Goal: Information Seeking & Learning: Find specific fact

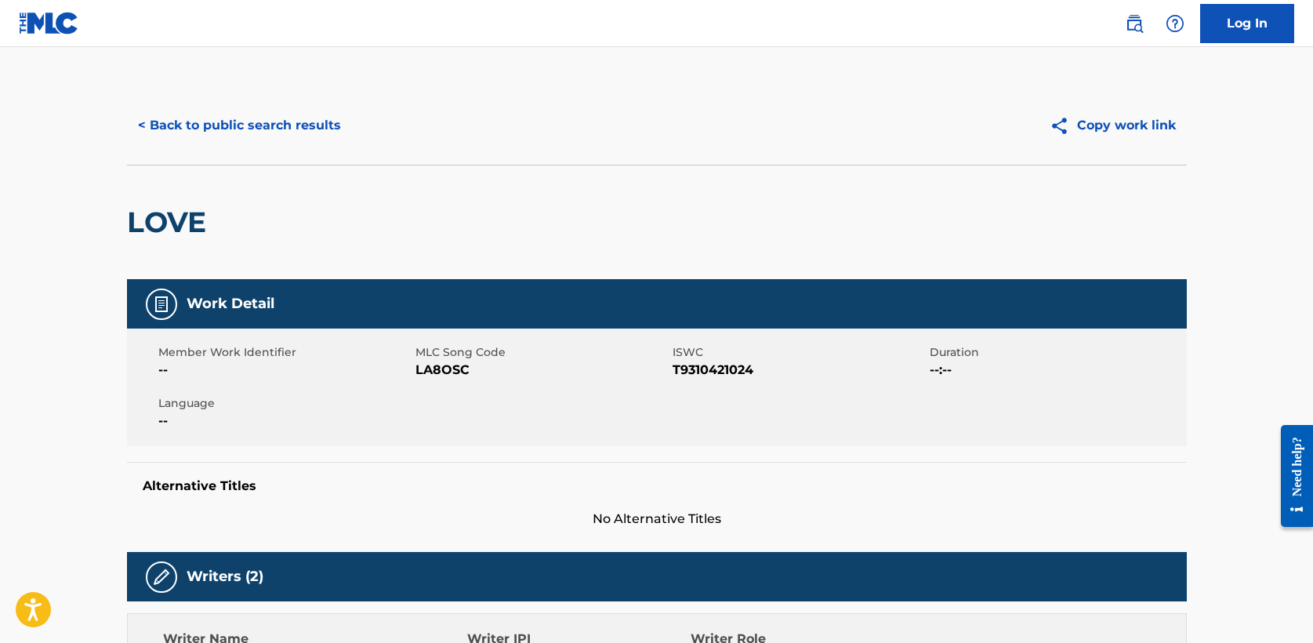
click at [292, 129] on button "< Back to public search results" at bounding box center [239, 125] width 225 height 39
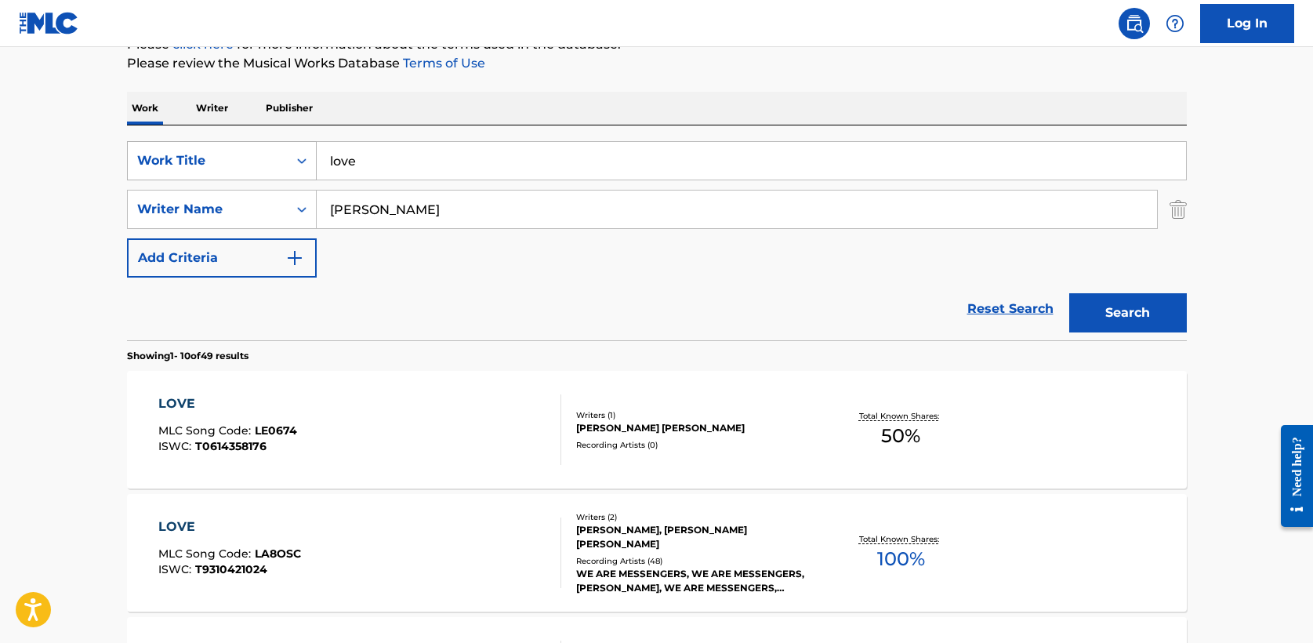
drag, startPoint x: 306, startPoint y: 160, endPoint x: 209, endPoint y: 145, distance: 98.3
click at [209, 145] on div "SearchWithCriteria708bbb0d-87a3-4fd2-865c-1502dc7c5f2f Work Title love" at bounding box center [657, 160] width 1060 height 39
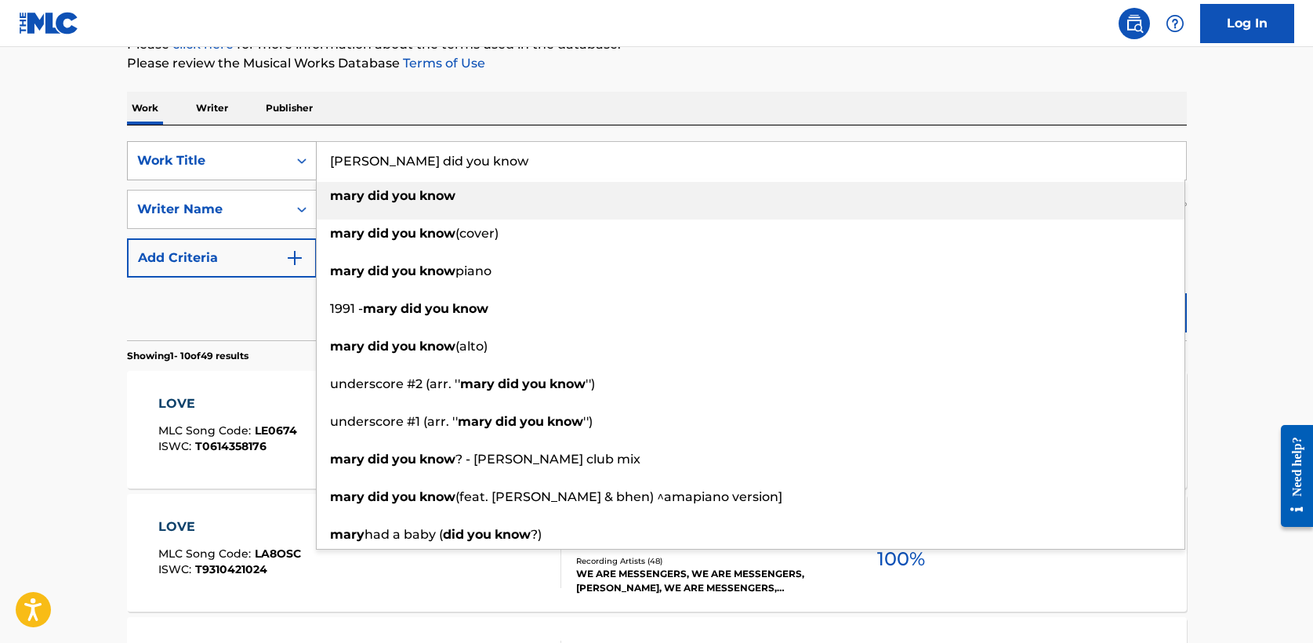
type input "mary did you know"
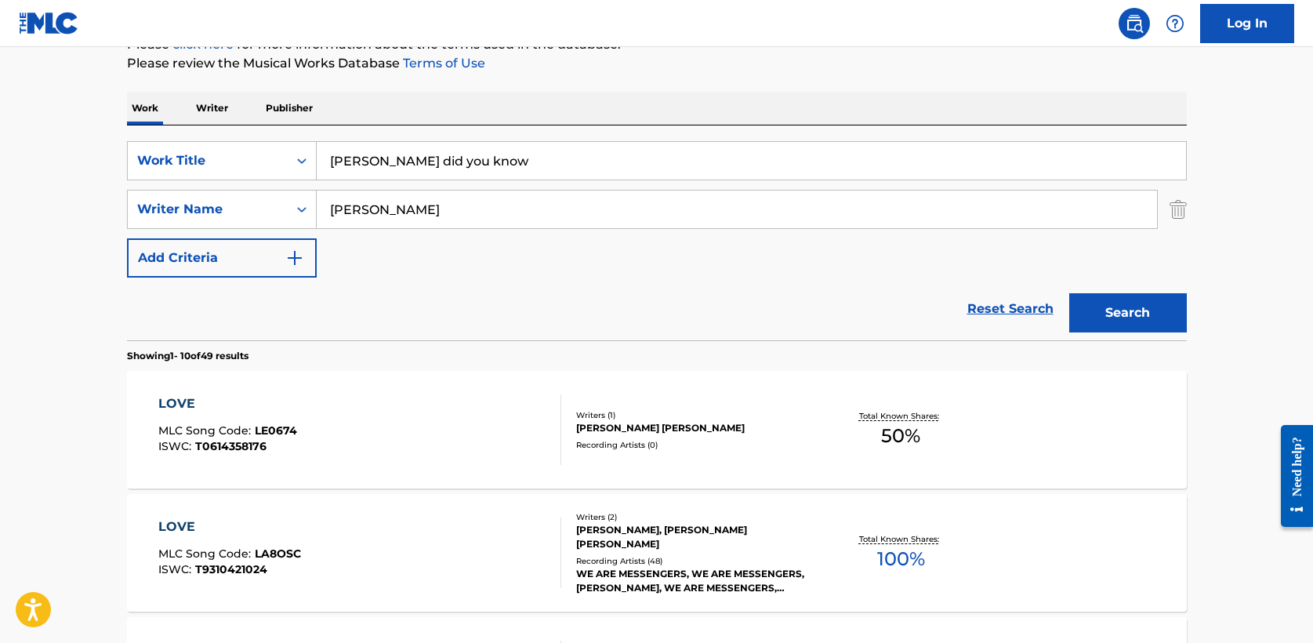
type input "lowry"
click at [623, 281] on div "Reset Search Search" at bounding box center [657, 309] width 1060 height 63
click at [1145, 310] on button "Search" at bounding box center [1128, 312] width 118 height 39
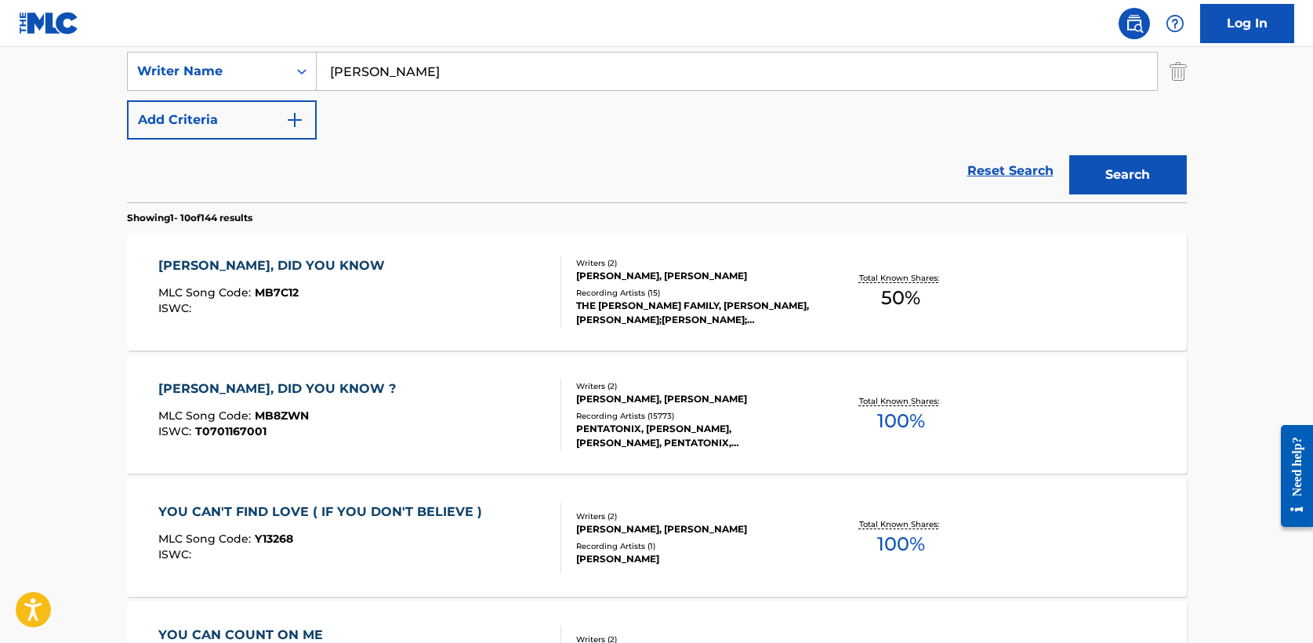
scroll to position [361, 0]
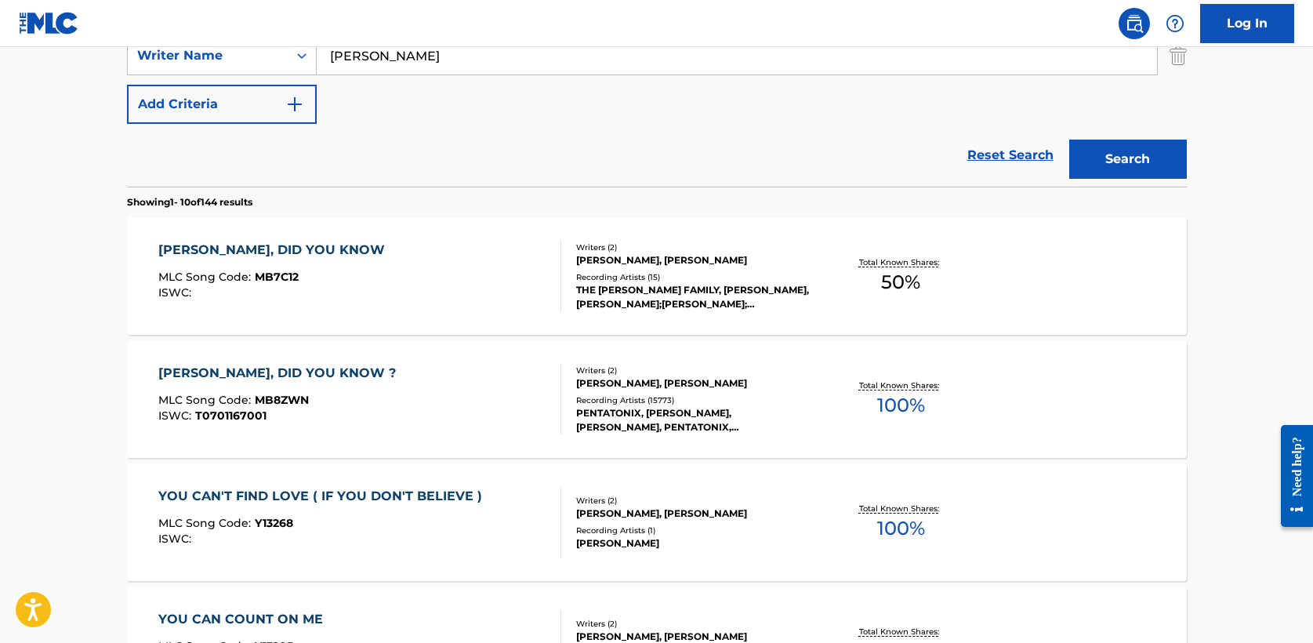
click at [224, 371] on div "MARY, DID YOU KNOW ?" at bounding box center [280, 373] width 245 height 19
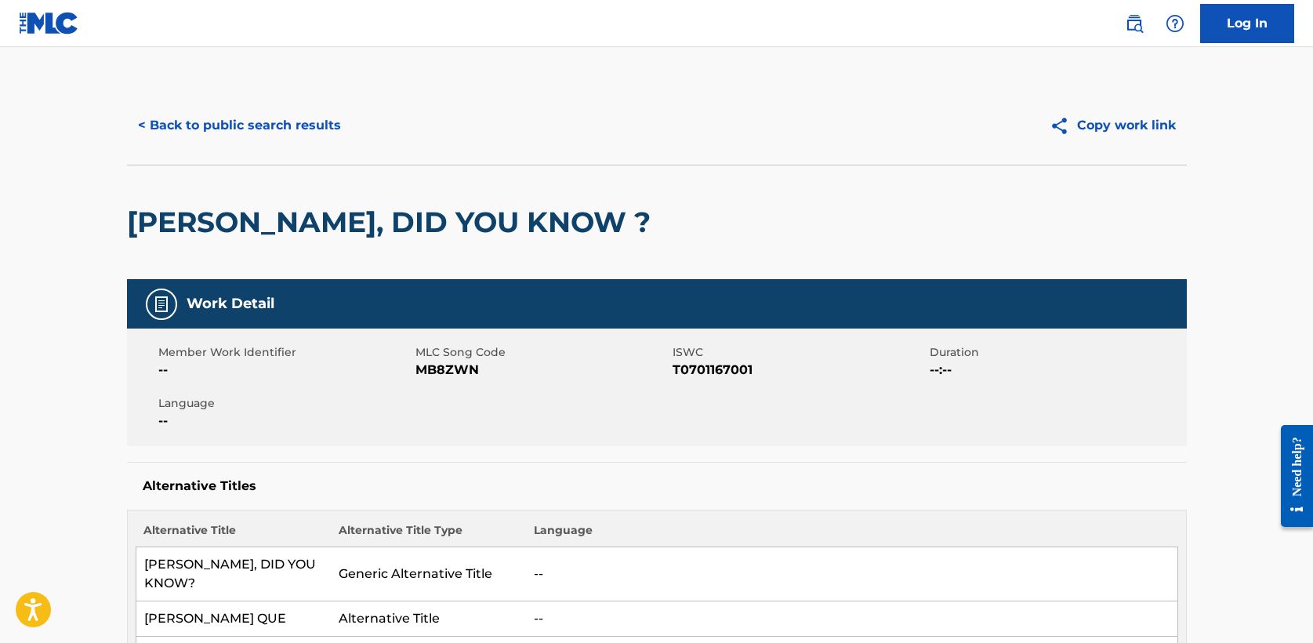
click at [250, 133] on button "< Back to public search results" at bounding box center [239, 125] width 225 height 39
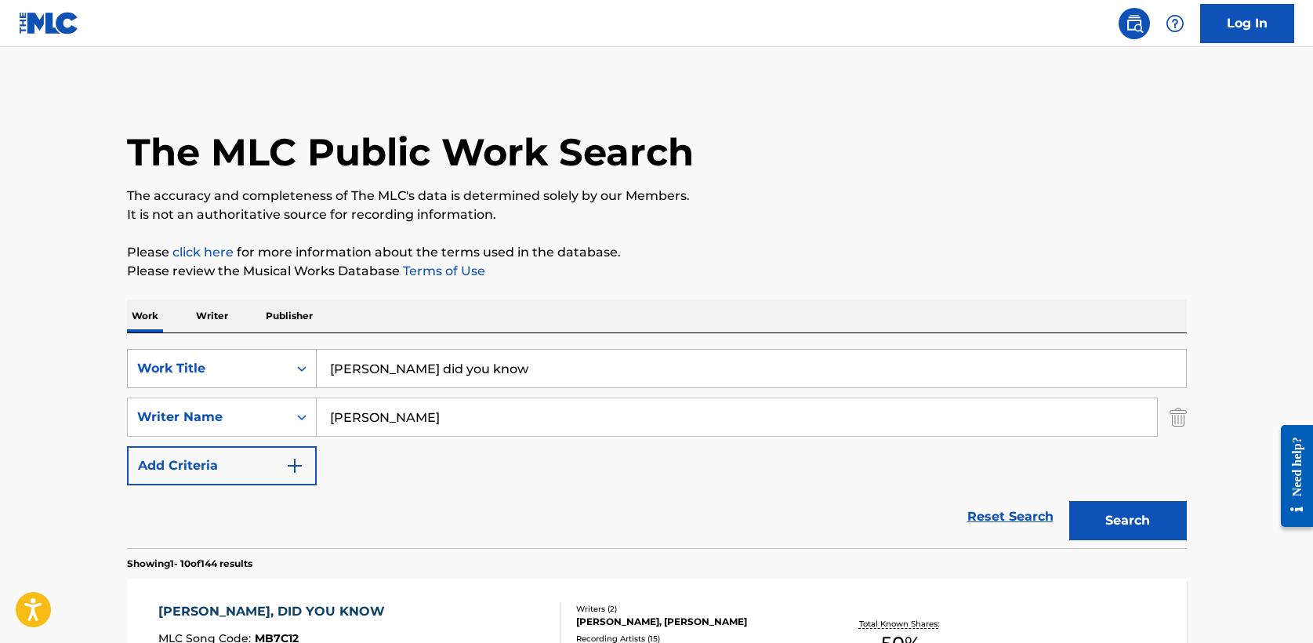
drag, startPoint x: 483, startPoint y: 369, endPoint x: 154, endPoint y: 365, distance: 329.3
click at [154, 365] on div "SearchWithCriteria708bbb0d-87a3-4fd2-865c-1502dc7c5f2f Work Title mary did you …" at bounding box center [657, 368] width 1060 height 39
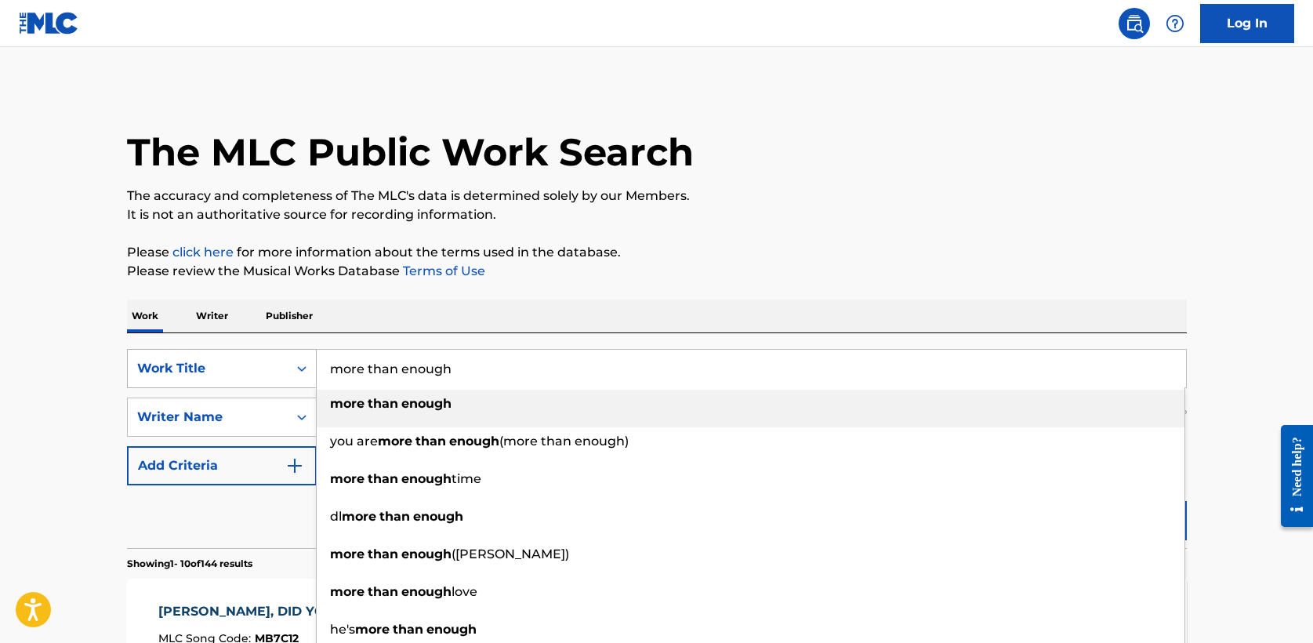
type input "more than enough"
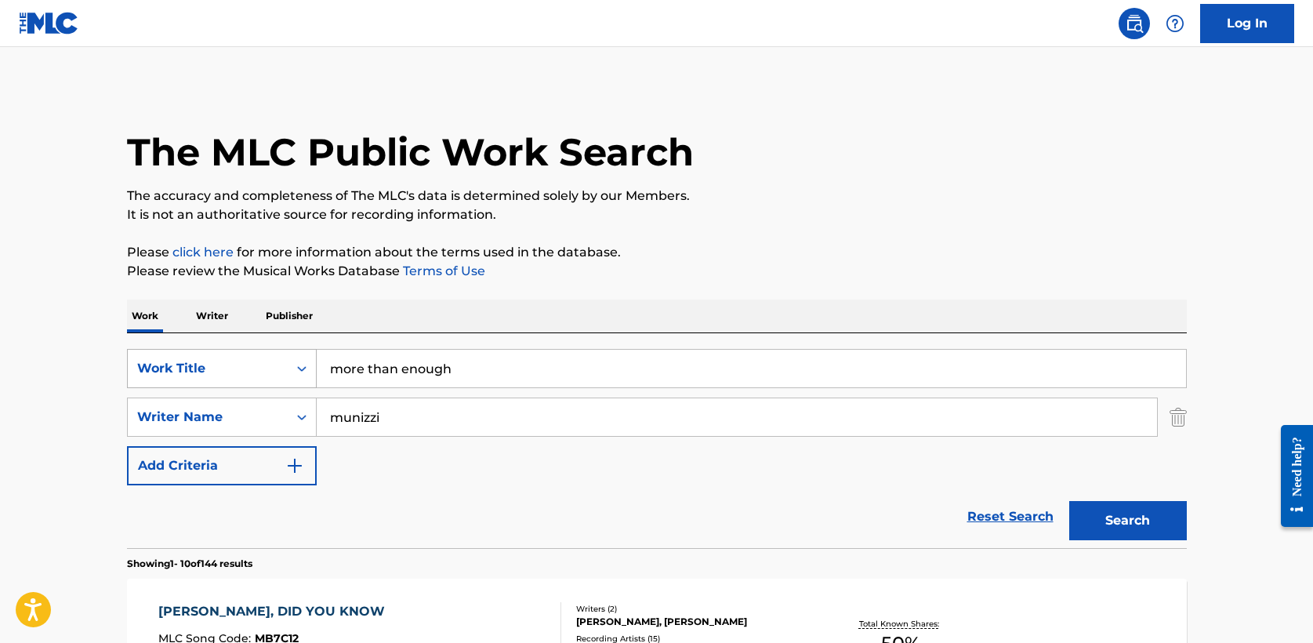
type input "munizzi"
click at [1069, 501] on button "Search" at bounding box center [1128, 520] width 118 height 39
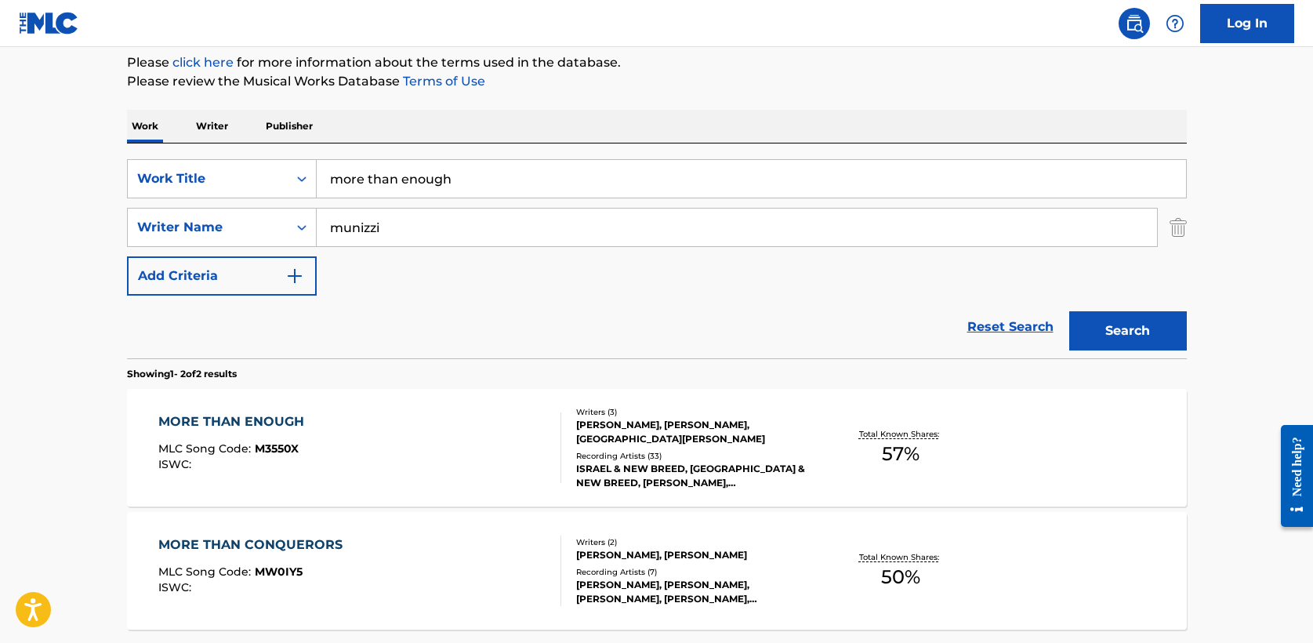
scroll to position [193, 0]
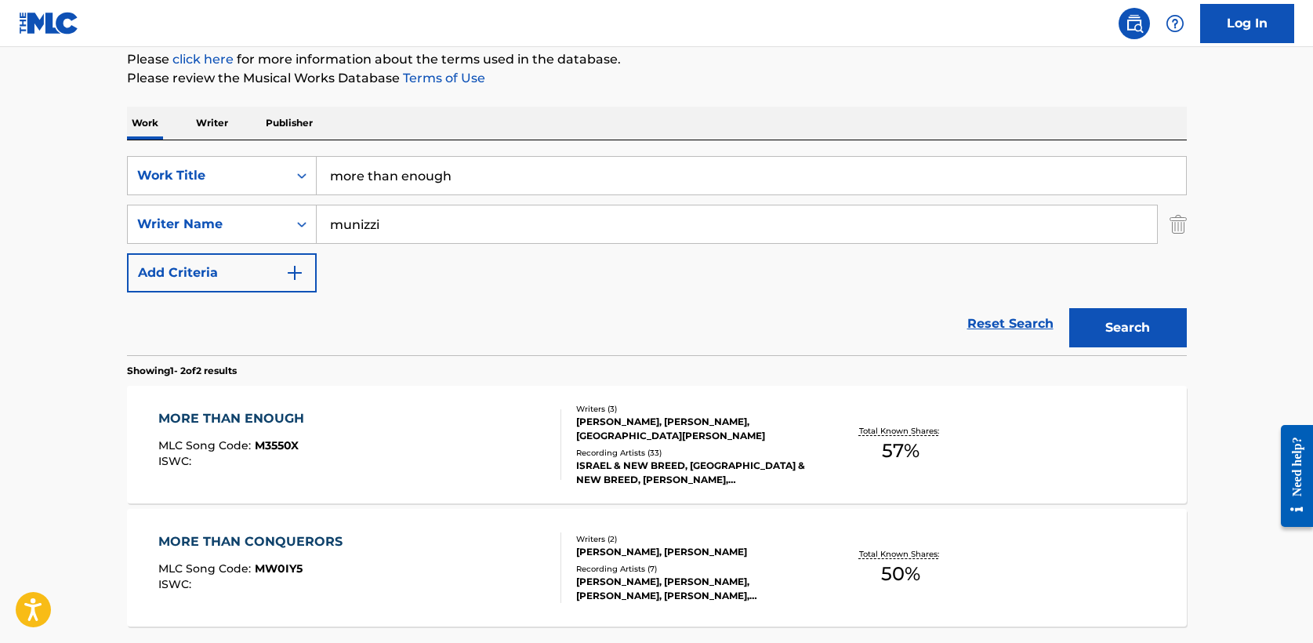
click at [274, 419] on div "MORE THAN ENOUGH" at bounding box center [235, 418] width 154 height 19
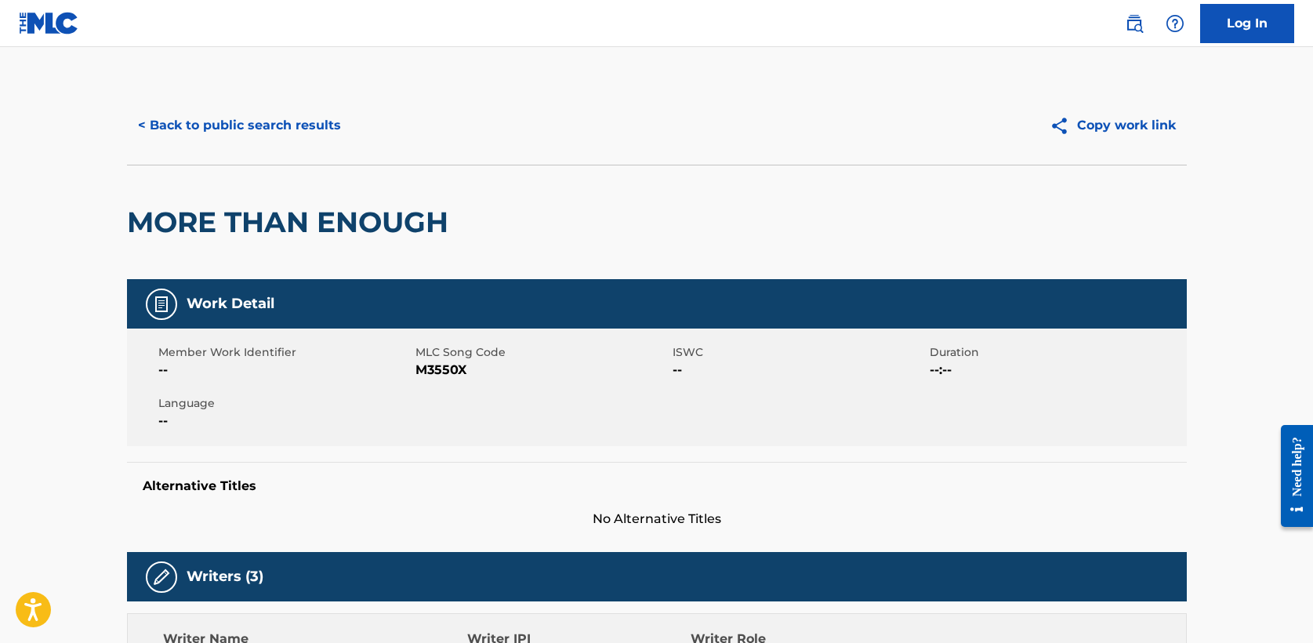
click at [215, 129] on button "< Back to public search results" at bounding box center [239, 125] width 225 height 39
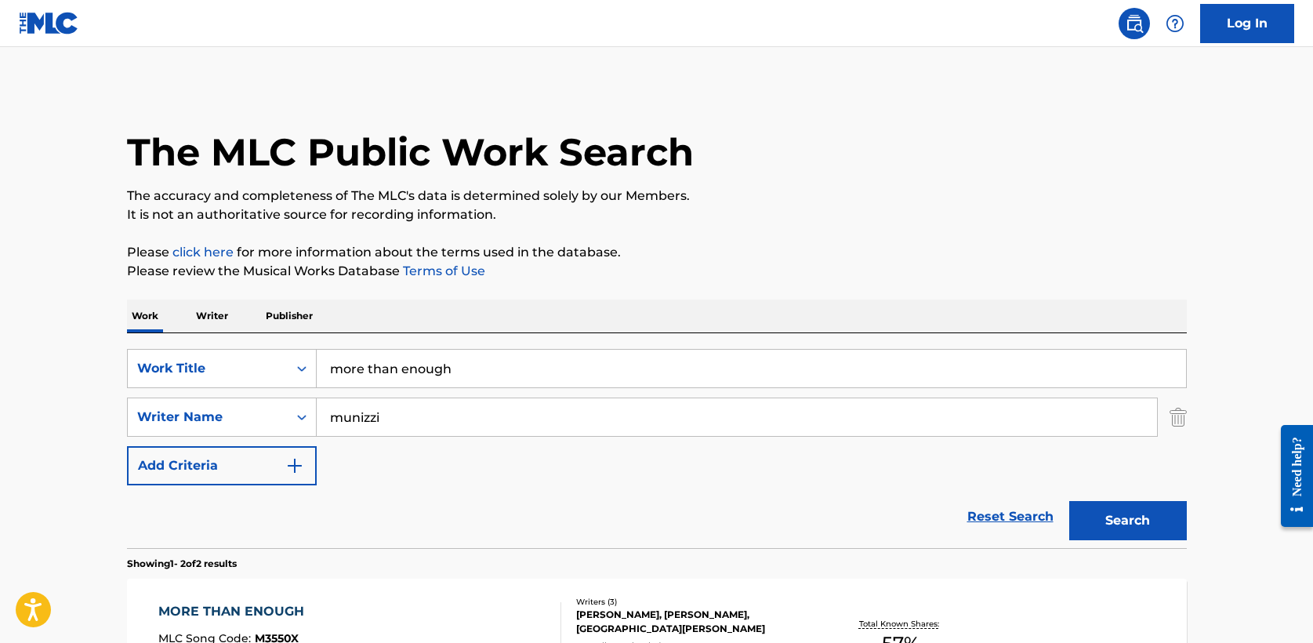
scroll to position [193, 0]
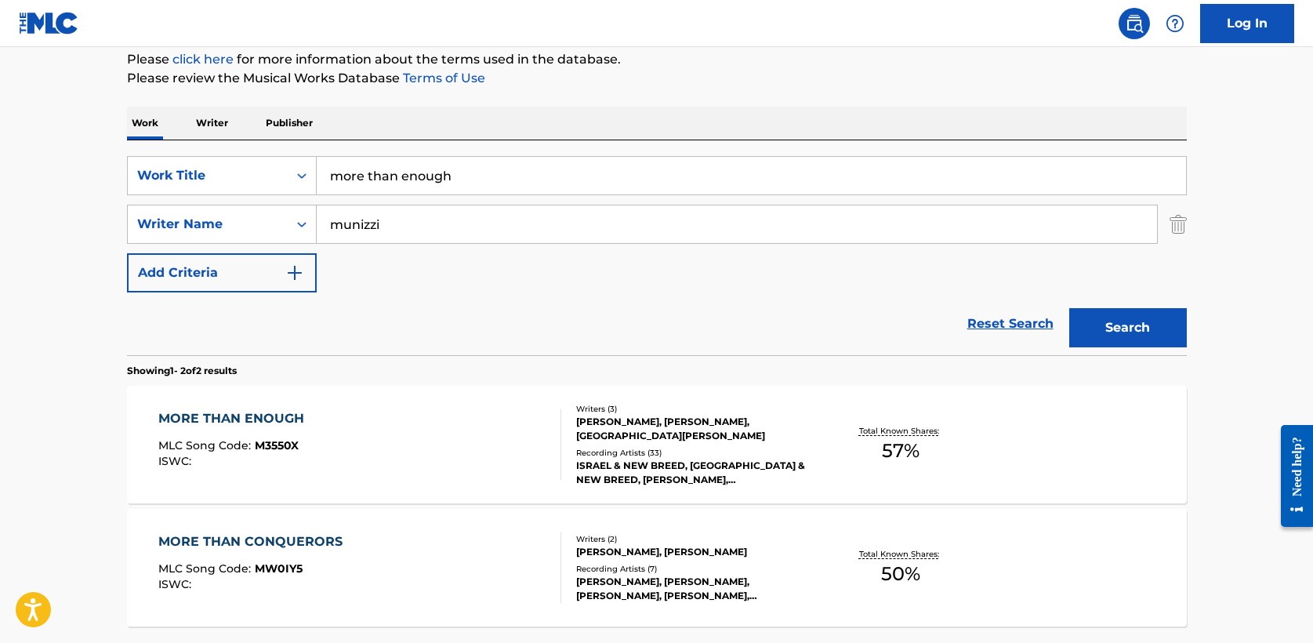
drag, startPoint x: 474, startPoint y: 177, endPoint x: 74, endPoint y: 177, distance: 399.8
click at [74, 177] on main "The MLC Public Work Search The accuracy and completeness of The MLC's data is d…" at bounding box center [656, 281] width 1313 height 854
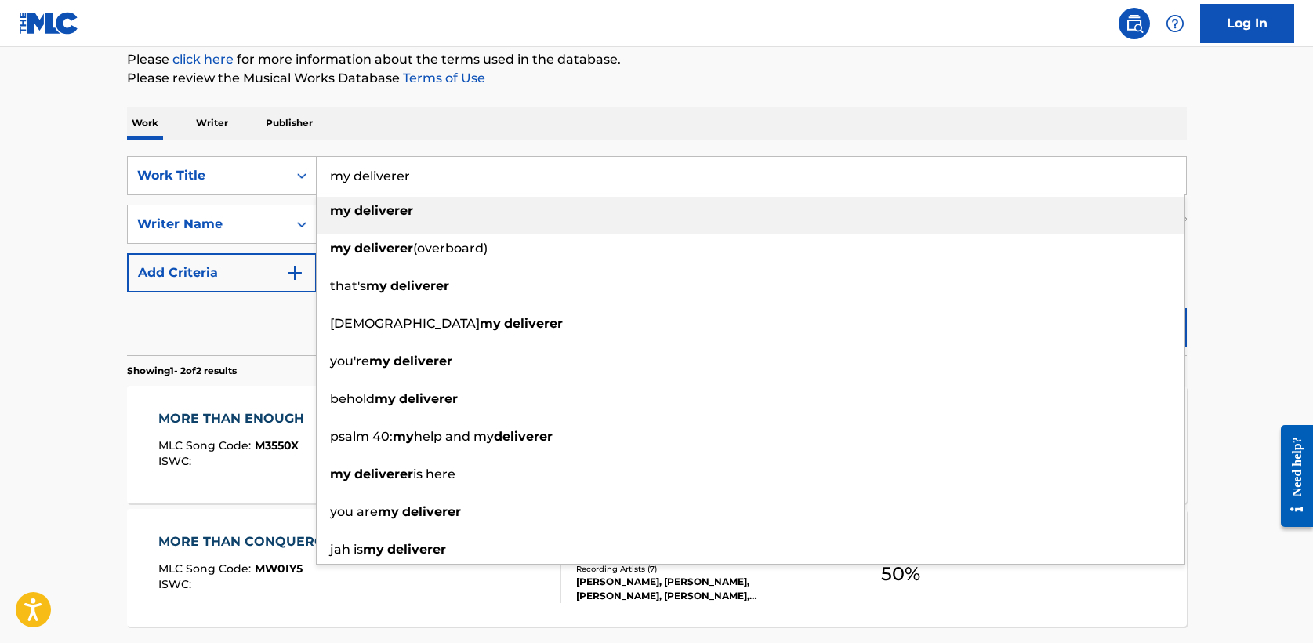
type input "my deliverer"
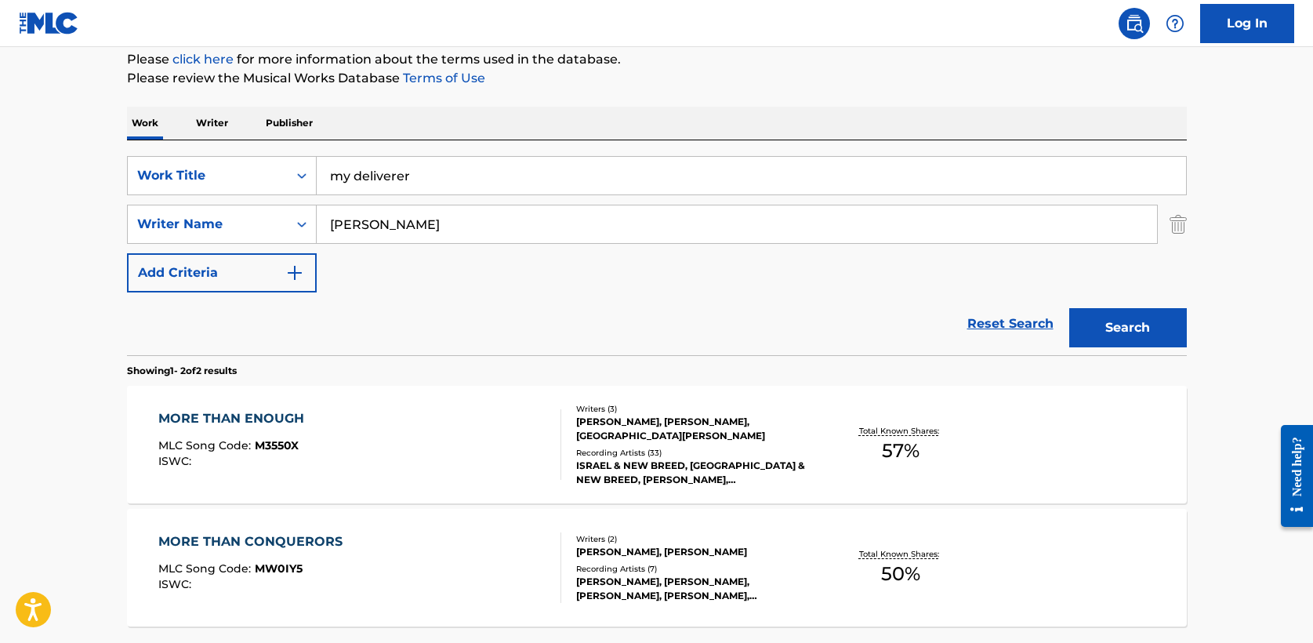
type input "armstrong"
click at [1069, 308] on button "Search" at bounding box center [1128, 327] width 118 height 39
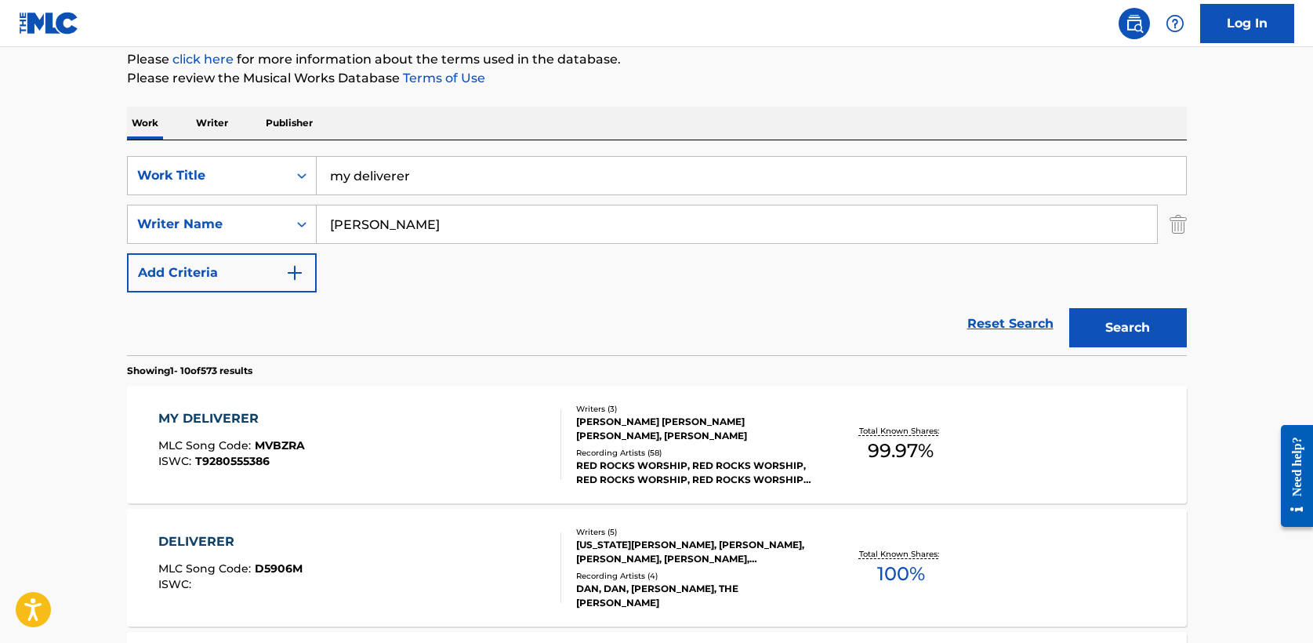
click at [245, 418] on div "MY DELIVERER" at bounding box center [231, 418] width 147 height 19
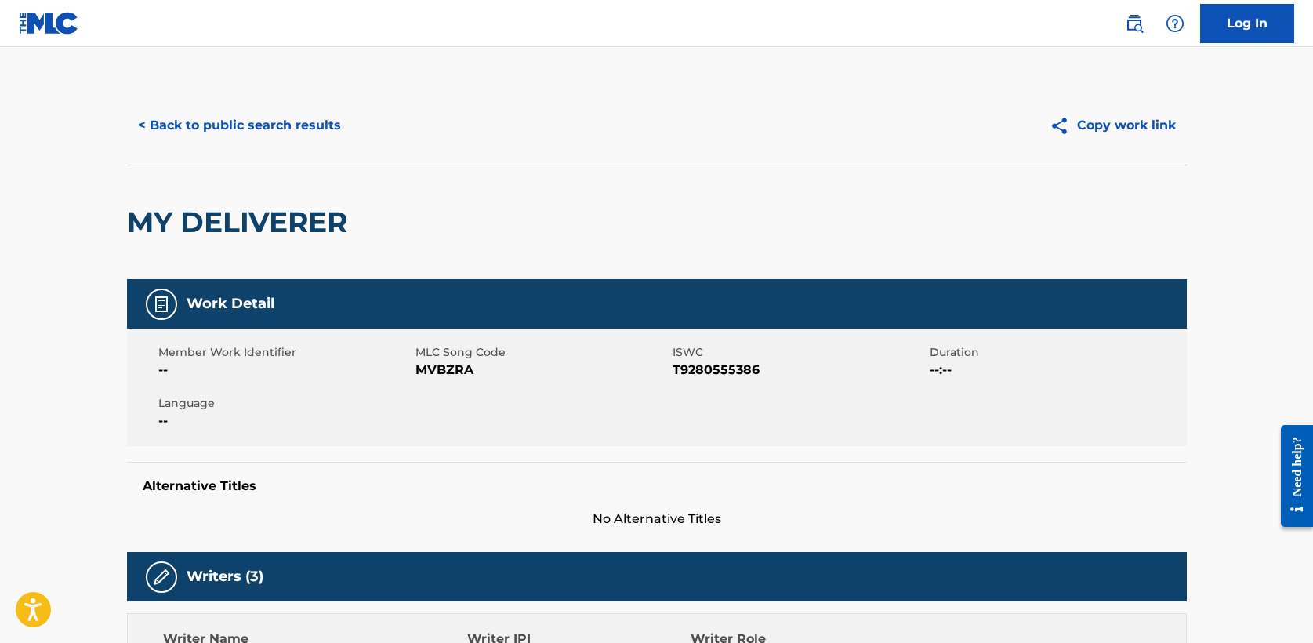
click at [223, 121] on button "< Back to public search results" at bounding box center [239, 125] width 225 height 39
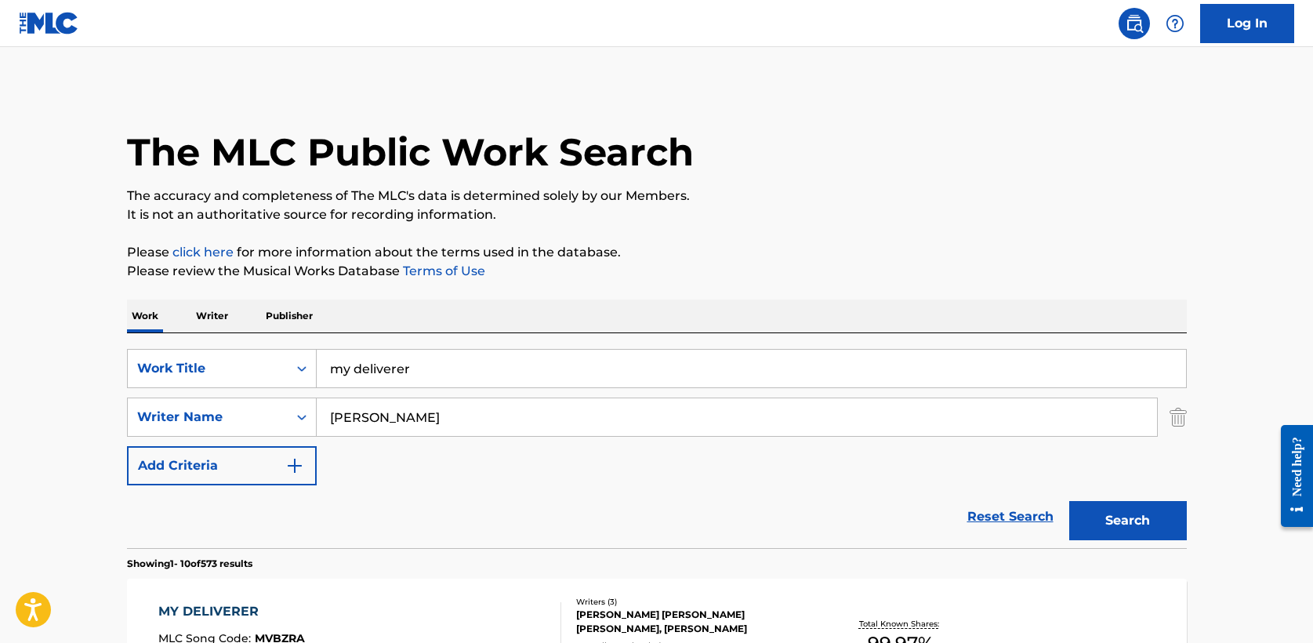
scroll to position [190, 0]
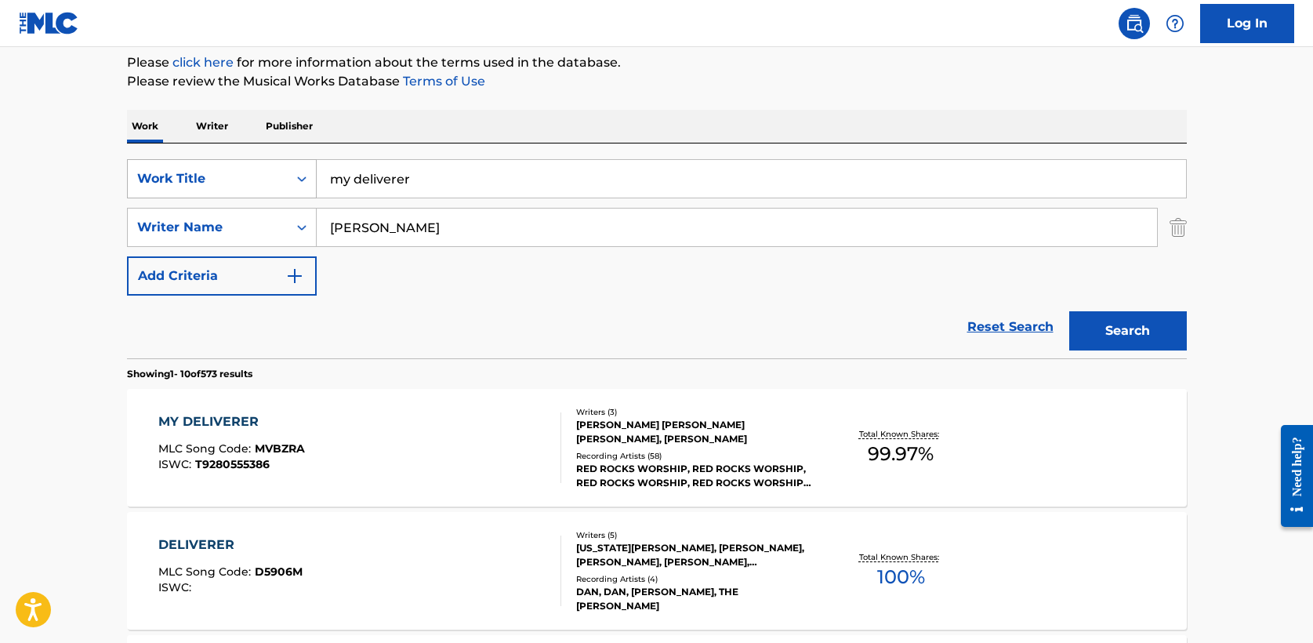
drag, startPoint x: 437, startPoint y: 180, endPoint x: 176, endPoint y: 178, distance: 261.1
click at [176, 178] on div "SearchWithCriteria708bbb0d-87a3-4fd2-865c-1502dc7c5f2f Work Title my deliverer" at bounding box center [657, 178] width 1060 height 39
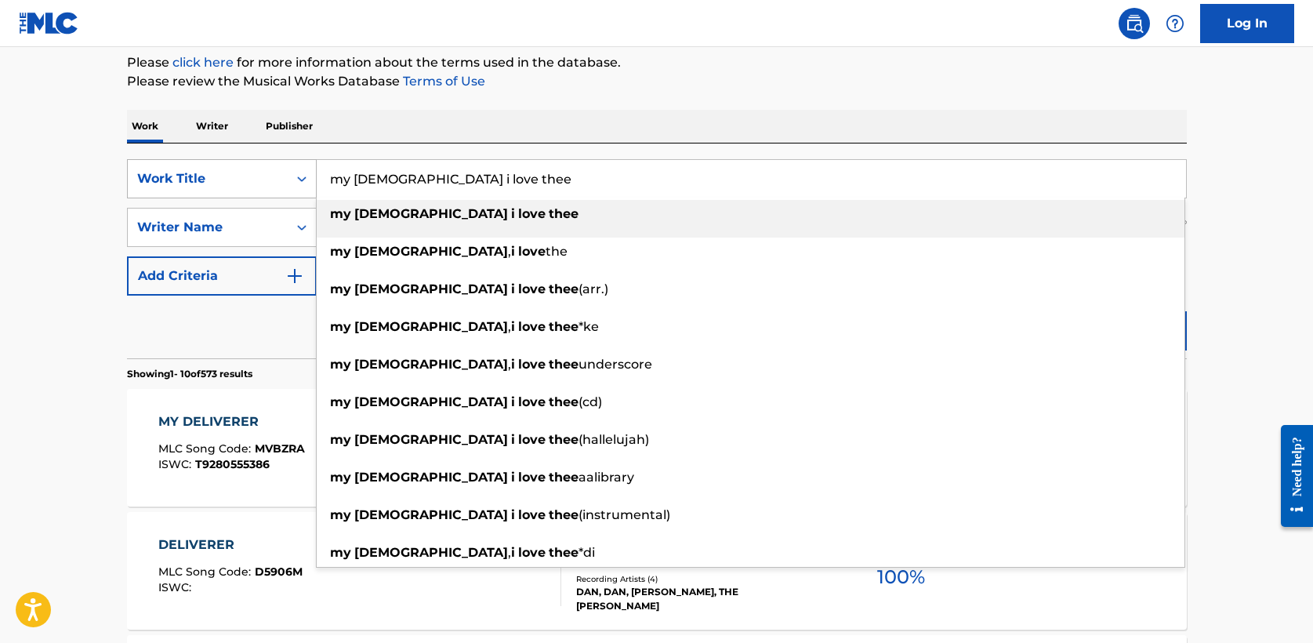
type input "my jesus i love thee"
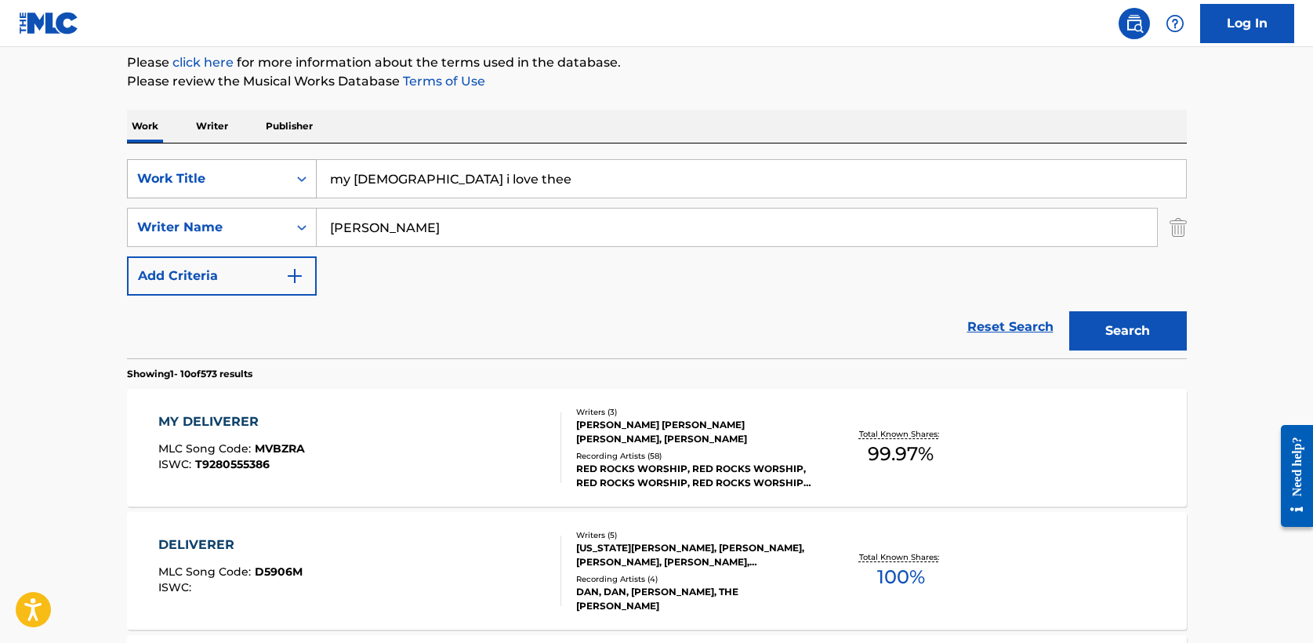
type input "meredith"
click at [1069, 311] on button "Search" at bounding box center [1128, 330] width 118 height 39
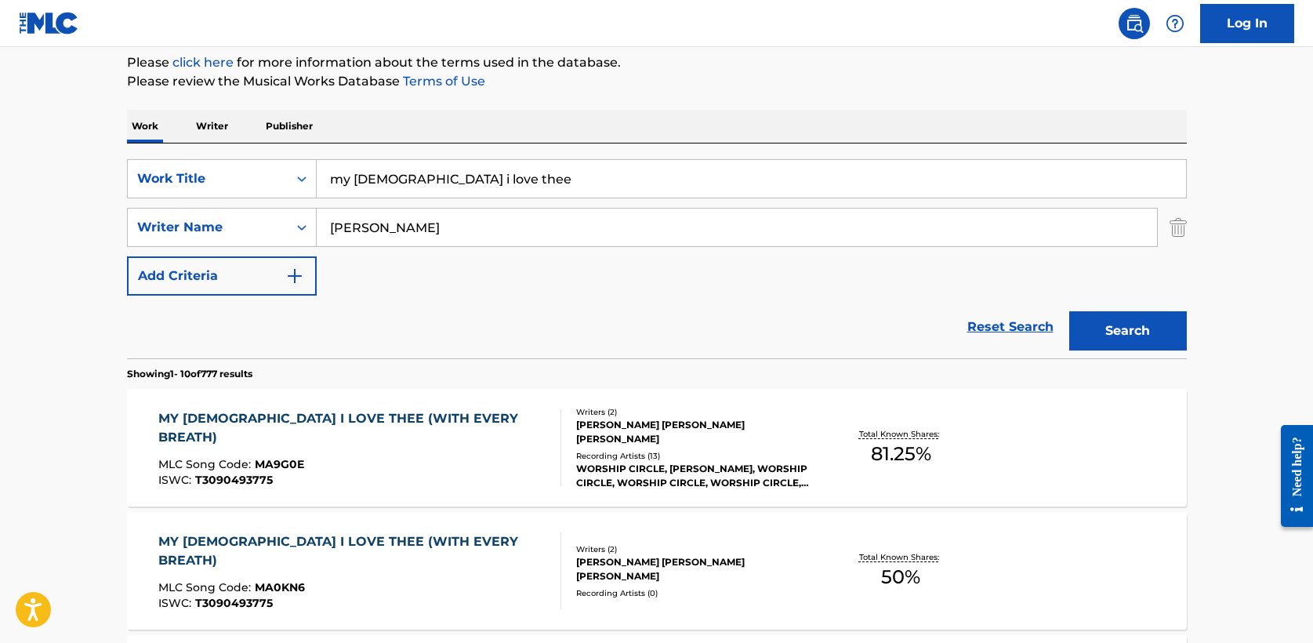
click at [329, 420] on div "MY JESUS I LOVE THEE (WITH EVERY BREATH)" at bounding box center [353, 428] width 390 height 38
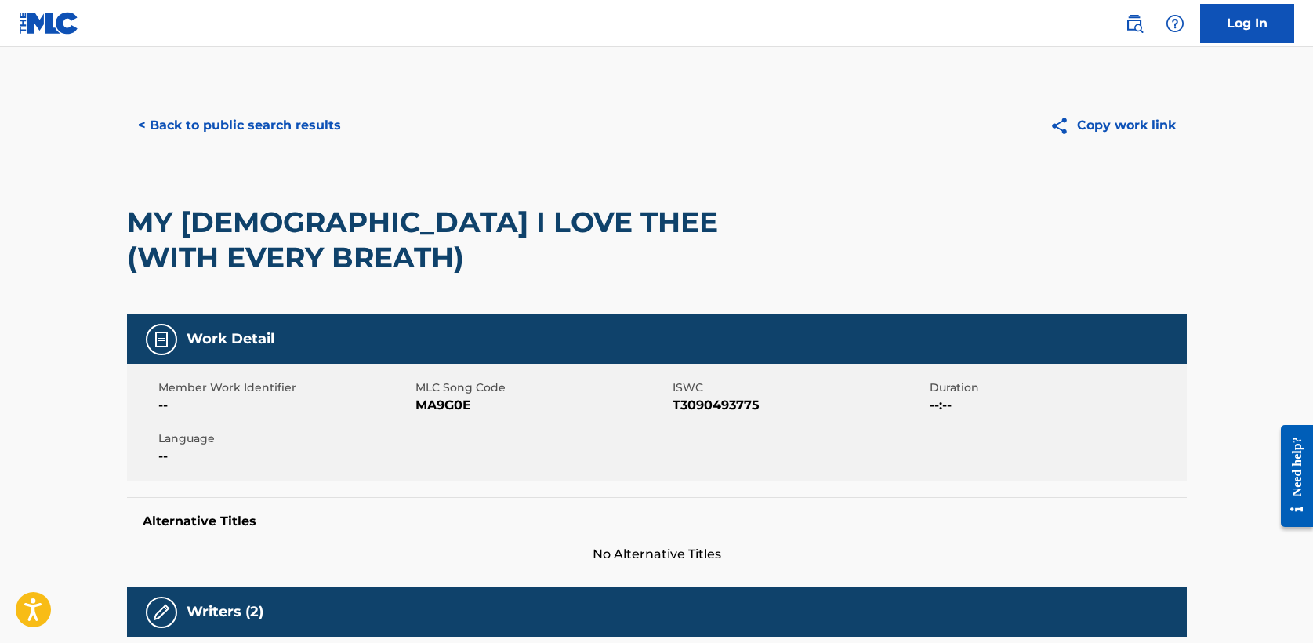
click at [303, 129] on button "< Back to public search results" at bounding box center [239, 125] width 225 height 39
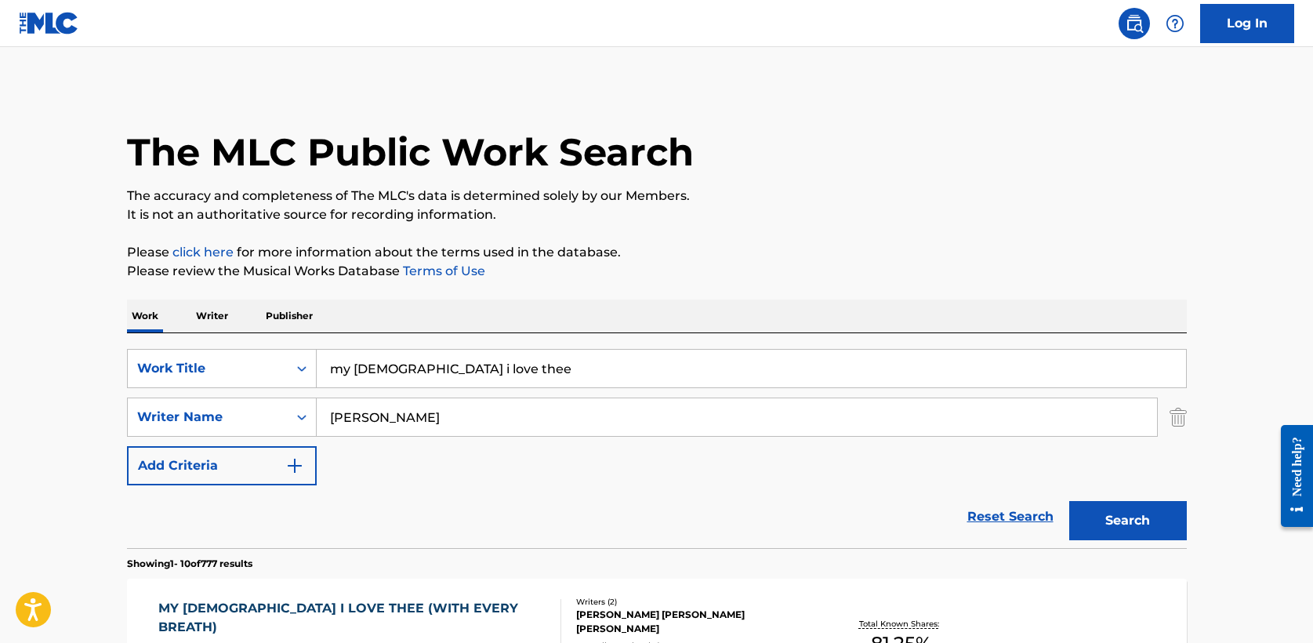
scroll to position [190, 0]
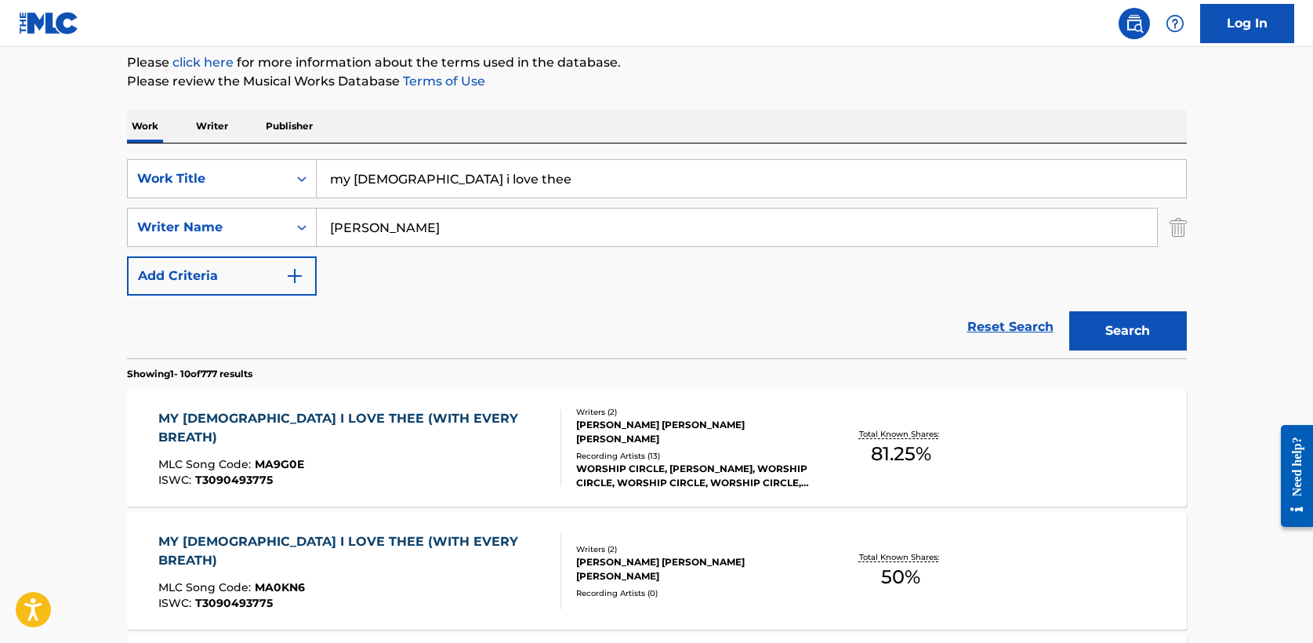
drag, startPoint x: 465, startPoint y: 182, endPoint x: 107, endPoint y: 182, distance: 357.5
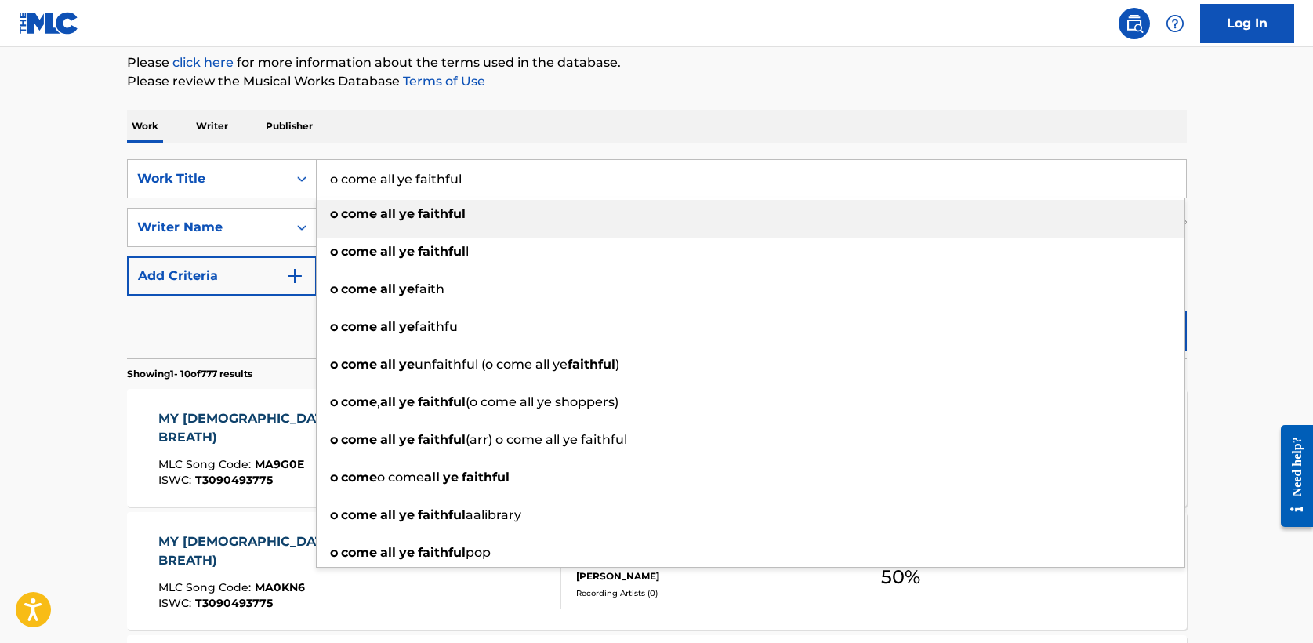
type input "o come all ye faithful"
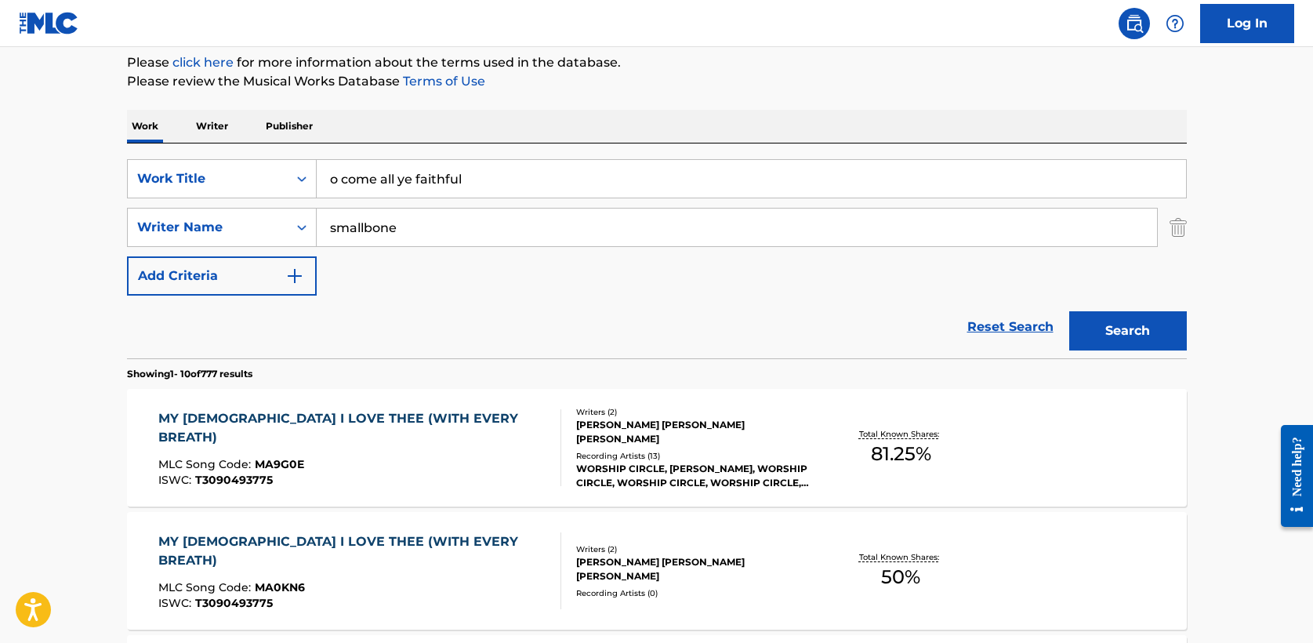
type input "smallbone"
click at [1069, 311] on button "Search" at bounding box center [1128, 330] width 118 height 39
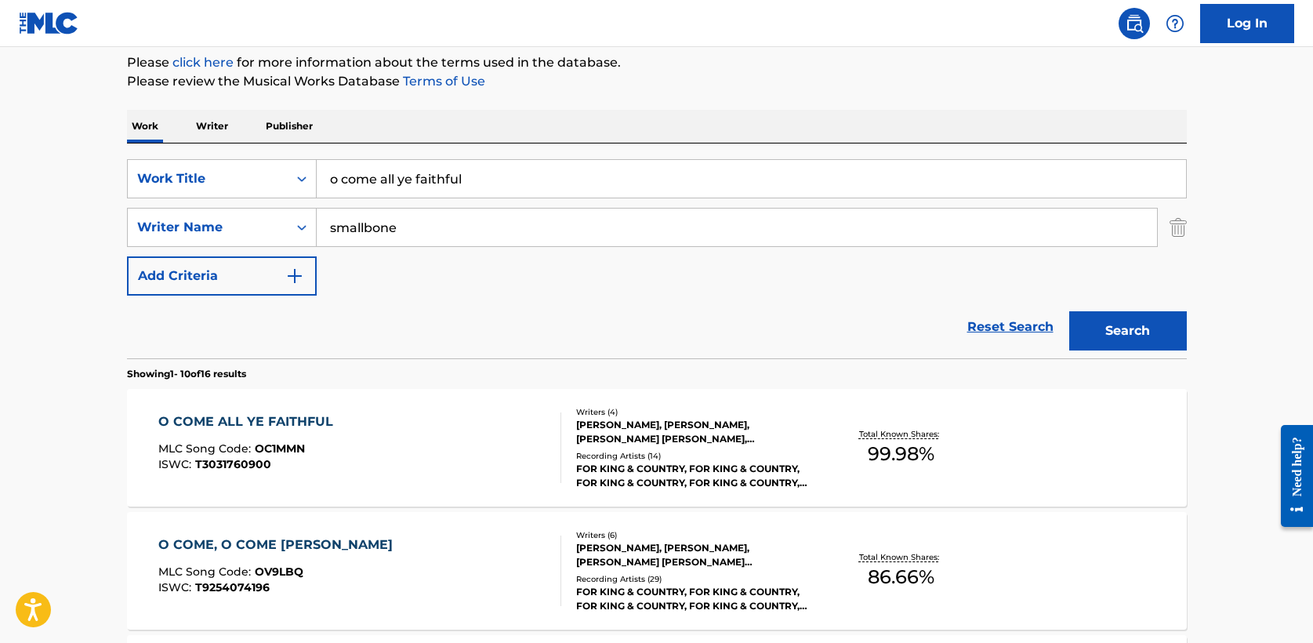
click at [296, 425] on div "O COME ALL YE FAITHFUL" at bounding box center [249, 421] width 183 height 19
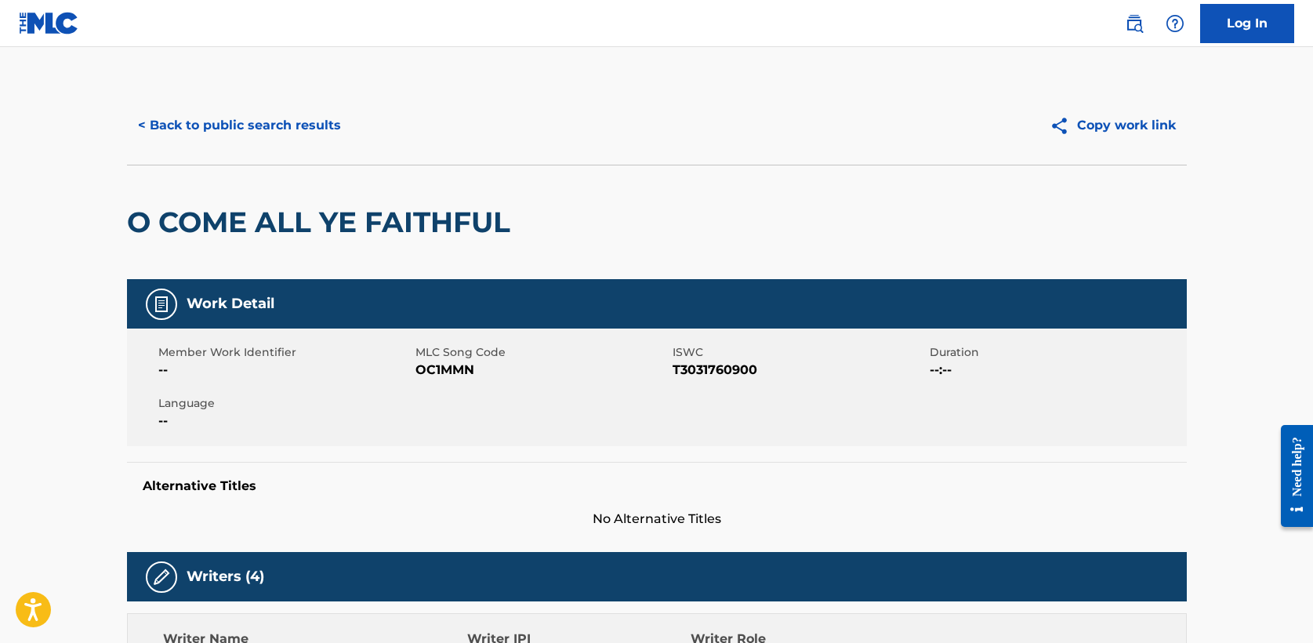
click at [213, 122] on button "< Back to public search results" at bounding box center [239, 125] width 225 height 39
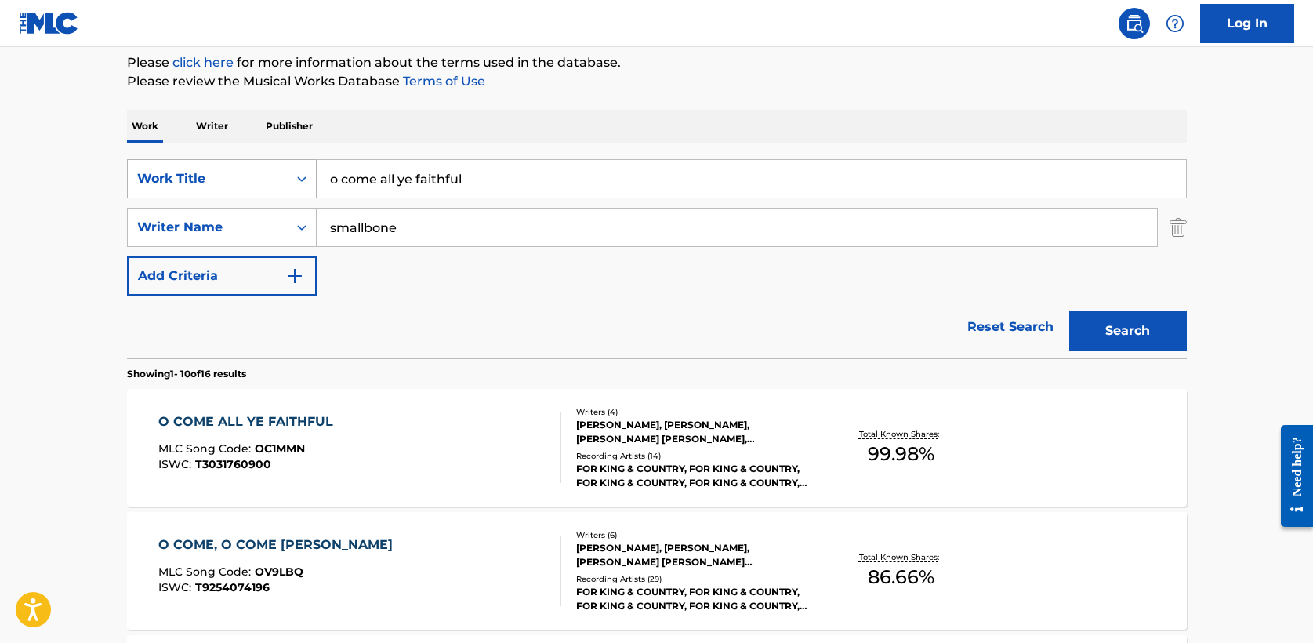
drag, startPoint x: 513, startPoint y: 172, endPoint x: 245, endPoint y: 172, distance: 268.1
click at [245, 172] on div "SearchWithCriteria708bbb0d-87a3-4fd2-865c-1502dc7c5f2f Work Title o come all ye…" at bounding box center [657, 178] width 1060 height 39
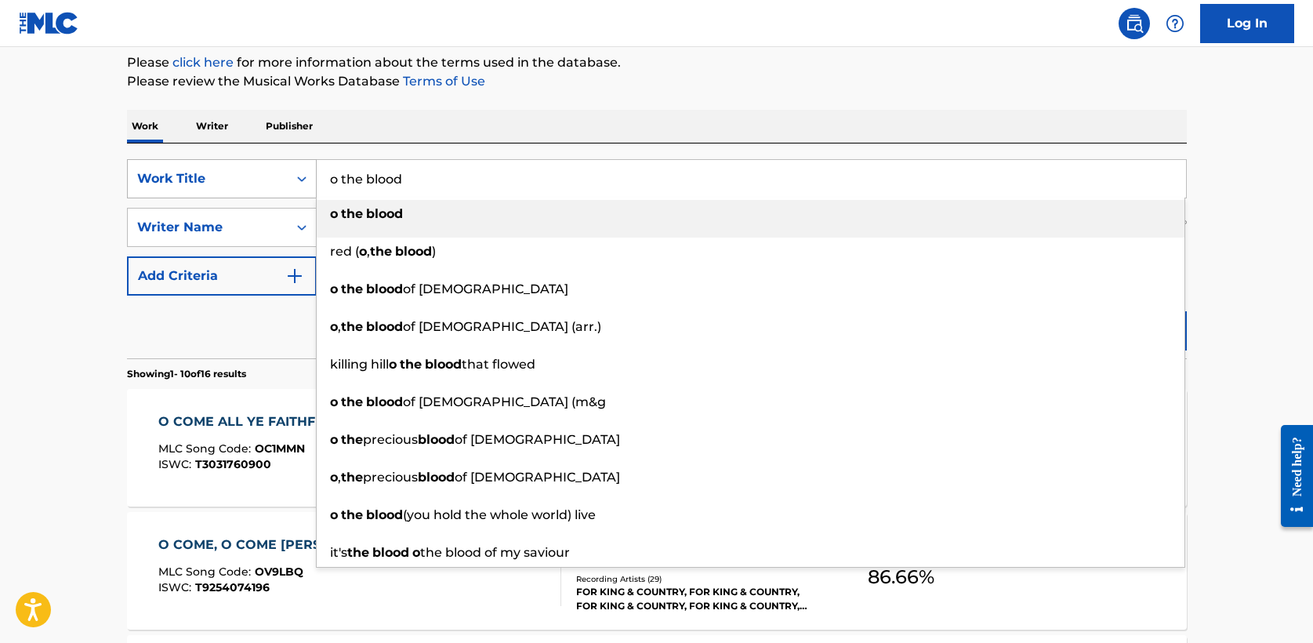
type input "o the blood"
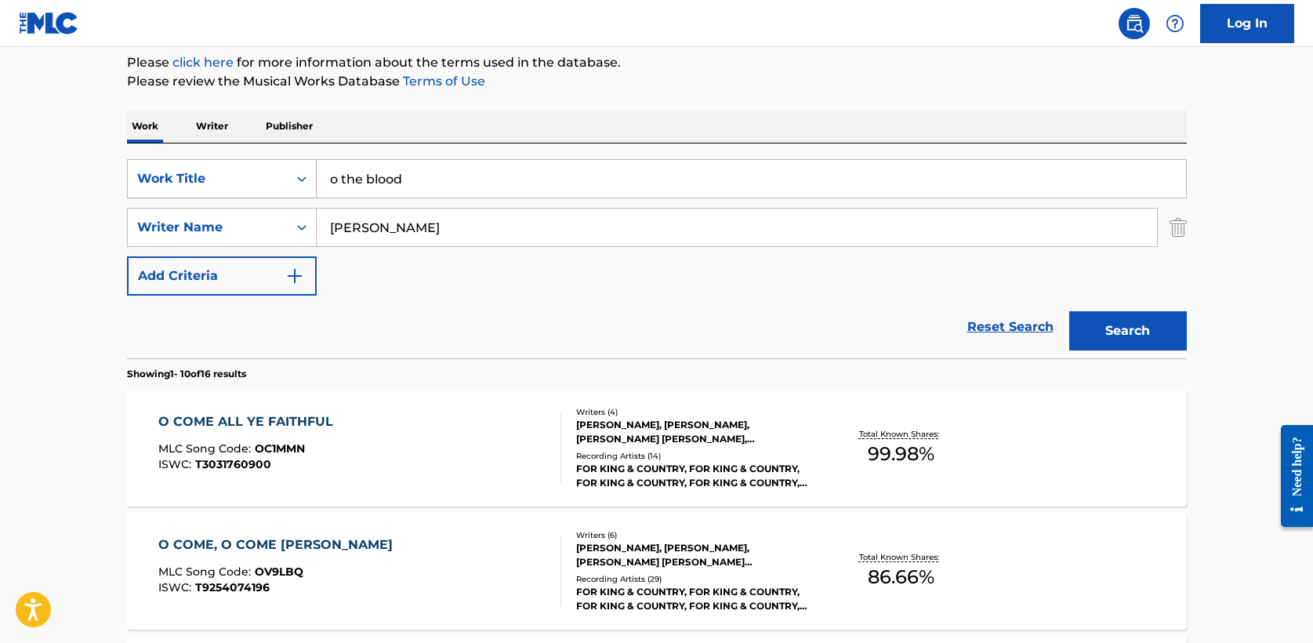
type input "barker"
click at [1069, 311] on button "Search" at bounding box center [1128, 330] width 118 height 39
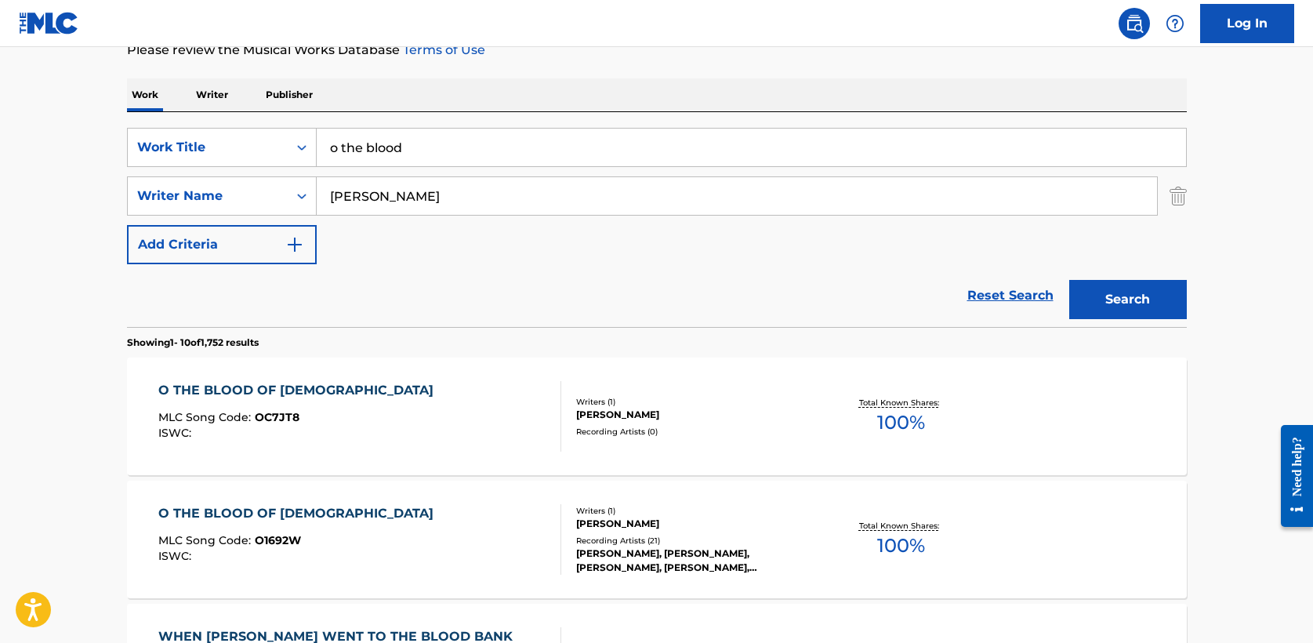
scroll to position [227, 0]
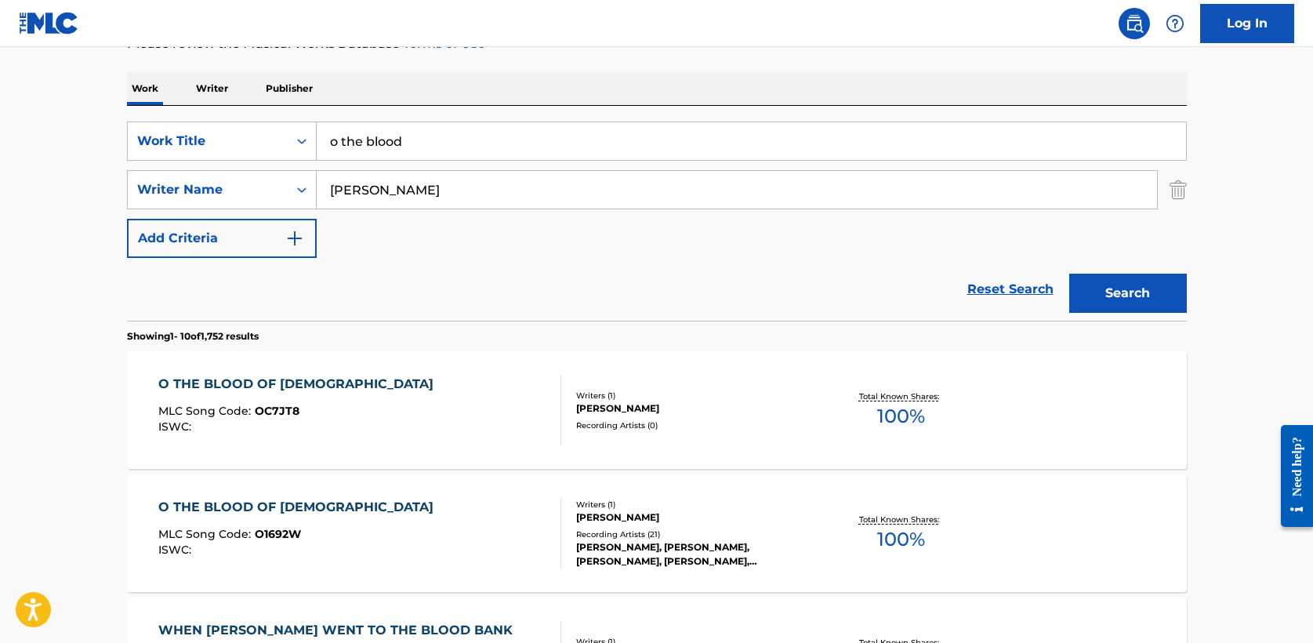
click at [278, 377] on div "O THE BLOOD OF JESUS" at bounding box center [299, 384] width 283 height 19
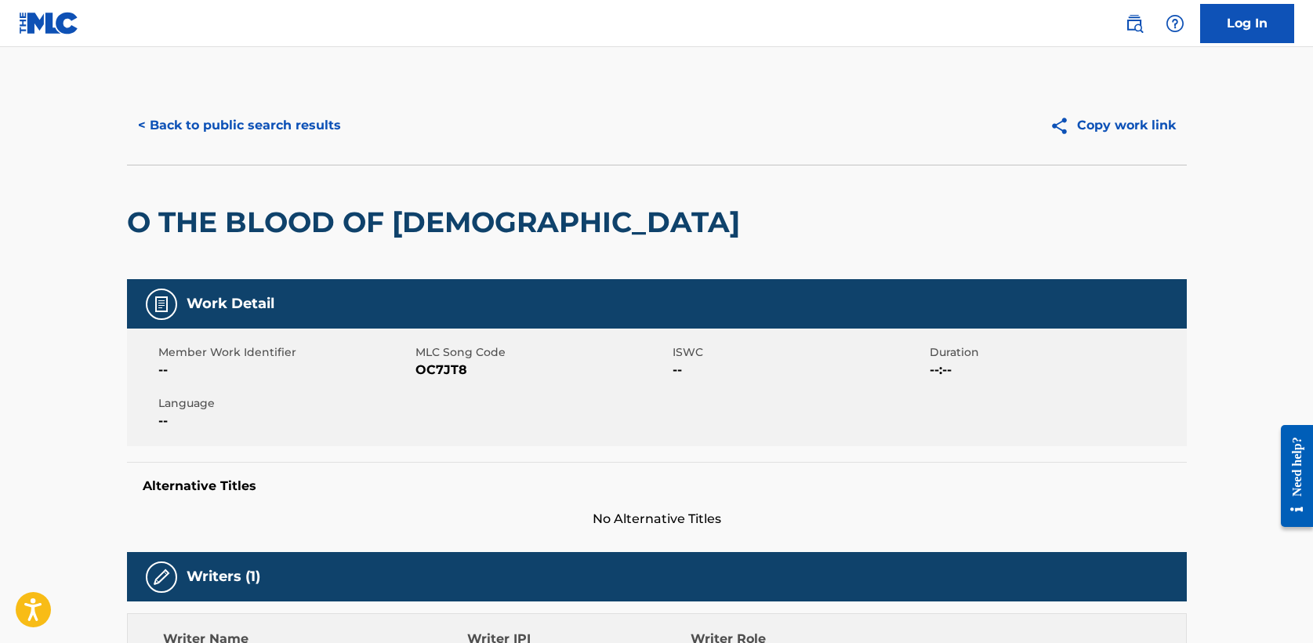
click at [212, 128] on button "< Back to public search results" at bounding box center [239, 125] width 225 height 39
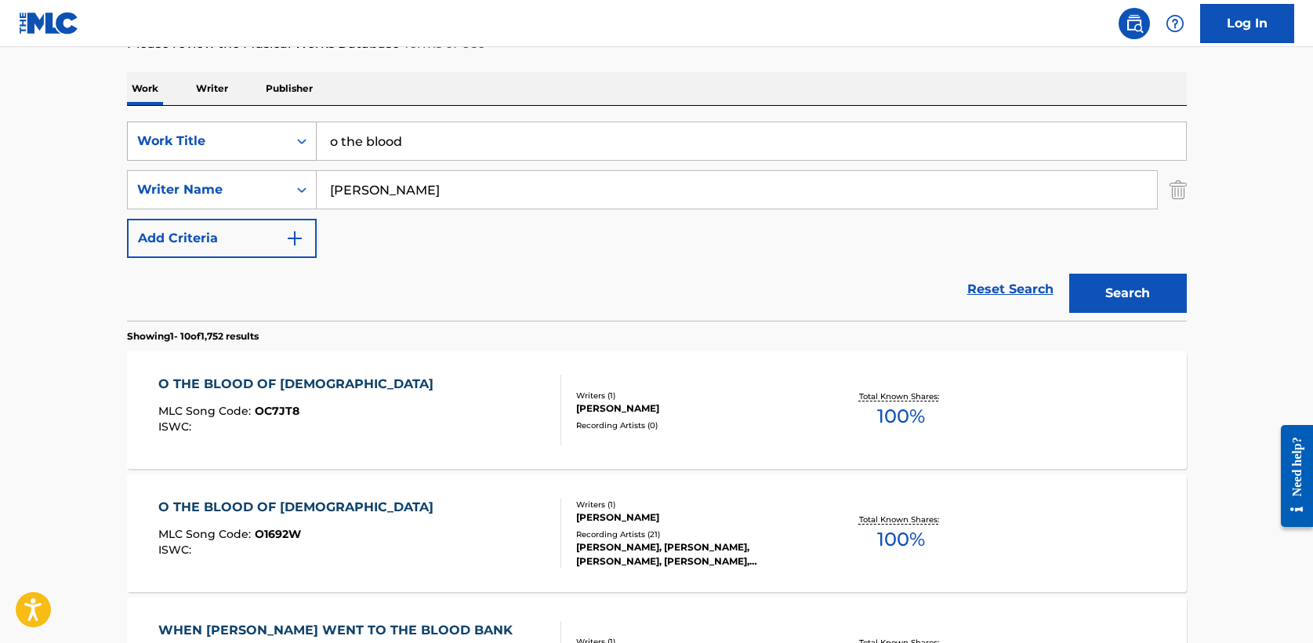
drag, startPoint x: 425, startPoint y: 140, endPoint x: 172, endPoint y: 136, distance: 252.5
click at [172, 136] on div "SearchWithCriteria708bbb0d-87a3-4fd2-865c-1502dc7c5f2f Work Title o the blood" at bounding box center [657, 141] width 1060 height 39
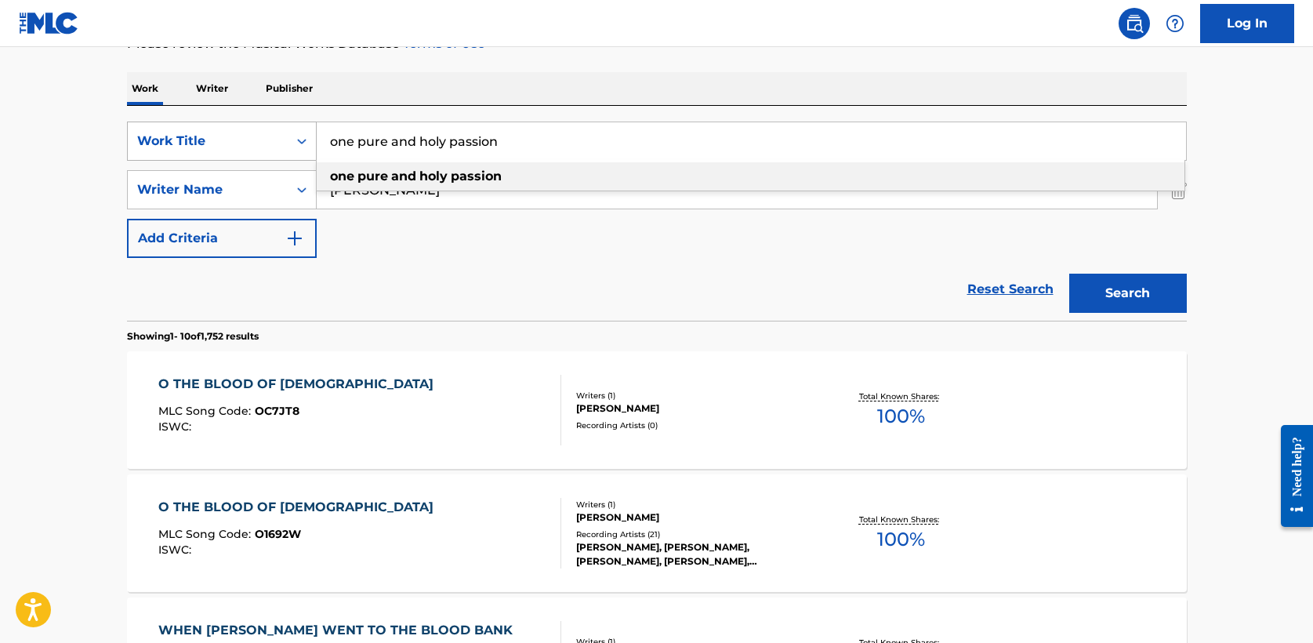
type input "one pure and holy passion"
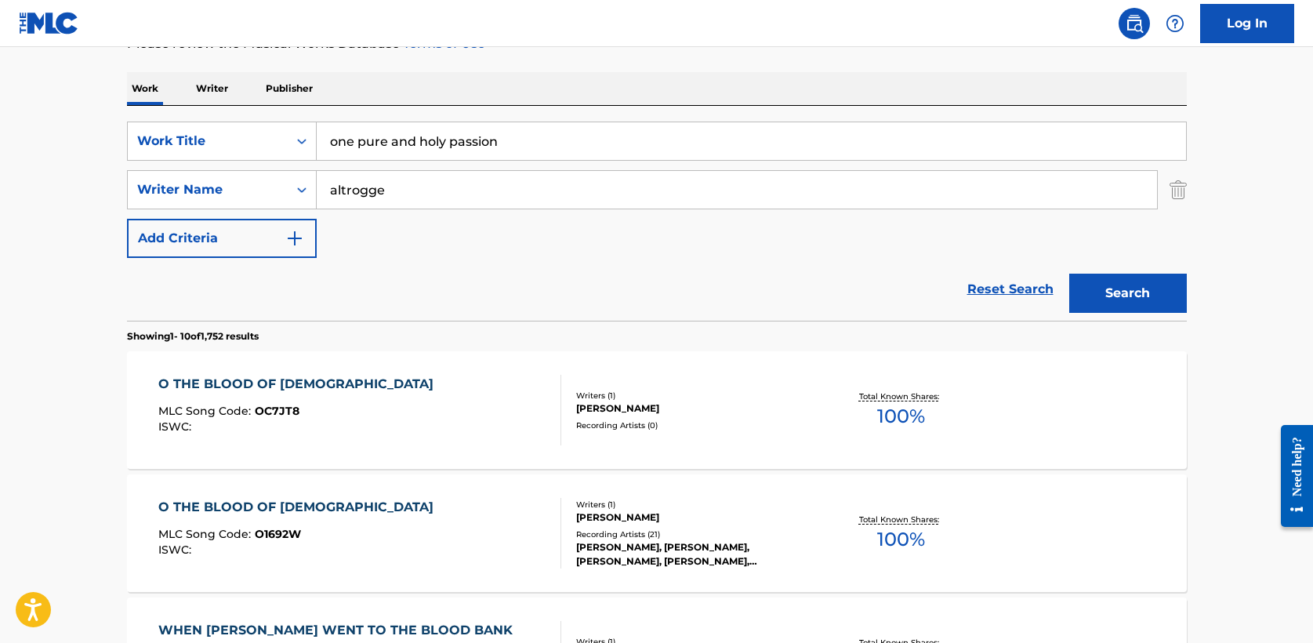
type input "altrogge"
click at [1109, 289] on button "Search" at bounding box center [1128, 293] width 118 height 39
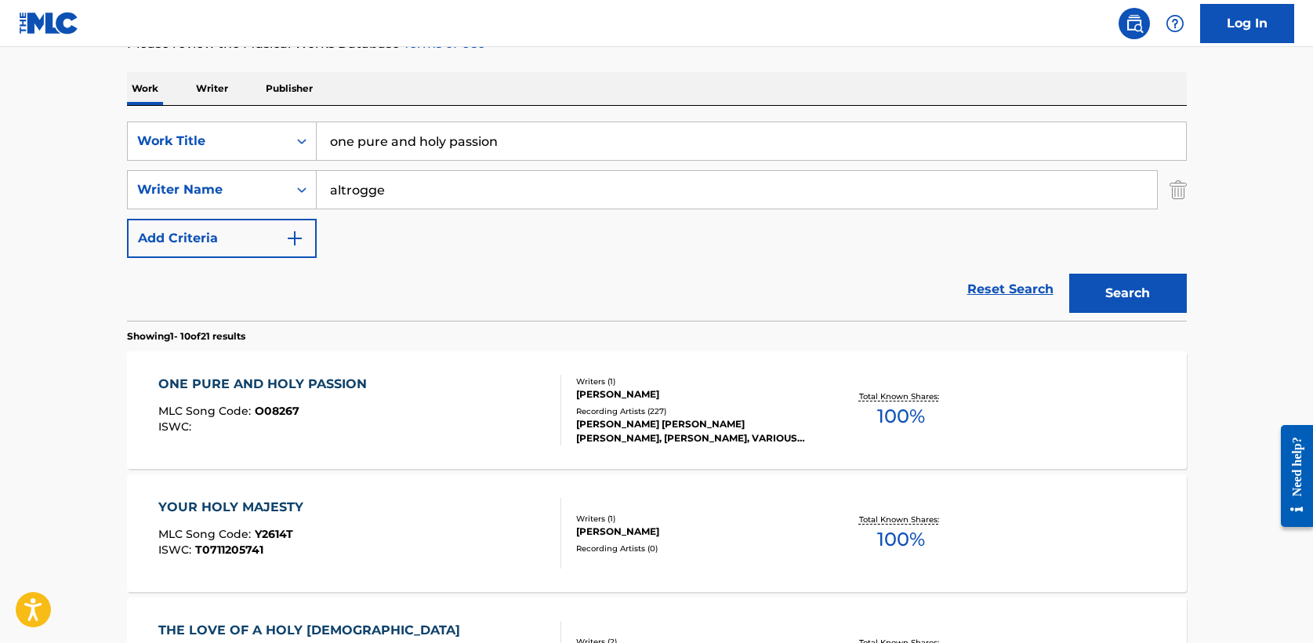
click at [269, 381] on div "ONE PURE AND HOLY PASSION" at bounding box center [266, 384] width 216 height 19
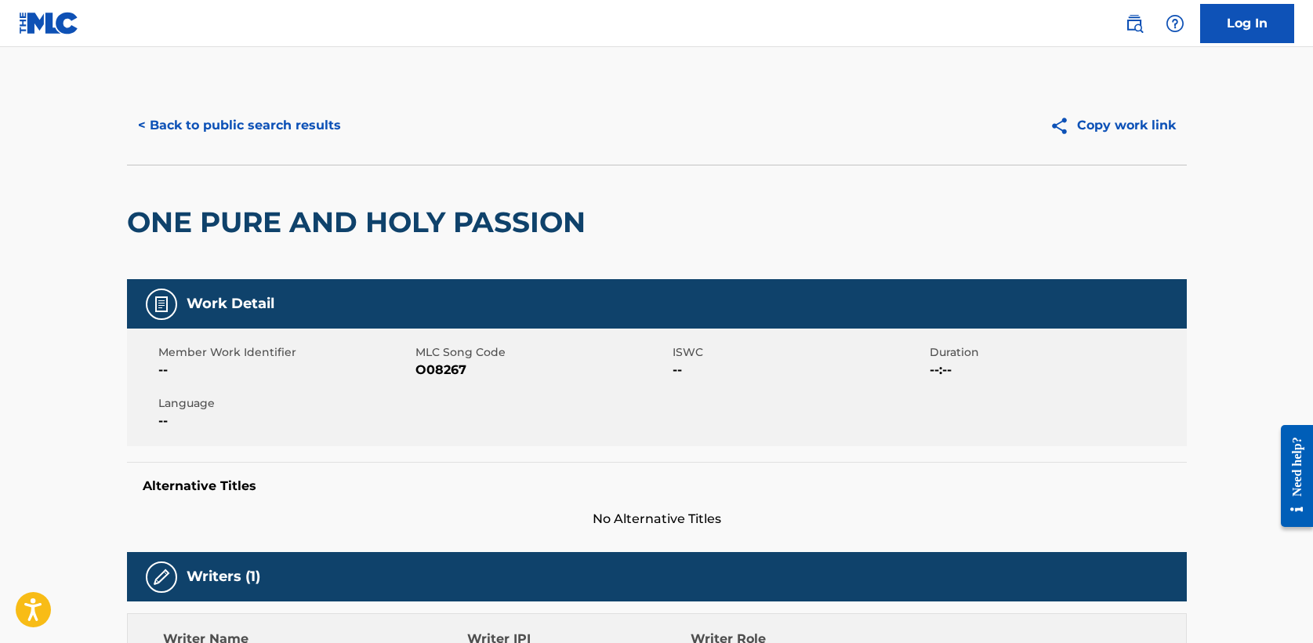
click at [249, 120] on button "< Back to public search results" at bounding box center [239, 125] width 225 height 39
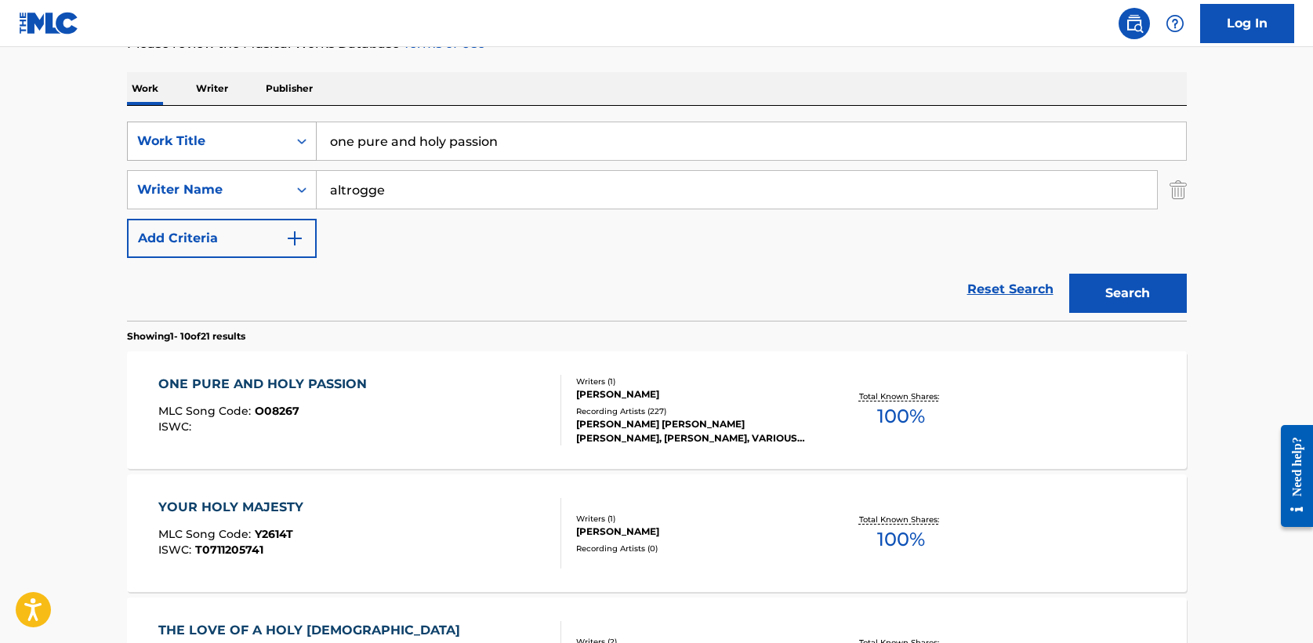
drag, startPoint x: 527, startPoint y: 140, endPoint x: 148, endPoint y: 133, distance: 378.7
click at [148, 133] on div "SearchWithCriteria708bbb0d-87a3-4fd2-865c-1502dc7c5f2f Work Title one pure and …" at bounding box center [657, 141] width 1060 height 39
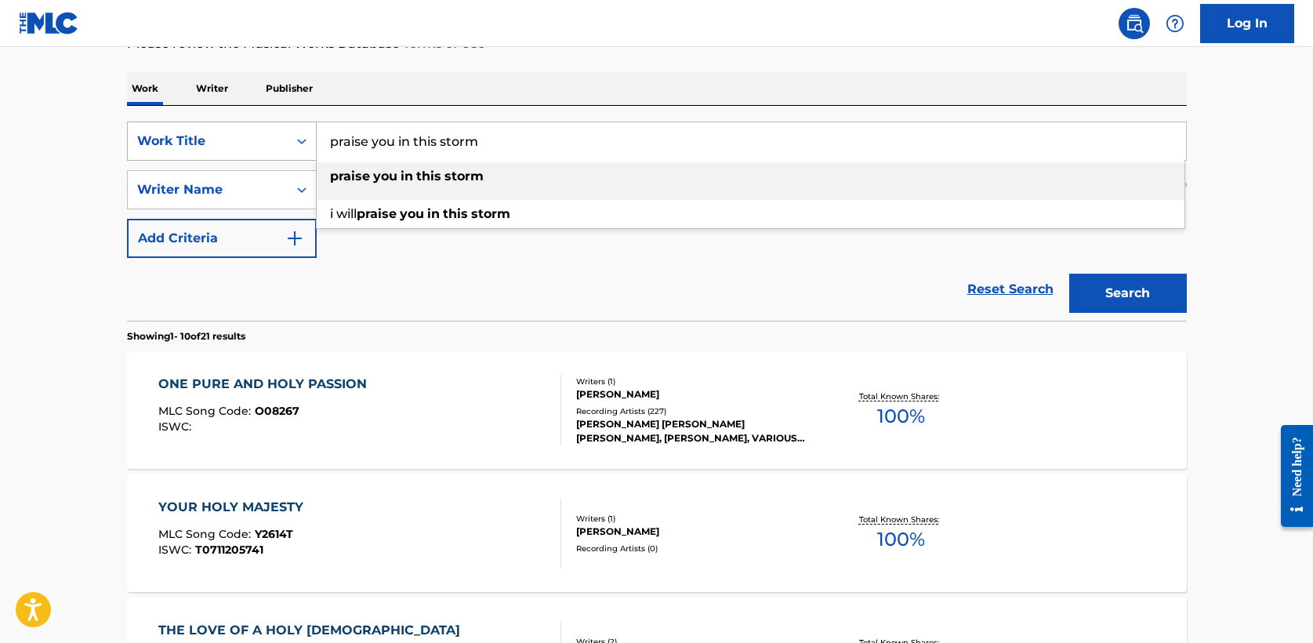
type input "praise you in this storm"
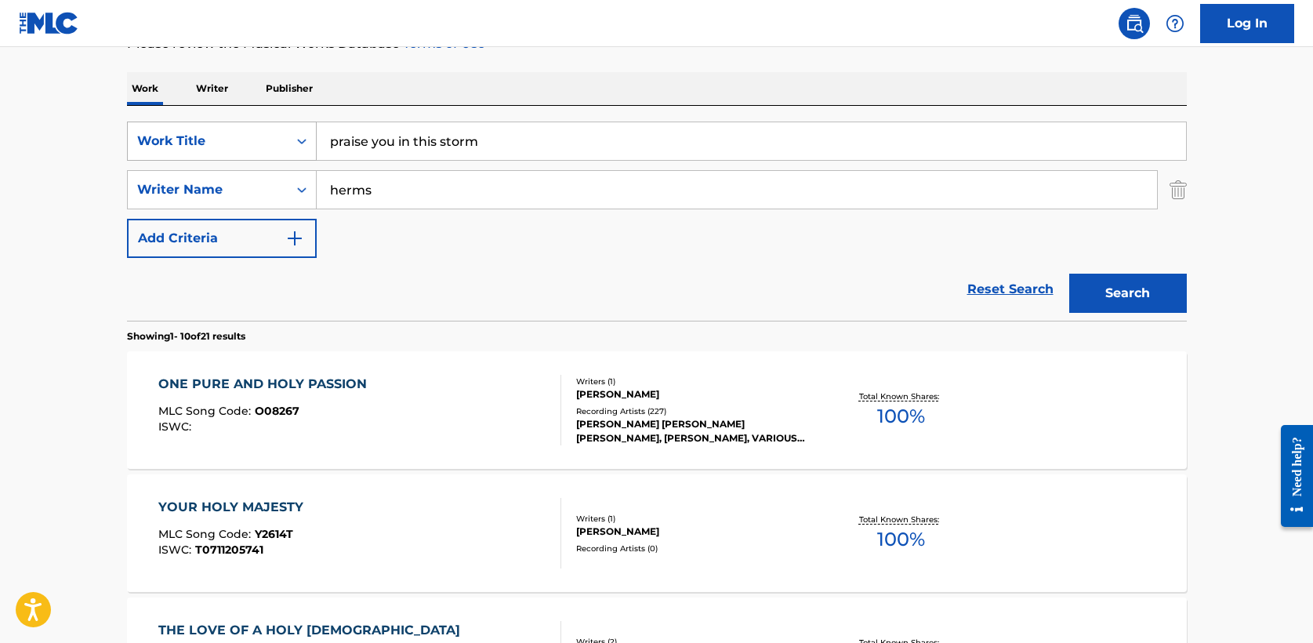
type input "herms"
click at [1069, 274] on button "Search" at bounding box center [1128, 293] width 118 height 39
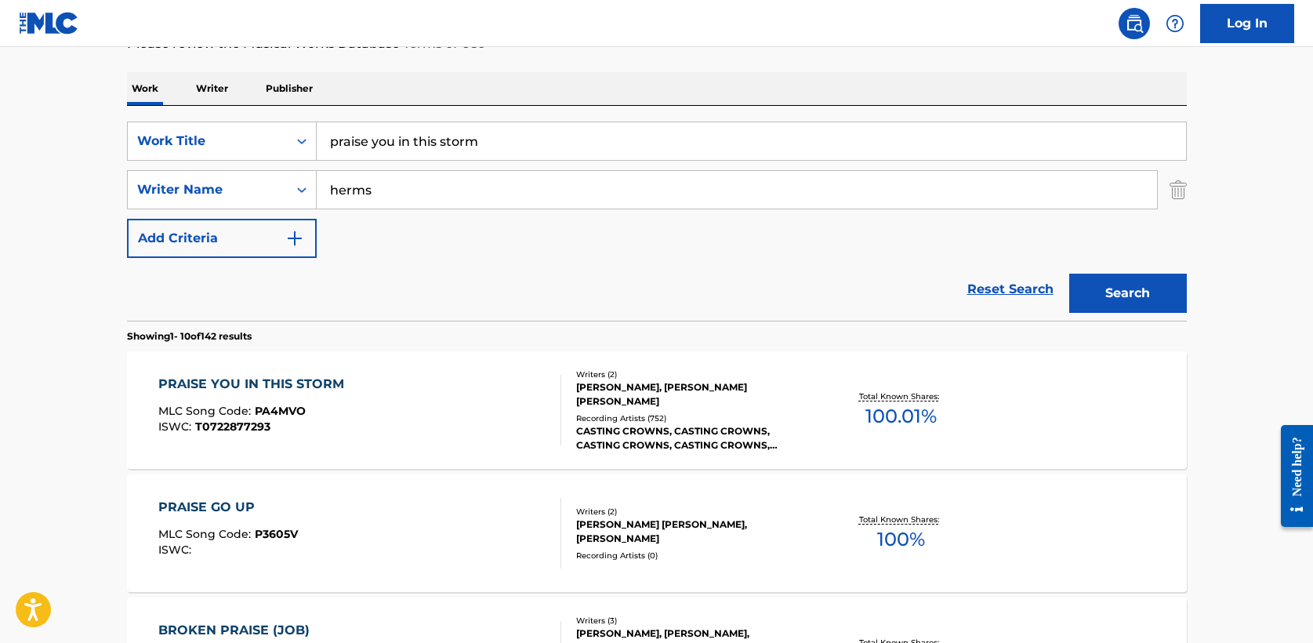
click at [304, 376] on div "PRAISE YOU IN THIS STORM" at bounding box center [255, 384] width 194 height 19
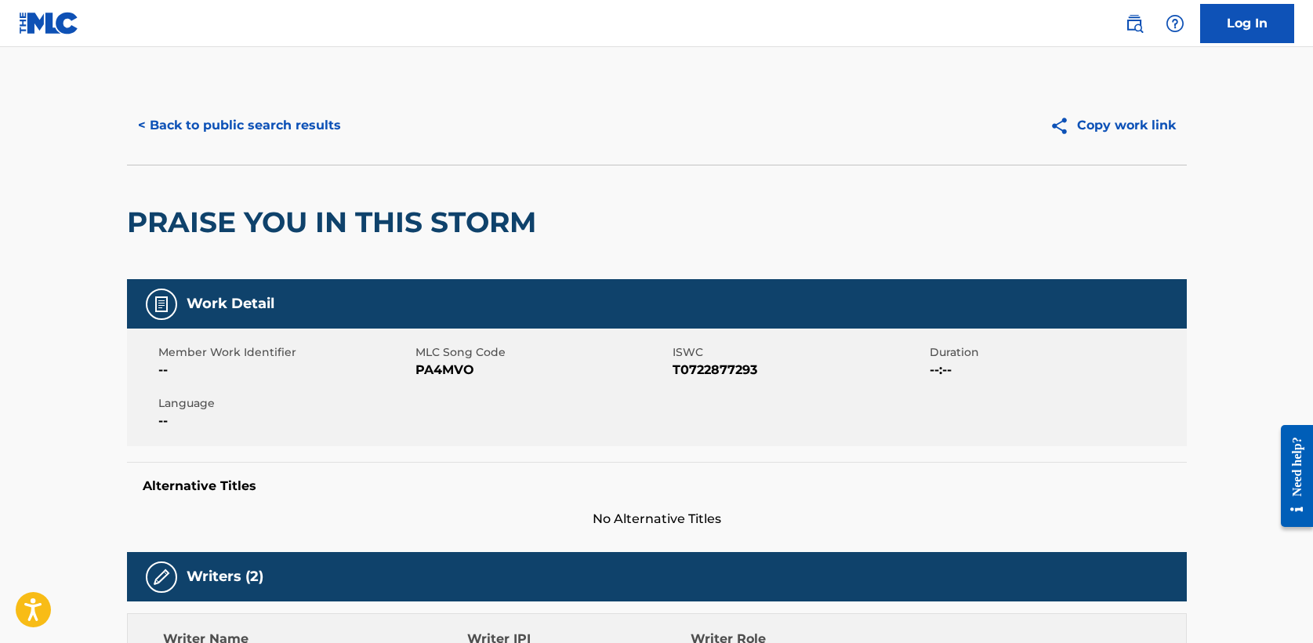
click at [238, 133] on button "< Back to public search results" at bounding box center [239, 125] width 225 height 39
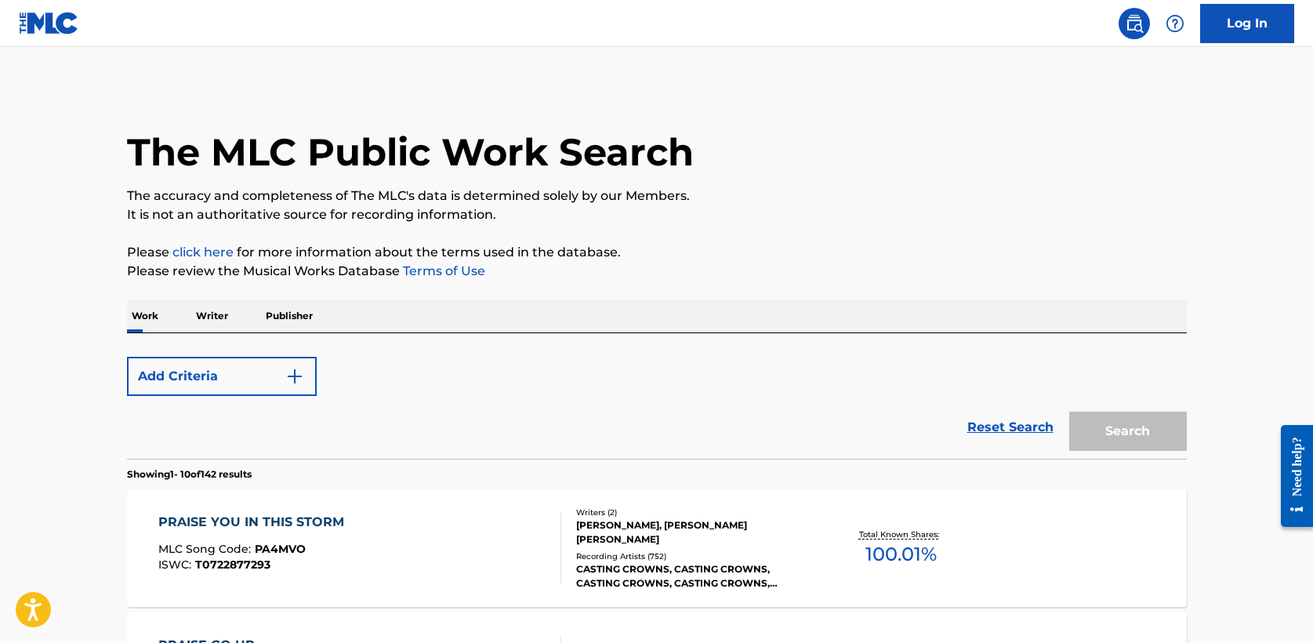
scroll to position [227, 0]
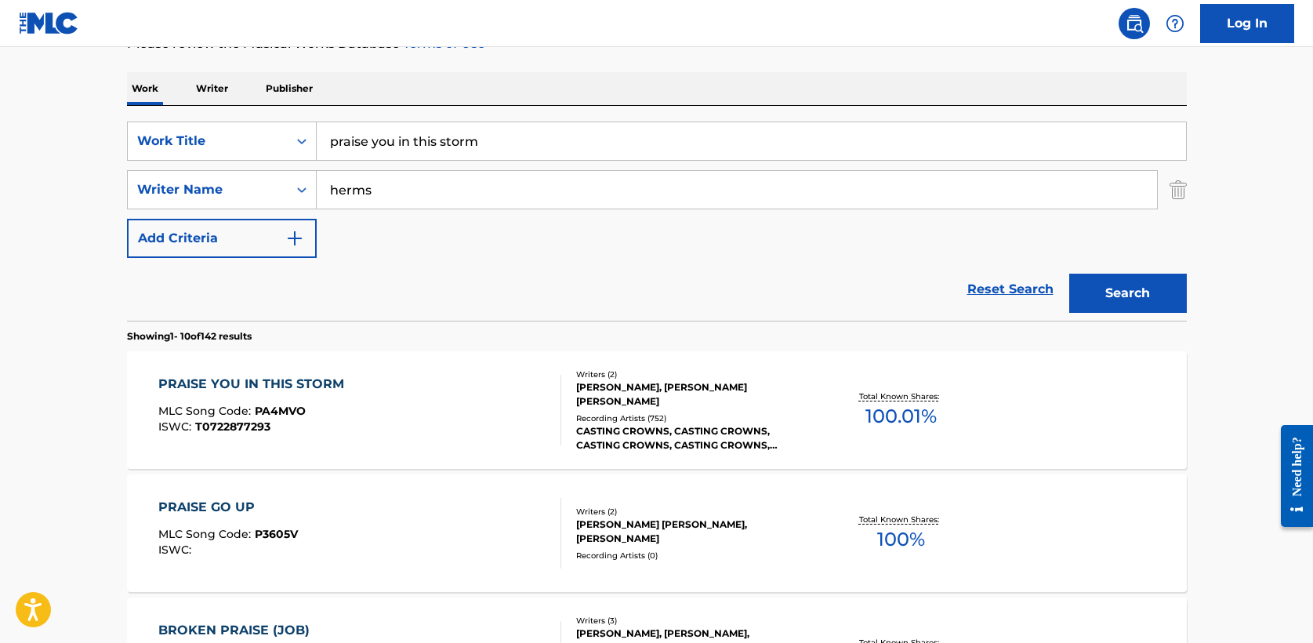
drag, startPoint x: 498, startPoint y: 148, endPoint x: 118, endPoint y: 128, distance: 380.0
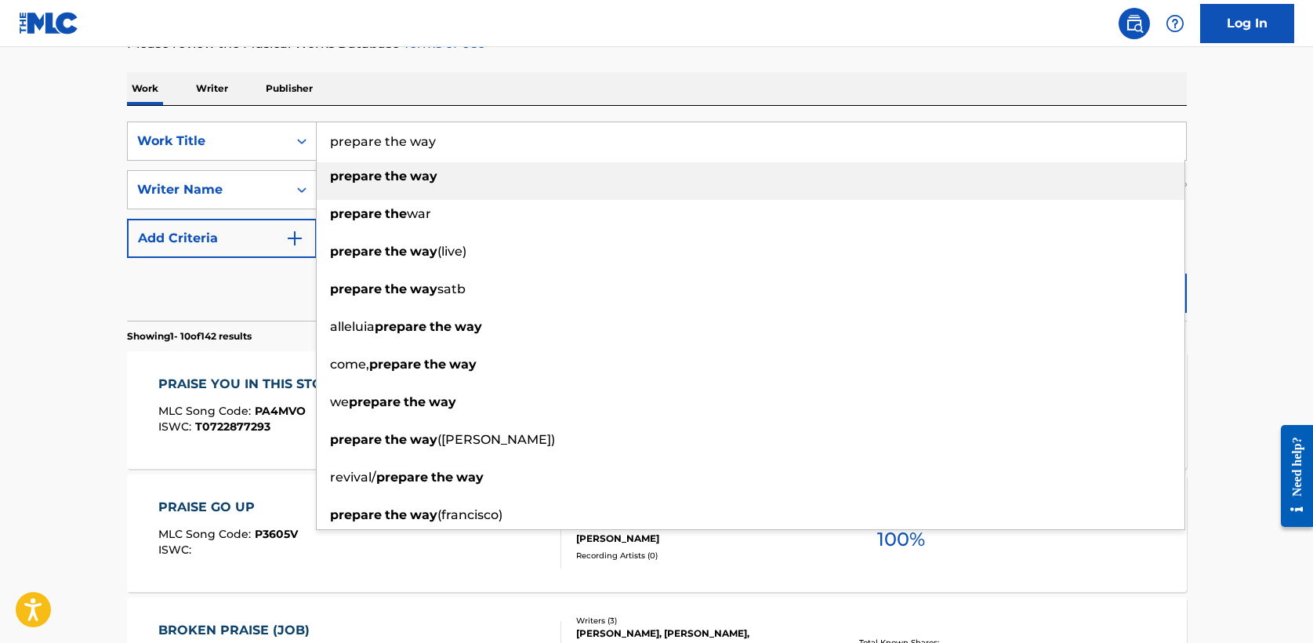
type input "prepare the way"
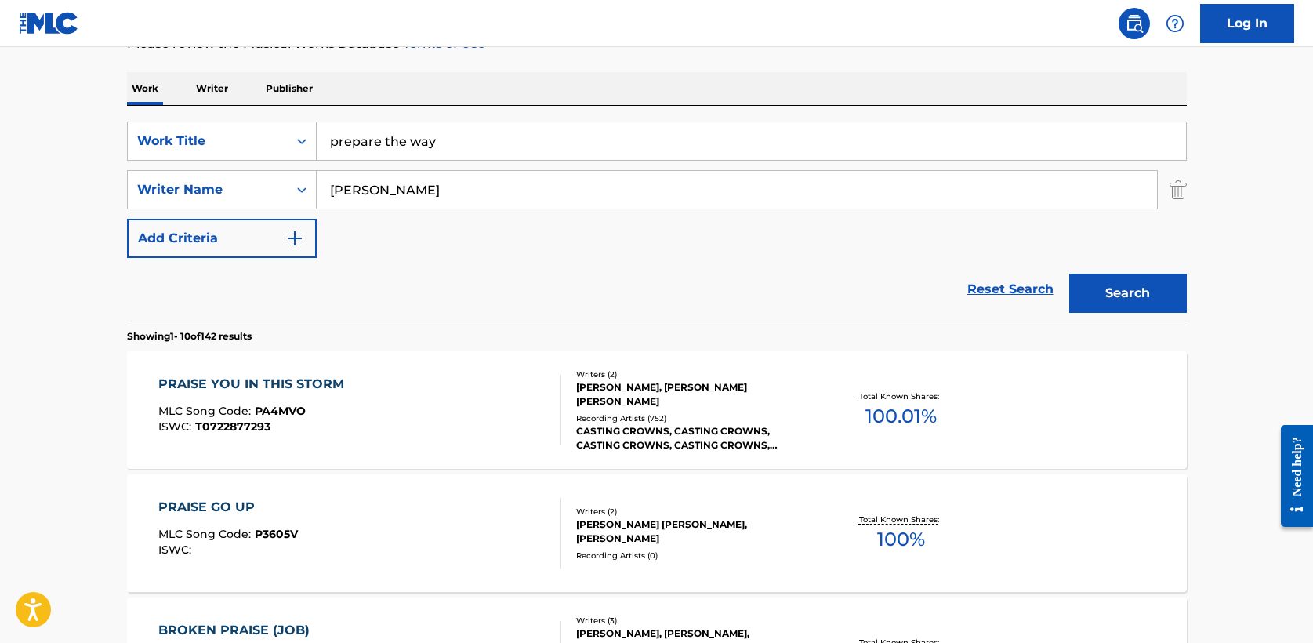
type input "hulse"
click at [1069, 274] on button "Search" at bounding box center [1128, 293] width 118 height 39
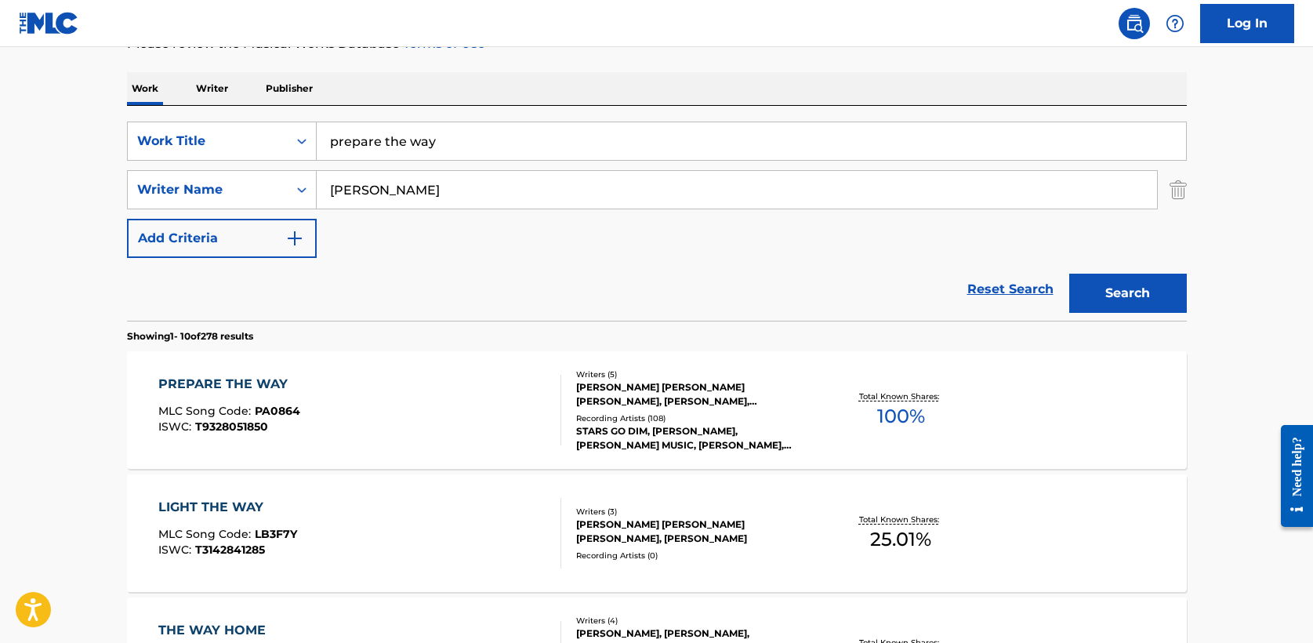
scroll to position [252, 0]
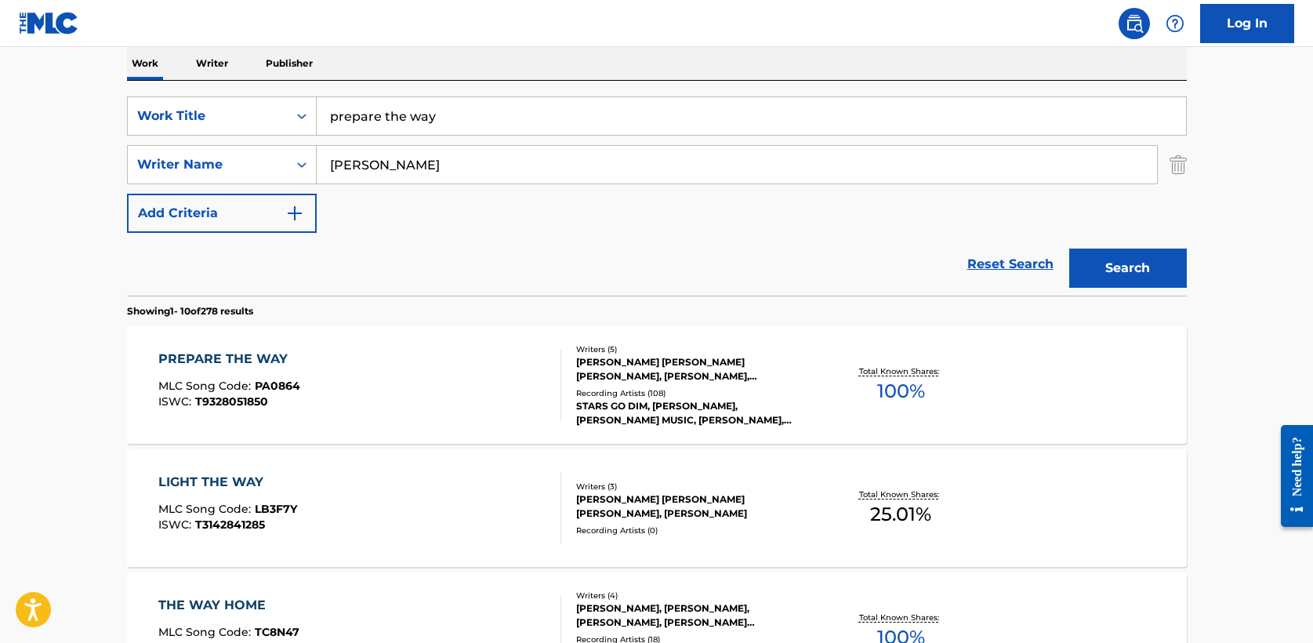
click at [261, 354] on div "PREPARE THE WAY" at bounding box center [229, 359] width 142 height 19
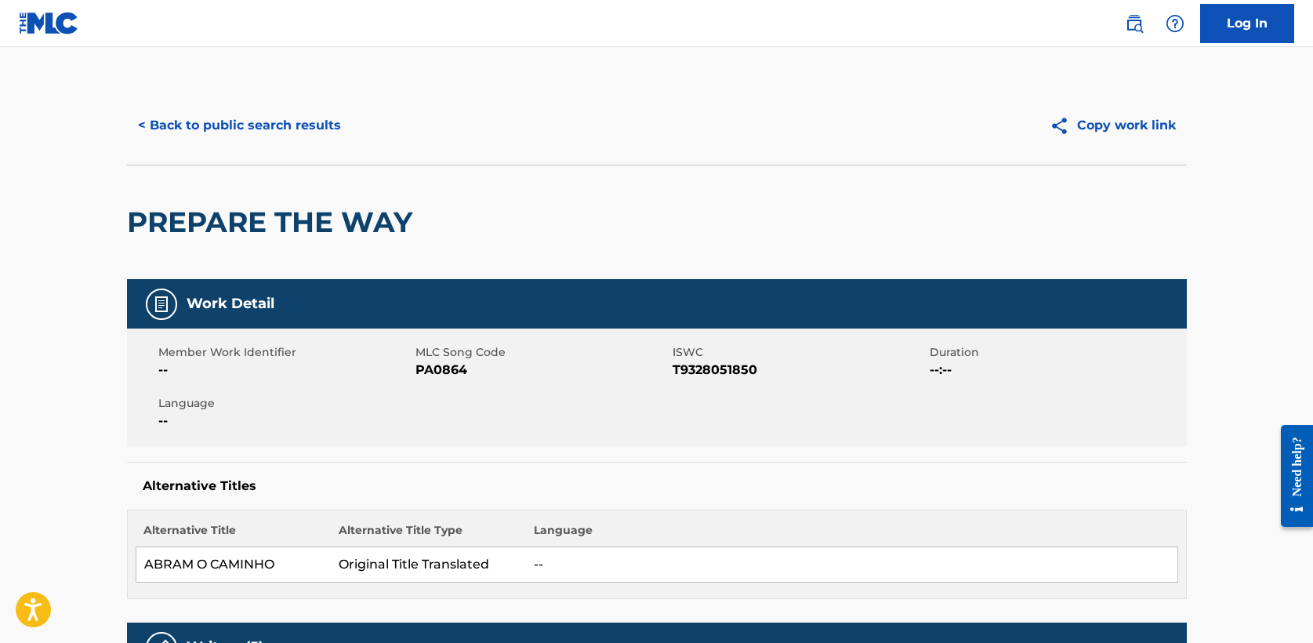
click at [243, 109] on button "< Back to public search results" at bounding box center [239, 125] width 225 height 39
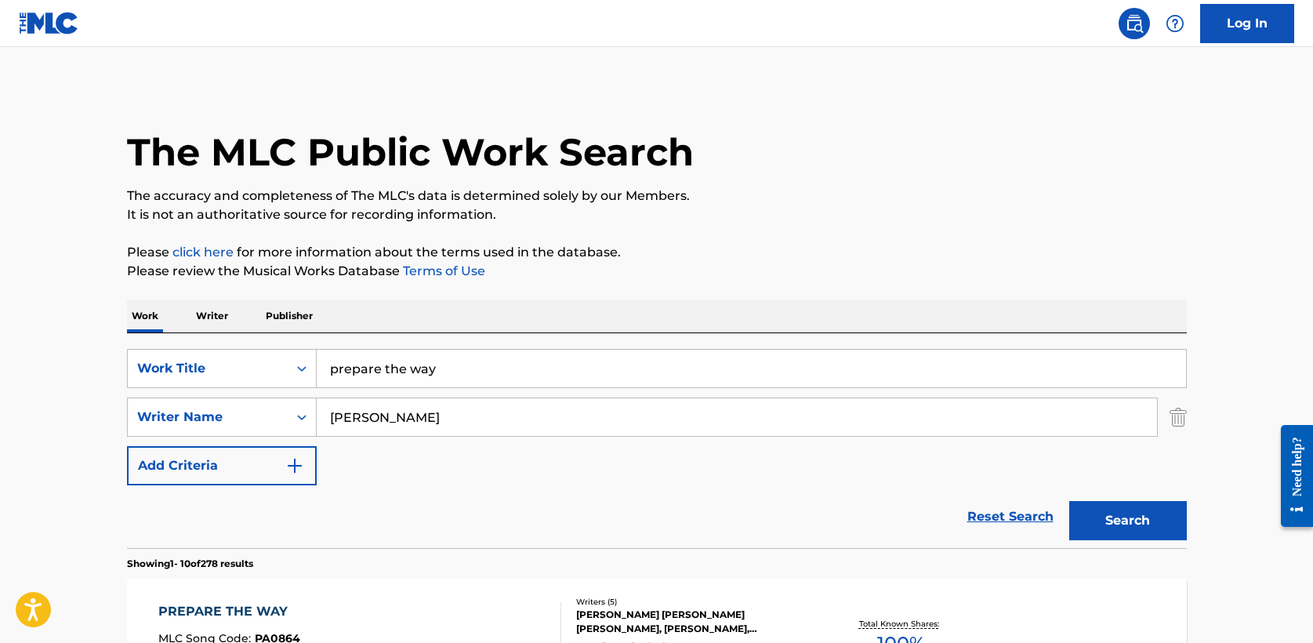
scroll to position [252, 0]
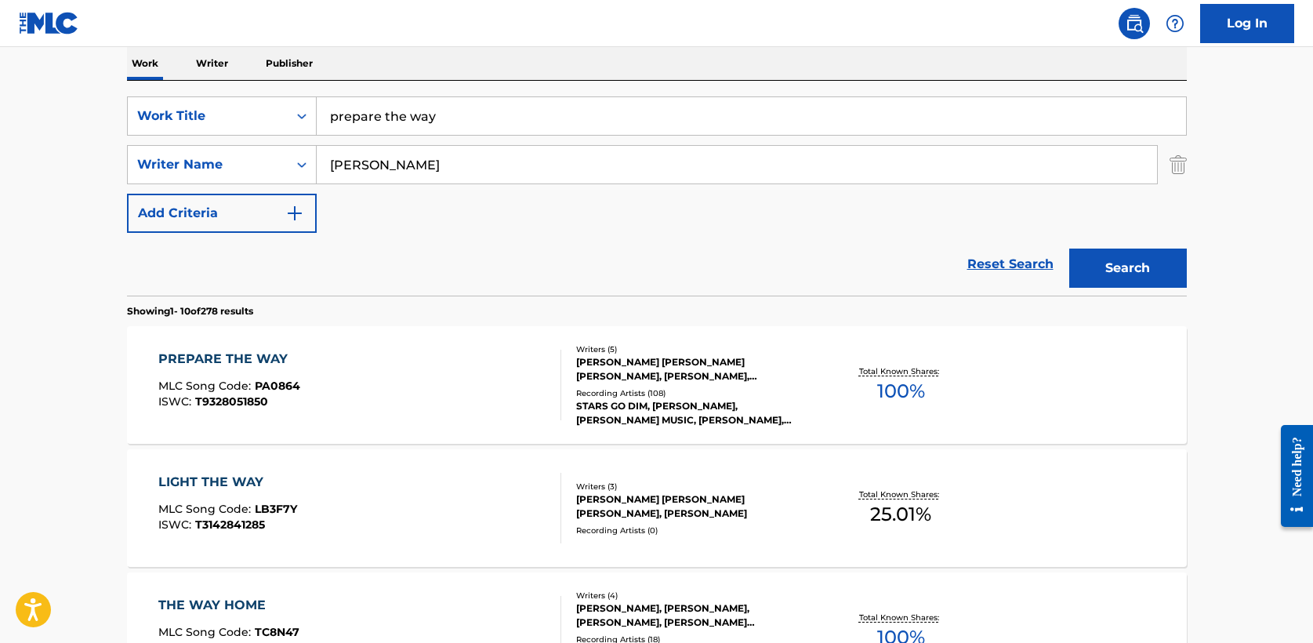
drag, startPoint x: 484, startPoint y: 125, endPoint x: 64, endPoint y: 81, distance: 421.8
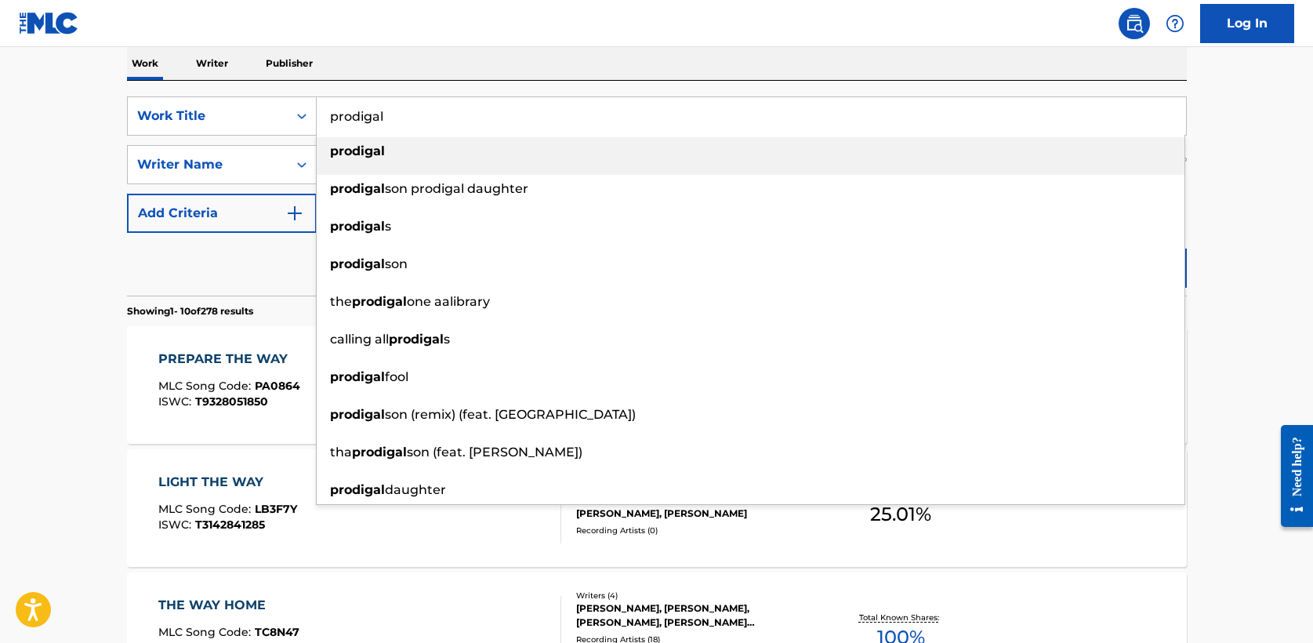
type input "prodigal"
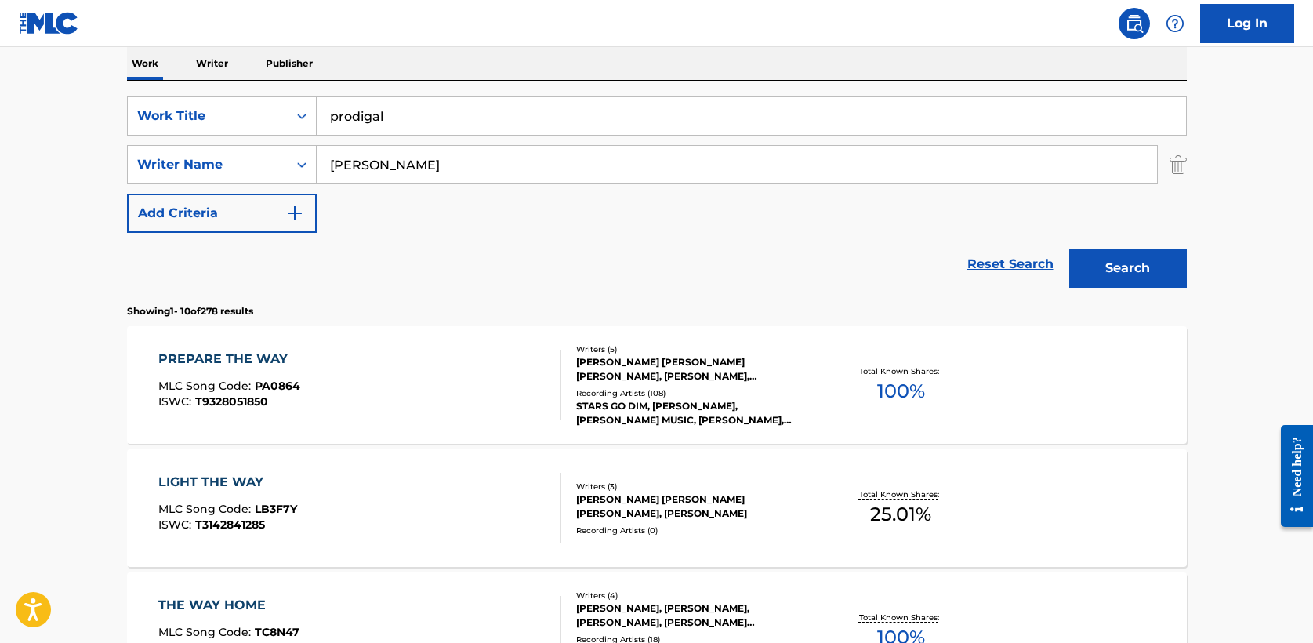
type input "frey"
click at [1069, 249] on button "Search" at bounding box center [1128, 268] width 118 height 39
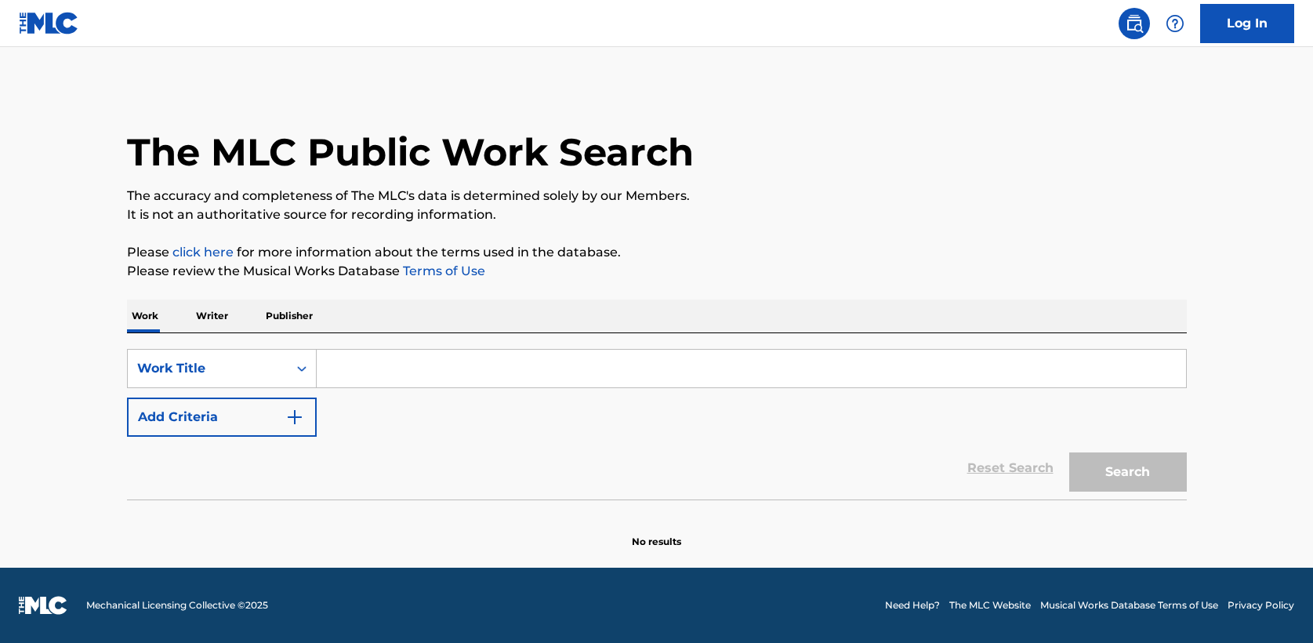
click at [356, 366] on input "Search Form" at bounding box center [751, 369] width 869 height 38
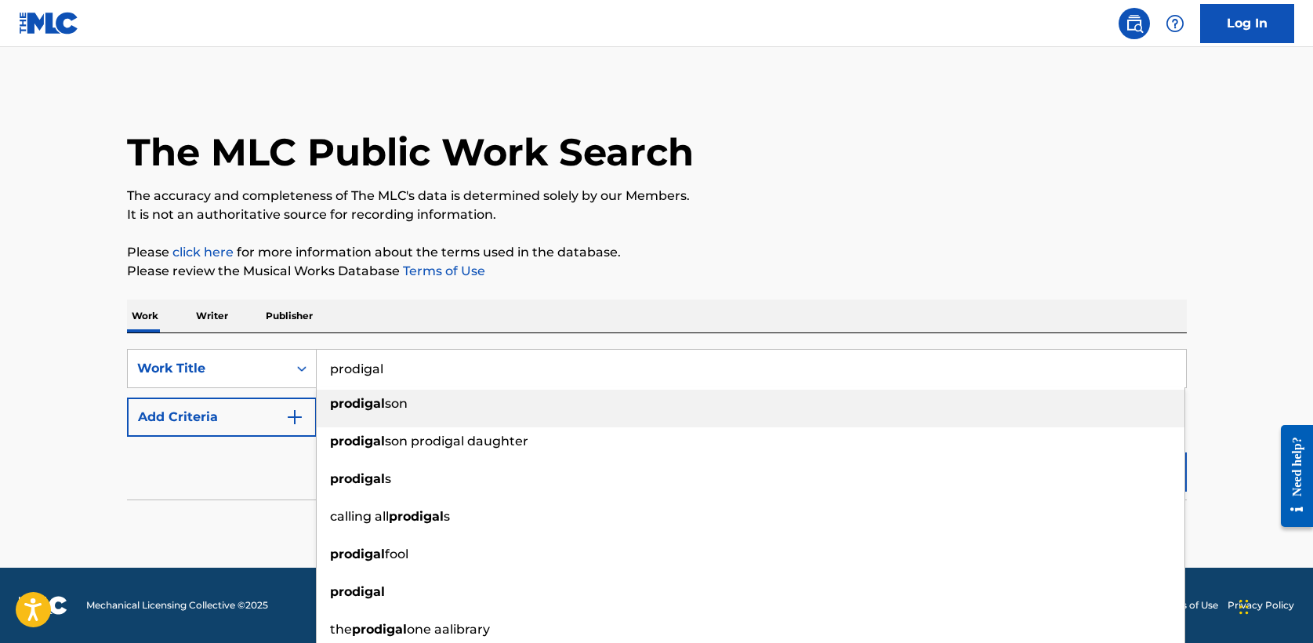
type input "prodigal"
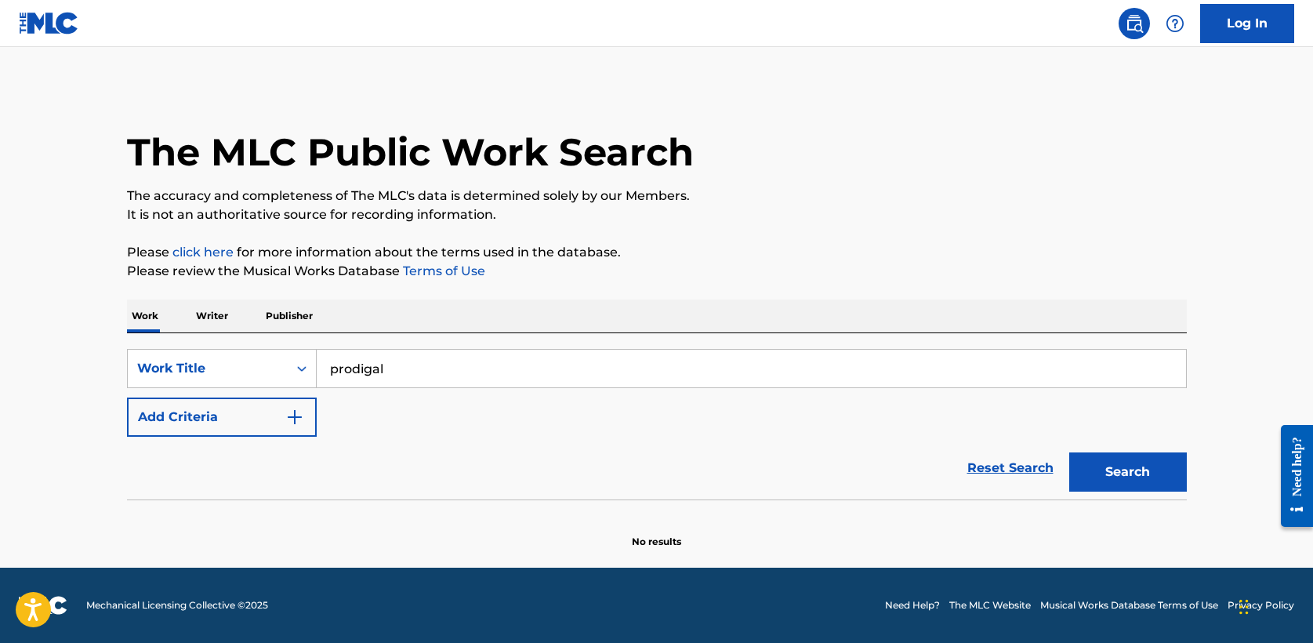
click at [298, 420] on img "Search Form" at bounding box center [294, 417] width 19 height 19
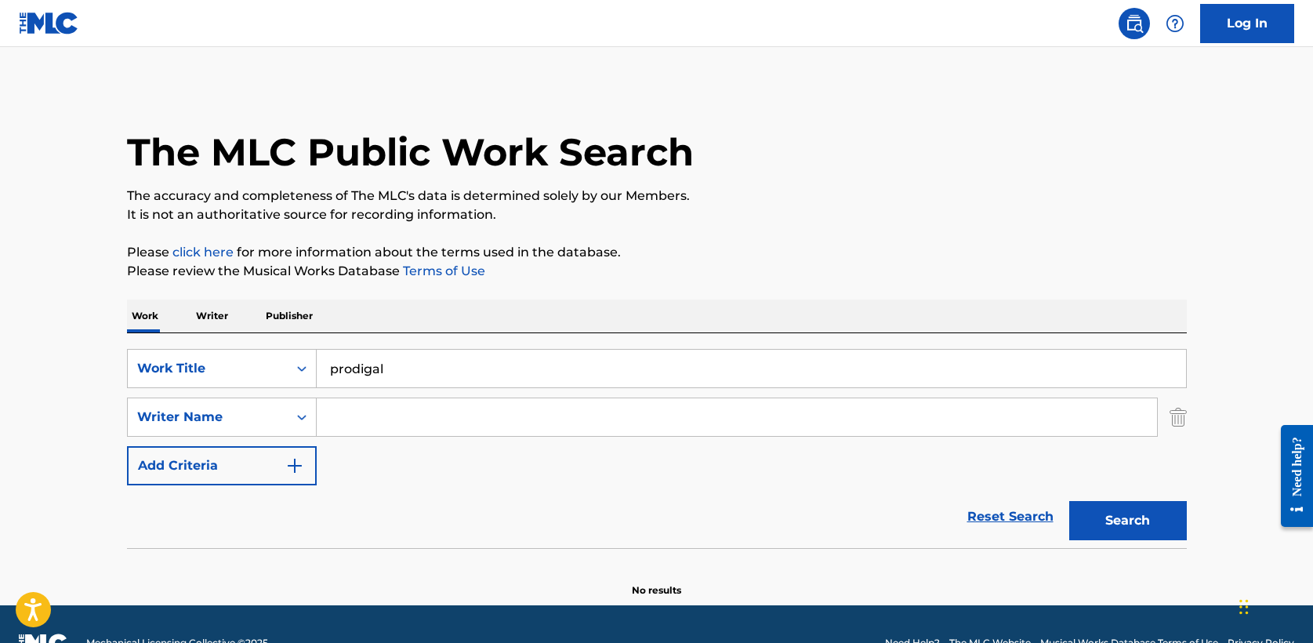
click at [359, 427] on input "Search Form" at bounding box center [737, 417] width 840 height 38
type input "frey"
click at [780, 262] on p "Please review the Musical Works Database Terms of Use" at bounding box center [657, 271] width 1060 height 19
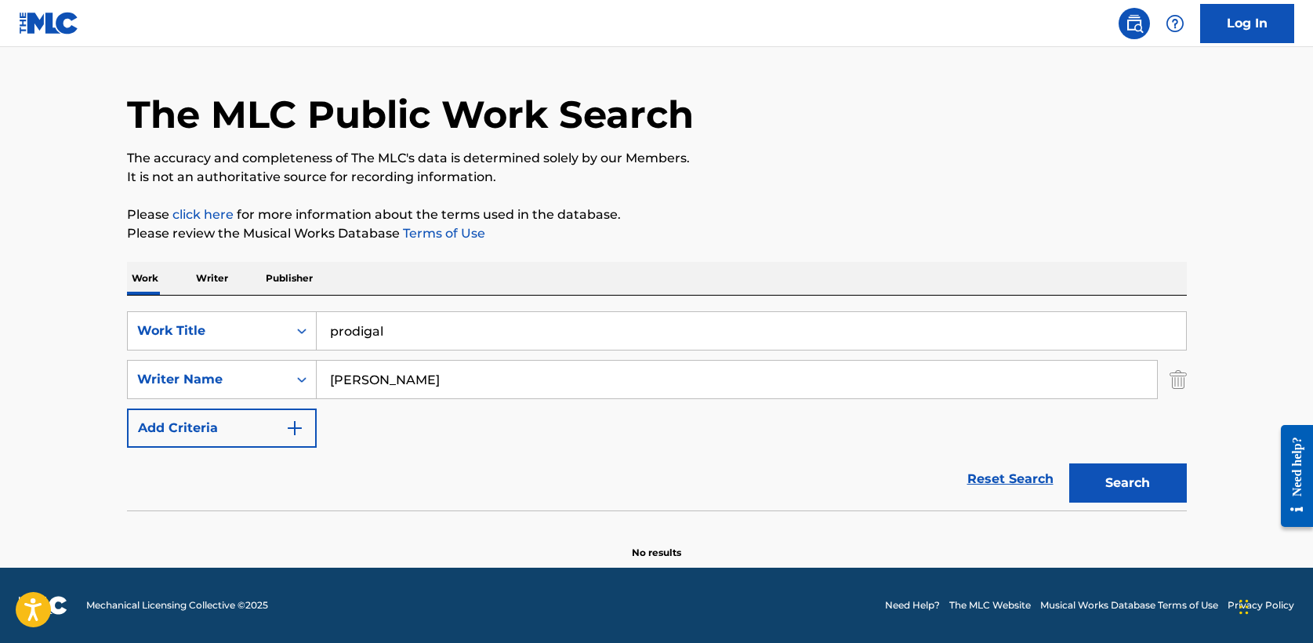
click at [1112, 494] on button "Search" at bounding box center [1128, 482] width 118 height 39
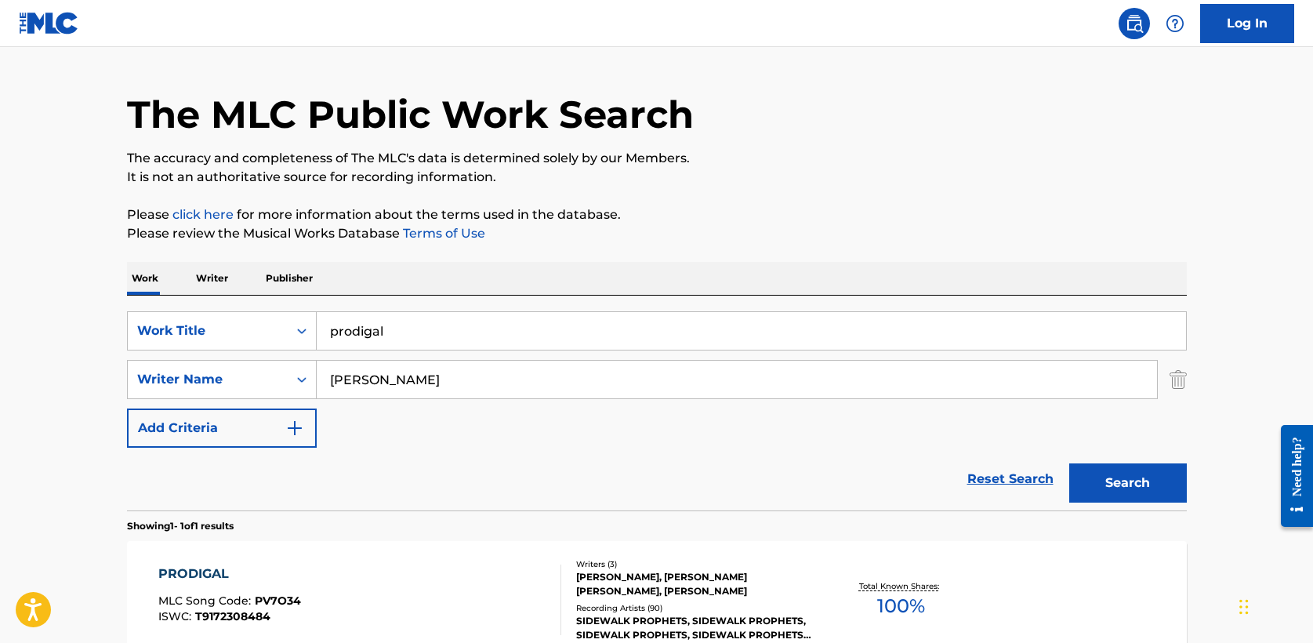
scroll to position [210, 0]
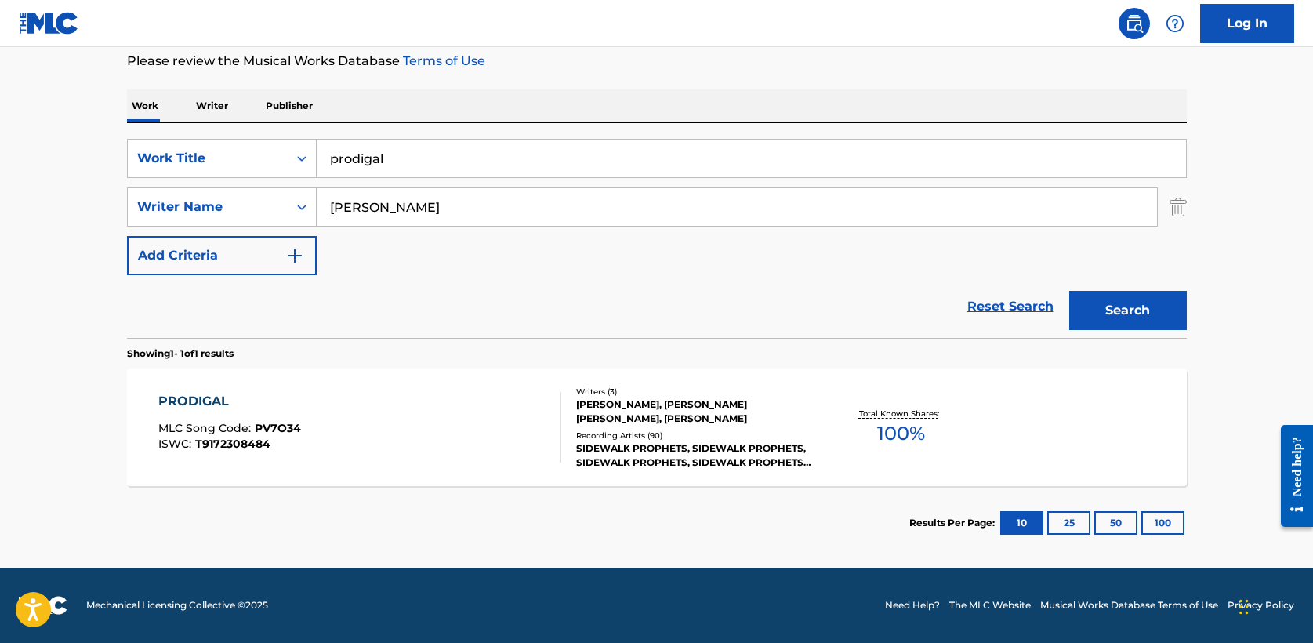
click at [201, 399] on div "PRODIGAL" at bounding box center [229, 401] width 143 height 19
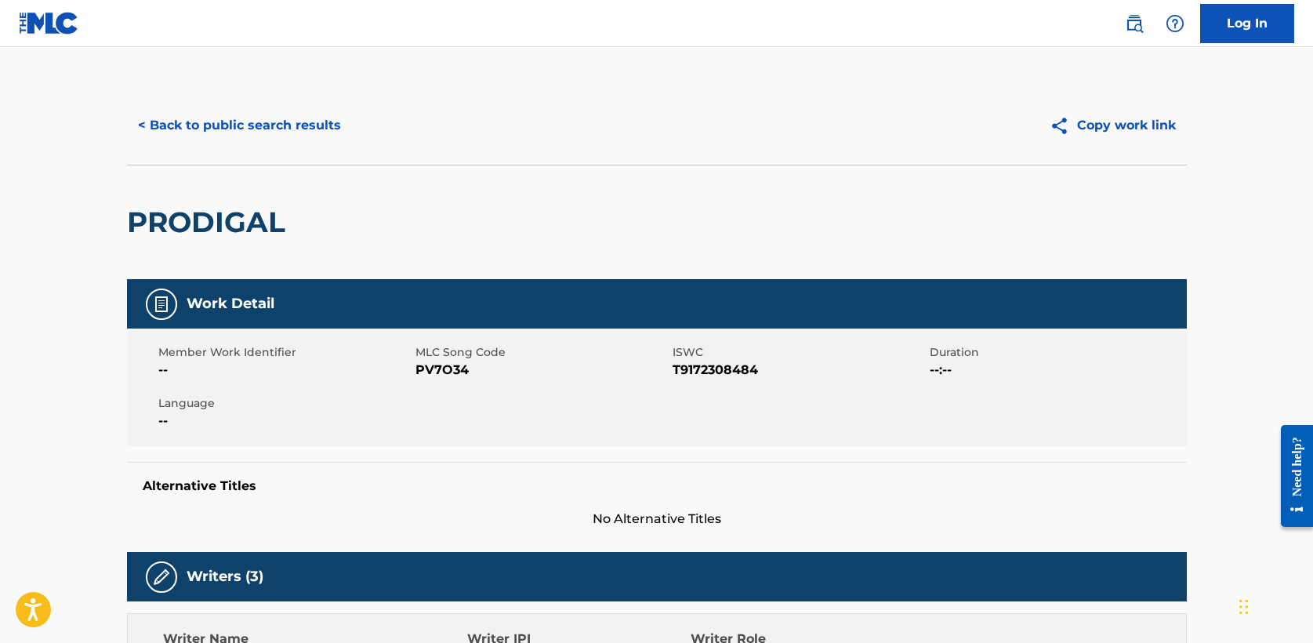
click at [261, 127] on button "< Back to public search results" at bounding box center [239, 125] width 225 height 39
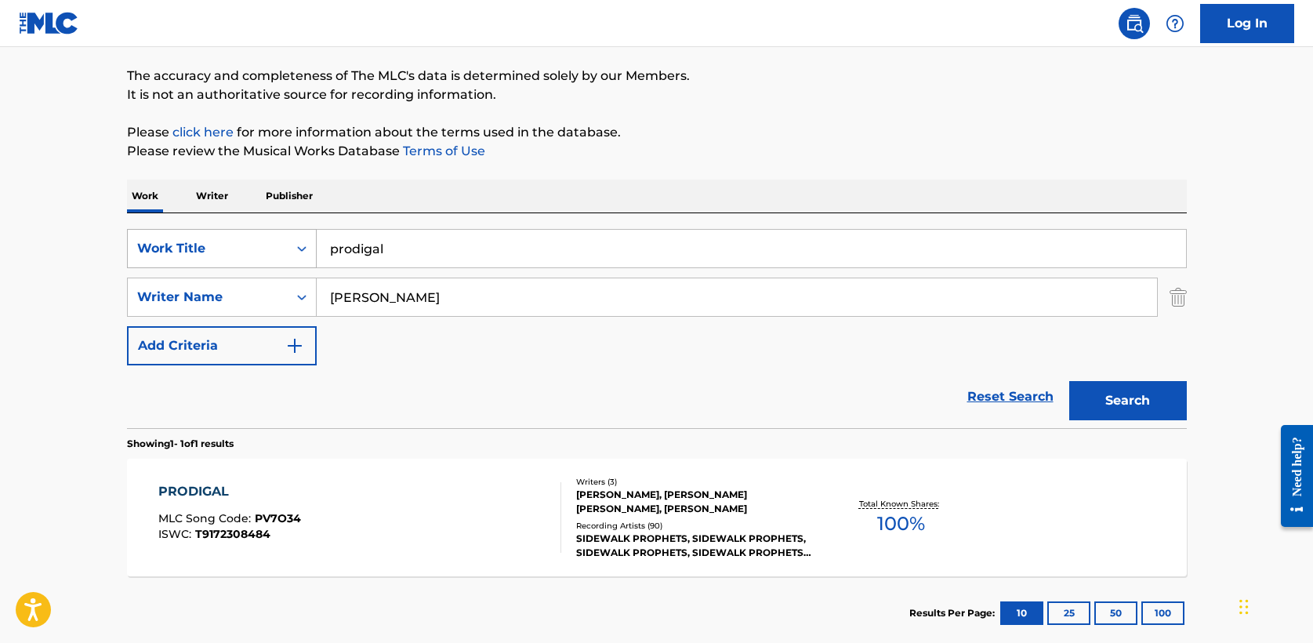
drag, startPoint x: 423, startPoint y: 249, endPoint x: 161, endPoint y: 245, distance: 262.7
click at [161, 245] on div "SearchWithCriteriad36abecf-2806-4dcb-94cf-15acf771987c Work Title prodigal" at bounding box center [657, 248] width 1060 height 39
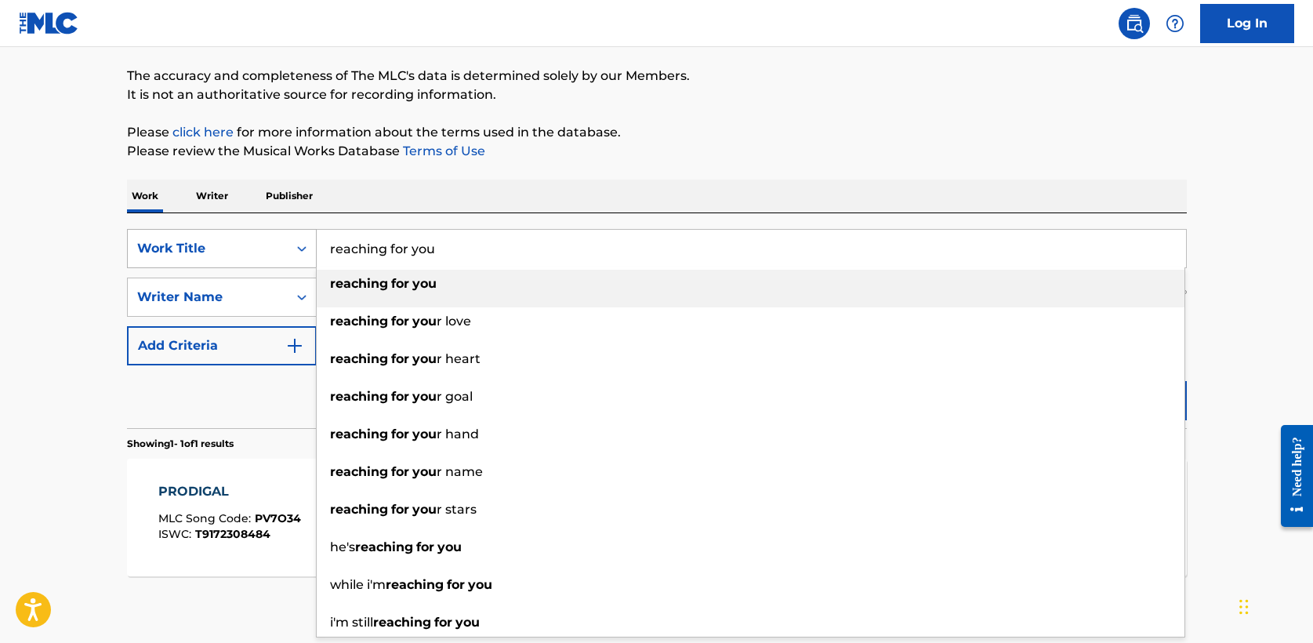
type input "reaching for you"
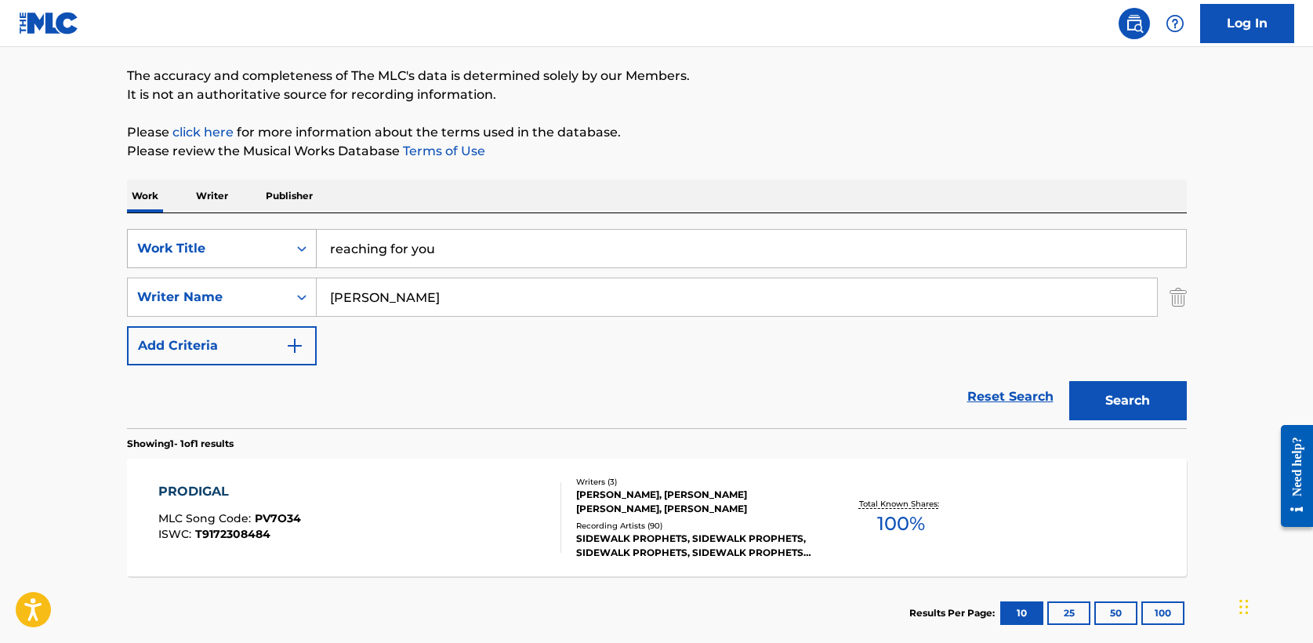
type input "mooney"
click at [1069, 381] on button "Search" at bounding box center [1128, 400] width 118 height 39
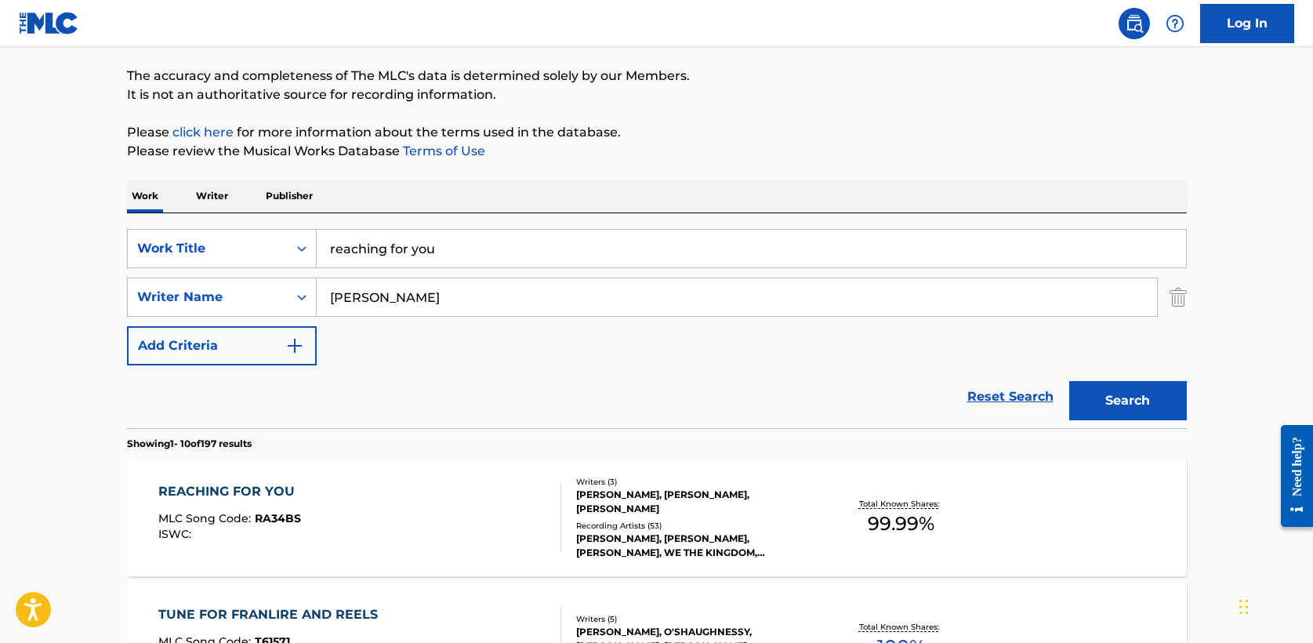
click at [268, 492] on div "REACHING FOR YOU" at bounding box center [230, 491] width 144 height 19
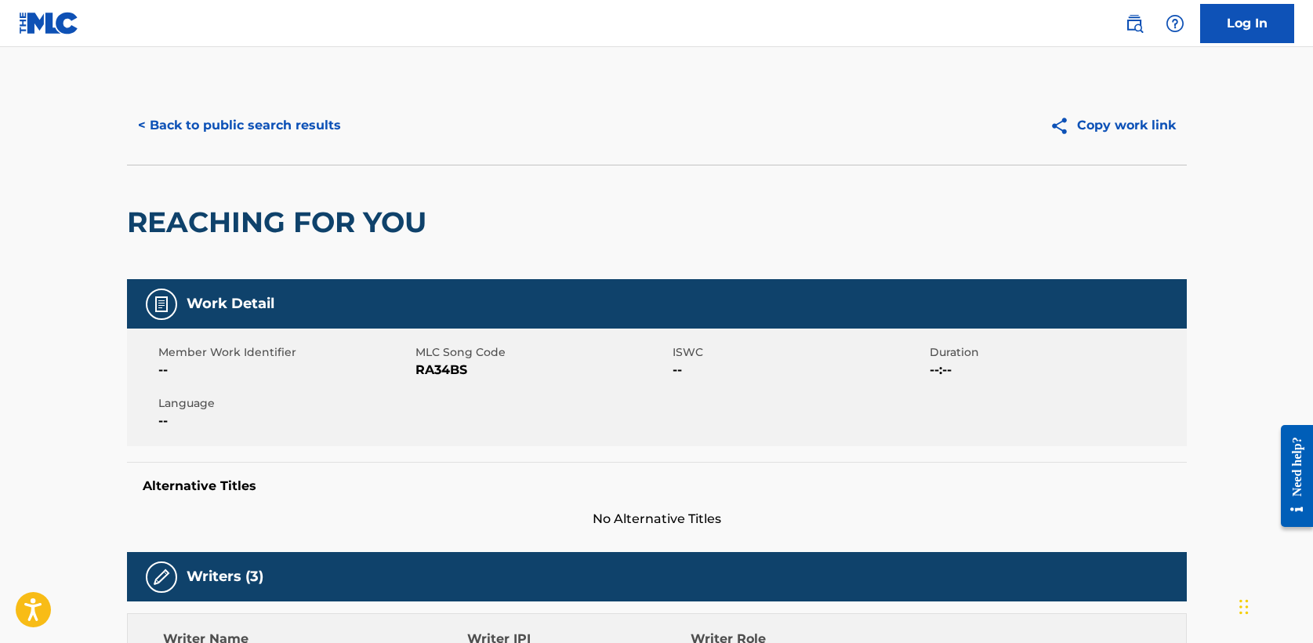
click at [249, 131] on button "< Back to public search results" at bounding box center [239, 125] width 225 height 39
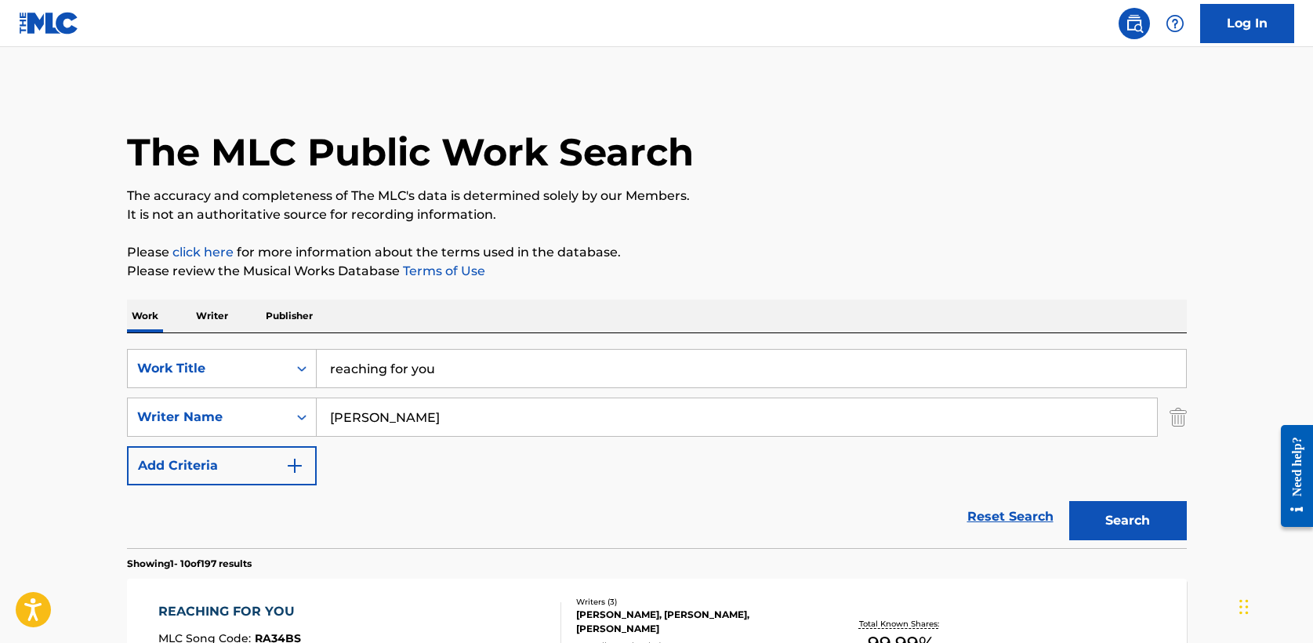
scroll to position [118, 0]
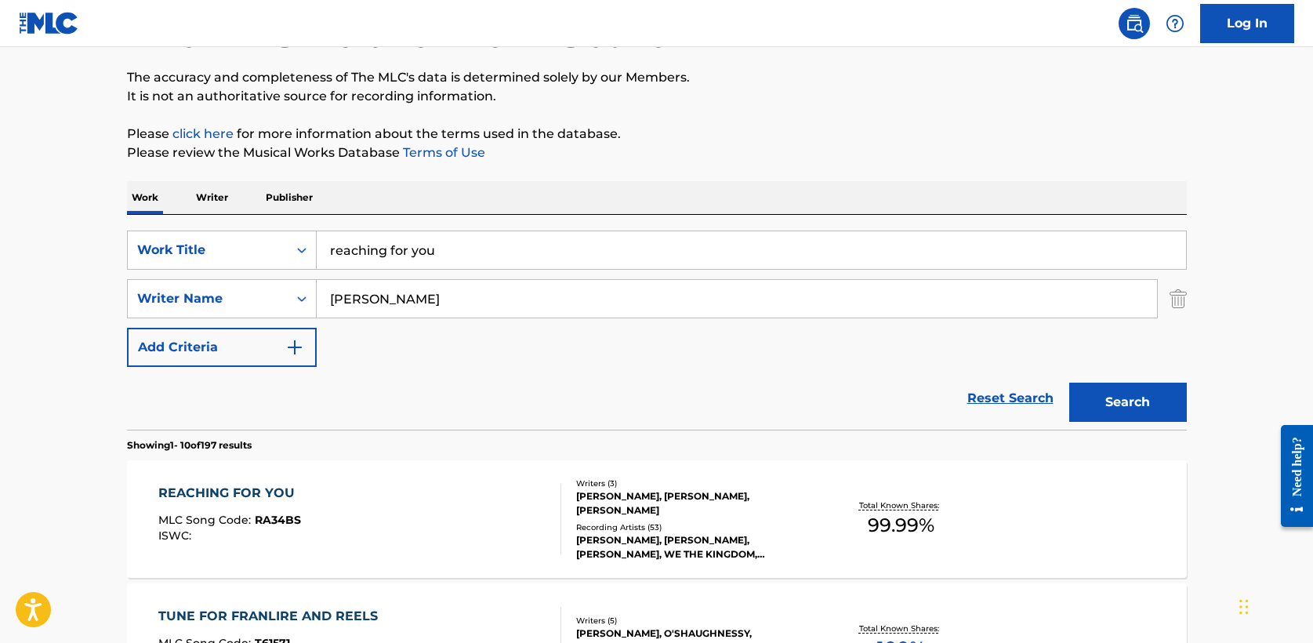
drag, startPoint x: 464, startPoint y: 252, endPoint x: 44, endPoint y: 248, distance: 420.2
type input "reason"
click at [539, 316] on input "lowry" at bounding box center [737, 299] width 840 height 38
type input "lowry"
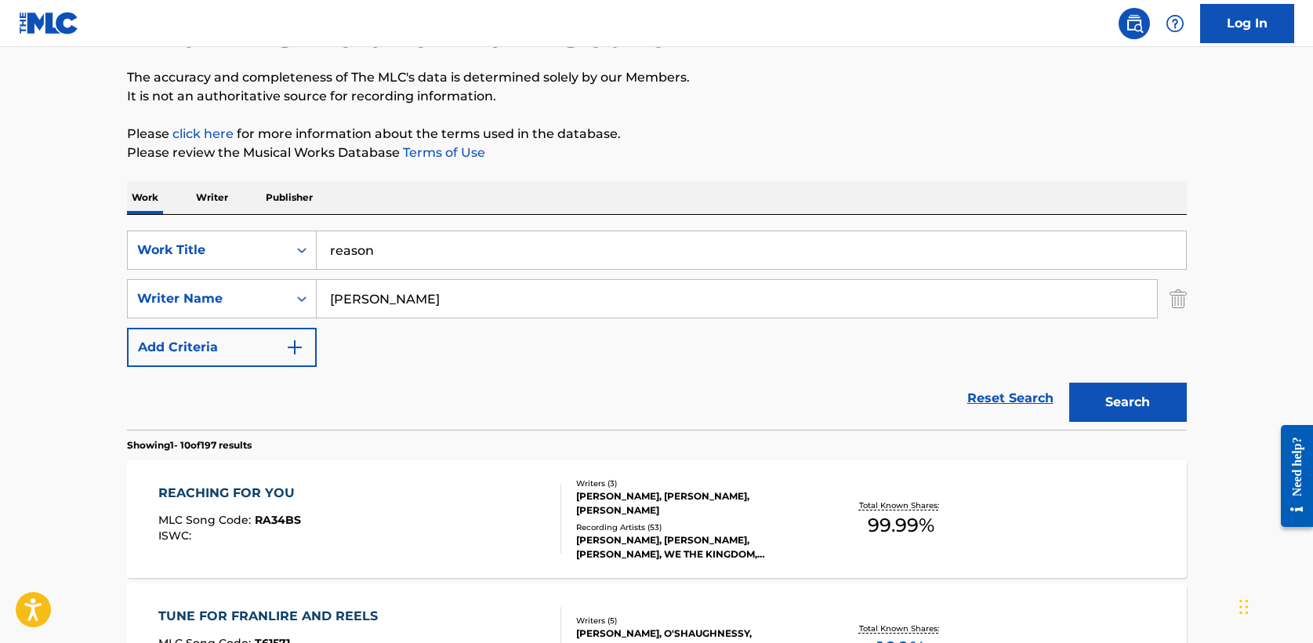
click at [1148, 399] on button "Search" at bounding box center [1128, 402] width 118 height 39
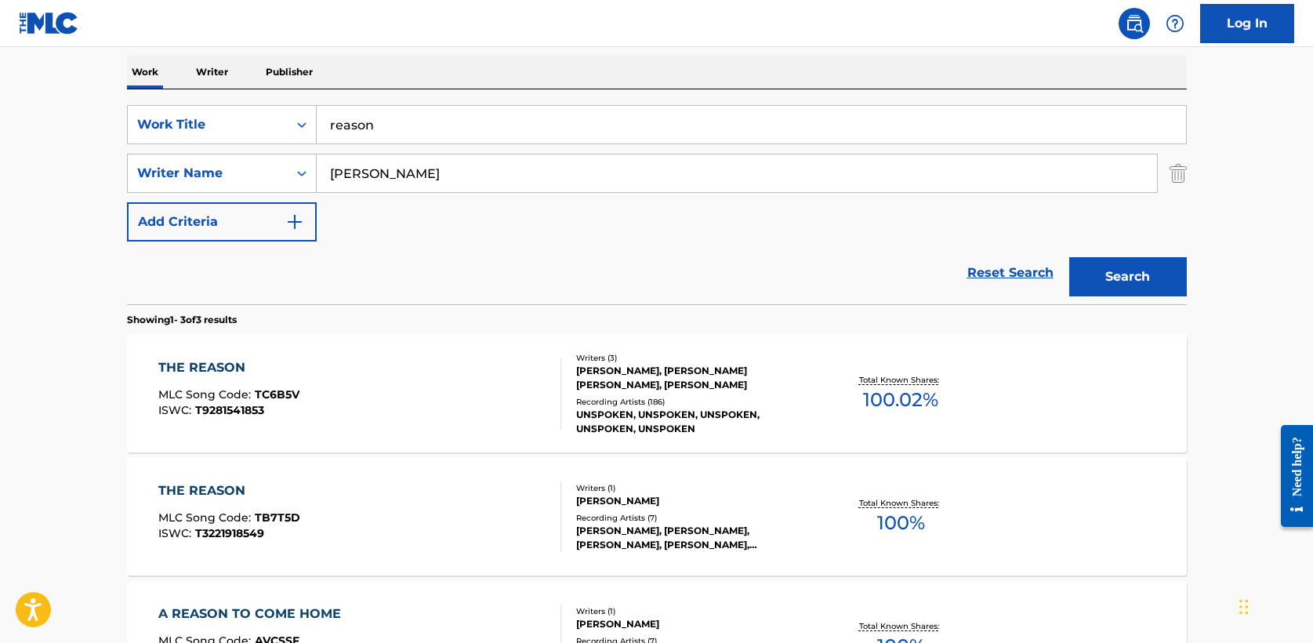
scroll to position [247, 0]
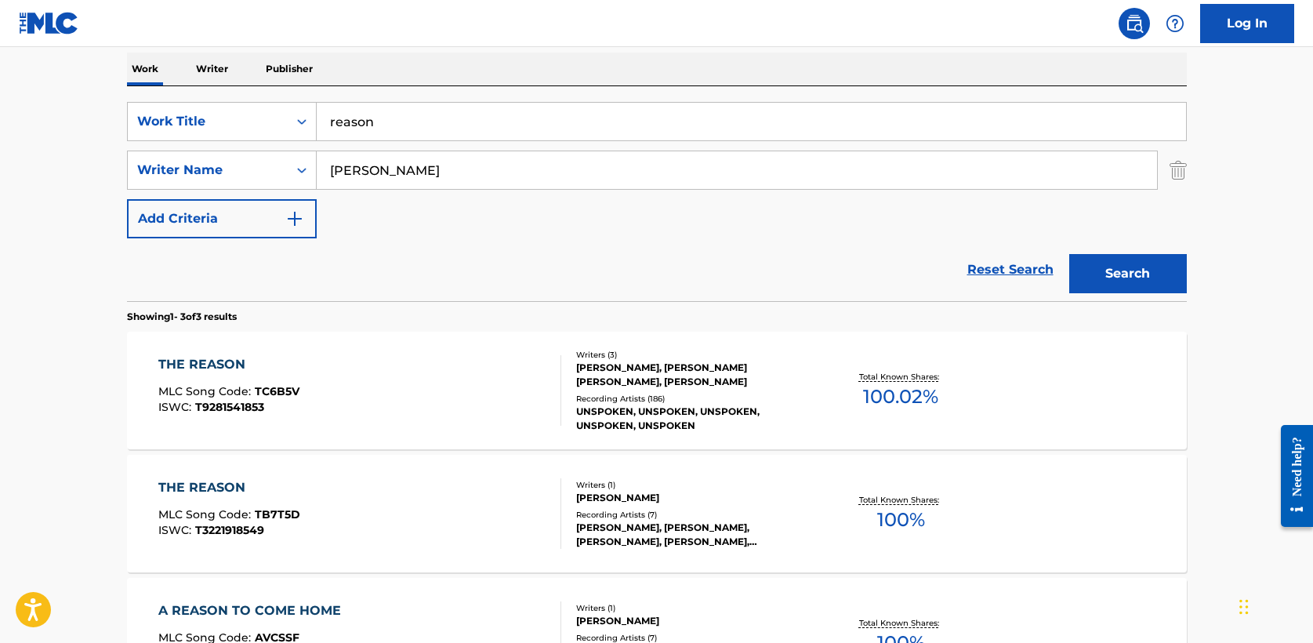
click at [226, 363] on div "THE REASON" at bounding box center [228, 364] width 141 height 19
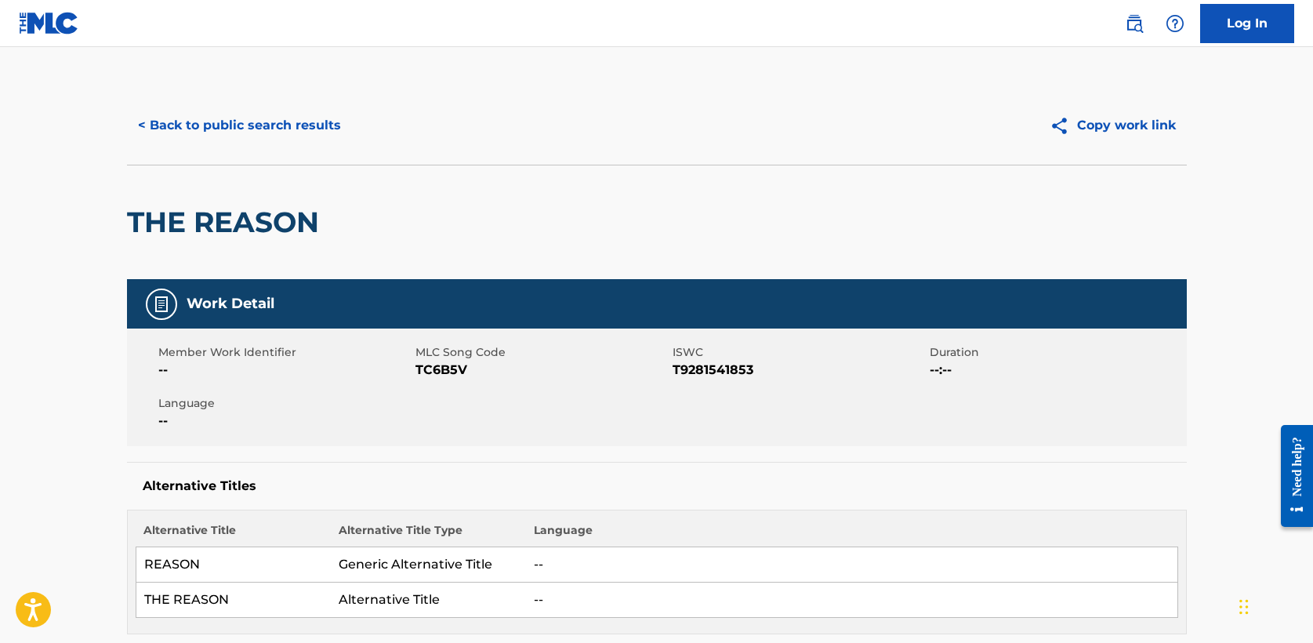
click at [288, 136] on button "< Back to public search results" at bounding box center [239, 125] width 225 height 39
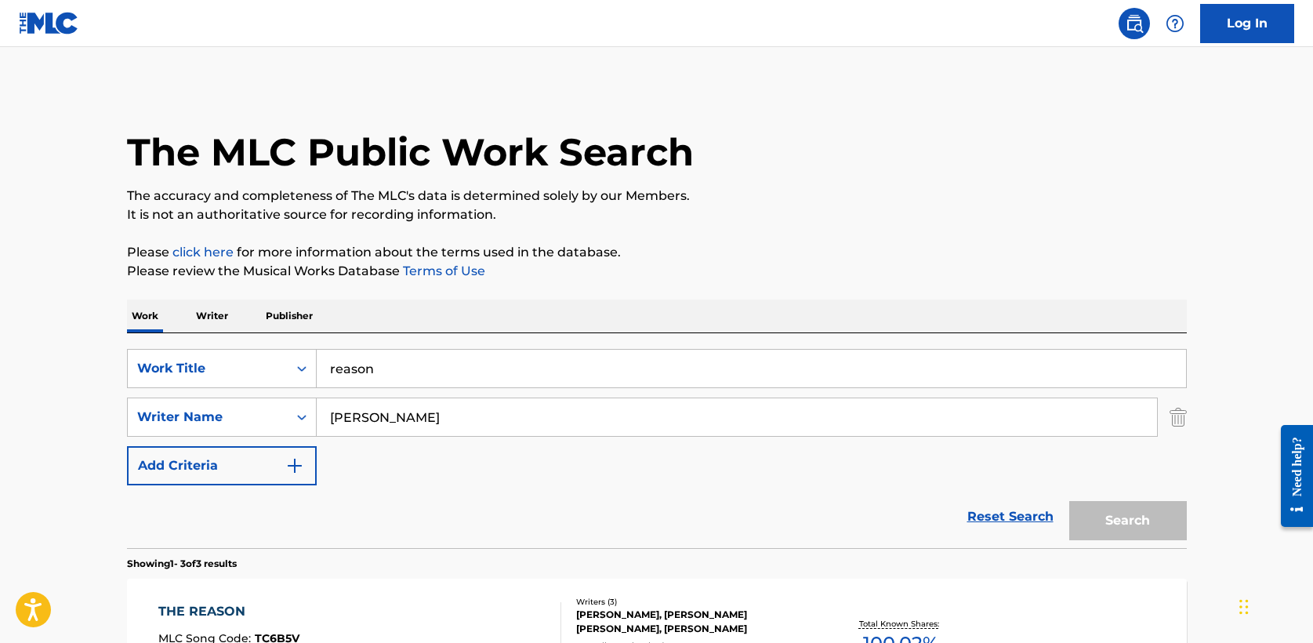
scroll to position [245, 0]
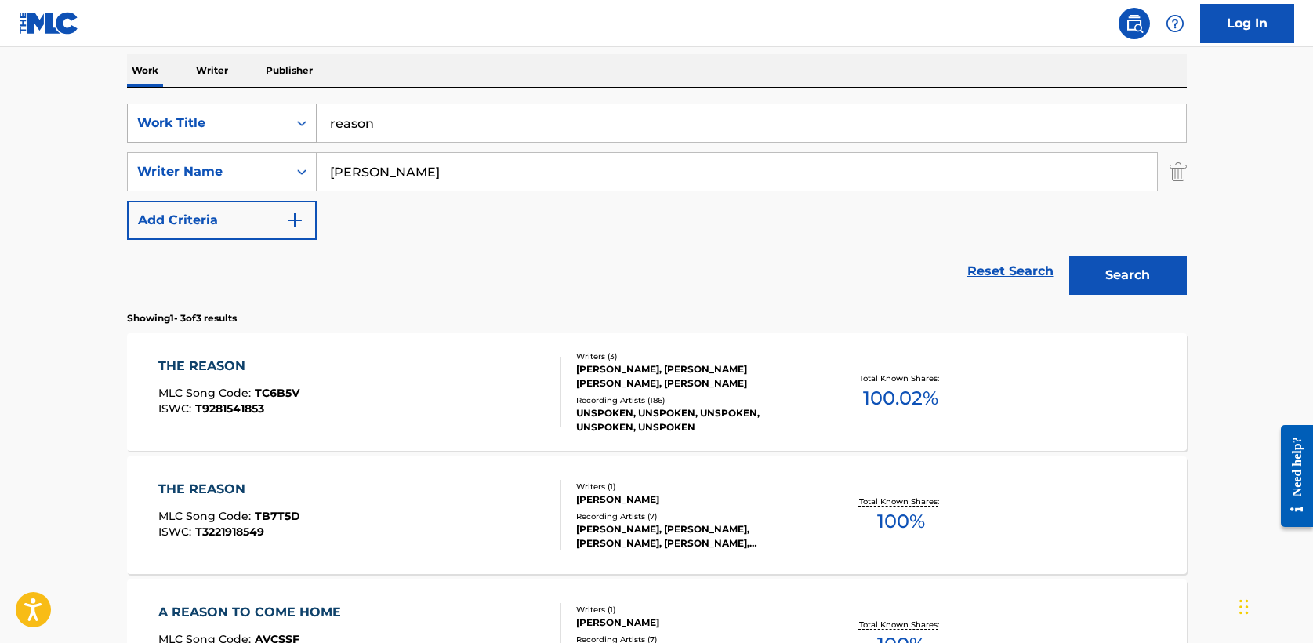
drag, startPoint x: 404, startPoint y: 125, endPoint x: 127, endPoint y: 118, distance: 276.8
click at [127, 118] on div "SearchWithCriteriad36abecf-2806-4dcb-94cf-15acf771987c Work Title reason" at bounding box center [657, 122] width 1060 height 39
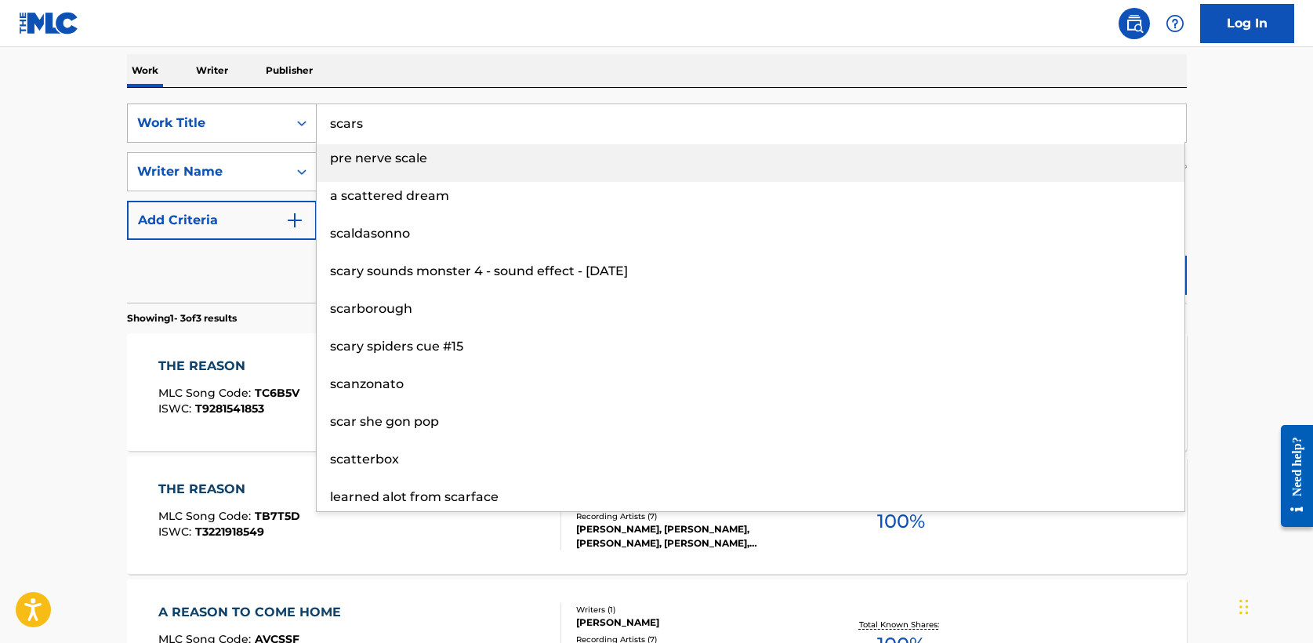
type input "scars"
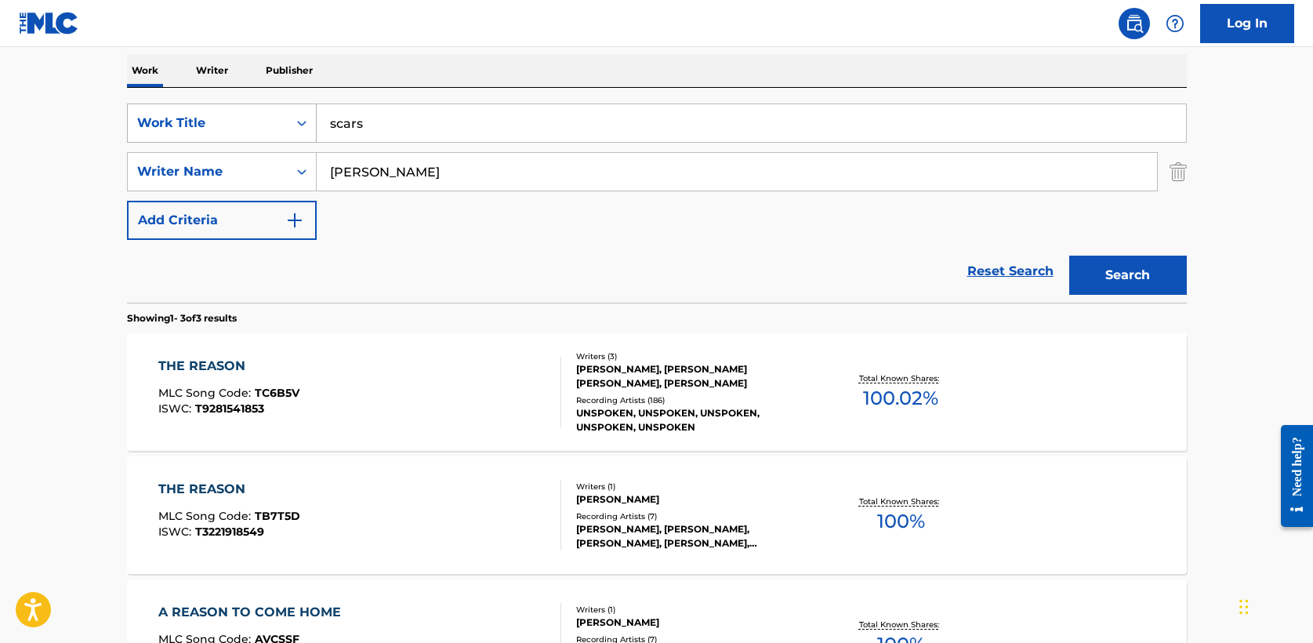
type input "armstrong"
click at [1069, 256] on button "Search" at bounding box center [1128, 275] width 118 height 39
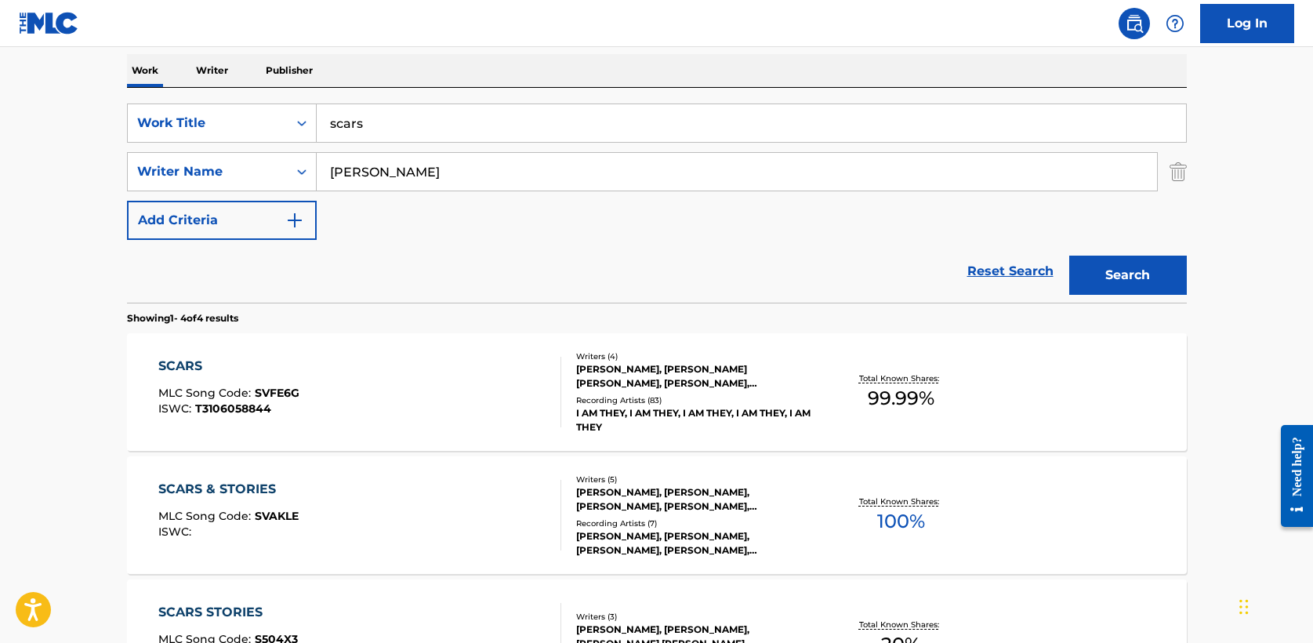
click at [191, 366] on div "SCARS" at bounding box center [228, 366] width 141 height 19
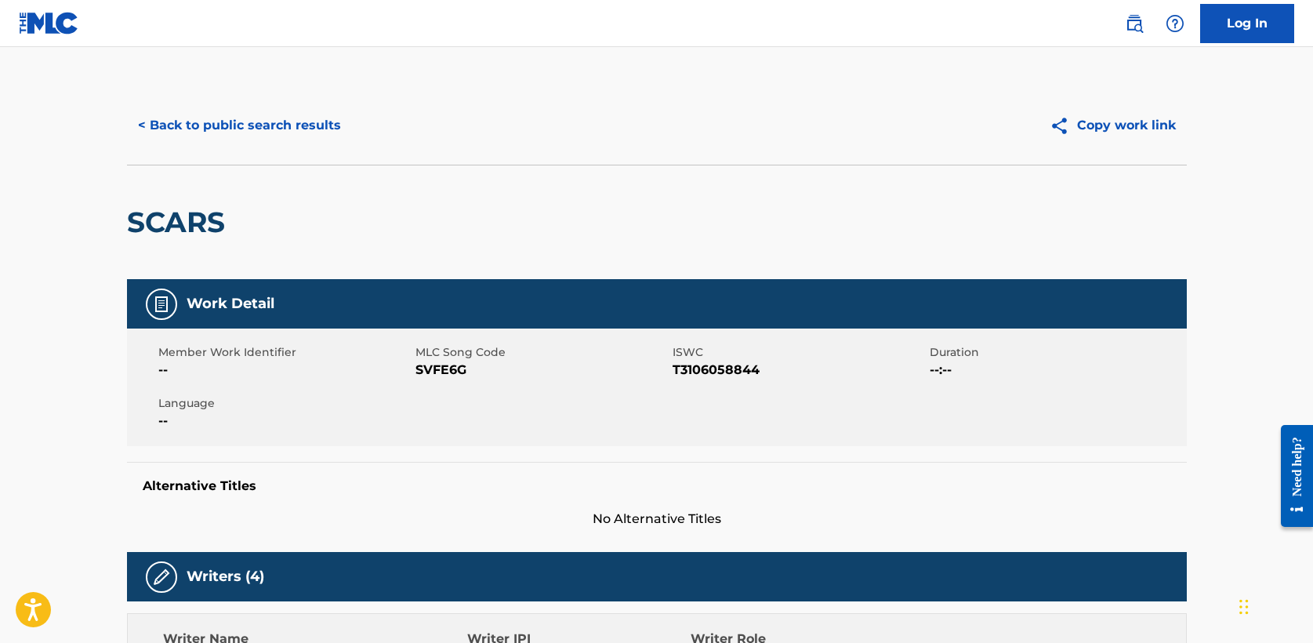
click at [274, 123] on button "< Back to public search results" at bounding box center [239, 125] width 225 height 39
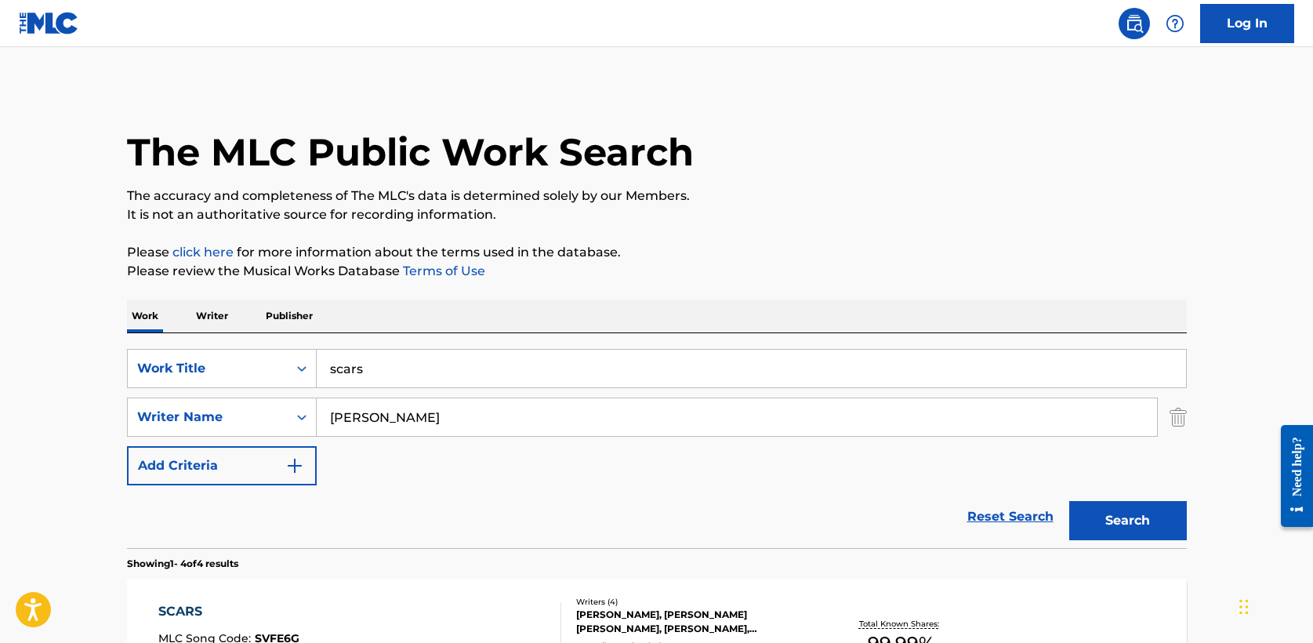
scroll to position [245, 0]
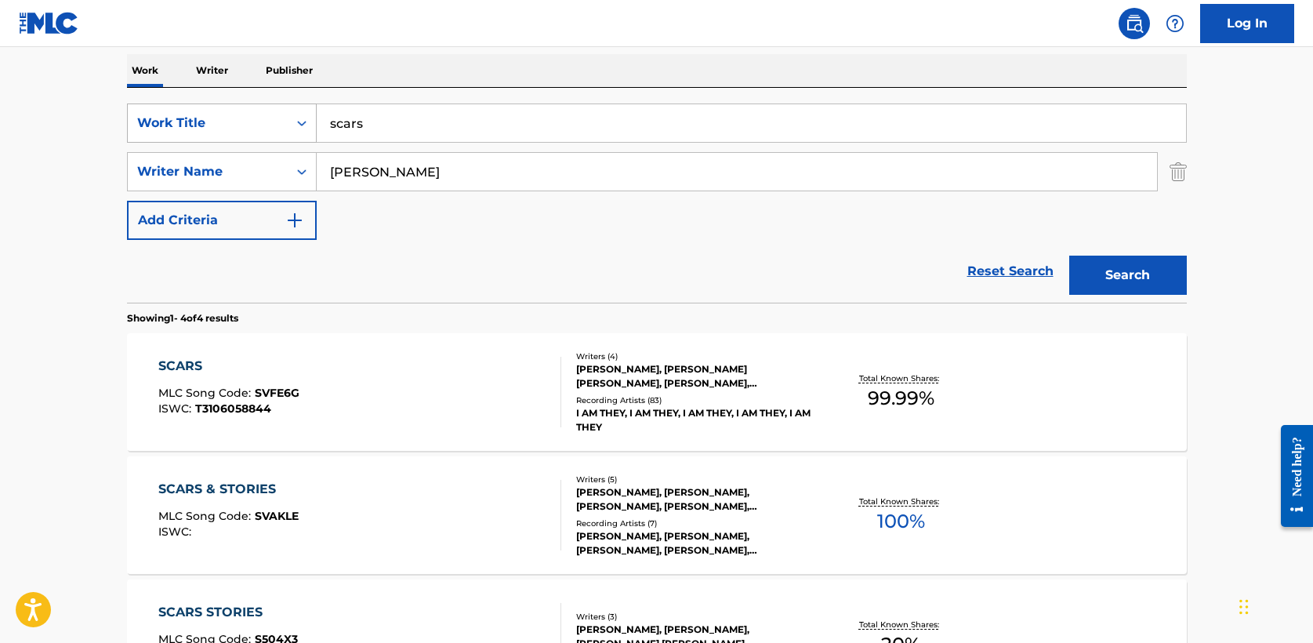
drag, startPoint x: 408, startPoint y: 128, endPoint x: 198, endPoint y: 115, distance: 211.3
click at [198, 115] on div "SearchWithCriteriad36abecf-2806-4dcb-94cf-15acf771987c Work Title scars" at bounding box center [657, 122] width 1060 height 39
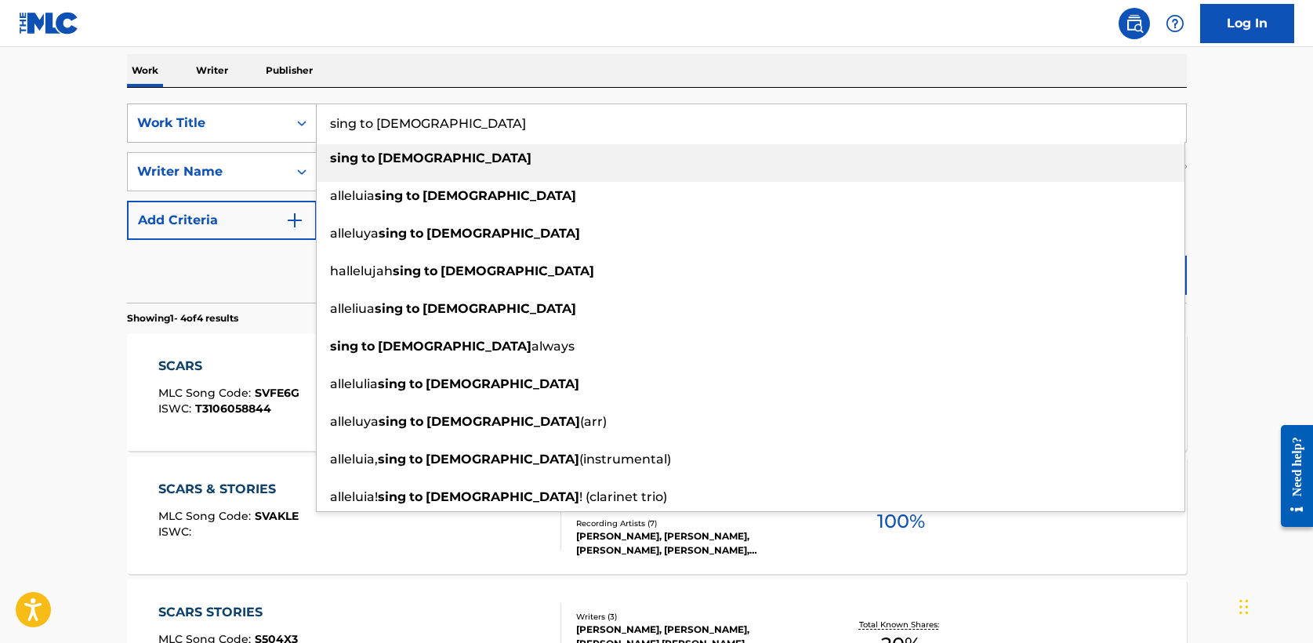
type input "sing to jesus"
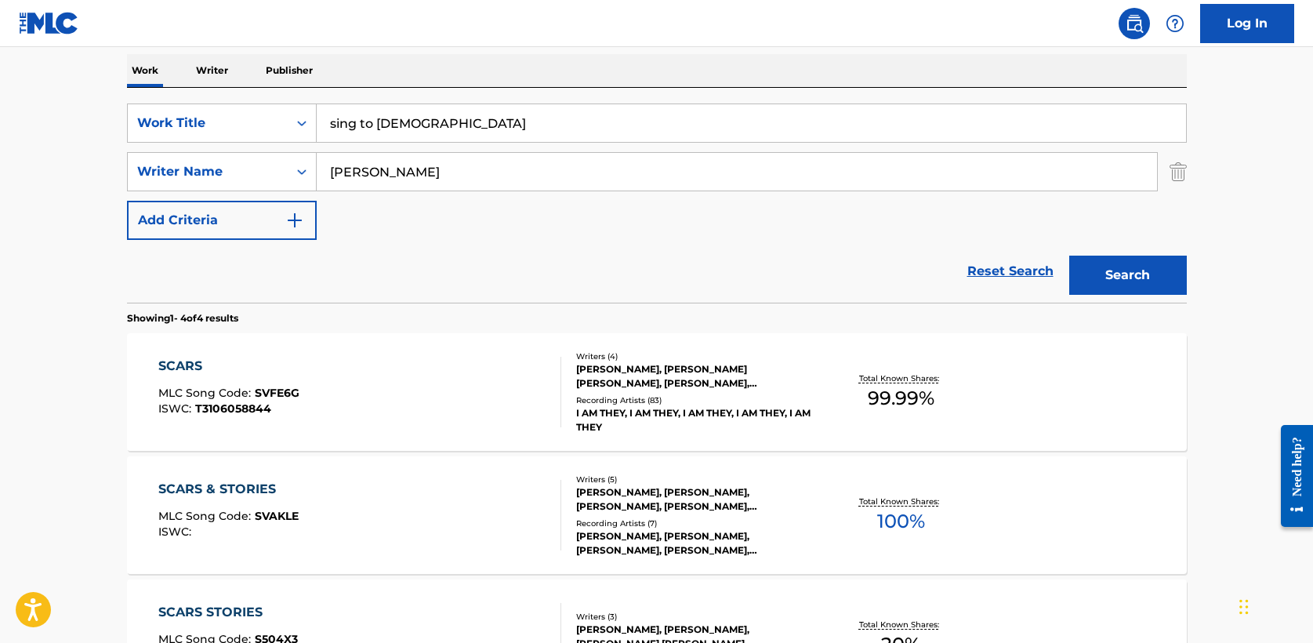
type input "ortega"
click at [1102, 266] on button "Search" at bounding box center [1128, 275] width 118 height 39
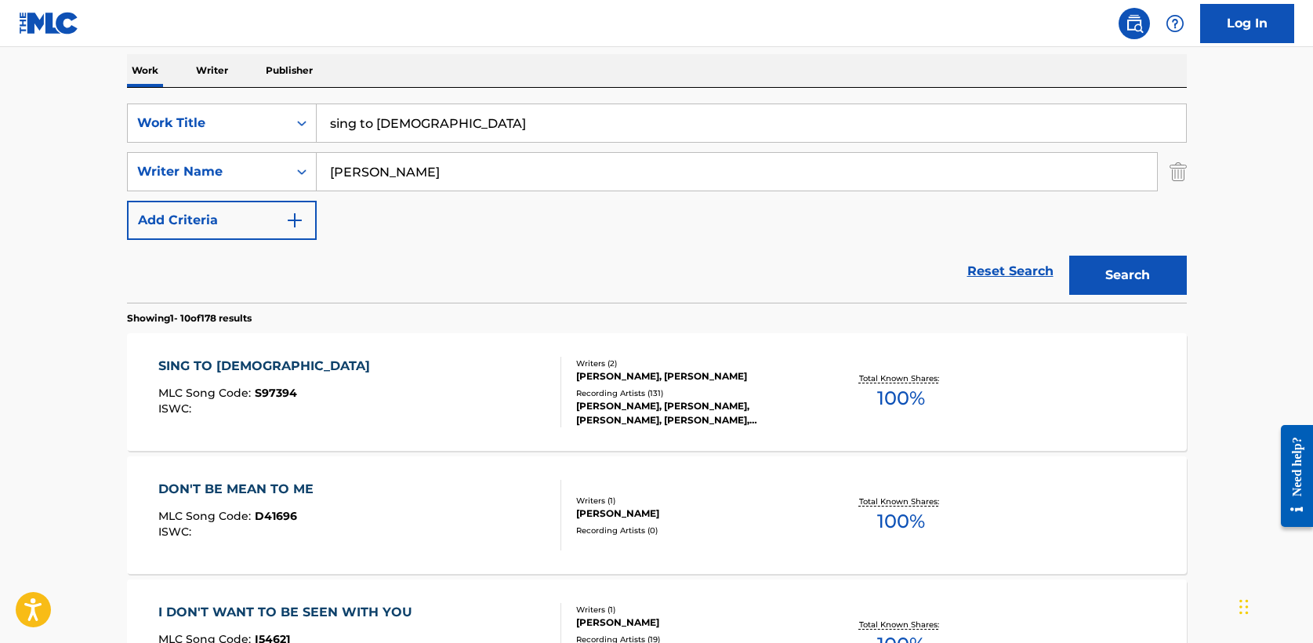
click at [247, 368] on div "SING TO JESUS" at bounding box center [268, 366] width 220 height 19
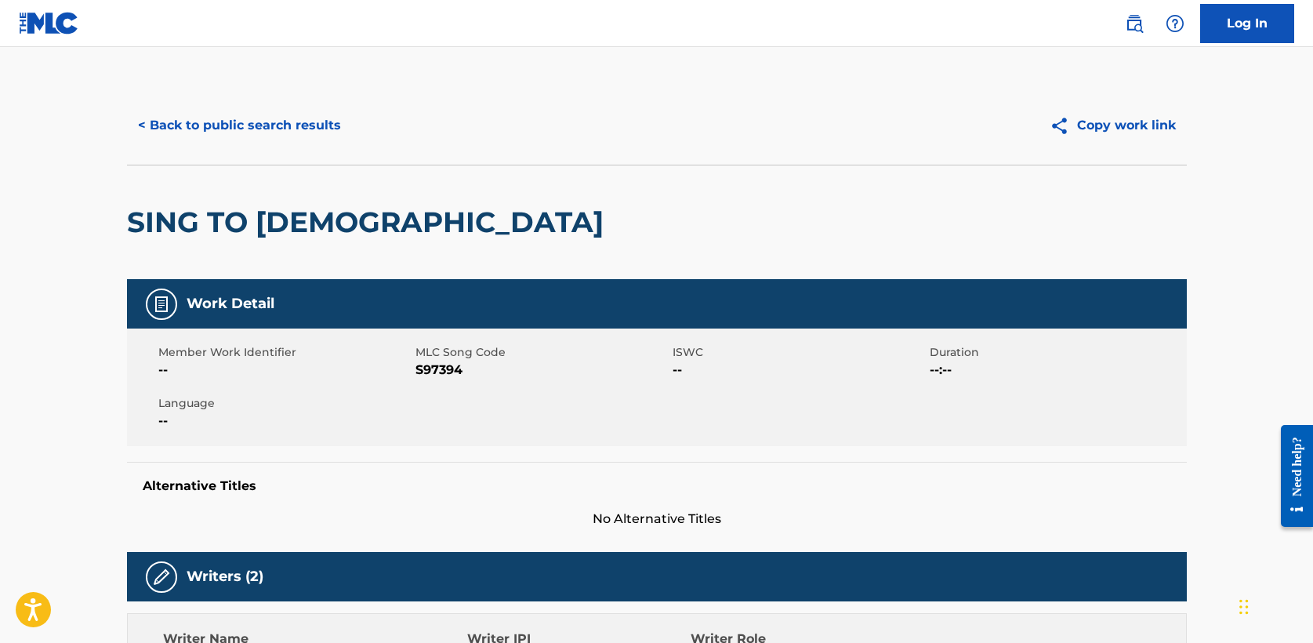
click at [231, 127] on button "< Back to public search results" at bounding box center [239, 125] width 225 height 39
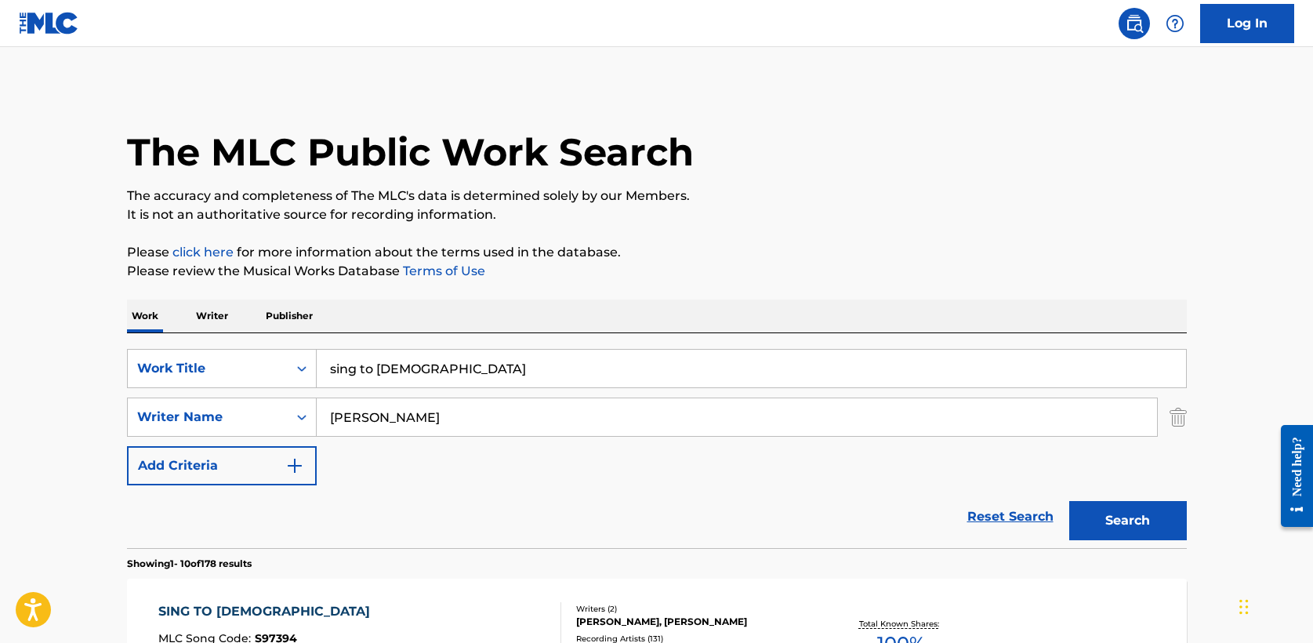
scroll to position [243, 0]
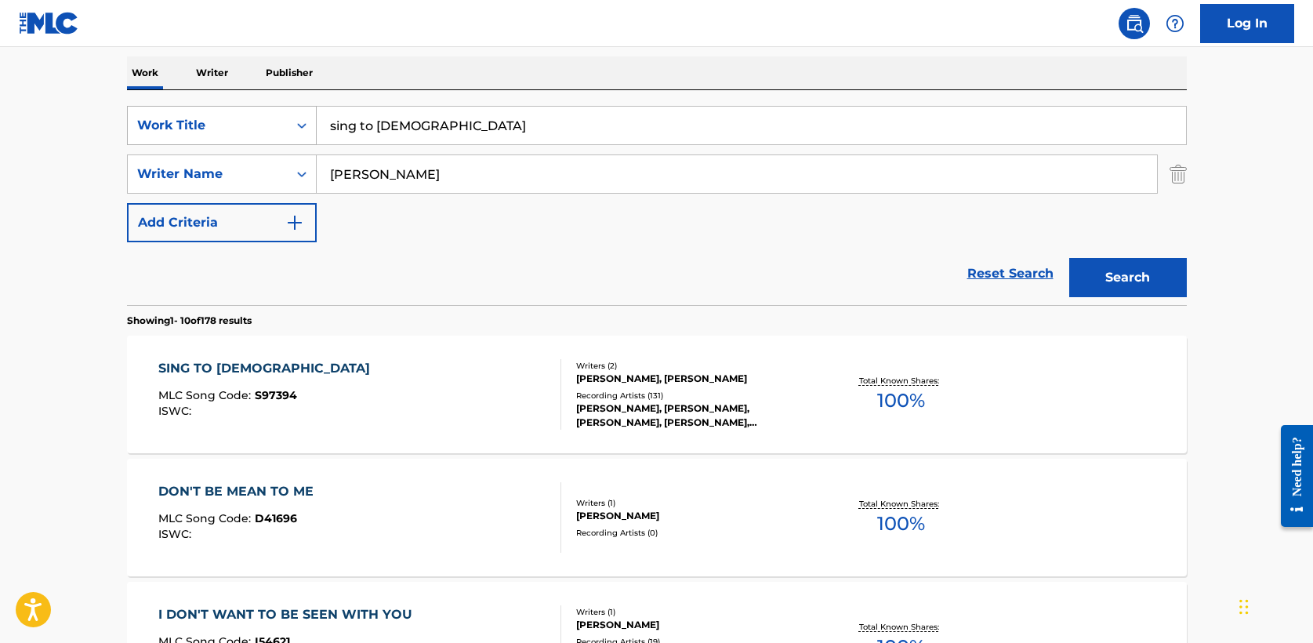
drag, startPoint x: 314, startPoint y: 120, endPoint x: 169, endPoint y: 114, distance: 145.2
click at [169, 114] on div "SearchWithCriteriad36abecf-2806-4dcb-94cf-15acf771987c Work Title sing to jesus" at bounding box center [657, 125] width 1060 height 39
type input "omg"
type input "brunes"
click at [1069, 258] on button "Search" at bounding box center [1128, 277] width 118 height 39
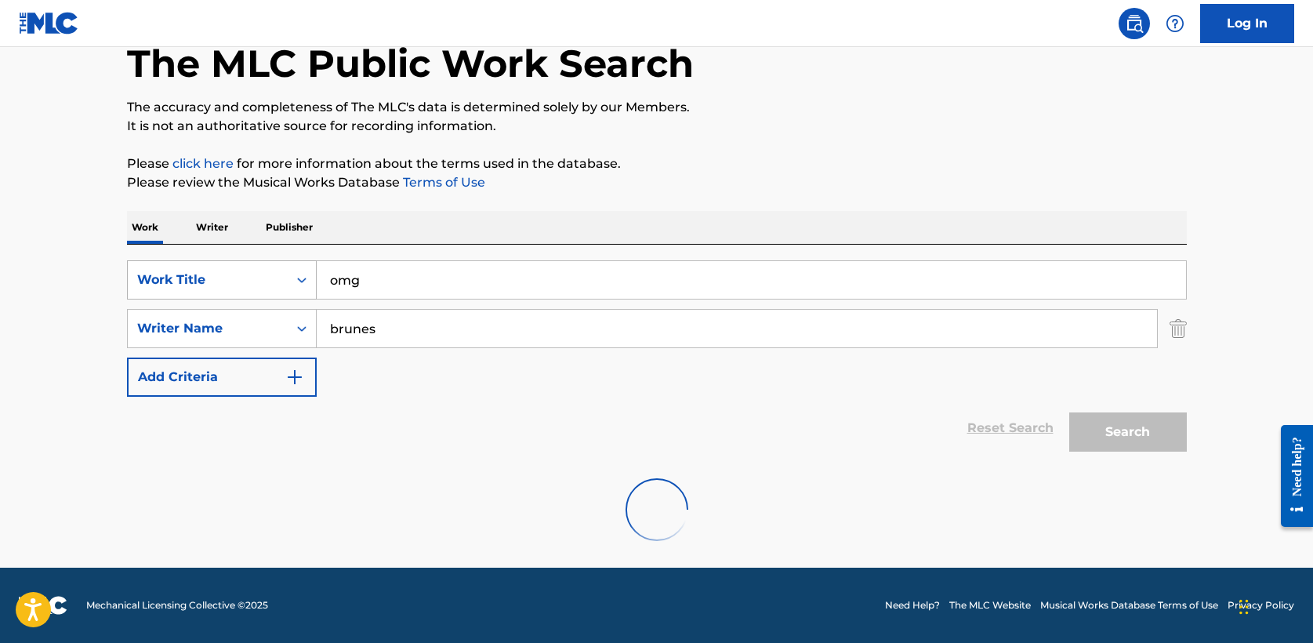
scroll to position [210, 0]
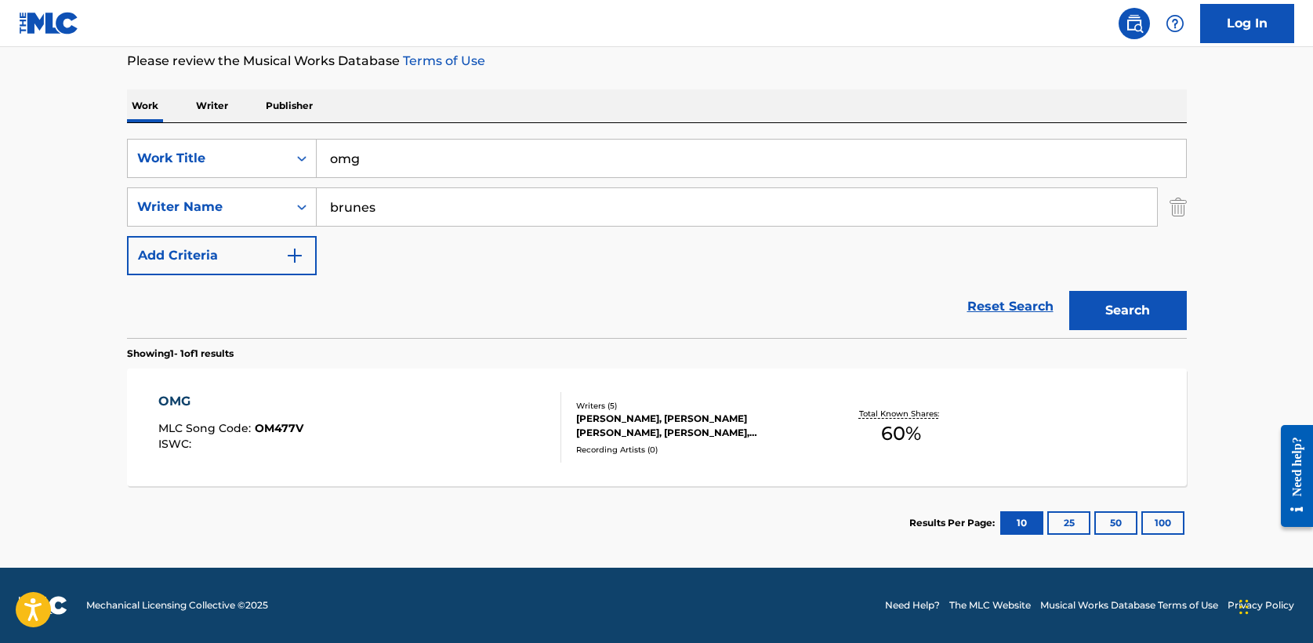
click at [171, 406] on div "OMG" at bounding box center [230, 401] width 145 height 19
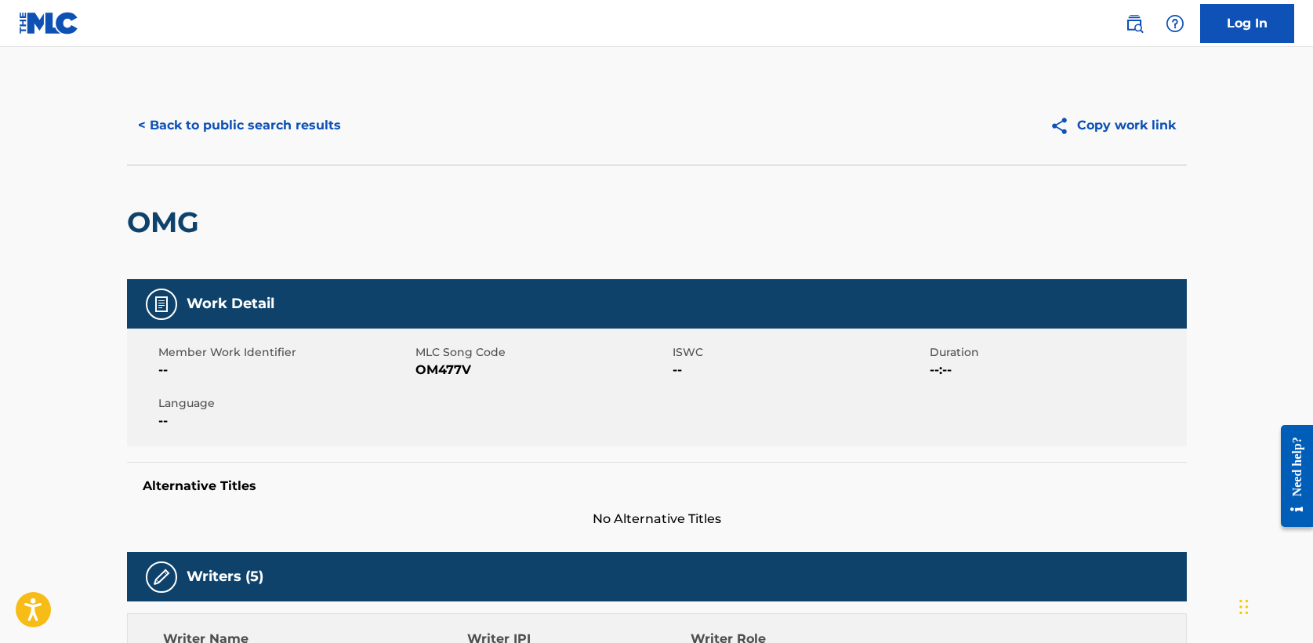
click at [200, 122] on button "< Back to public search results" at bounding box center [239, 125] width 225 height 39
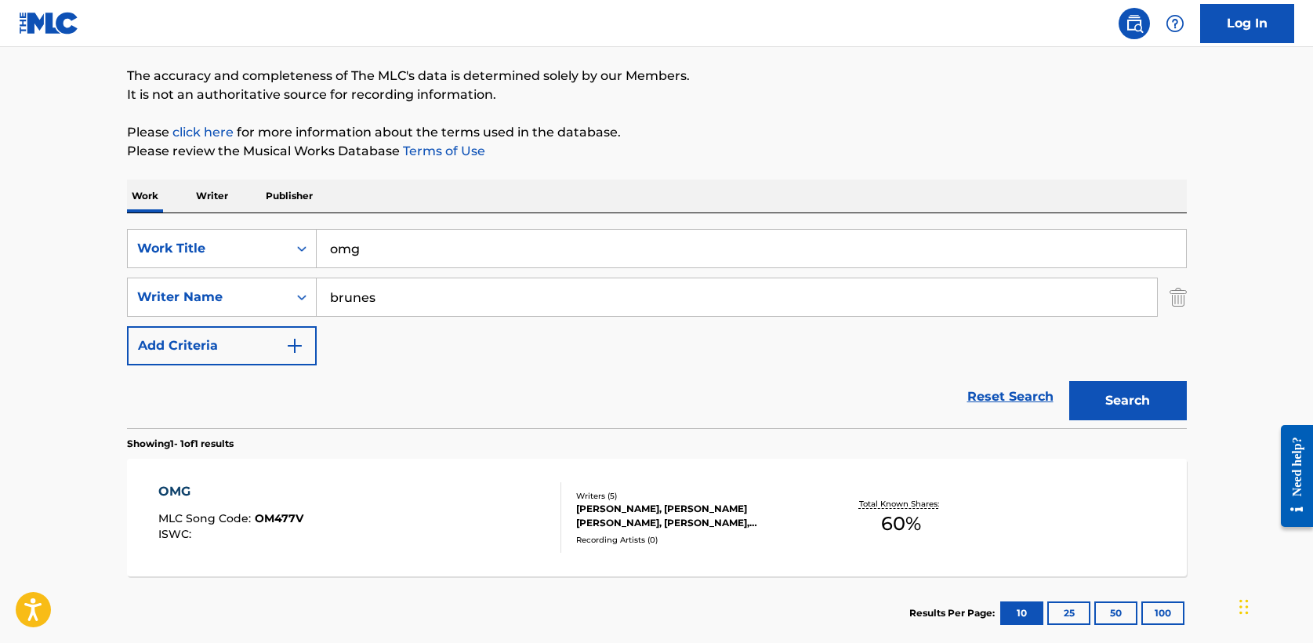
drag, startPoint x: 405, startPoint y: 255, endPoint x: -22, endPoint y: 210, distance: 429.6
click at [0, 210] on html "Accessibility Screen-Reader Guide, Feedback, and Issue Reporting | New window L…" at bounding box center [656, 201] width 1313 height 643
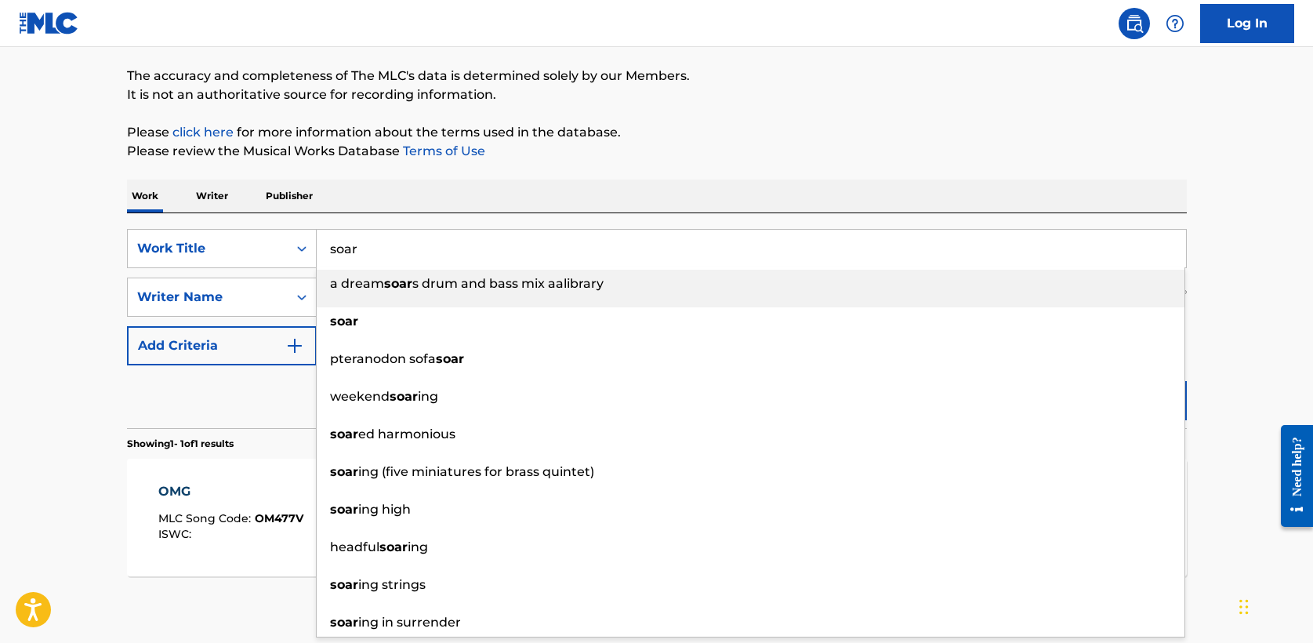
type input "soar"
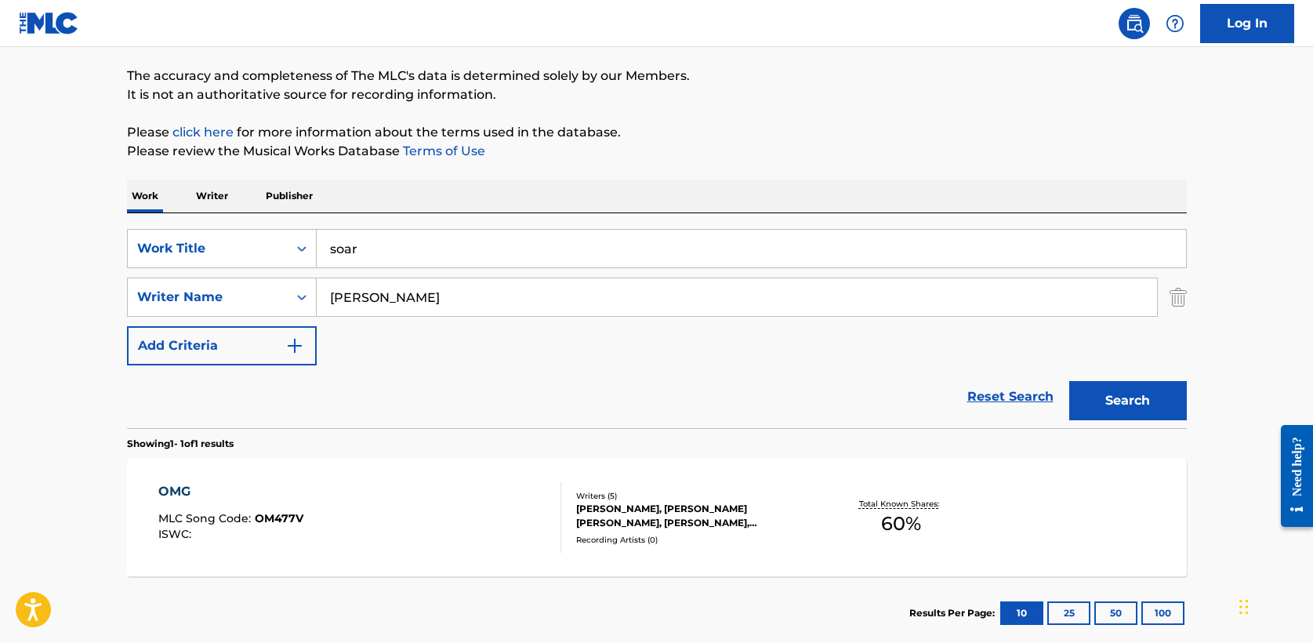
type input "meredith"
click at [1069, 381] on button "Search" at bounding box center [1128, 400] width 118 height 39
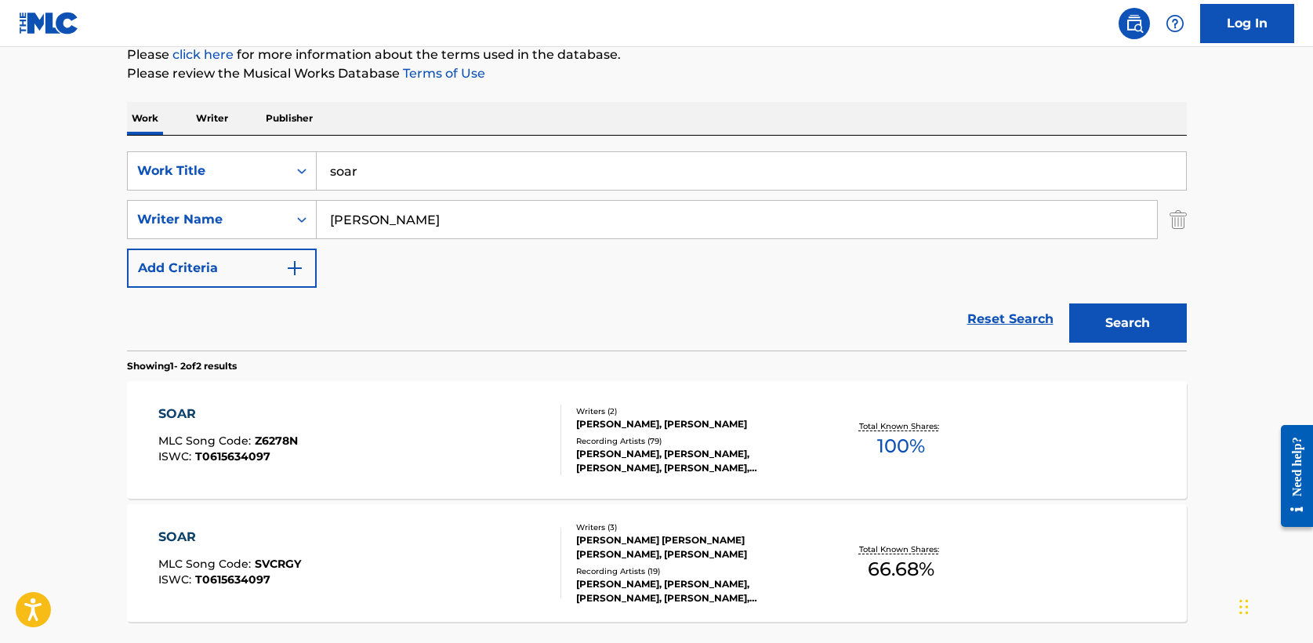
scroll to position [198, 0]
click at [173, 418] on div "SOAR" at bounding box center [228, 413] width 140 height 19
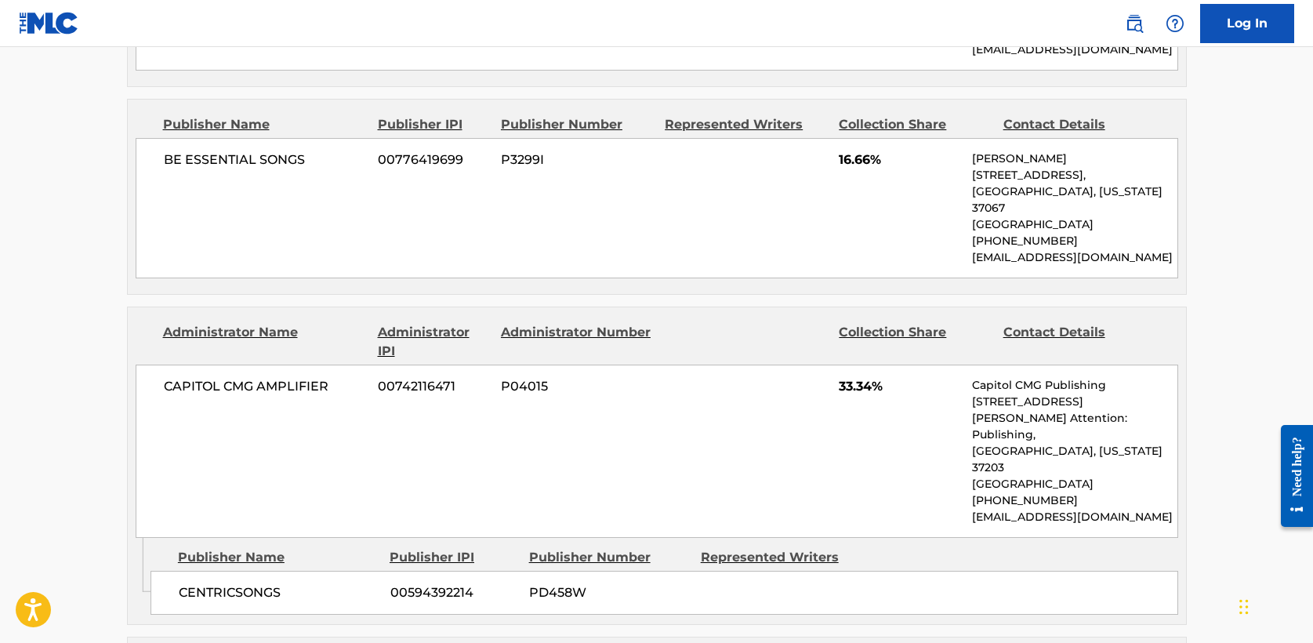
scroll to position [1042, 0]
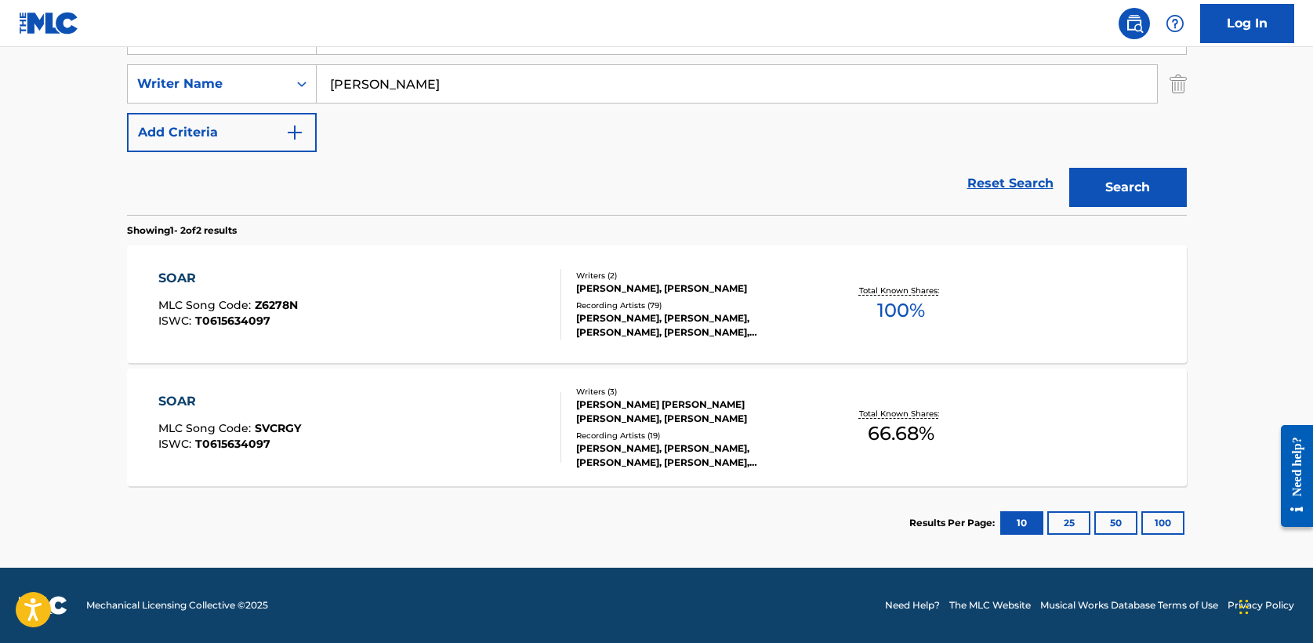
scroll to position [198, 0]
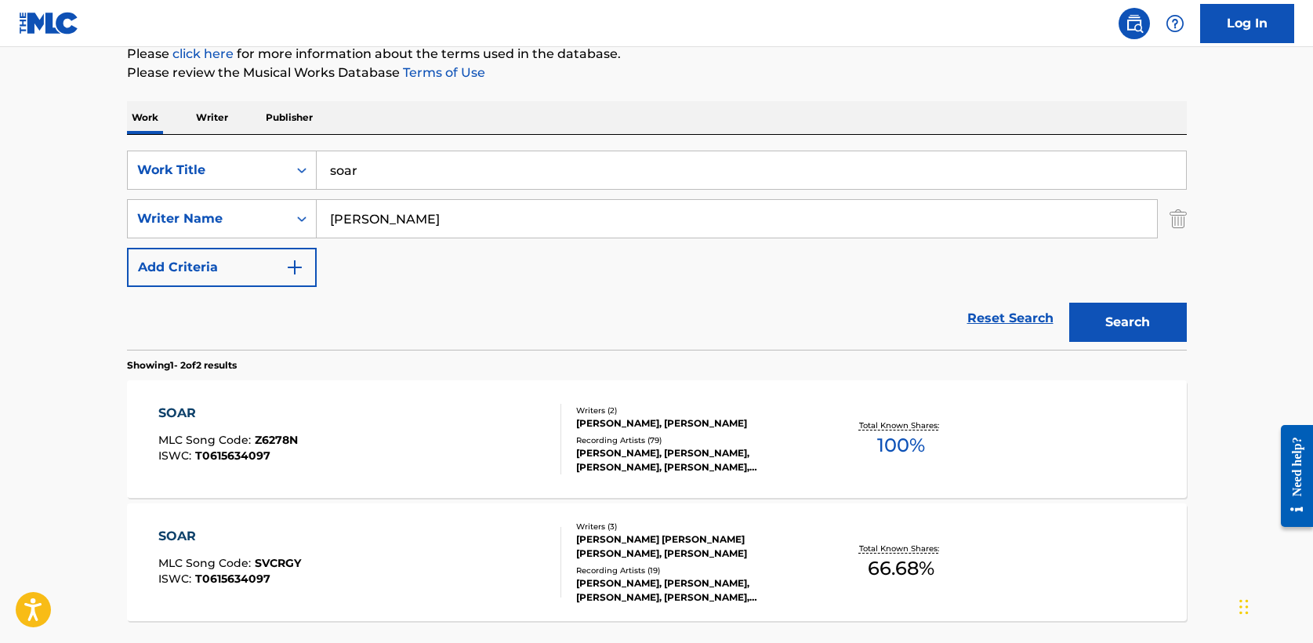
click at [179, 538] on div "SOAR" at bounding box center [229, 536] width 143 height 19
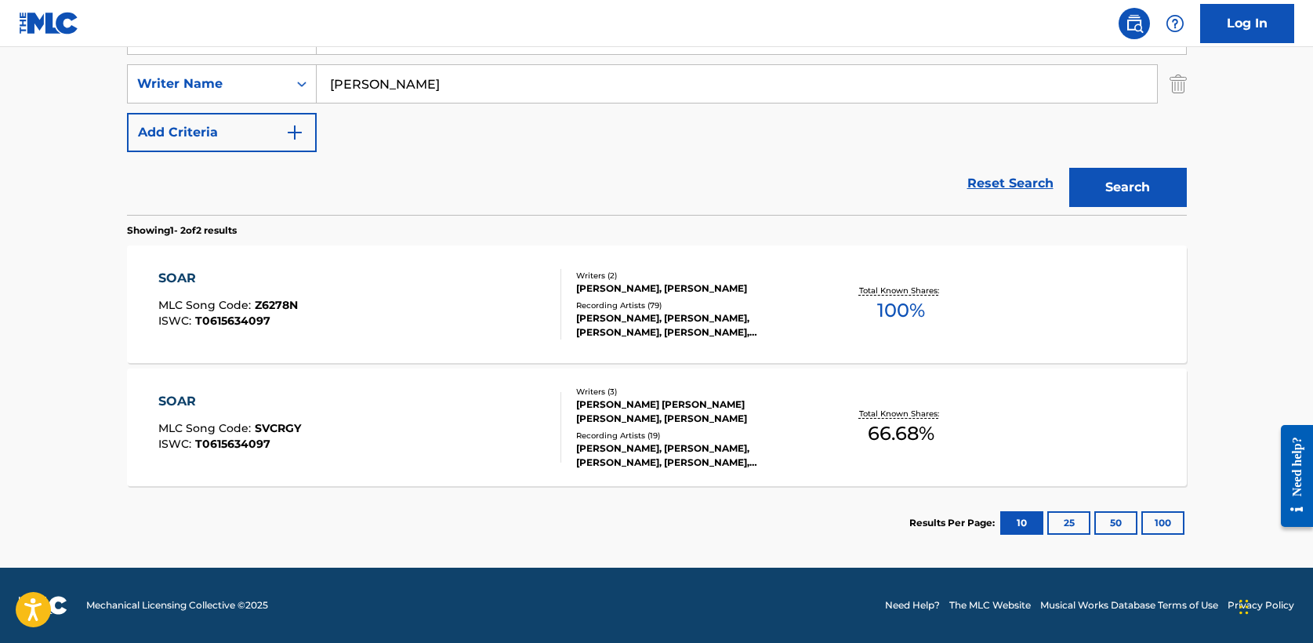
scroll to position [198, 0]
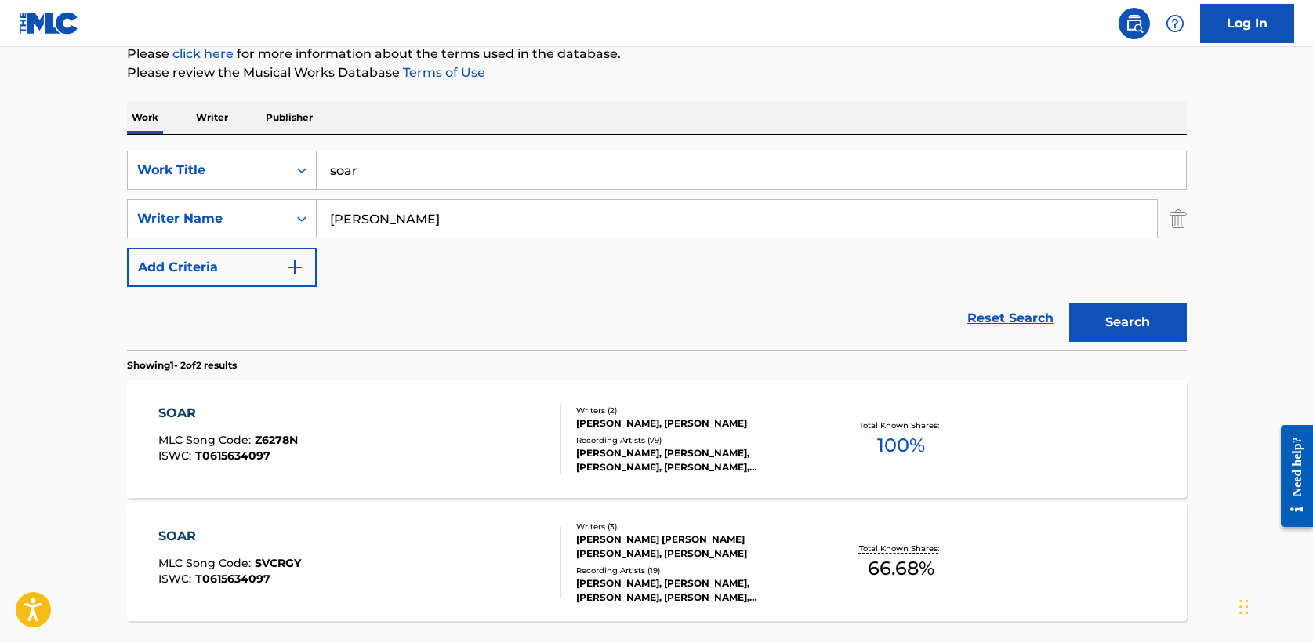
drag, startPoint x: 361, startPoint y: 174, endPoint x: 230, endPoint y: 142, distance: 134.0
click at [230, 142] on div "SearchWithCriteriad36abecf-2806-4dcb-94cf-15acf771987c Work Title soar SearchWi…" at bounding box center [657, 242] width 1060 height 215
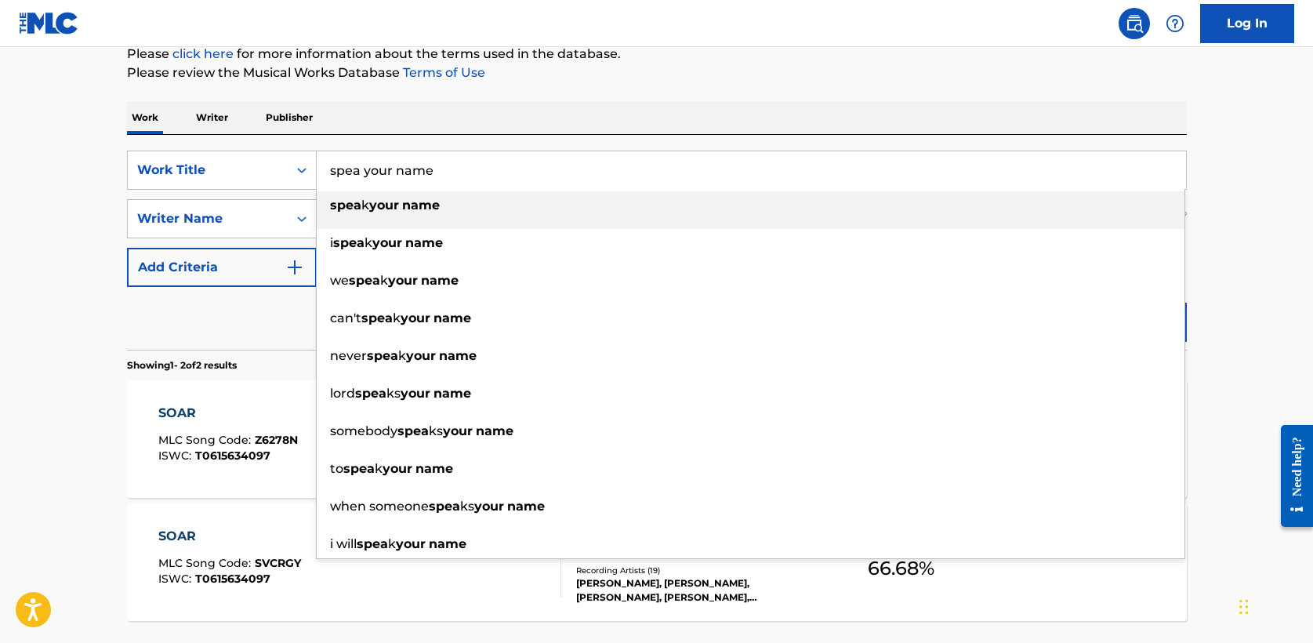
click at [357, 165] on input "spea your name" at bounding box center [751, 170] width 869 height 38
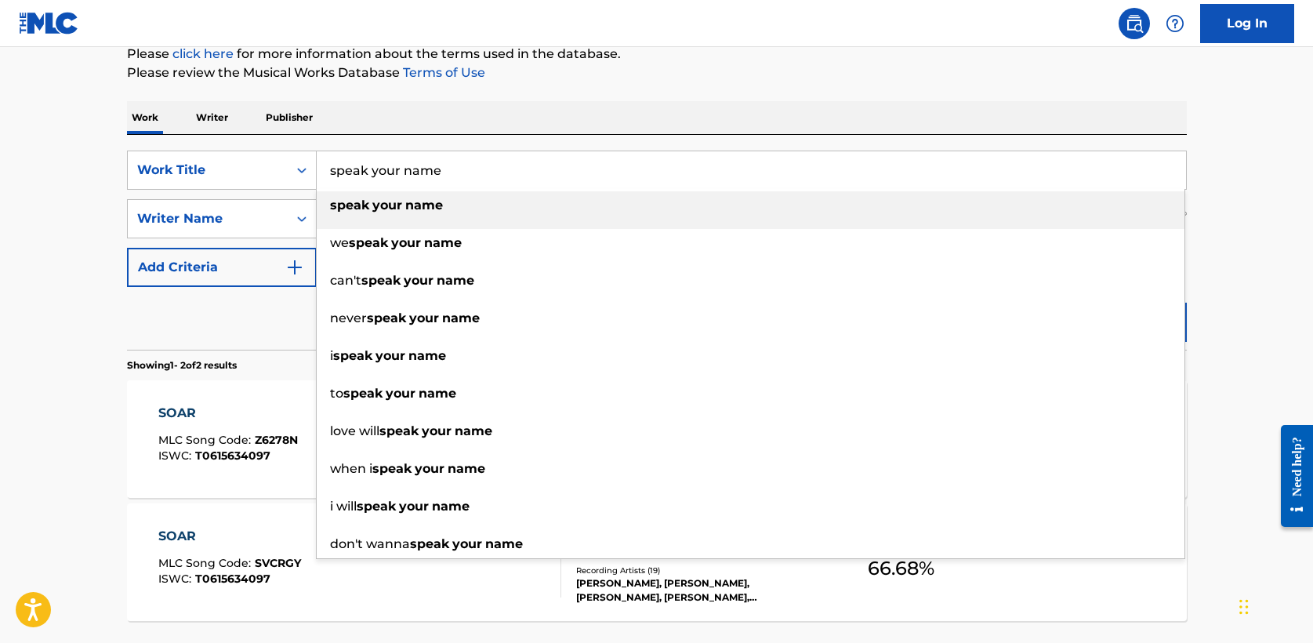
type input "speak your name"
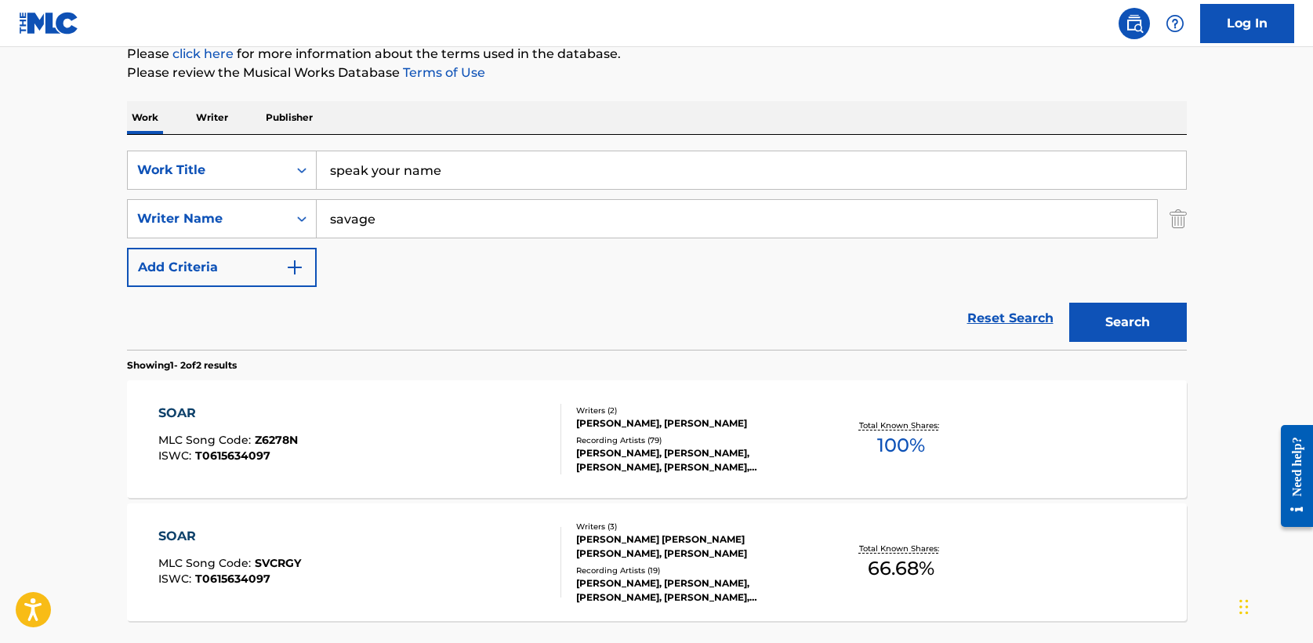
type input "savage"
click at [1069, 303] on button "Search" at bounding box center [1128, 322] width 118 height 39
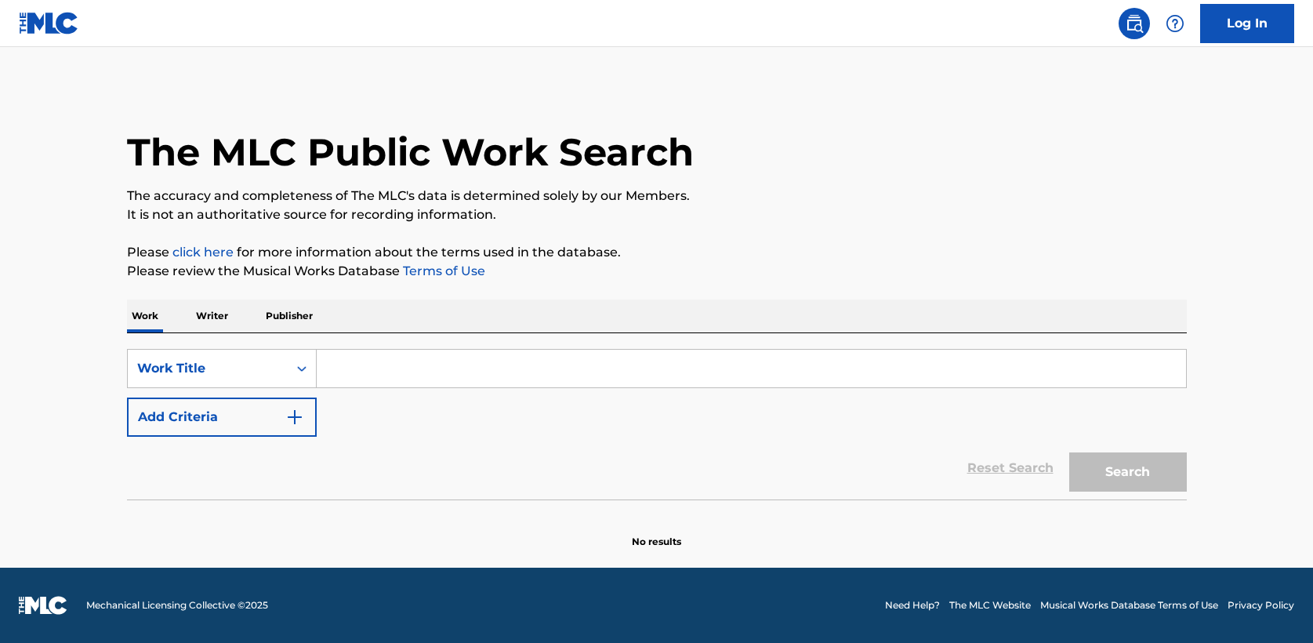
click at [347, 376] on input "Search Form" at bounding box center [751, 369] width 869 height 38
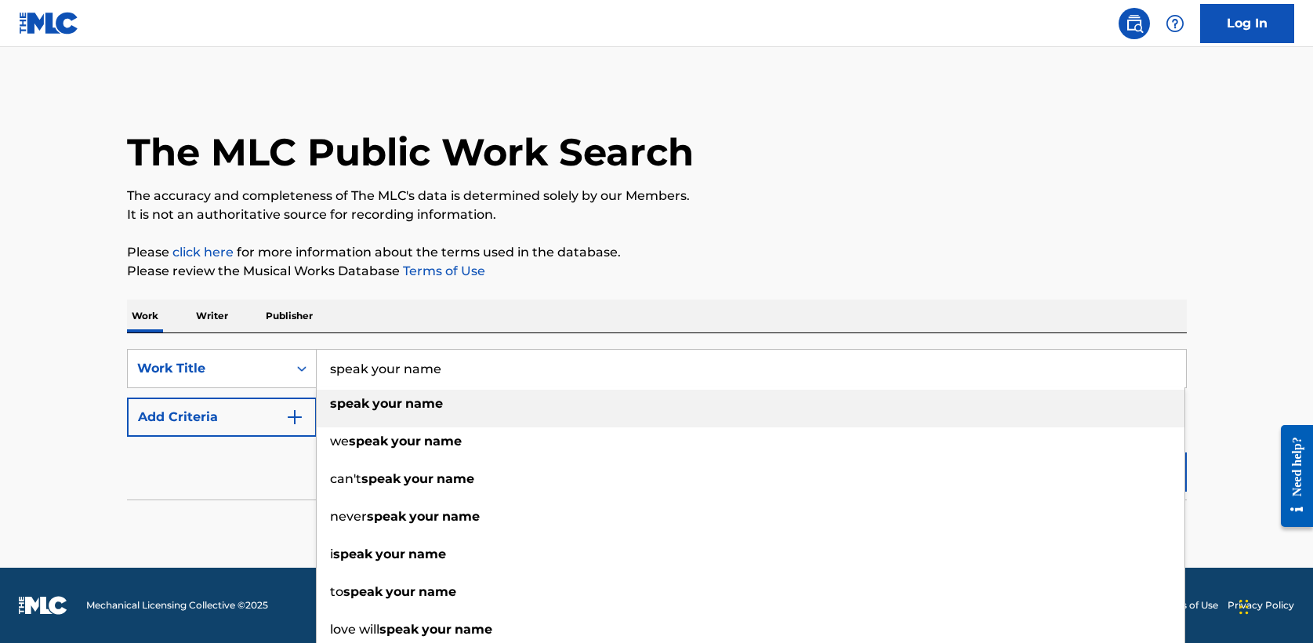
type input "speak your name"
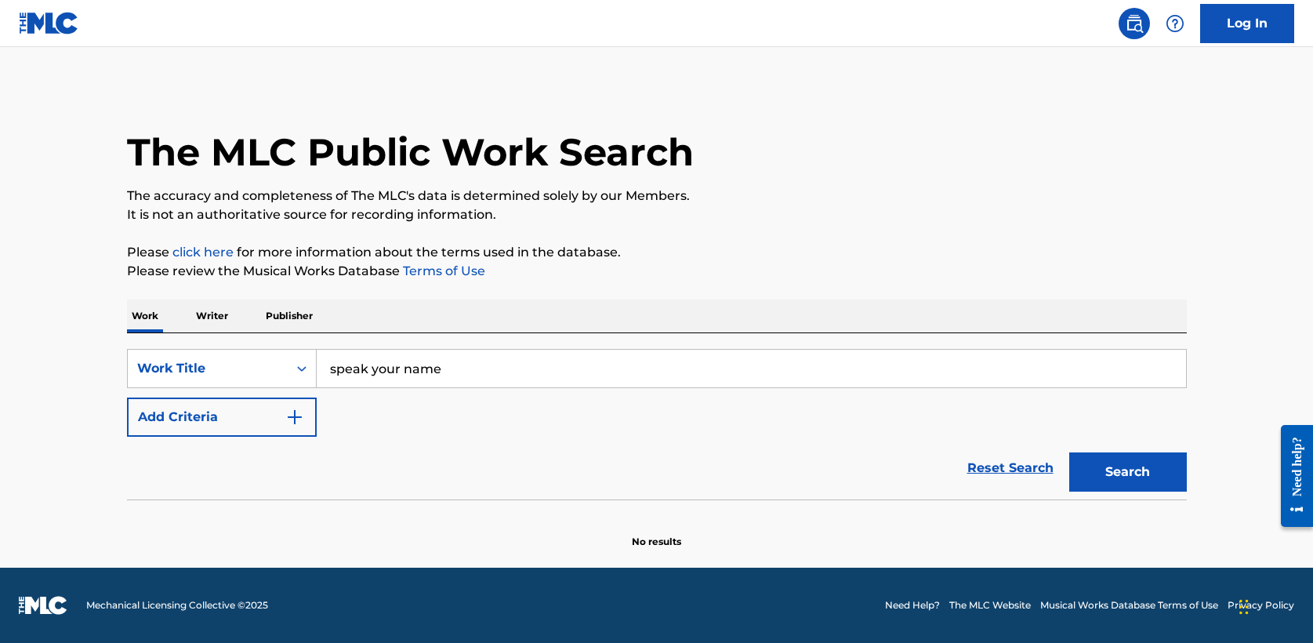
click at [302, 420] on img "Search Form" at bounding box center [294, 417] width 19 height 19
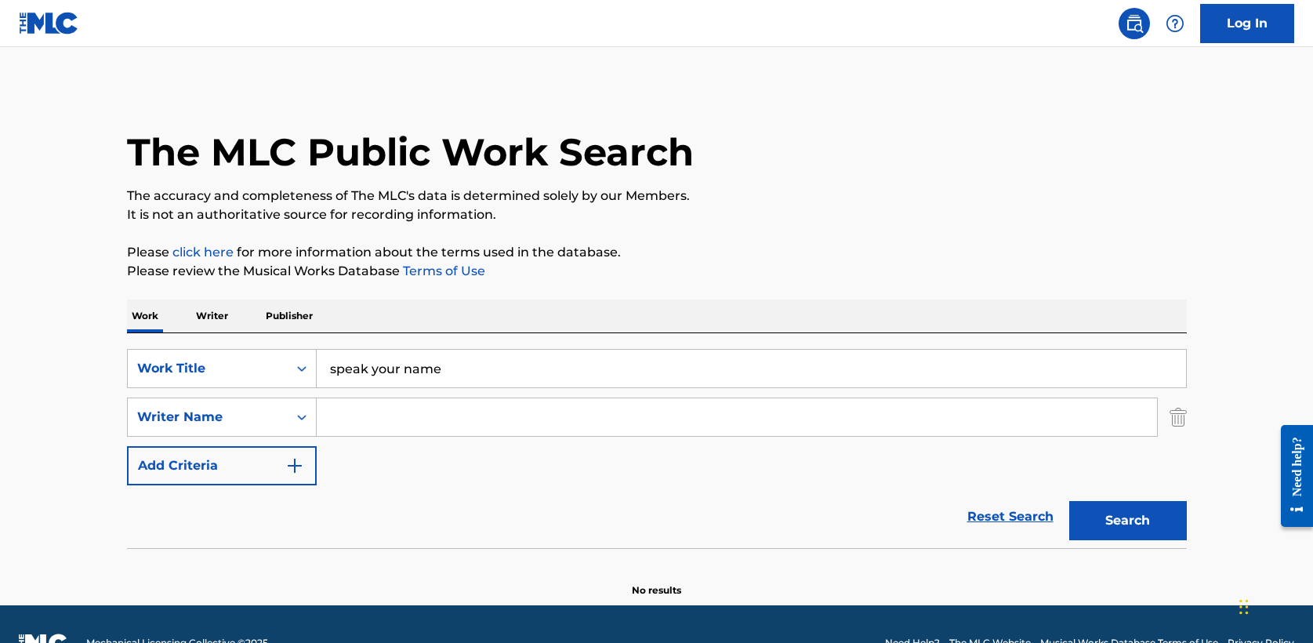
click at [373, 413] on input "Search Form" at bounding box center [737, 417] width 840 height 38
type input "savage"
click at [1158, 531] on button "Search" at bounding box center [1128, 520] width 118 height 39
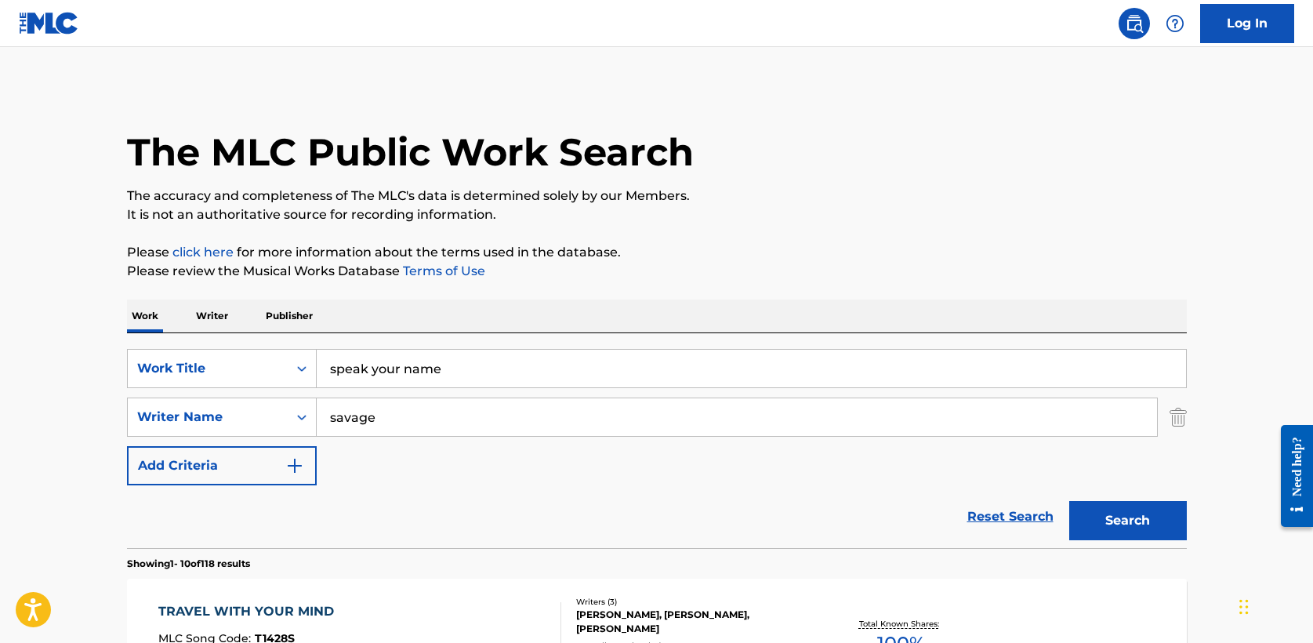
drag, startPoint x: 452, startPoint y: 369, endPoint x: 111, endPoint y: 358, distance: 340.4
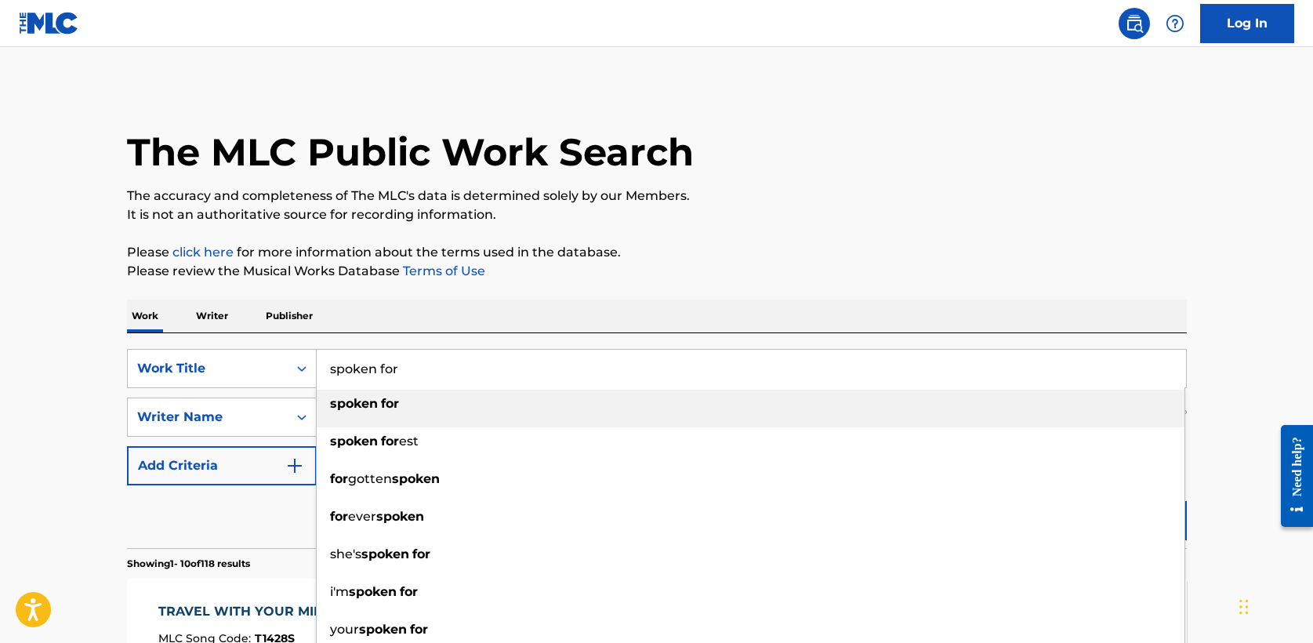
type input "spoken for"
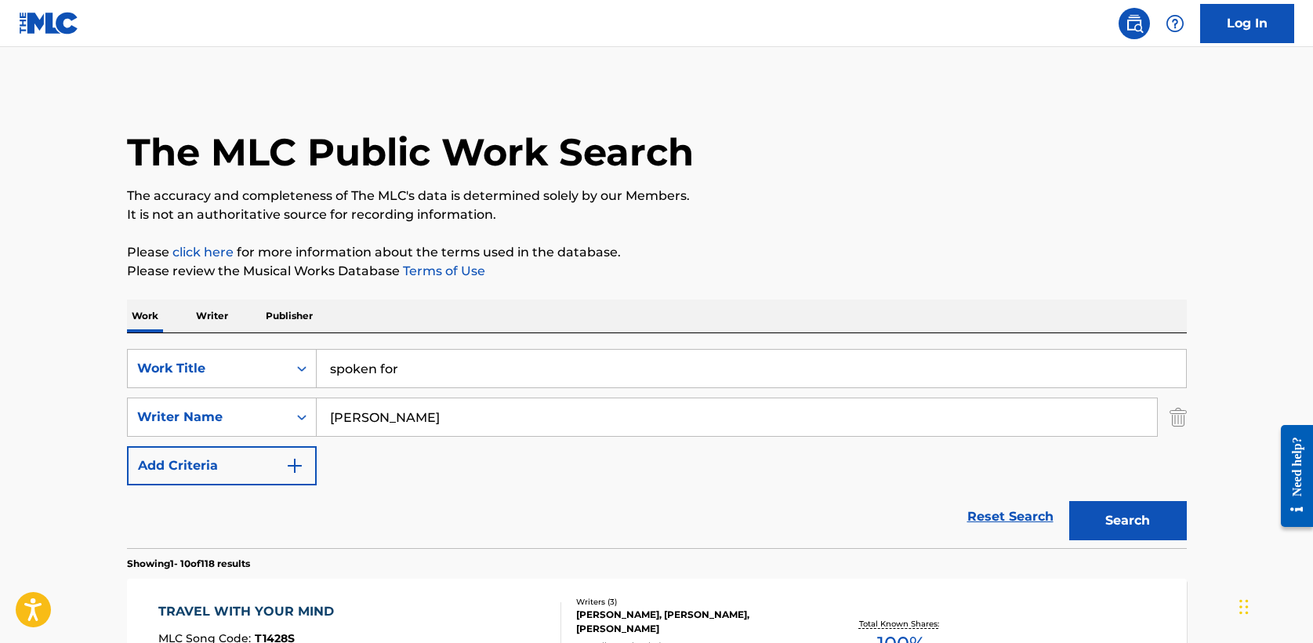
type input "kipley"
click at [1119, 518] on button "Search" at bounding box center [1128, 520] width 118 height 39
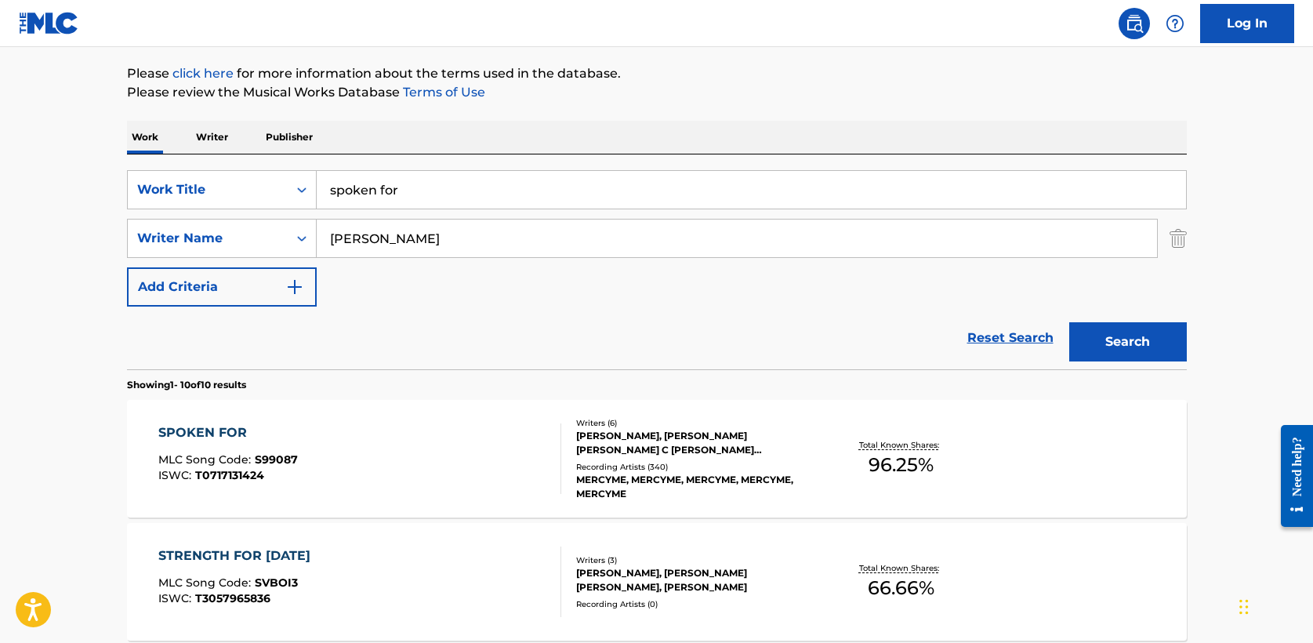
scroll to position [182, 0]
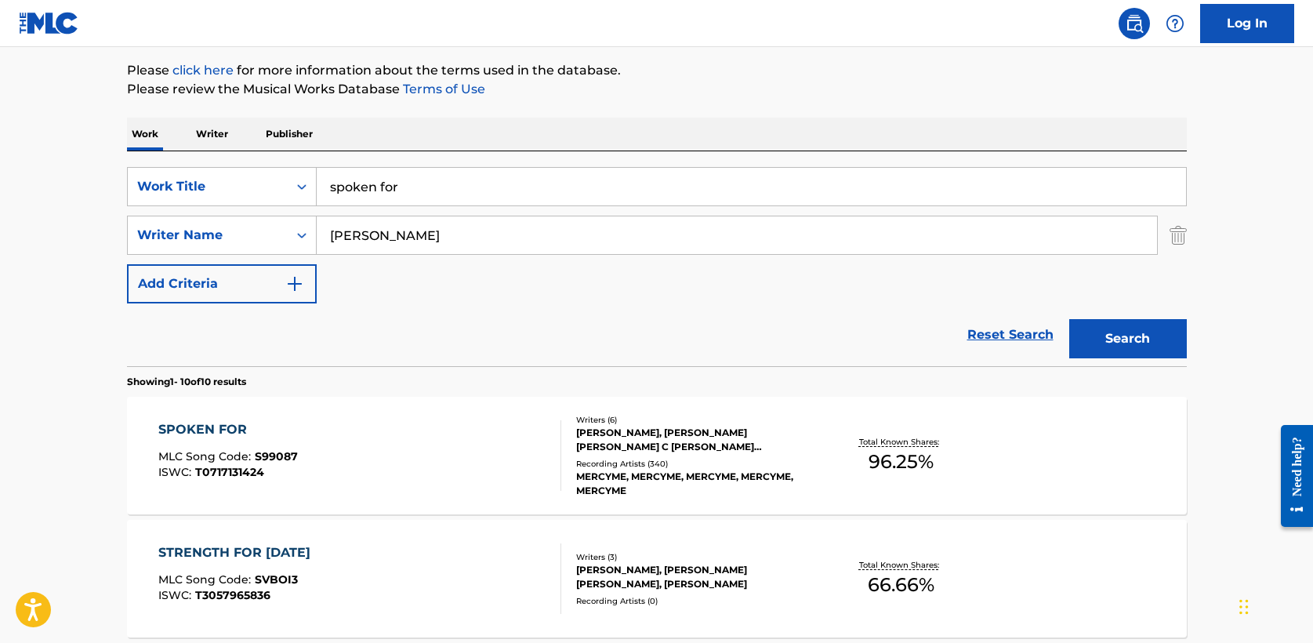
click at [216, 430] on div "SPOKEN FOR" at bounding box center [228, 429] width 140 height 19
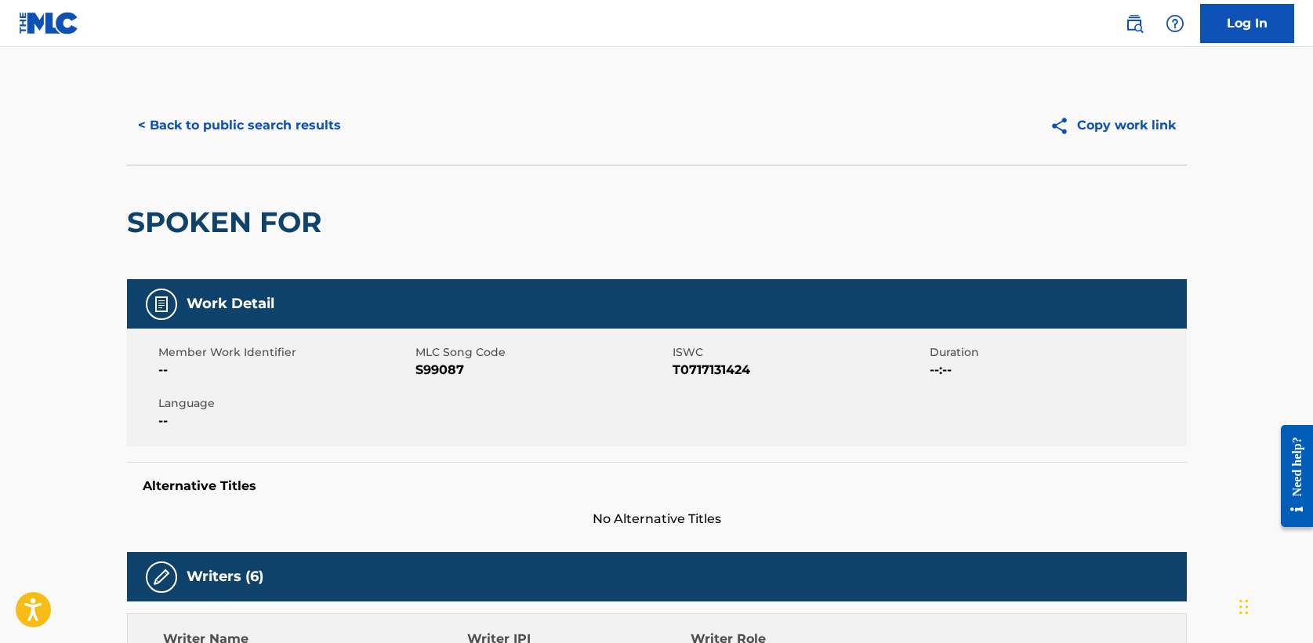
click at [218, 116] on button "< Back to public search results" at bounding box center [239, 125] width 225 height 39
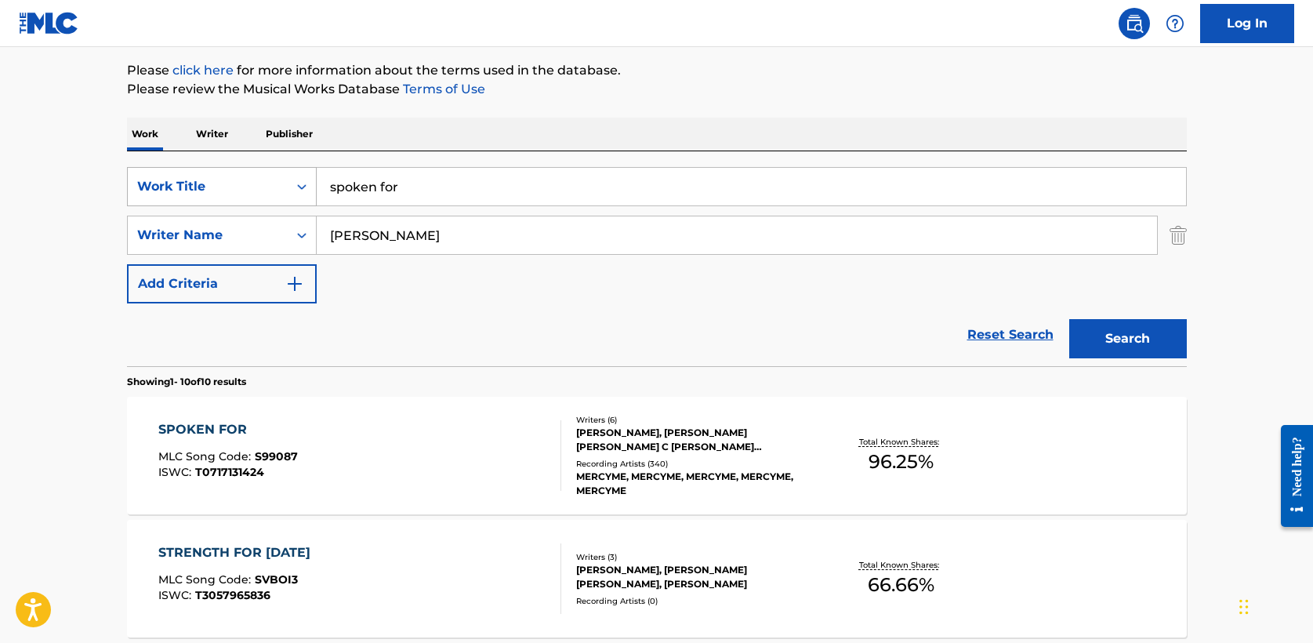
drag, startPoint x: 431, startPoint y: 188, endPoint x: 141, endPoint y: 184, distance: 290.1
click at [141, 184] on div "SearchWithCriteria6962d569-3c4e-414b-af50-e822f1f7b2f0 Work Title spoken for" at bounding box center [657, 186] width 1060 height 39
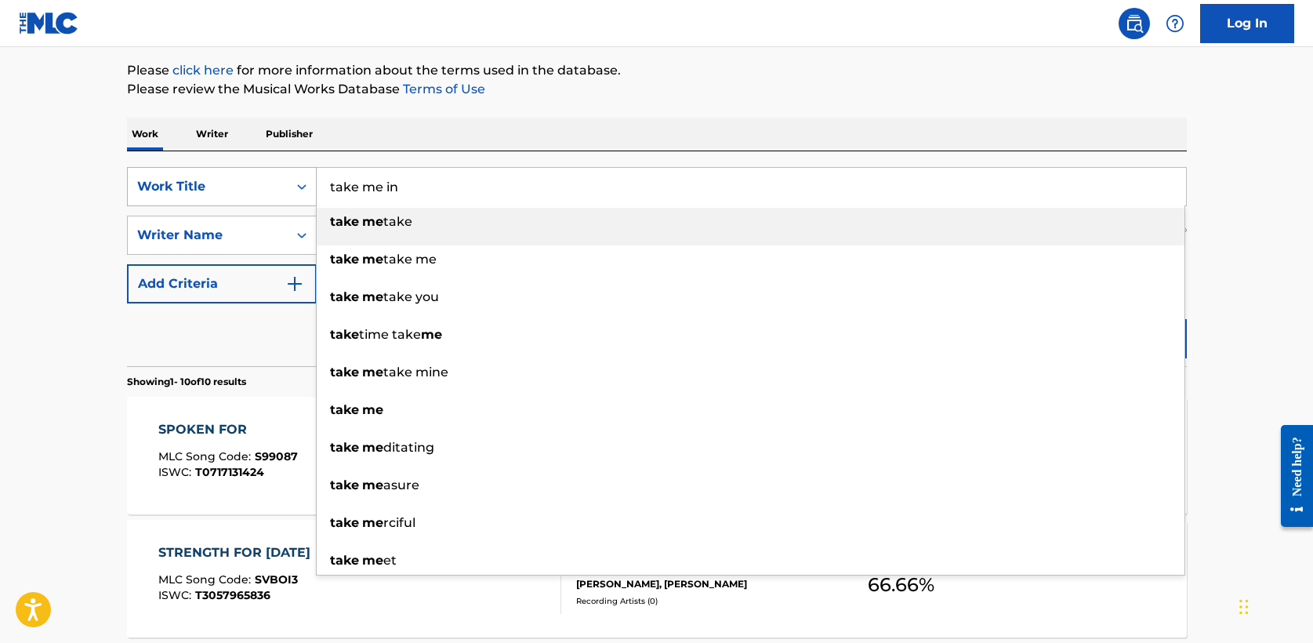
type input "take me in"
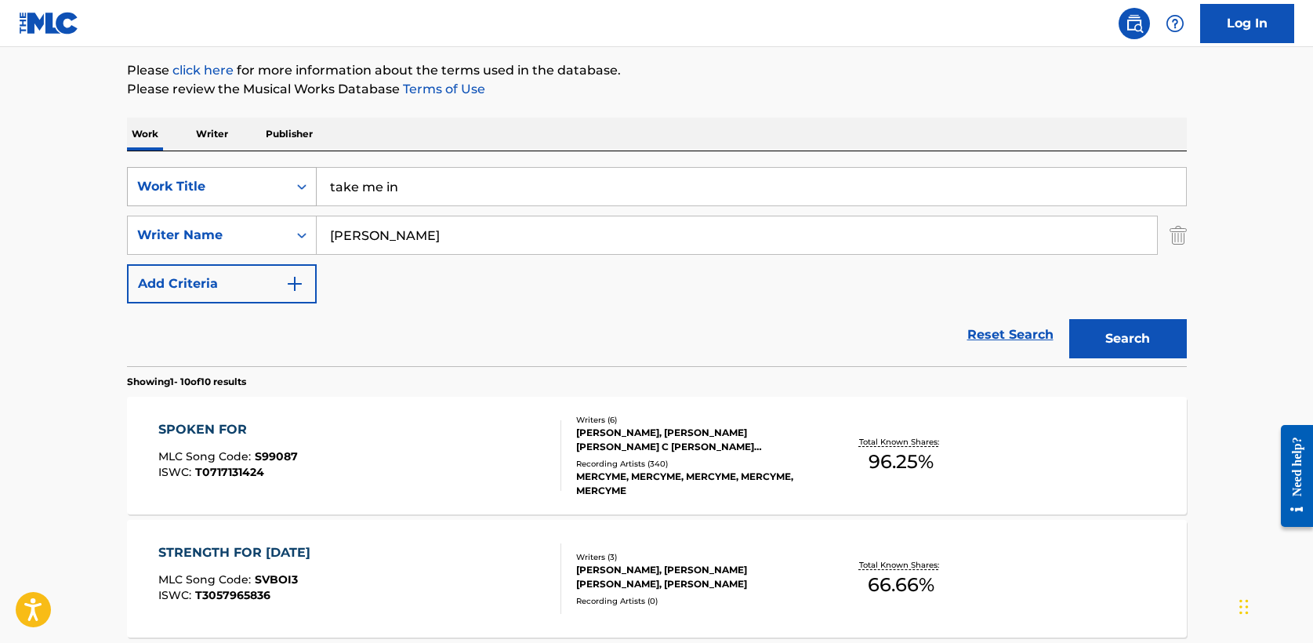
type input "browning"
click at [1069, 319] on button "Search" at bounding box center [1128, 338] width 118 height 39
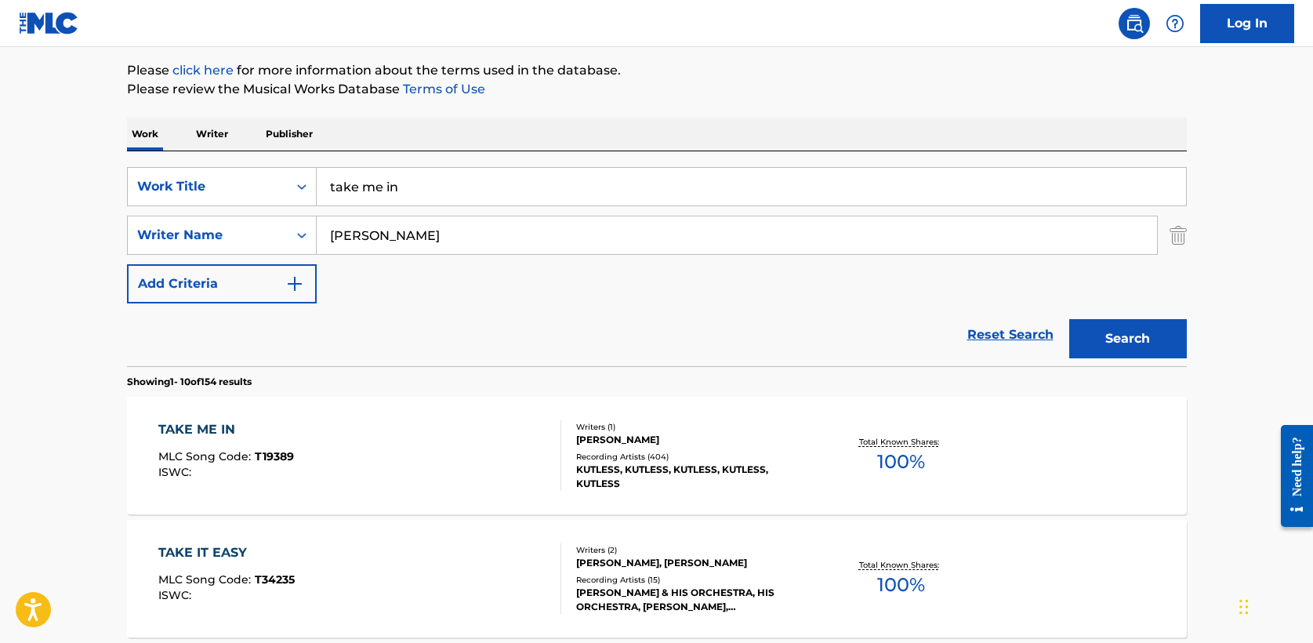
click at [216, 426] on div "TAKE ME IN" at bounding box center [226, 429] width 136 height 19
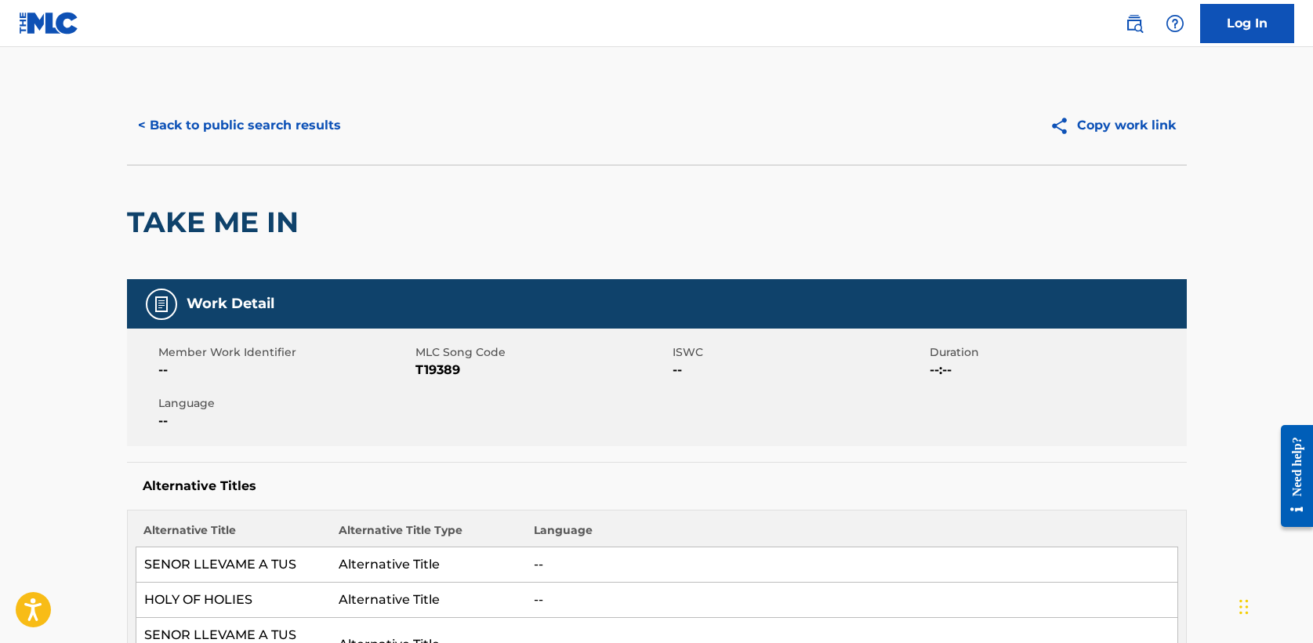
click at [256, 130] on button "< Back to public search results" at bounding box center [239, 125] width 225 height 39
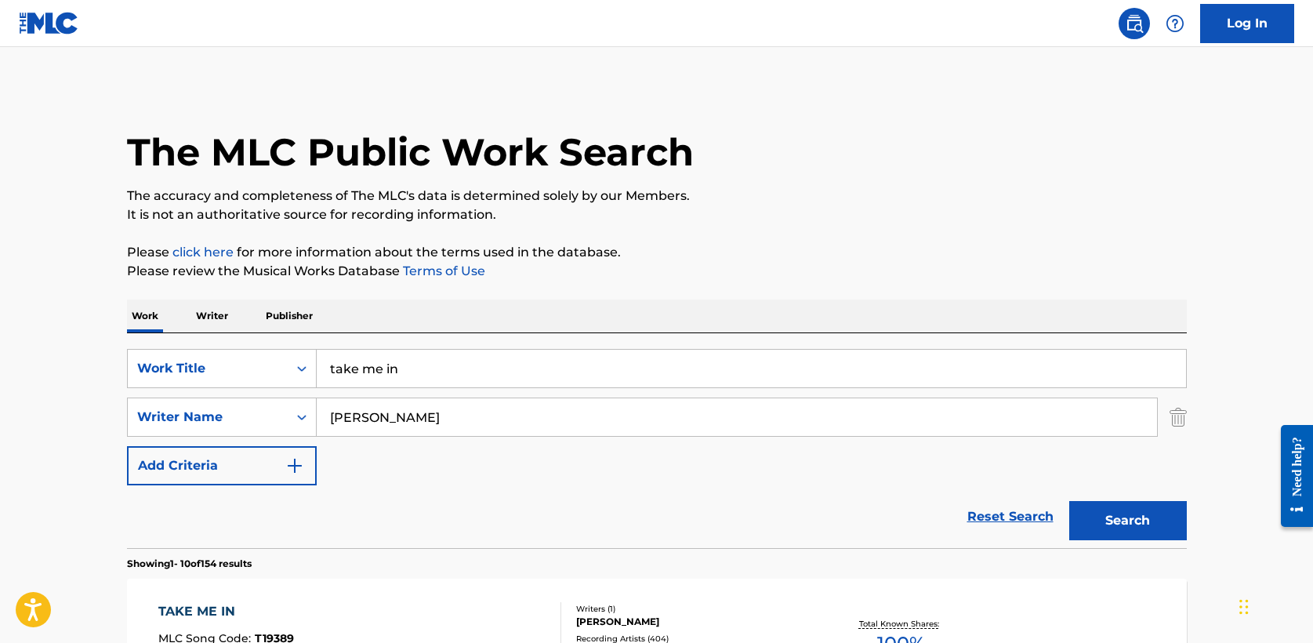
scroll to position [182, 0]
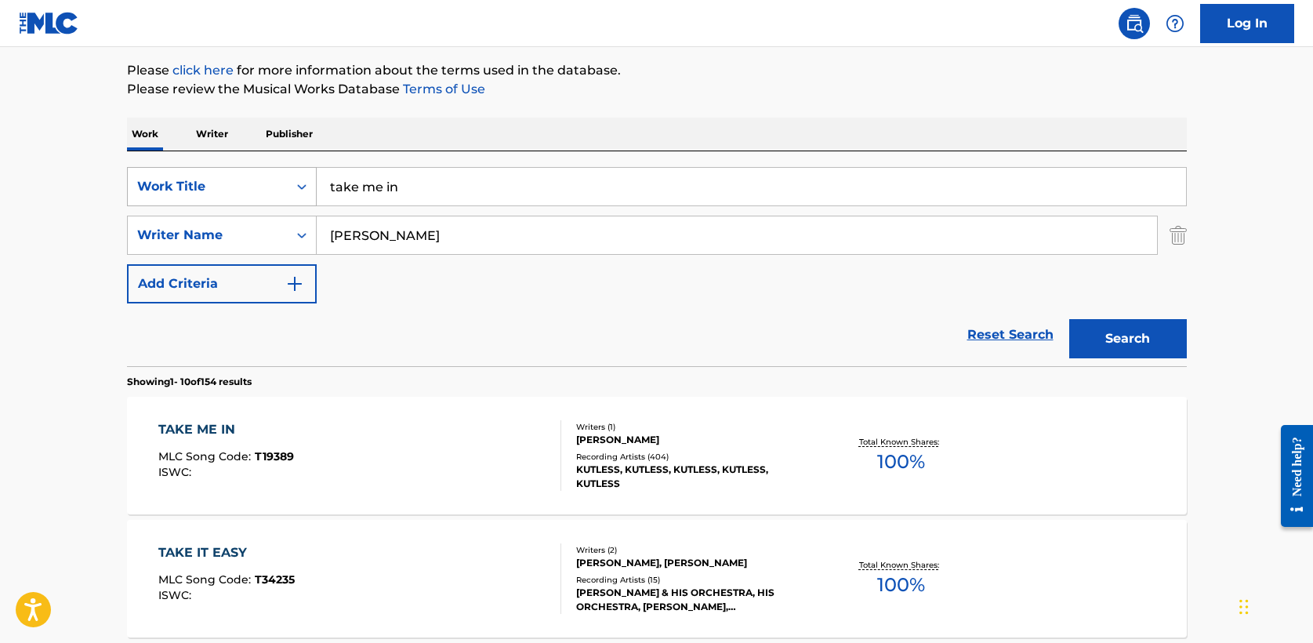
drag, startPoint x: 425, startPoint y: 194, endPoint x: 252, endPoint y: 194, distance: 172.5
click at [252, 194] on div "SearchWithCriteria6962d569-3c4e-414b-af50-e822f1f7b2f0 Work Title take me in" at bounding box center [657, 186] width 1060 height 39
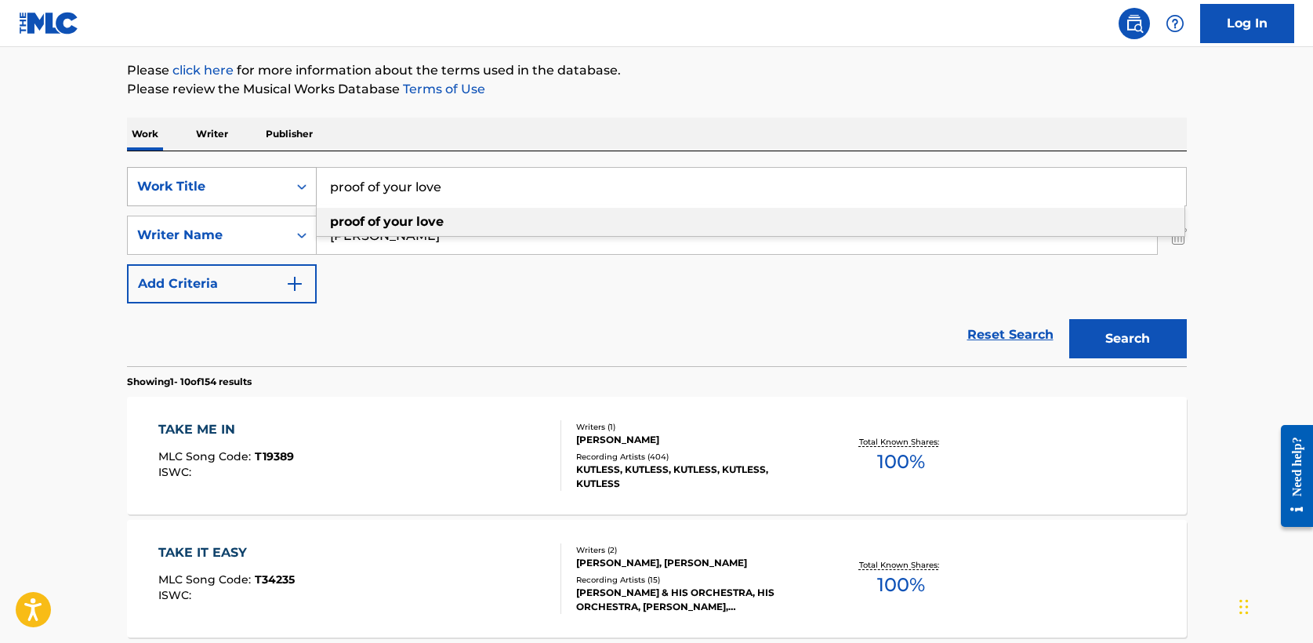
type input "proof of your love"
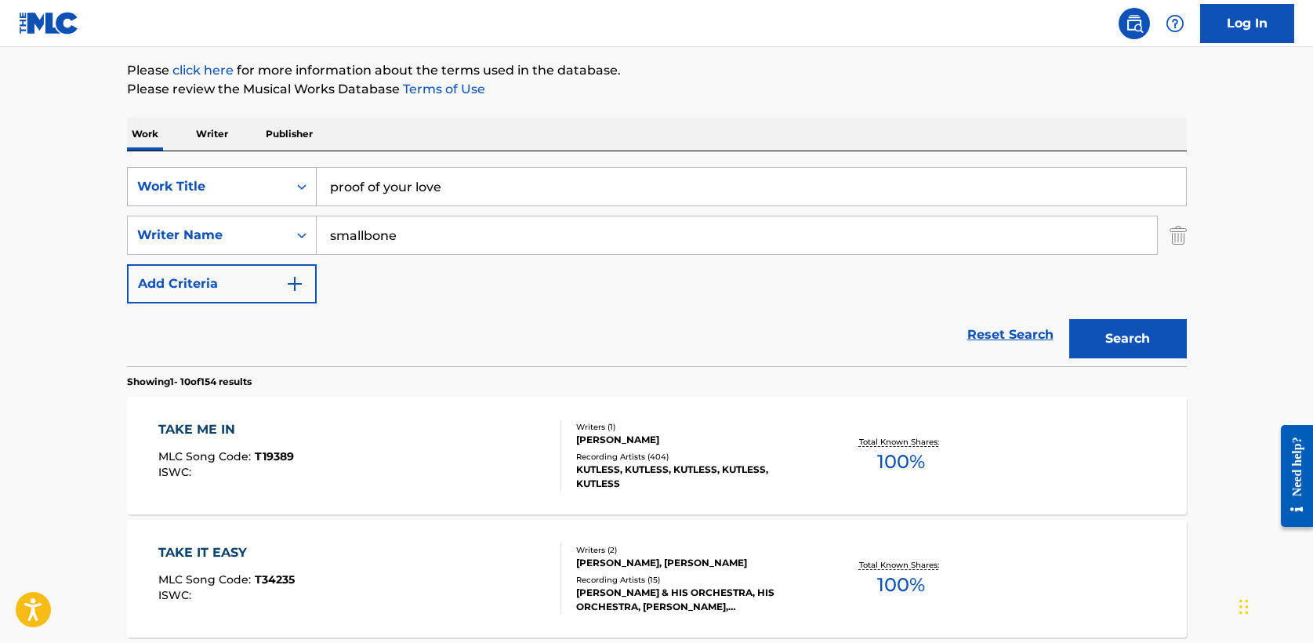
type input "smallbone"
click at [1069, 319] on button "Search" at bounding box center [1128, 338] width 118 height 39
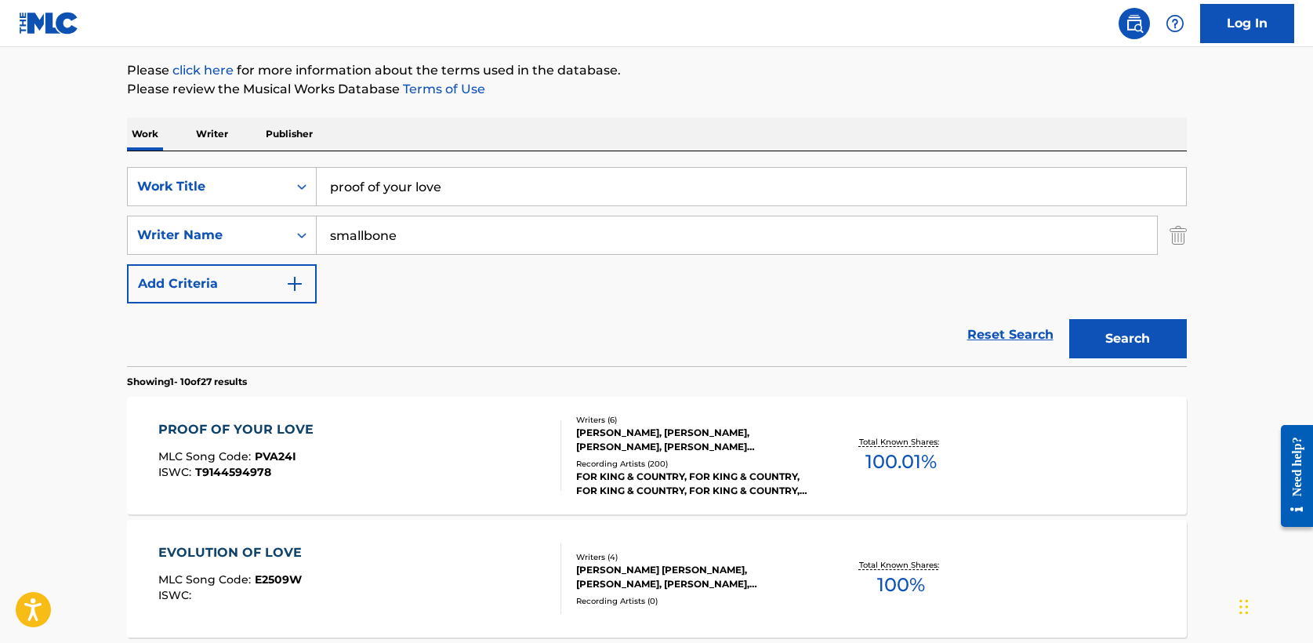
click at [293, 428] on div "PROOF OF YOUR LOVE" at bounding box center [239, 429] width 163 height 19
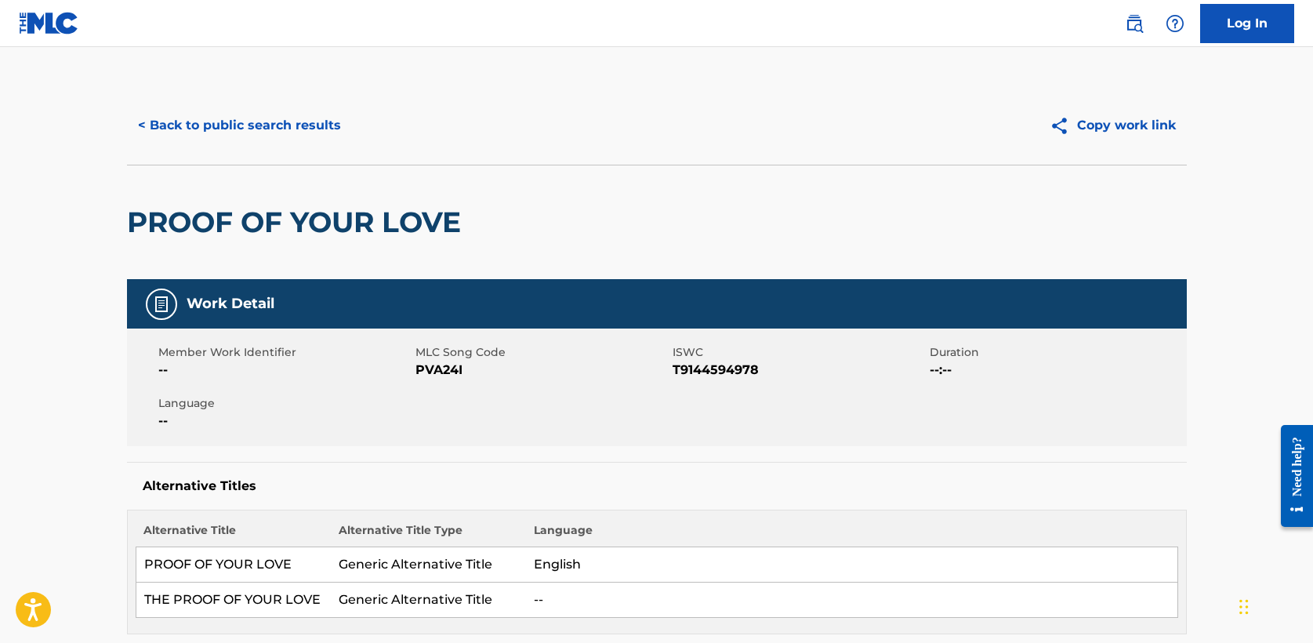
click at [255, 129] on button "< Back to public search results" at bounding box center [239, 125] width 225 height 39
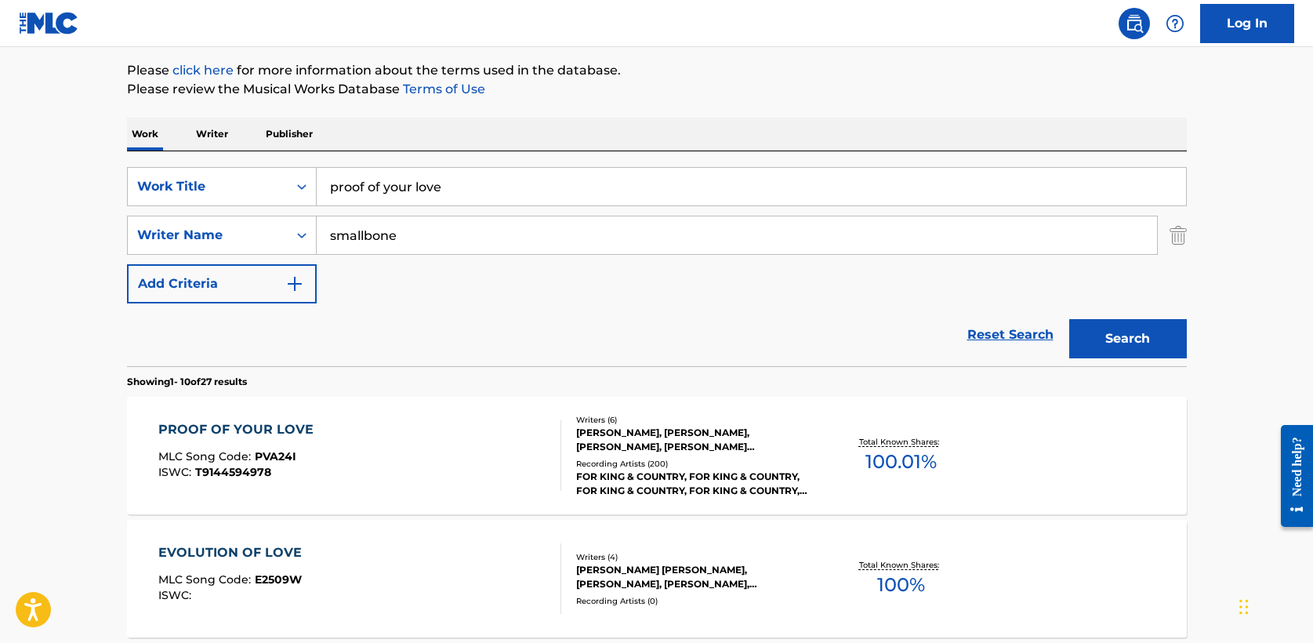
drag, startPoint x: 470, startPoint y: 183, endPoint x: 118, endPoint y: 183, distance: 351.2
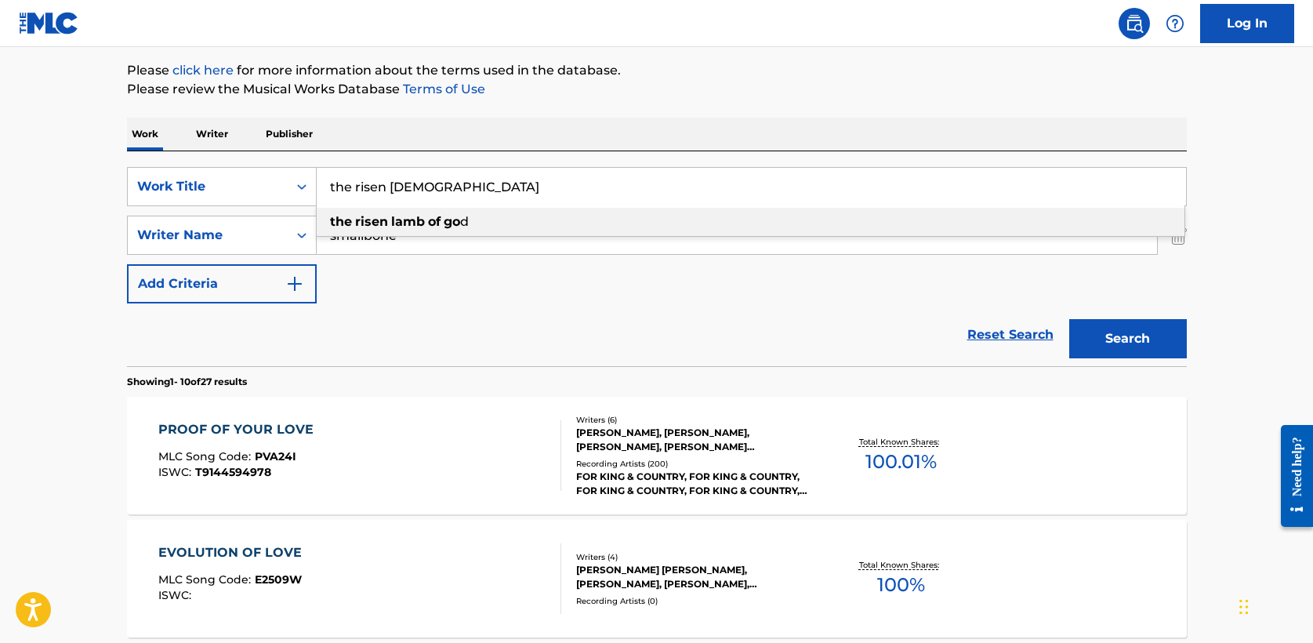
type input "the risen lamb of god"
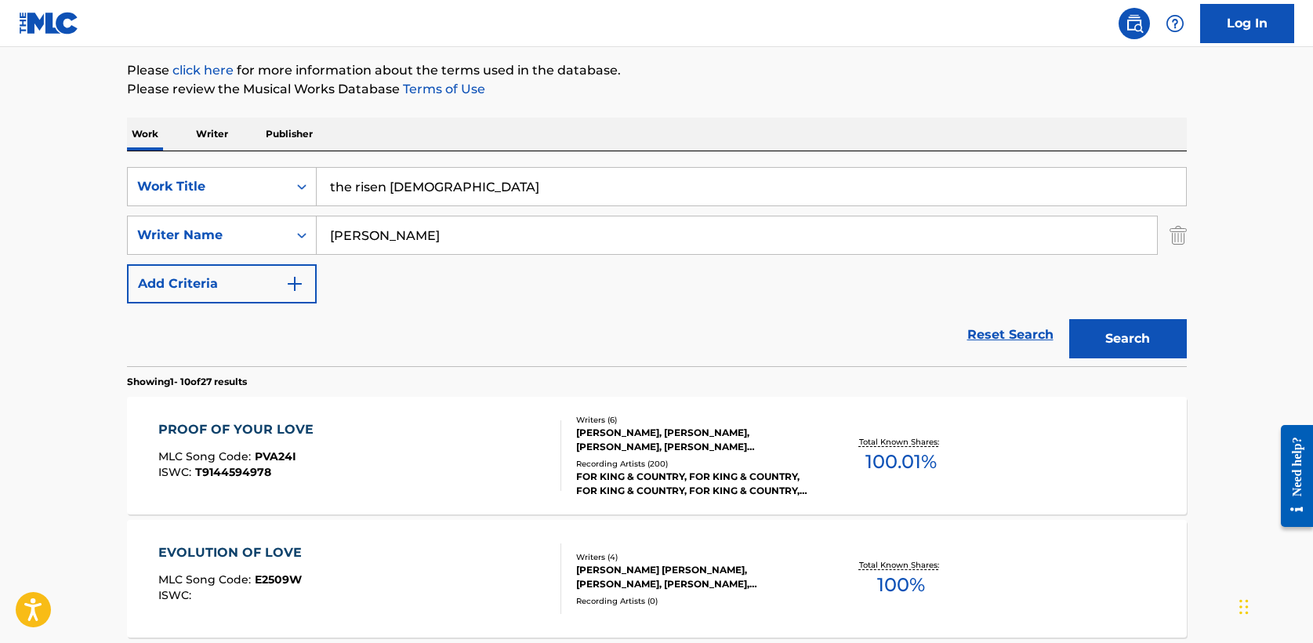
type input "agan"
click at [1069, 319] on button "Search" at bounding box center [1128, 338] width 118 height 39
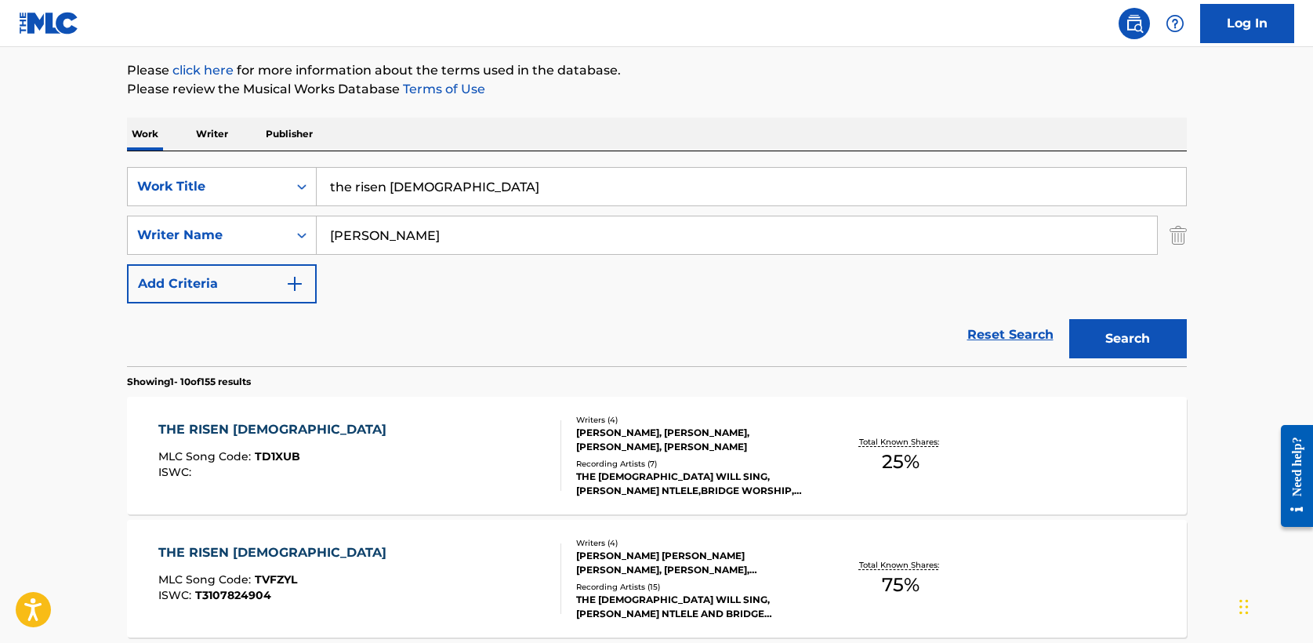
click at [309, 430] on div "THE RISEN LAMB OF GOD" at bounding box center [276, 429] width 236 height 19
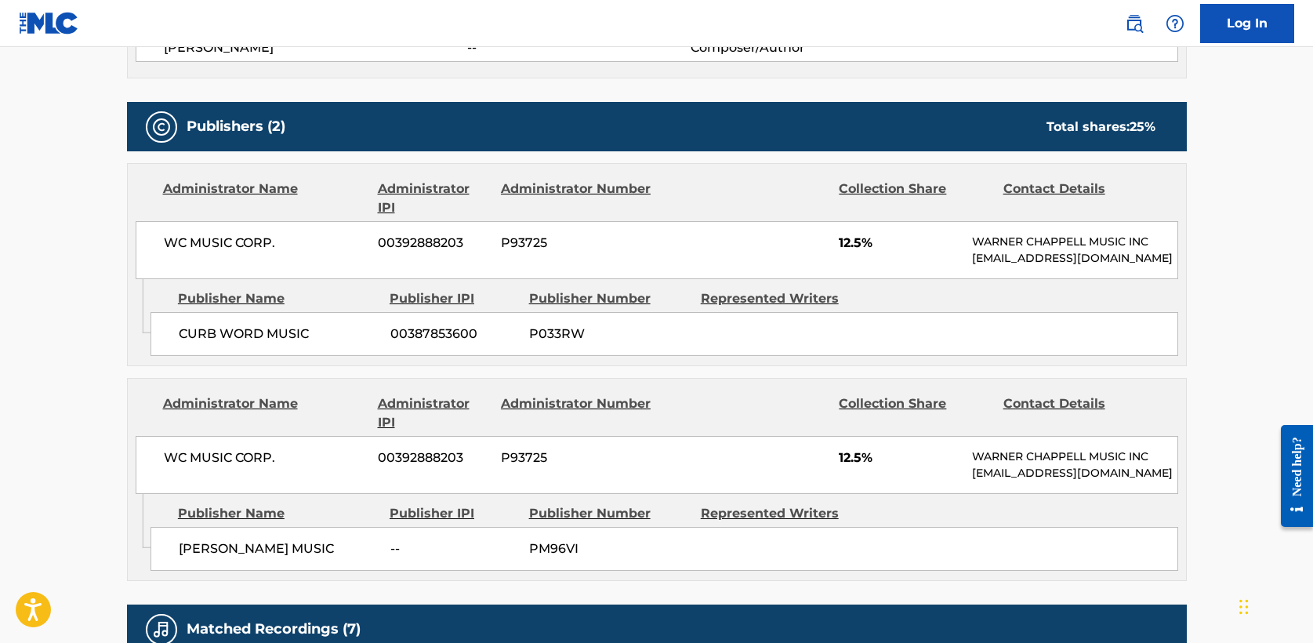
scroll to position [703, 0]
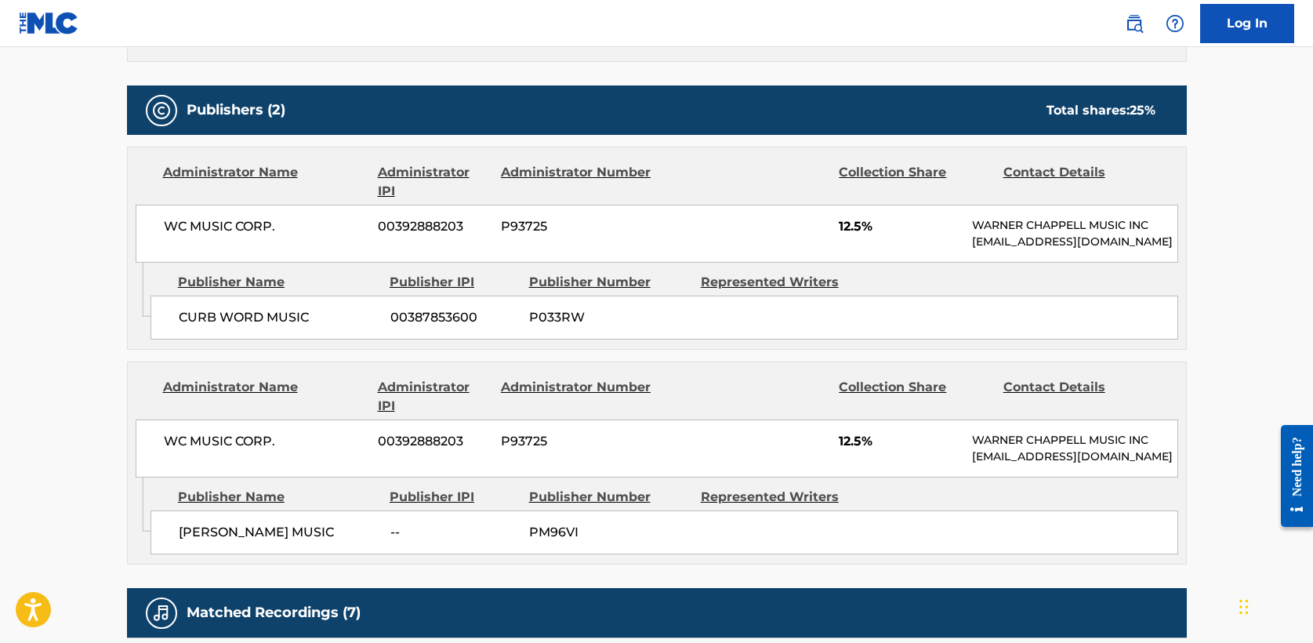
scroll to position [182, 0]
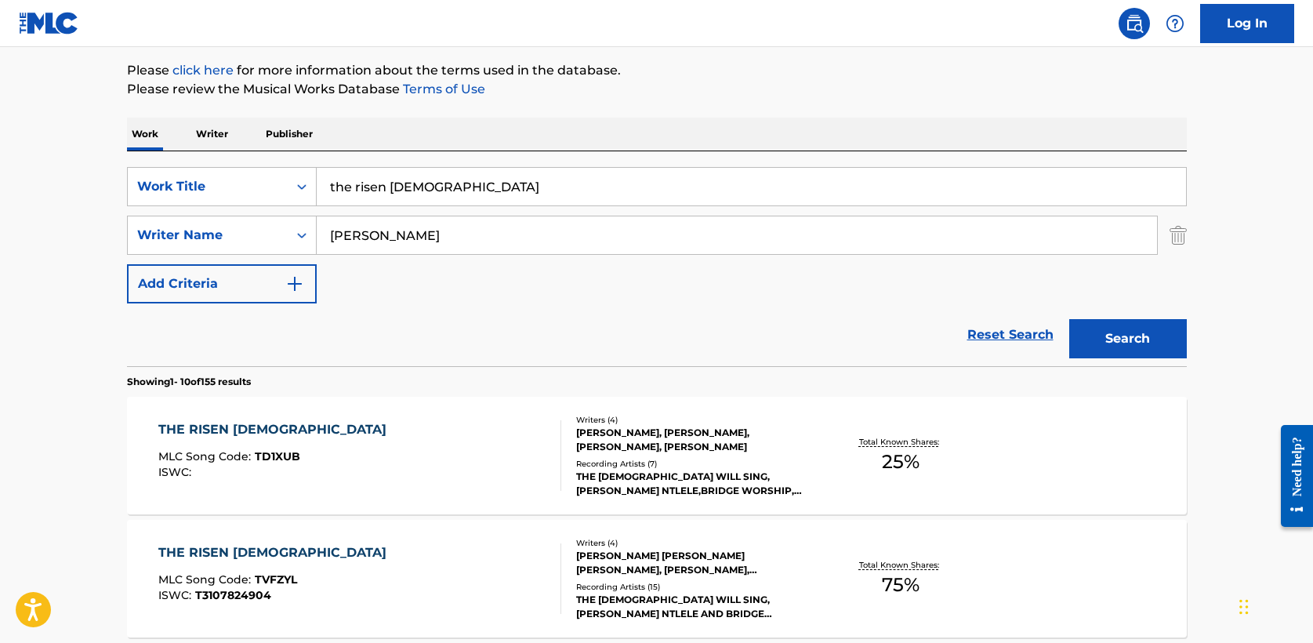
click at [237, 553] on div "THE RISEN LAMB OF GOD" at bounding box center [276, 552] width 236 height 19
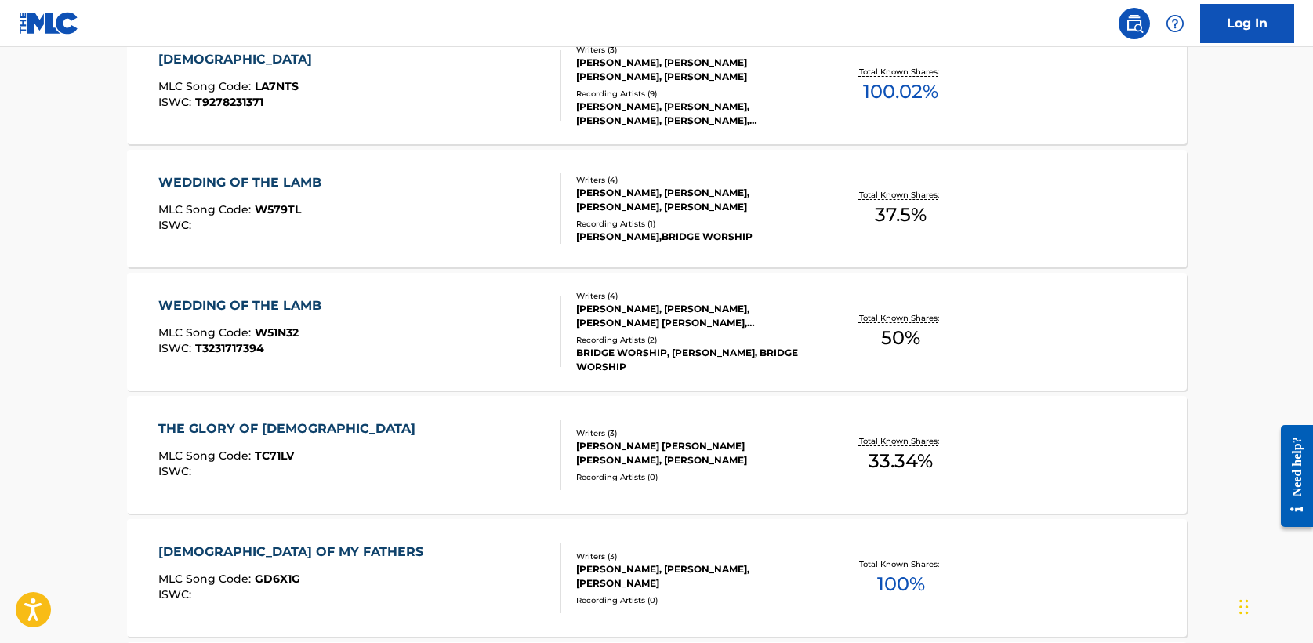
scroll to position [182, 0]
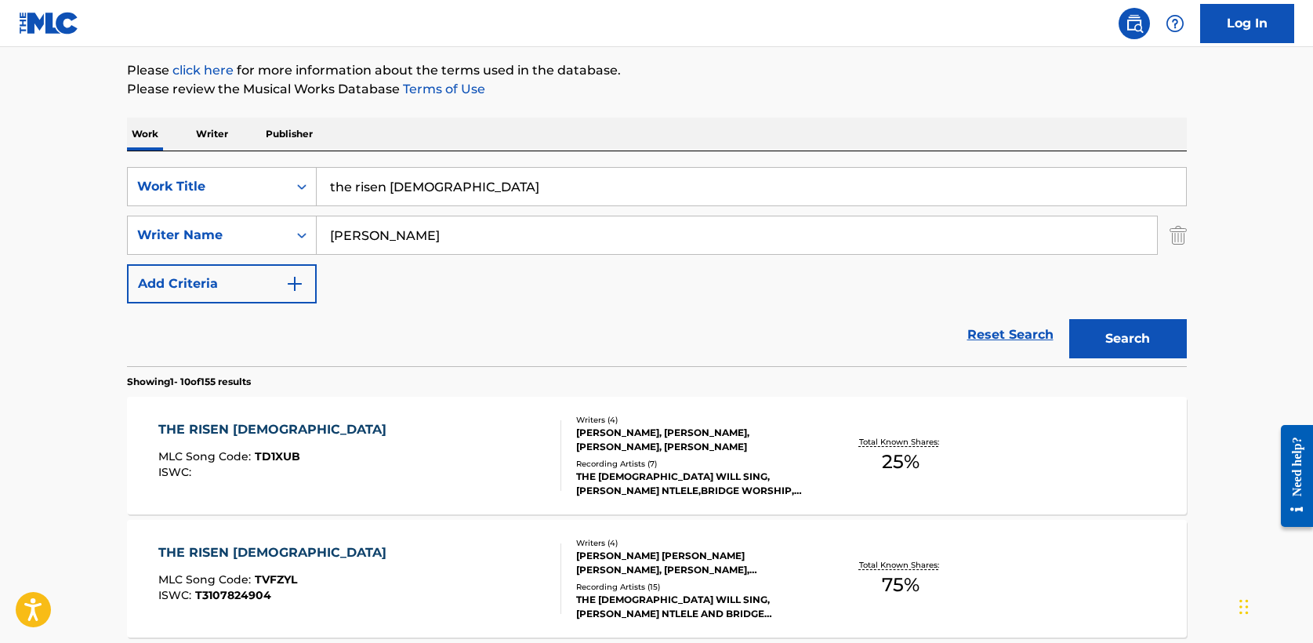
drag, startPoint x: 481, startPoint y: 189, endPoint x: -22, endPoint y: 185, distance: 503.3
click at [0, 185] on html "Accessibility Screen-Reader Guide, Feedback, and Issue Reporting | New window L…" at bounding box center [656, 139] width 1313 height 643
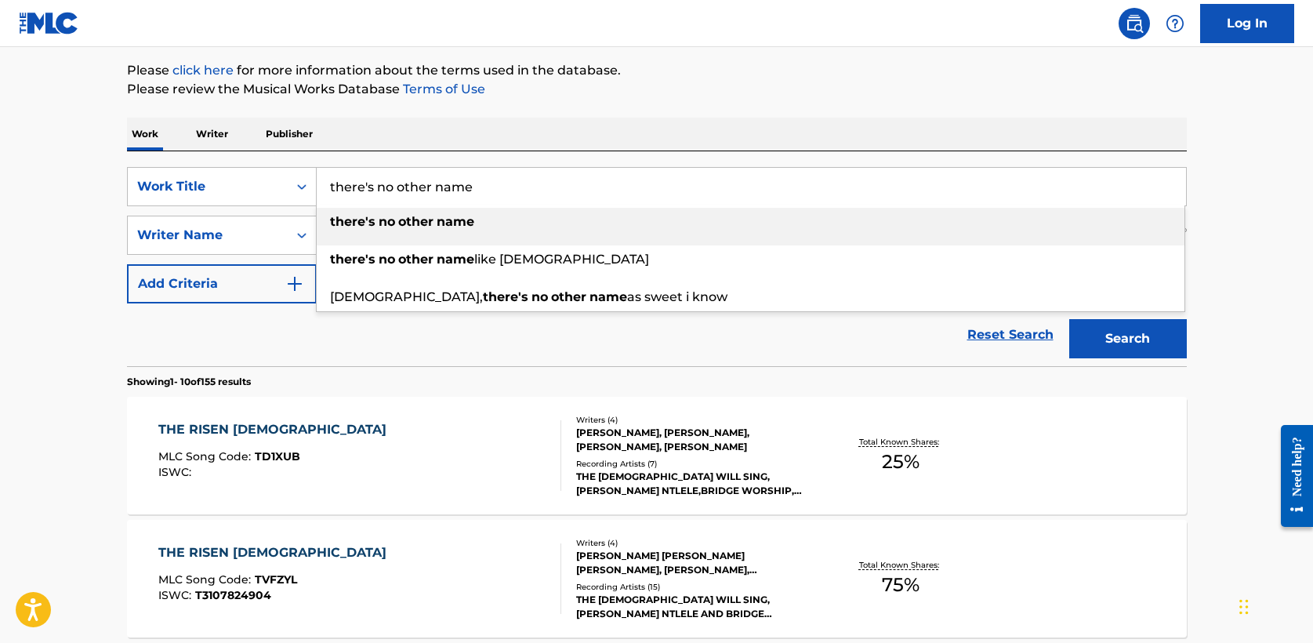
type input "there's no other name"
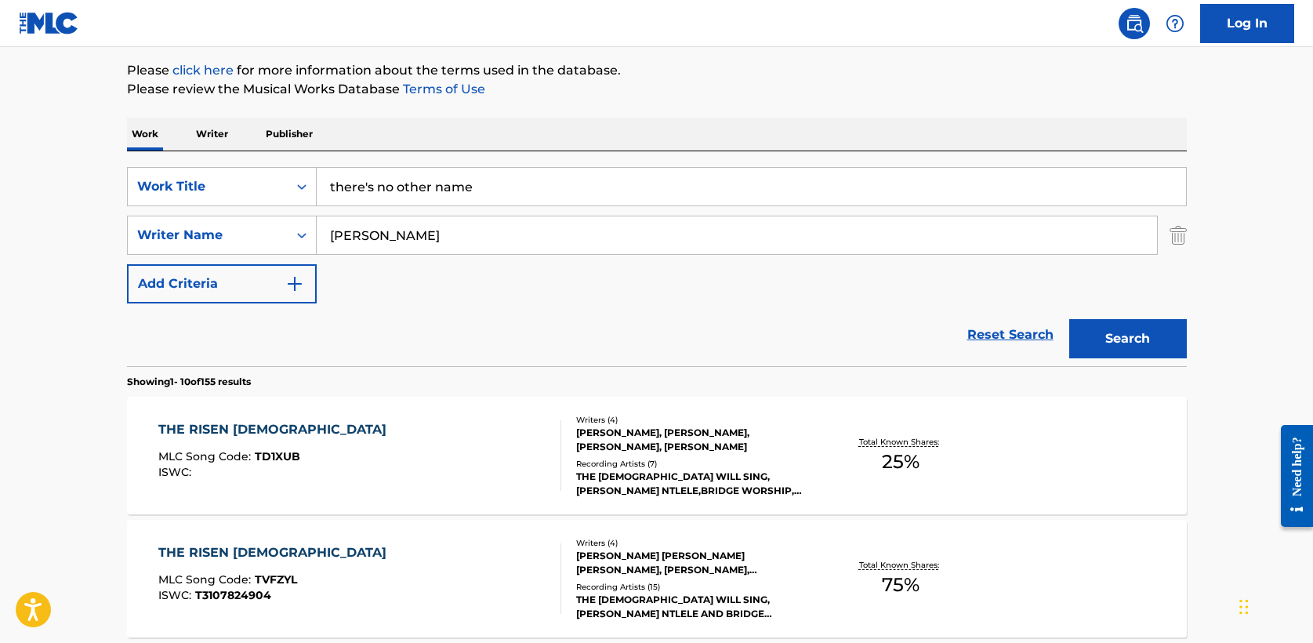
type input "mcclure"
click at [1076, 333] on button "Search" at bounding box center [1128, 338] width 118 height 39
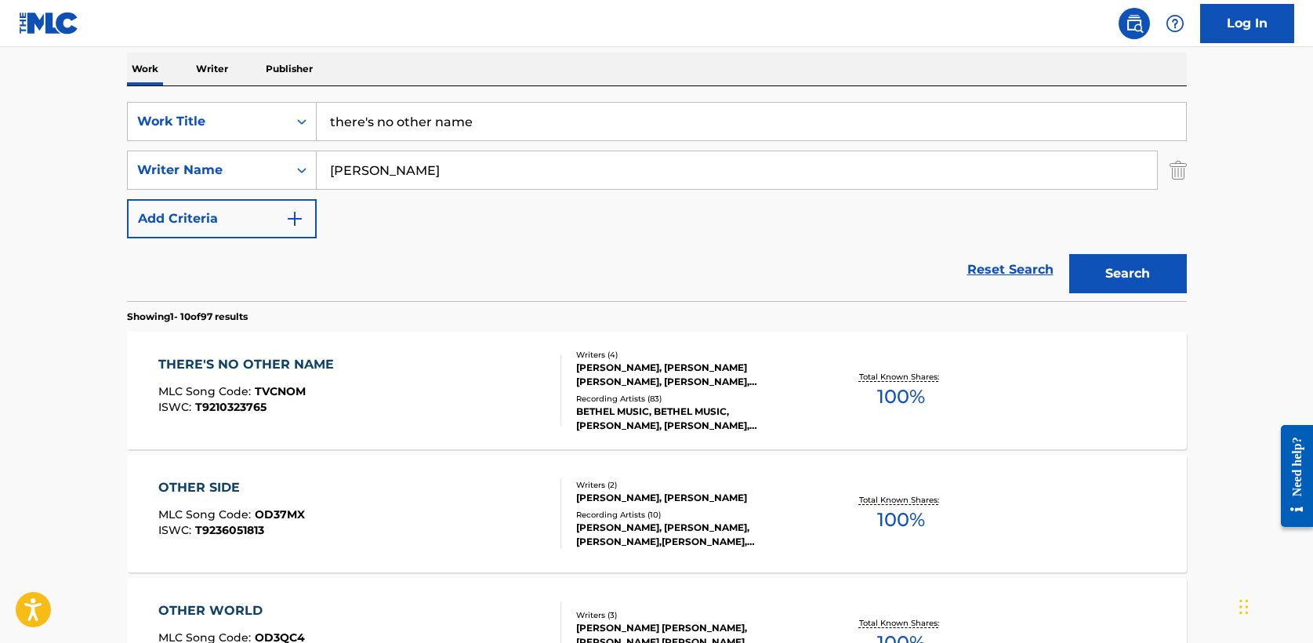
scroll to position [256, 0]
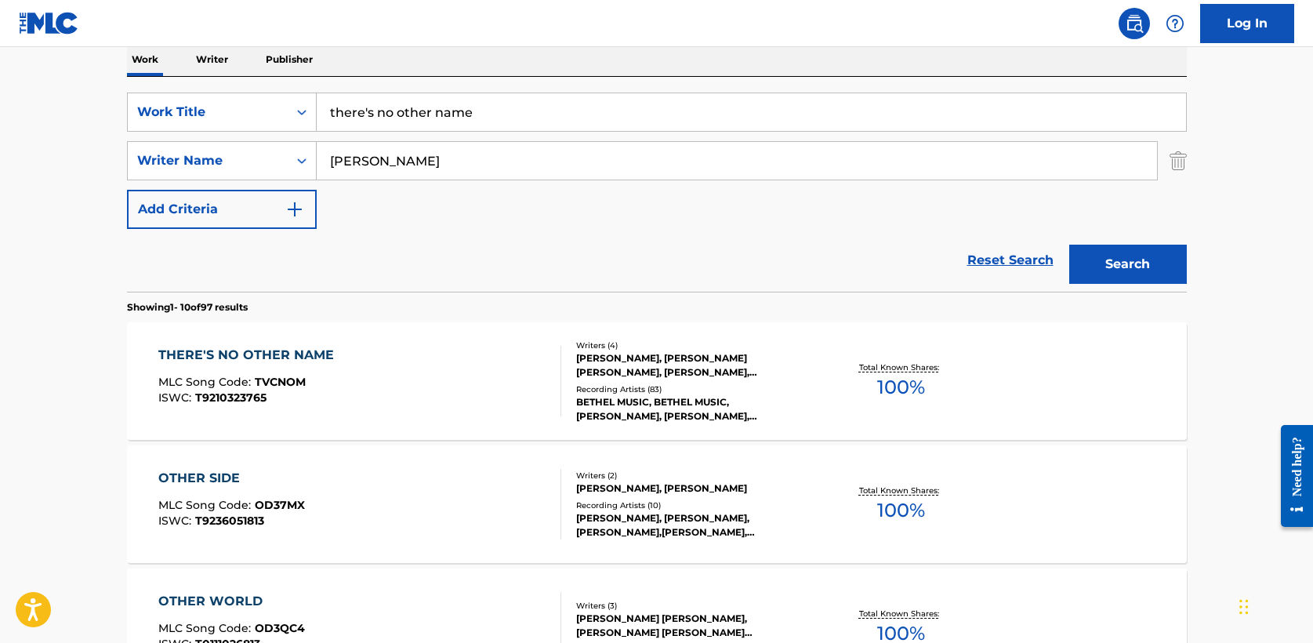
click at [317, 354] on div "THERE'S NO OTHER NAME" at bounding box center [249, 355] width 183 height 19
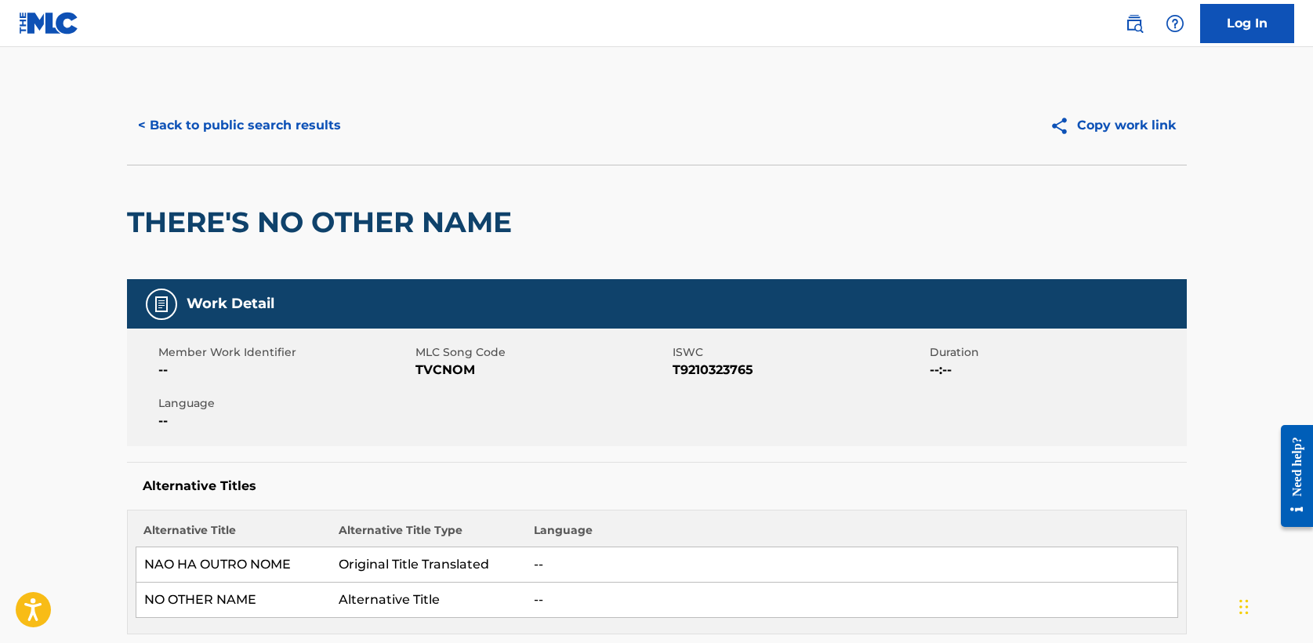
click at [265, 121] on button "< Back to public search results" at bounding box center [239, 125] width 225 height 39
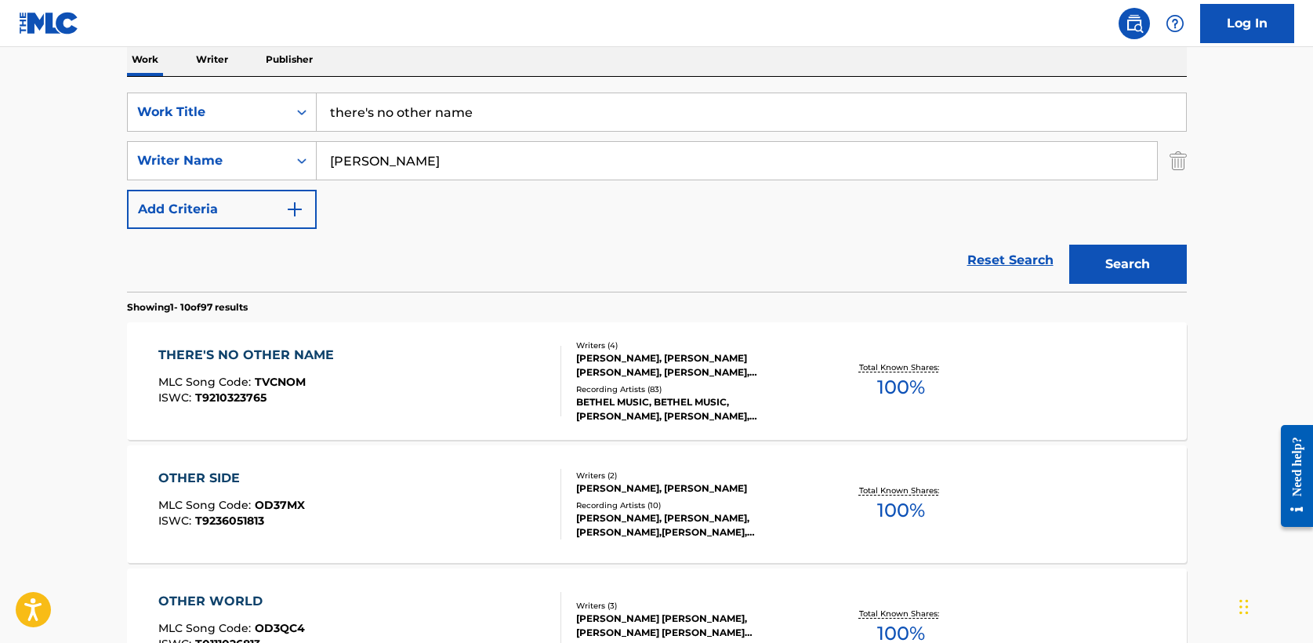
drag, startPoint x: 502, startPoint y: 112, endPoint x: 132, endPoint y: 85, distance: 371.0
click at [132, 85] on div "SearchWithCriteria6962d569-3c4e-414b-af50-e822f1f7b2f0 Work Title there's no ot…" at bounding box center [657, 184] width 1060 height 215
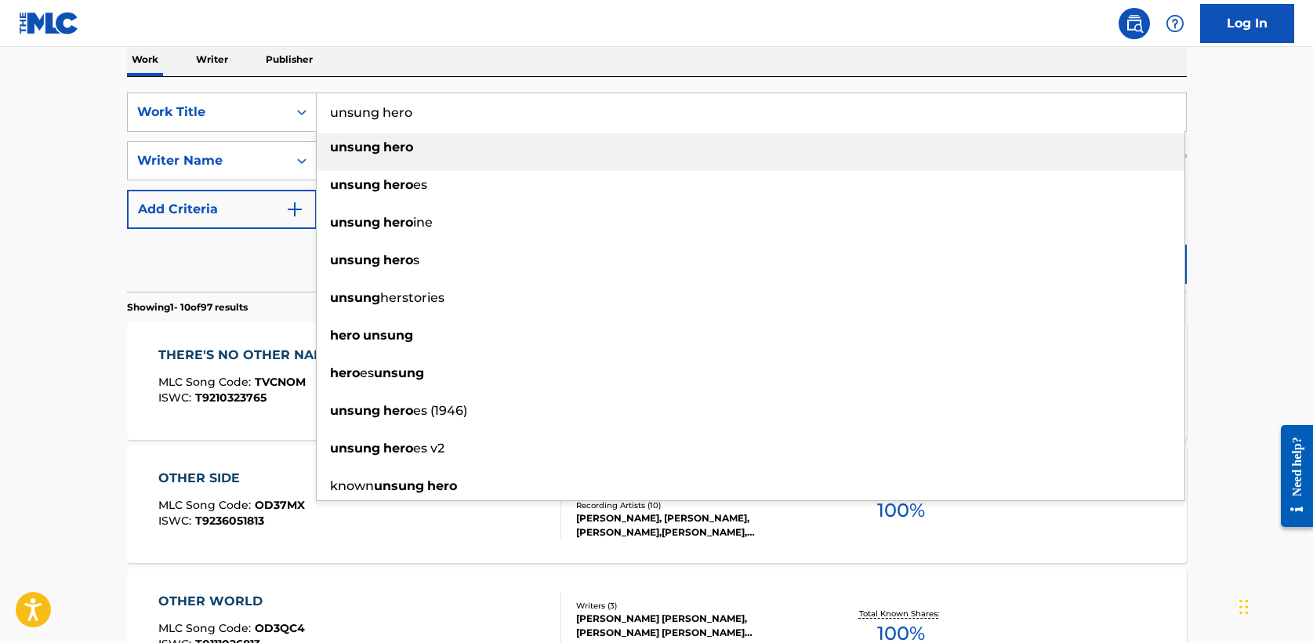
type input "unsung hero"
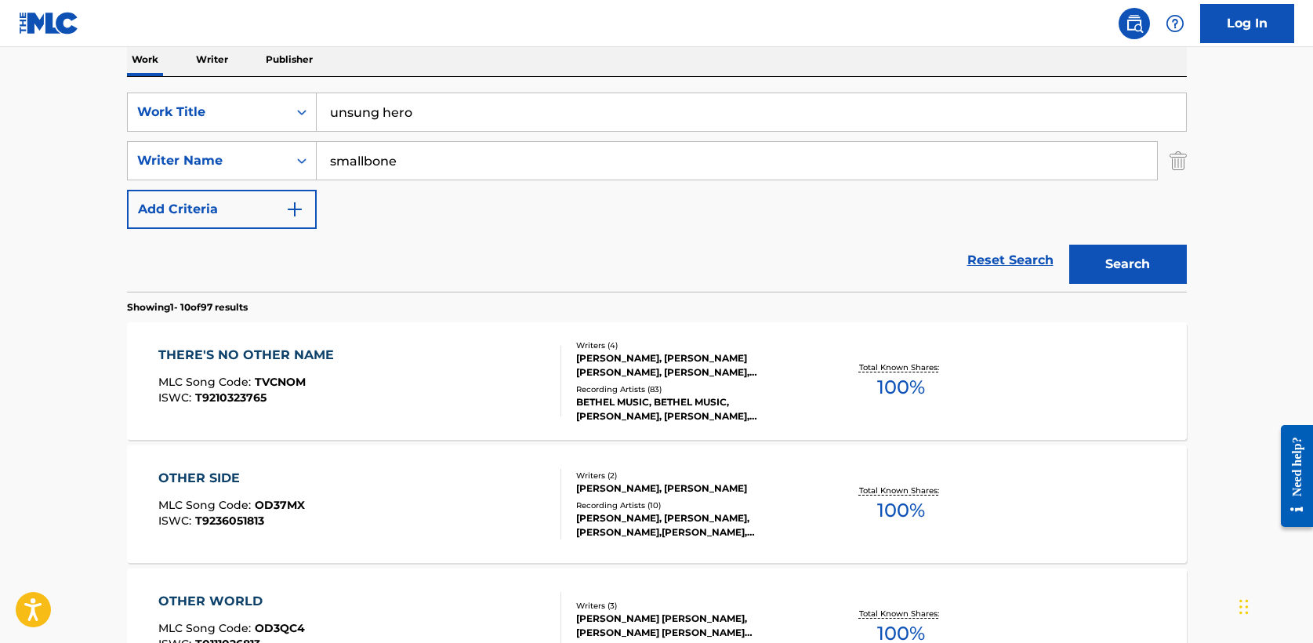
type input "smallbone"
click at [1069, 245] on button "Search" at bounding box center [1128, 264] width 118 height 39
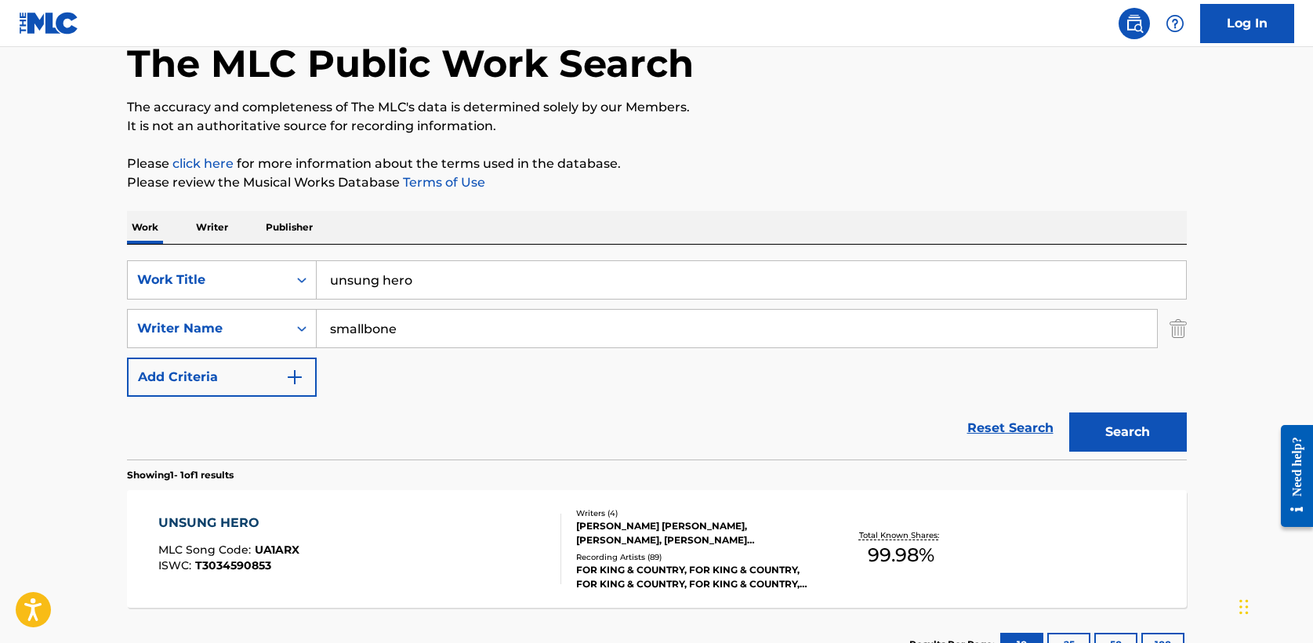
scroll to position [210, 0]
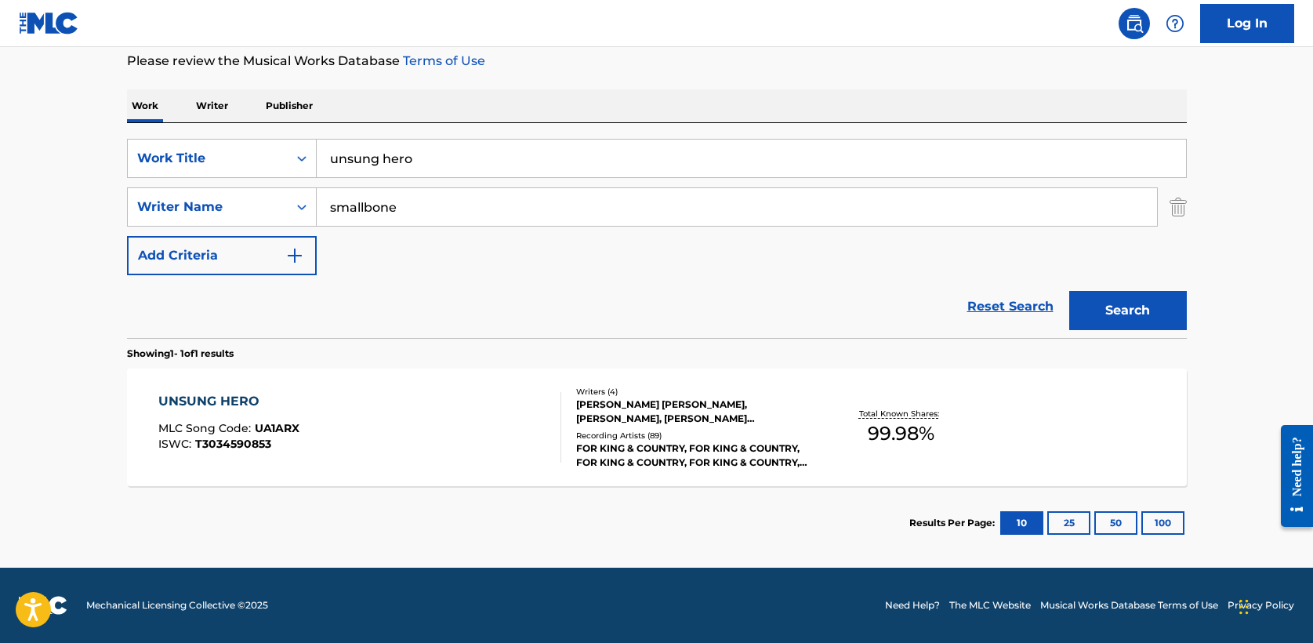
click at [234, 398] on div "UNSUNG HERO" at bounding box center [228, 401] width 141 height 19
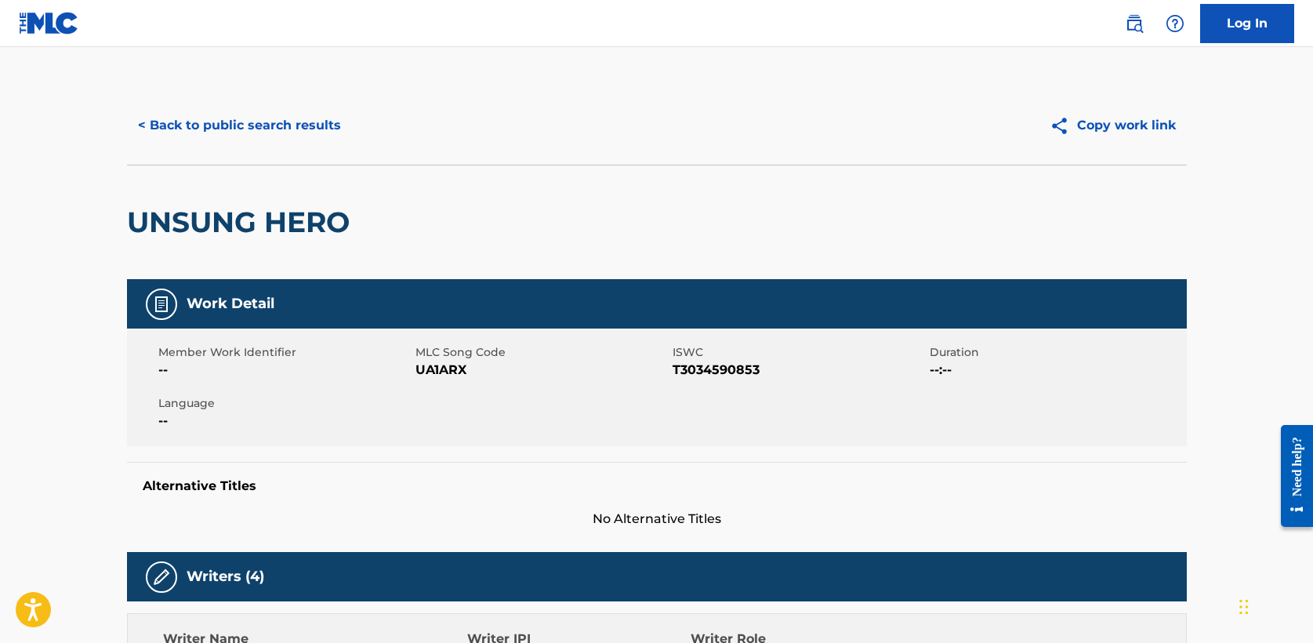
click at [223, 129] on button "< Back to public search results" at bounding box center [239, 125] width 225 height 39
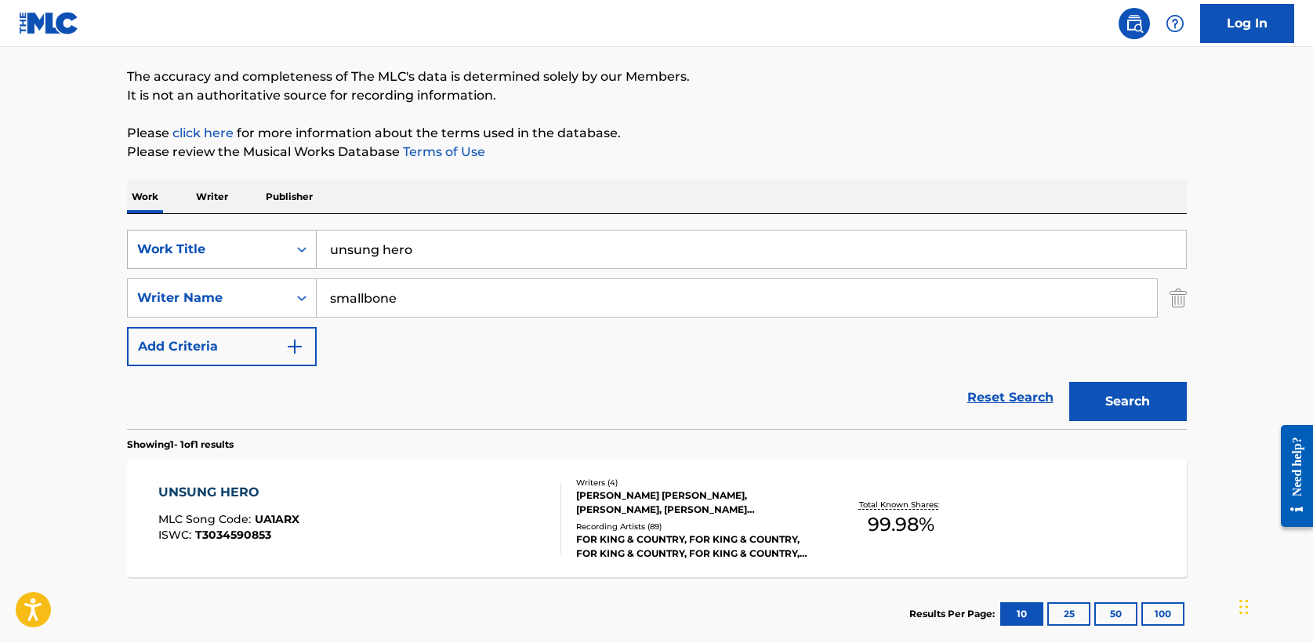
drag, startPoint x: 412, startPoint y: 246, endPoint x: 136, endPoint y: 237, distance: 275.3
click at [136, 237] on div "SearchWithCriteria6962d569-3c4e-414b-af50-e822f1f7b2f0 Work Title unsung hero" at bounding box center [657, 249] width 1060 height 39
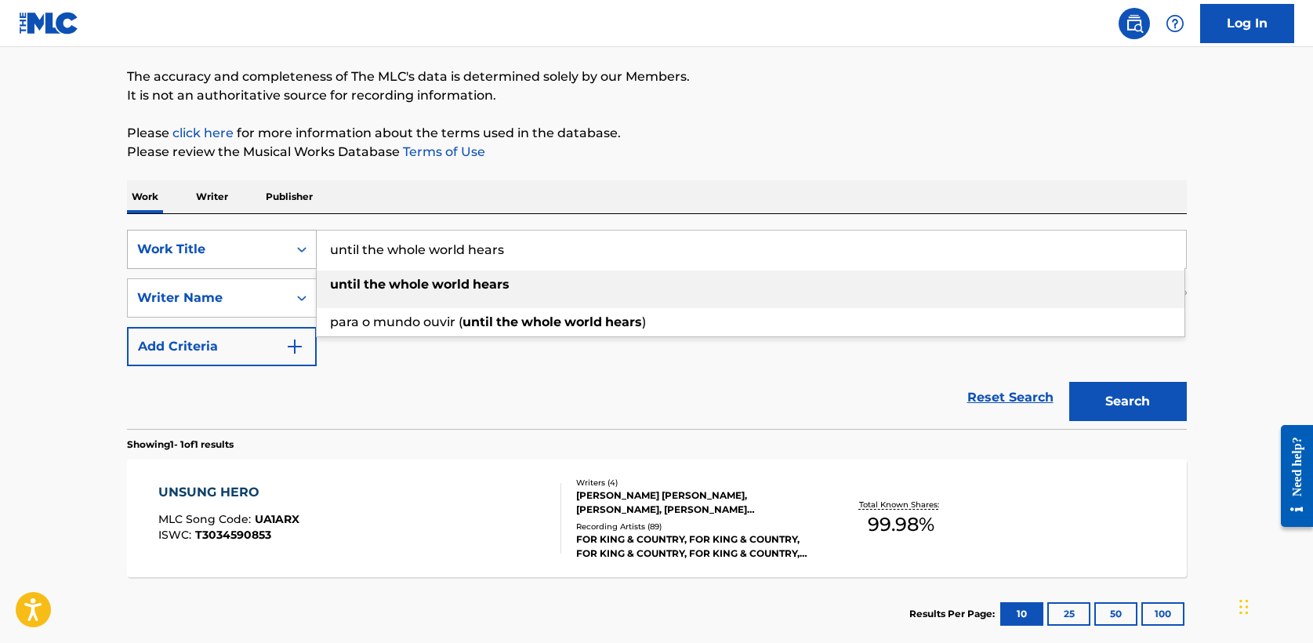
type input "until the whole world hears"
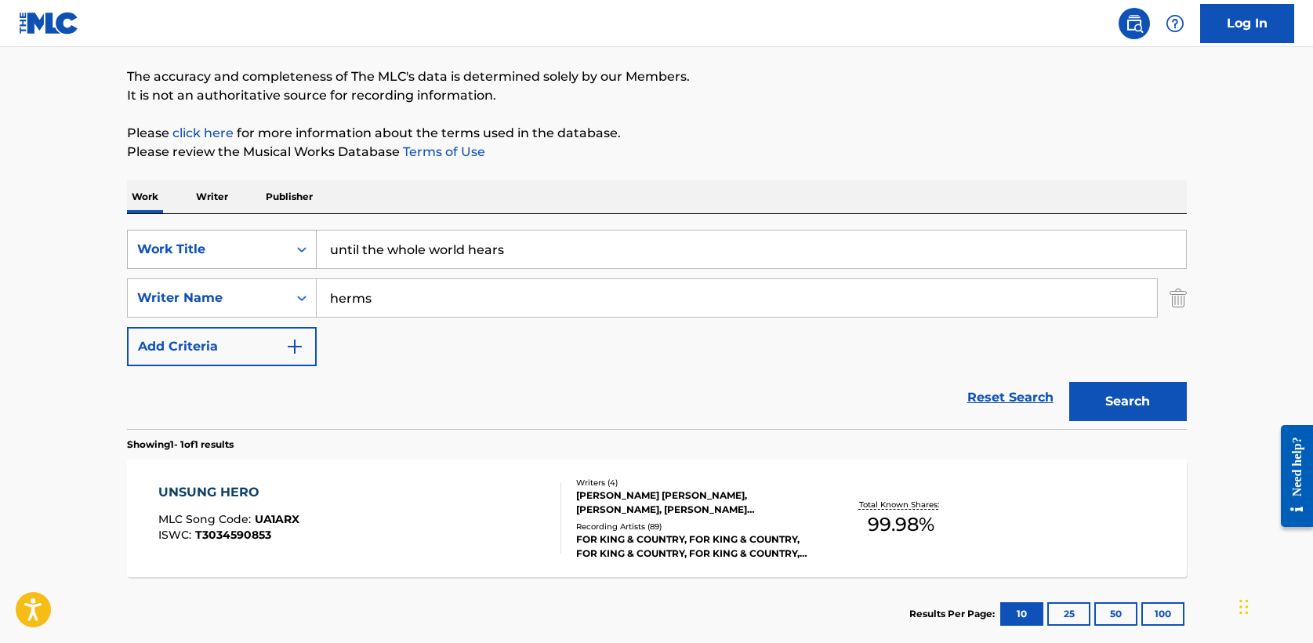
type input "herms"
click at [1069, 382] on button "Search" at bounding box center [1128, 401] width 118 height 39
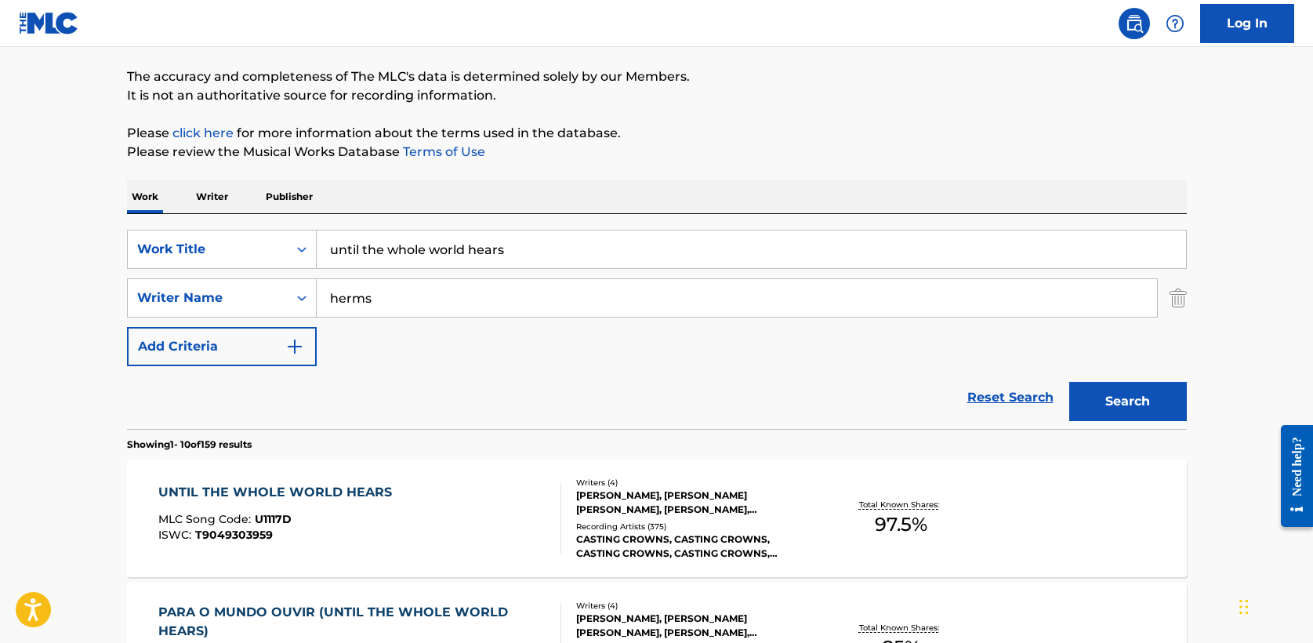
click at [285, 492] on div "UNTIL THE WHOLE WORLD HEARS" at bounding box center [278, 492] width 241 height 19
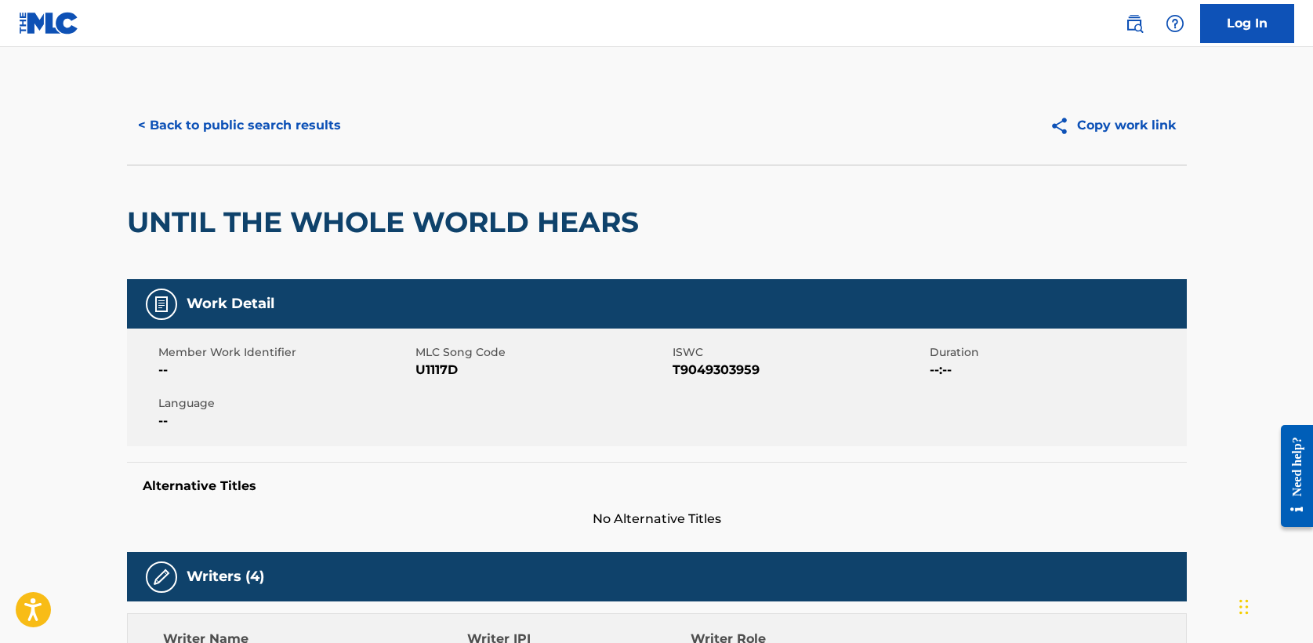
click at [236, 129] on button "< Back to public search results" at bounding box center [239, 125] width 225 height 39
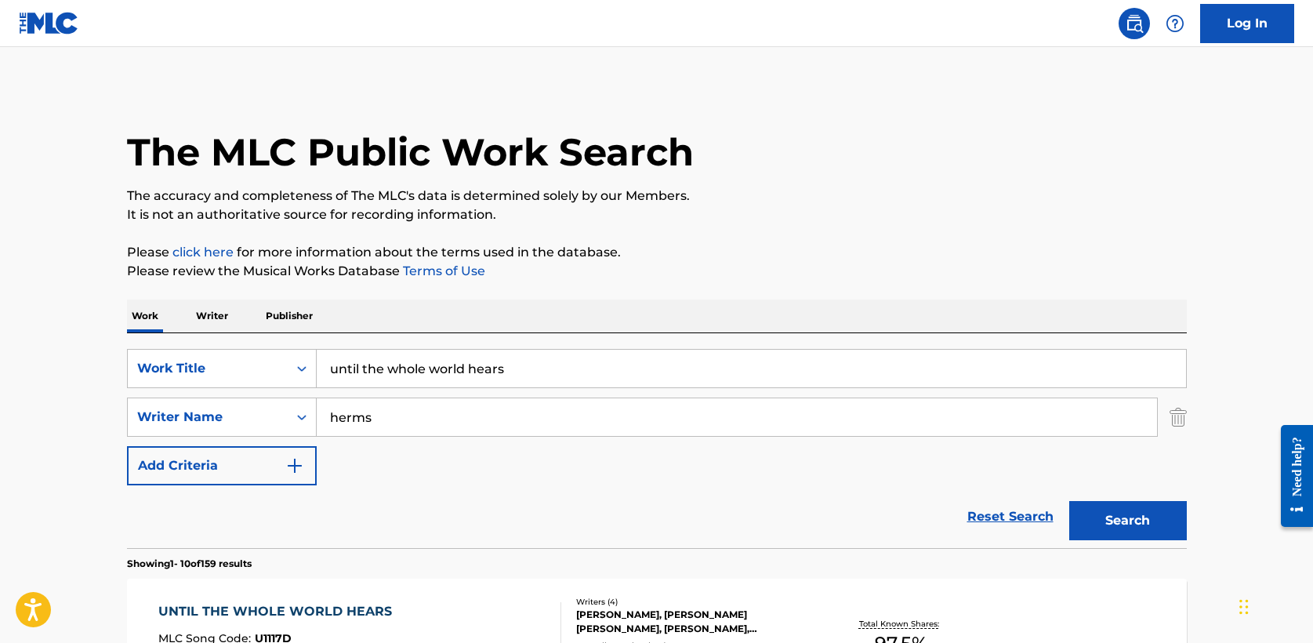
scroll to position [118, 0]
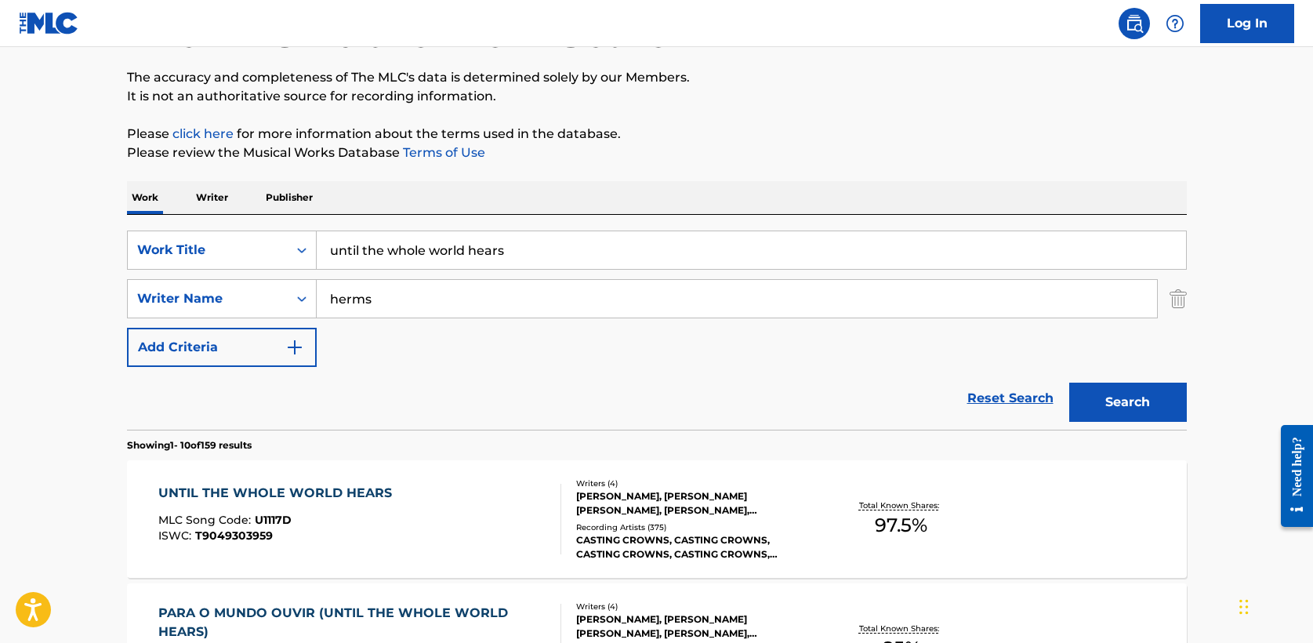
drag, startPoint x: 318, startPoint y: 249, endPoint x: 64, endPoint y: 244, distance: 254.1
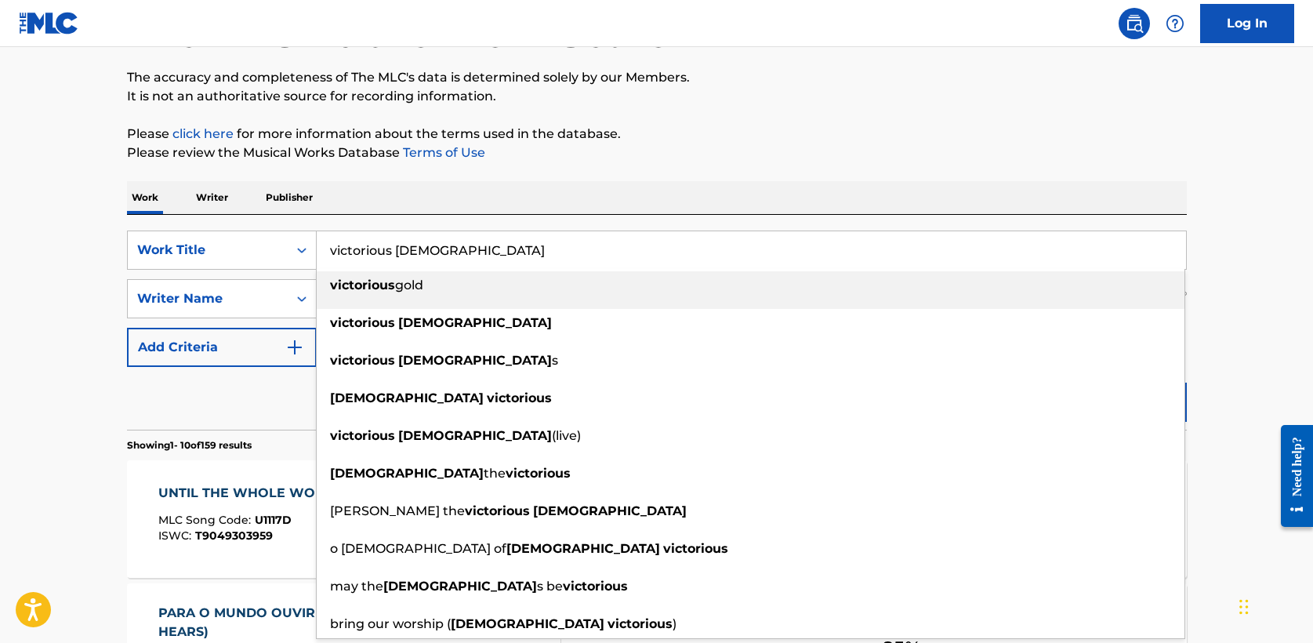
type input "victorious god"
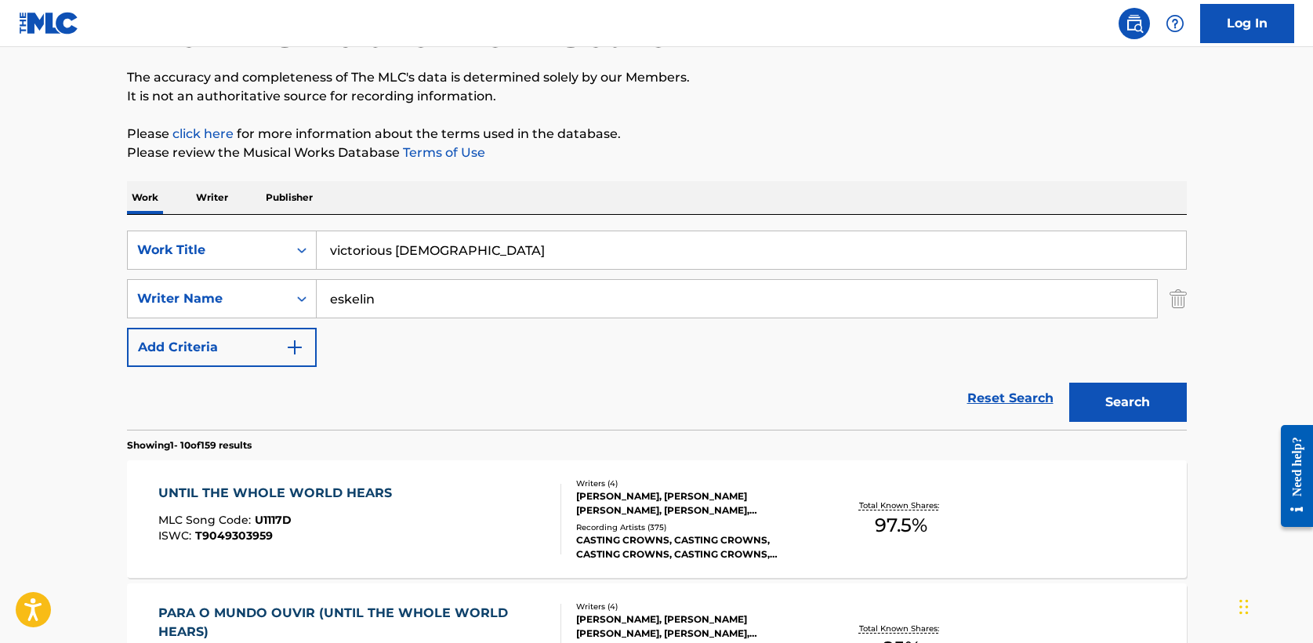
type input "eskelin"
click at [1069, 383] on button "Search" at bounding box center [1128, 402] width 118 height 39
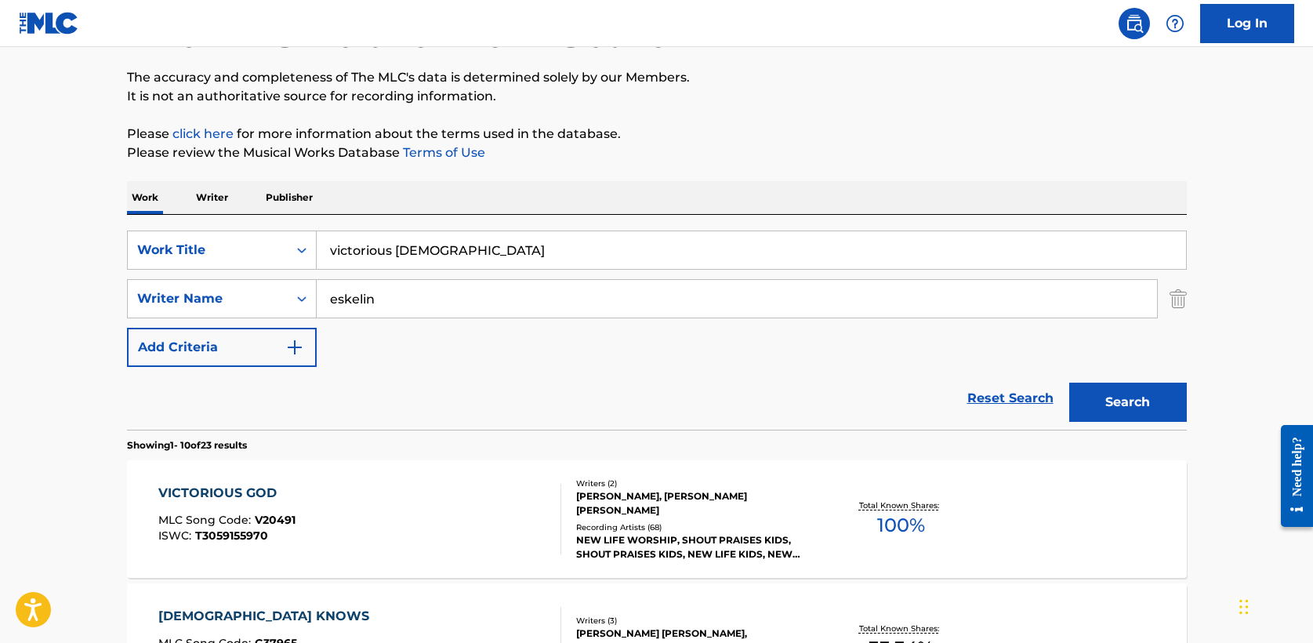
click at [251, 495] on div "VICTORIOUS GOD" at bounding box center [226, 493] width 137 height 19
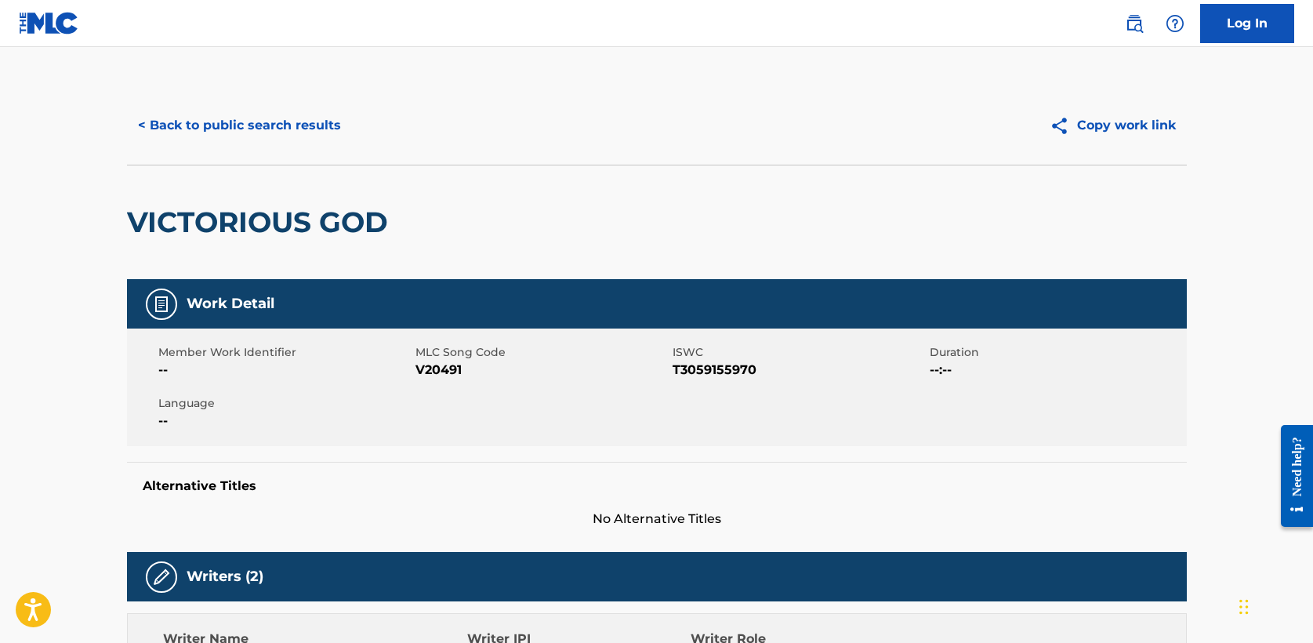
click at [263, 124] on button "< Back to public search results" at bounding box center [239, 125] width 225 height 39
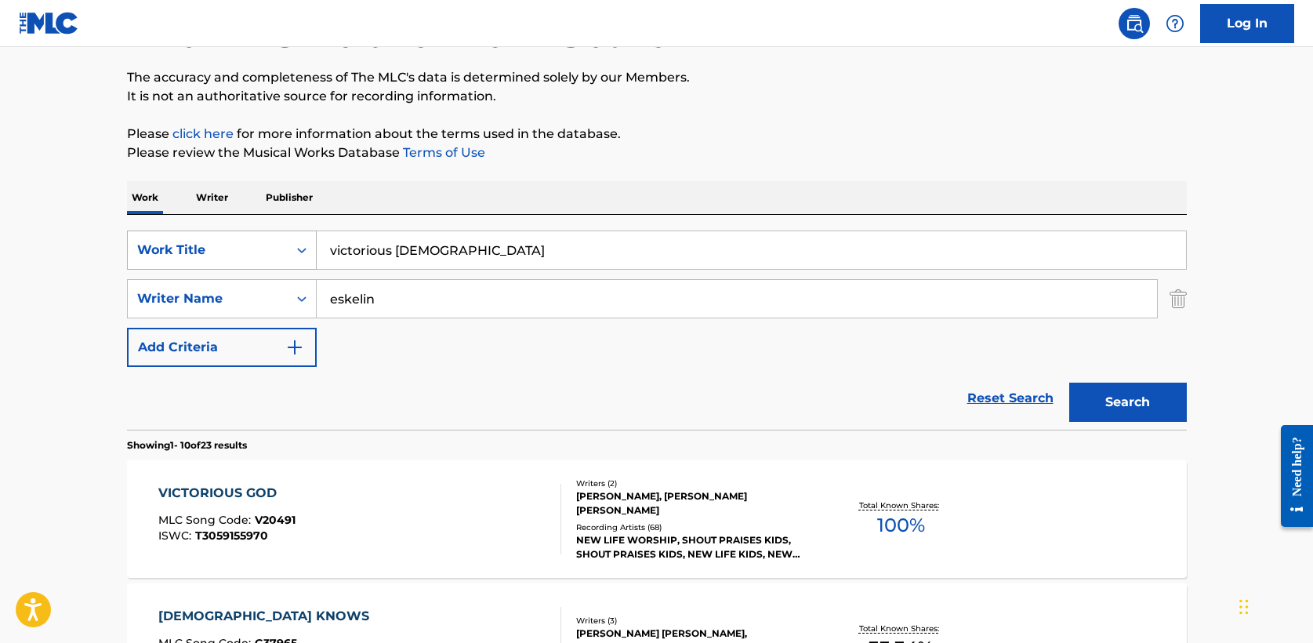
drag, startPoint x: 459, startPoint y: 249, endPoint x: 180, endPoint y: 241, distance: 280.0
click at [180, 241] on div "SearchWithCriteria6962d569-3c4e-414b-af50-e822f1f7b2f0 Work Title victorious god" at bounding box center [657, 249] width 1060 height 39
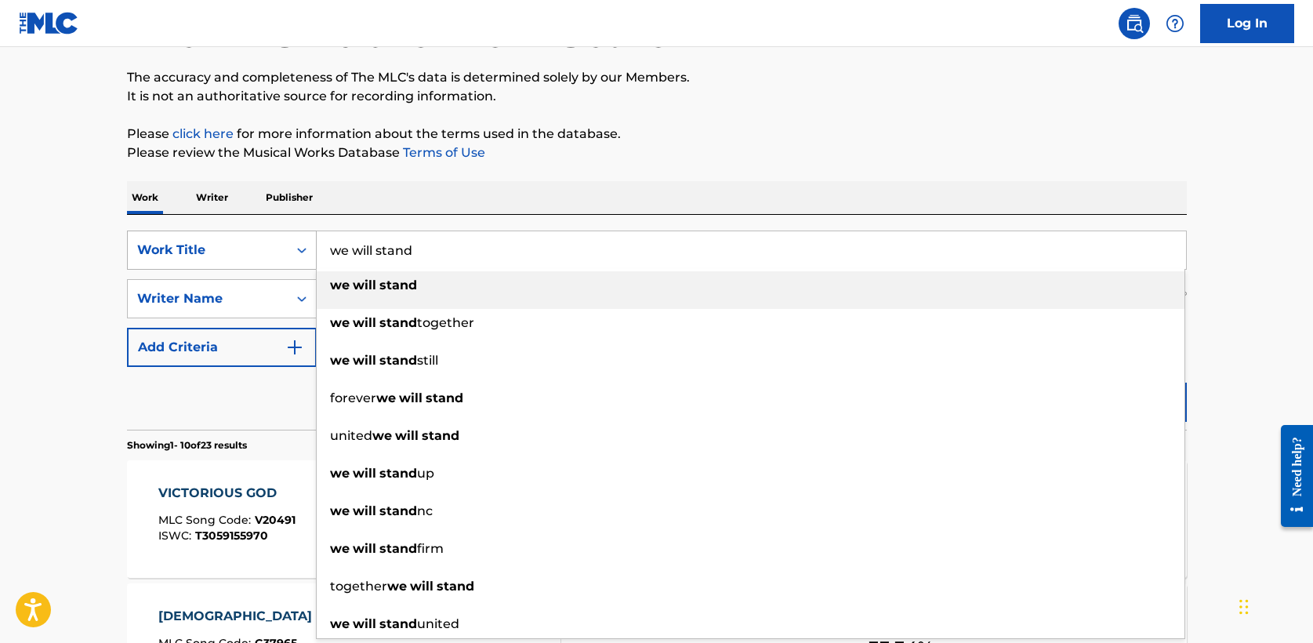
type input "we will stand"
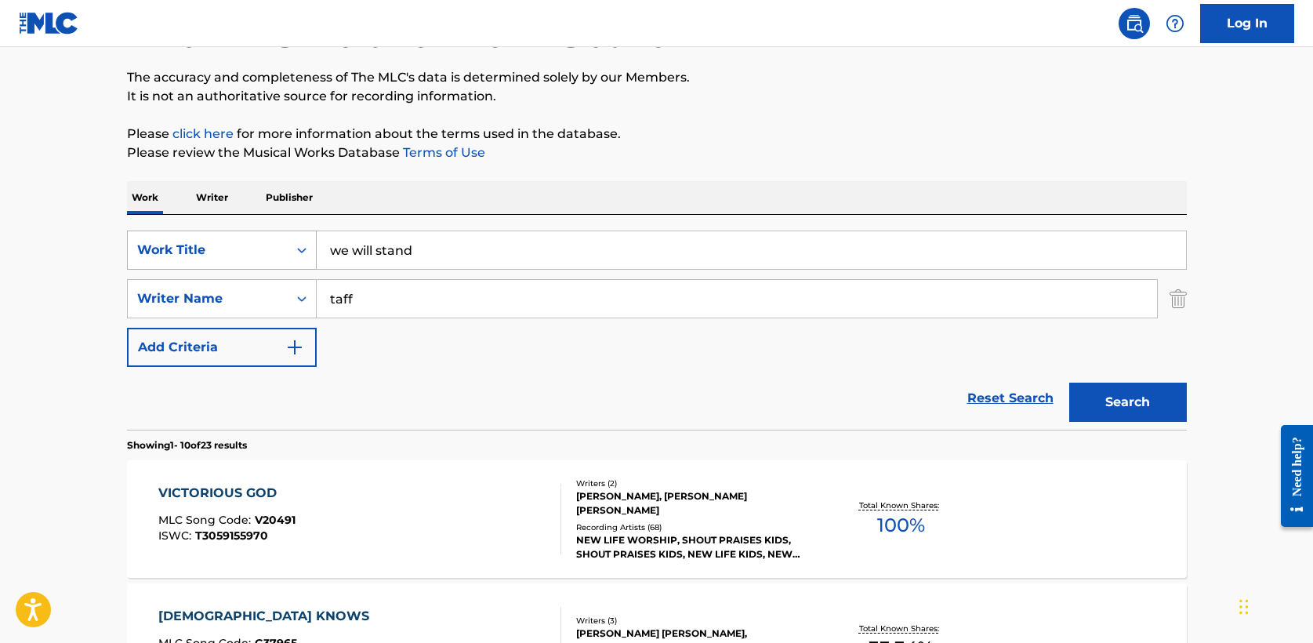
type input "taff"
click at [1069, 383] on button "Search" at bounding box center [1128, 402] width 118 height 39
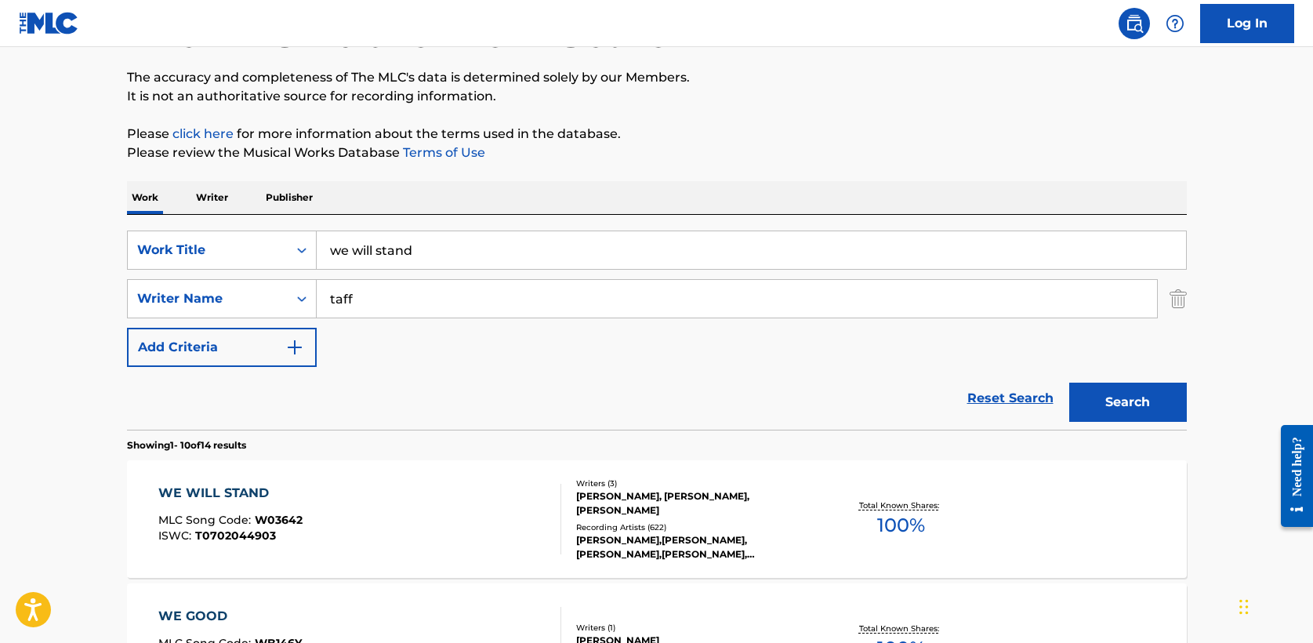
click at [252, 490] on div "WE WILL STAND" at bounding box center [230, 493] width 144 height 19
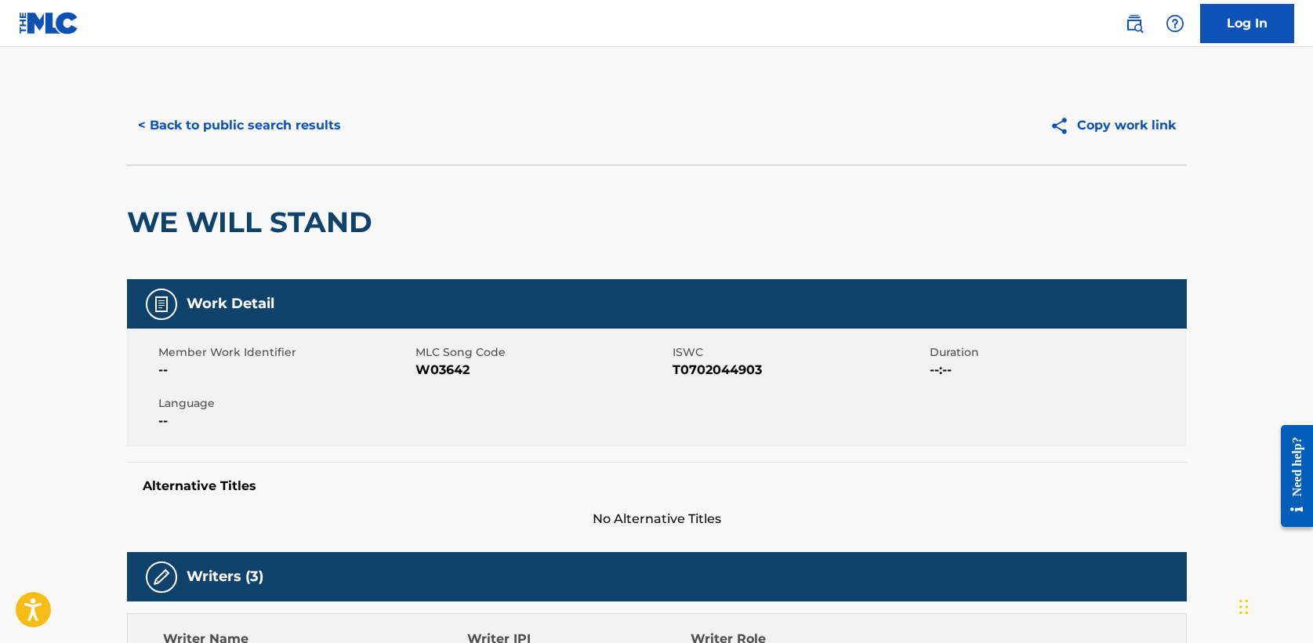
click at [263, 120] on button "< Back to public search results" at bounding box center [239, 125] width 225 height 39
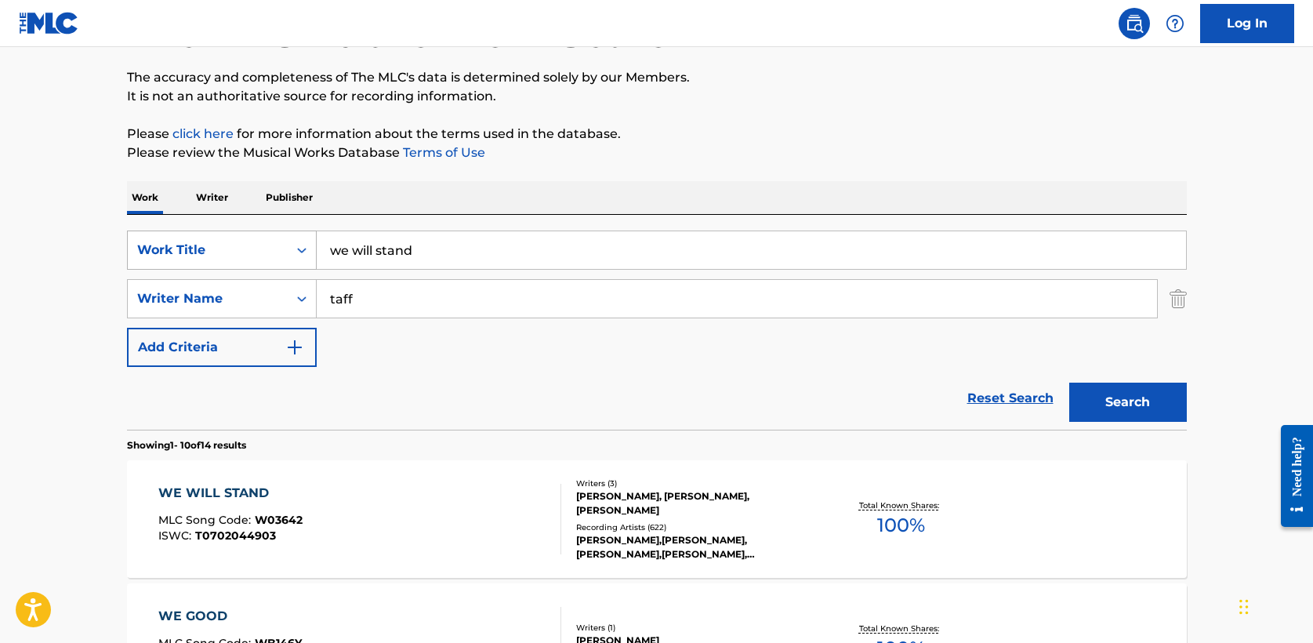
drag, startPoint x: 434, startPoint y: 250, endPoint x: 213, endPoint y: 246, distance: 220.3
click at [213, 246] on div "SearchWithCriteria6962d569-3c4e-414b-af50-e822f1f7b2f0 Work Title we will stand" at bounding box center [657, 249] width 1060 height 39
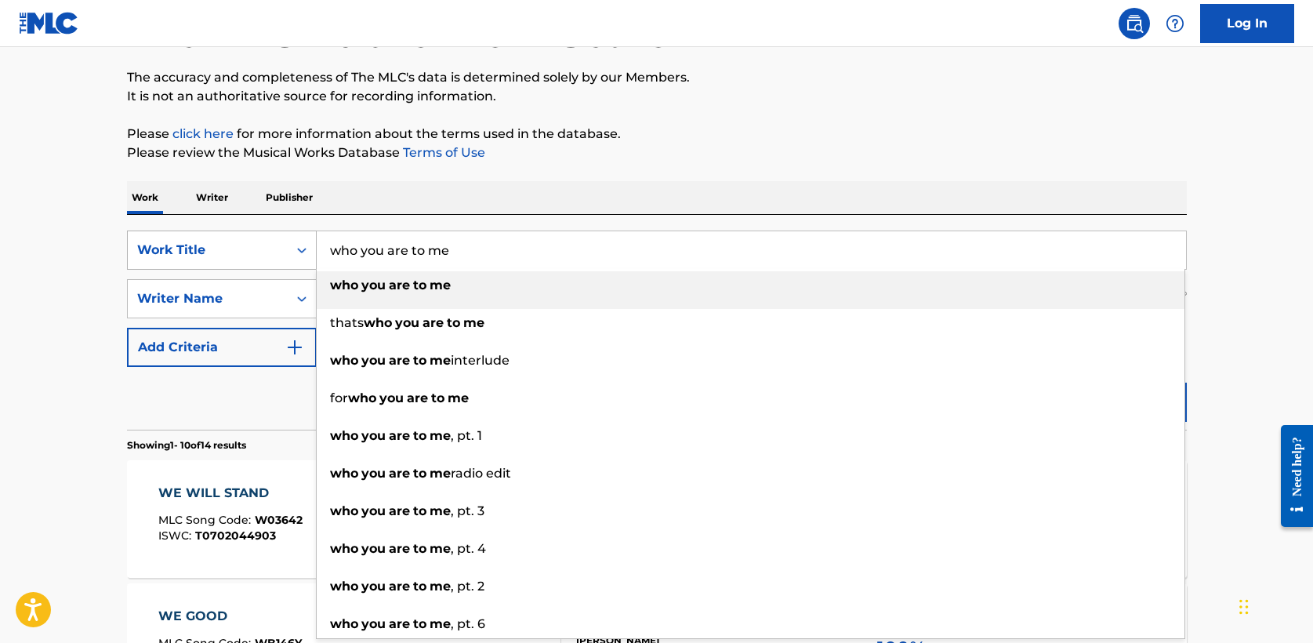
type input "who you are to me"
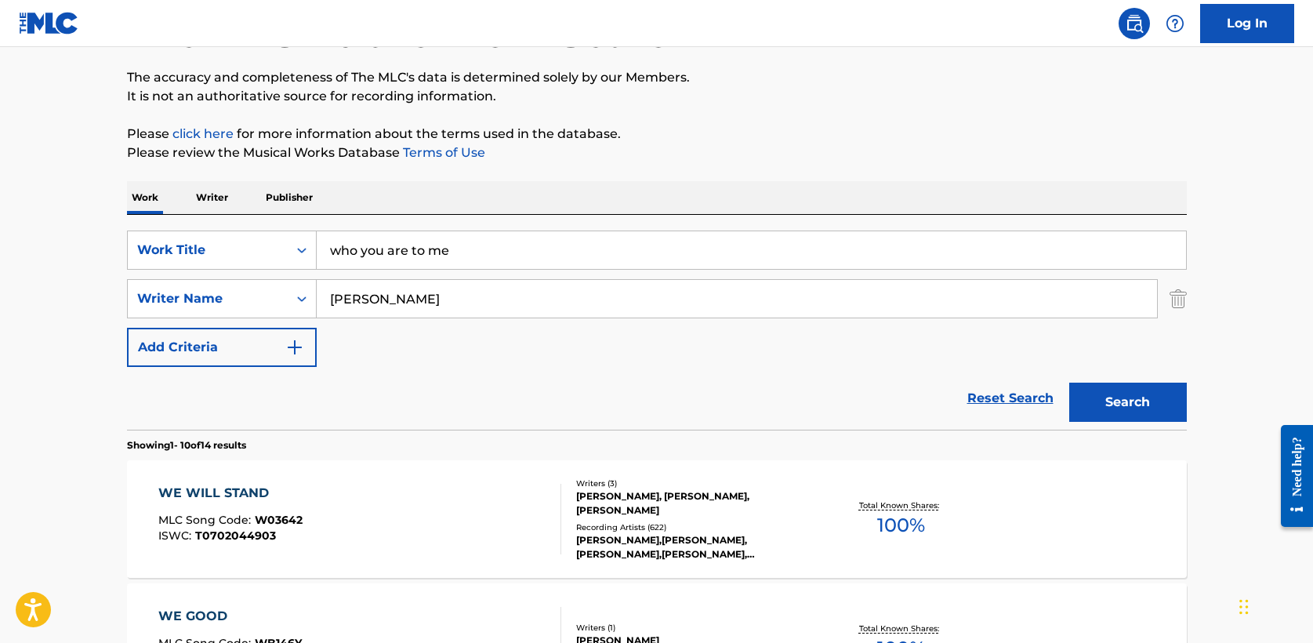
type input "haywood"
click at [1069, 383] on button "Search" at bounding box center [1128, 402] width 118 height 39
click at [276, 488] on div "WHO YOU ARE TO ME" at bounding box center [236, 493] width 156 height 19
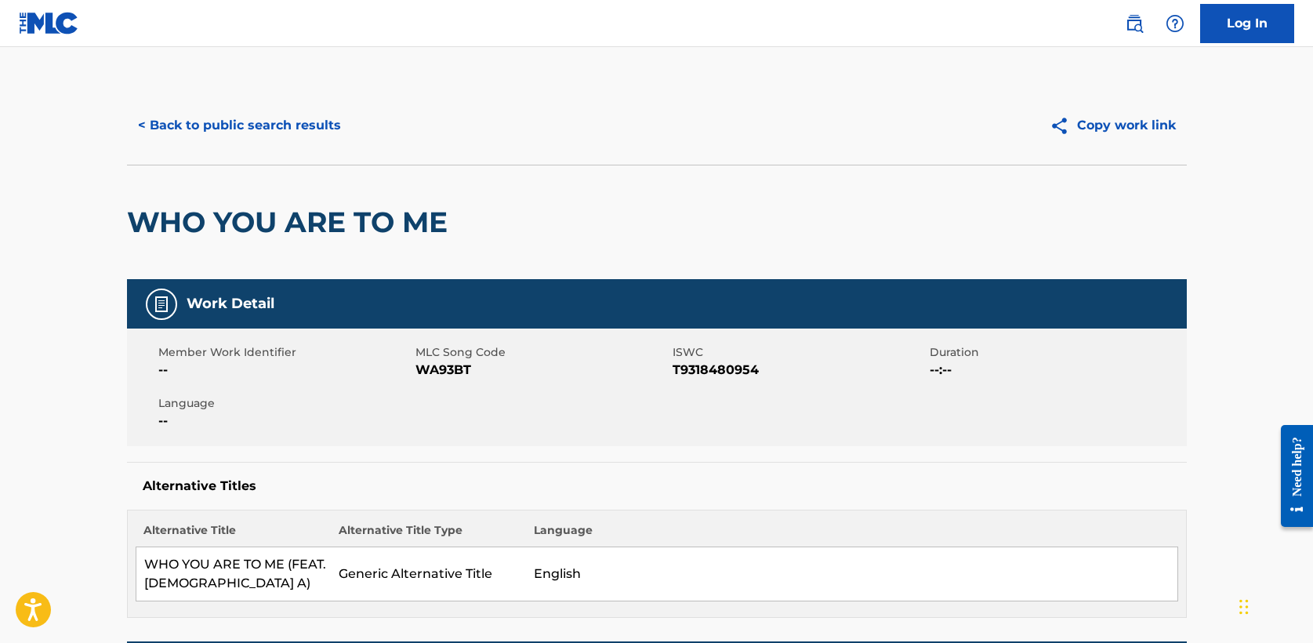
click at [240, 114] on button "< Back to public search results" at bounding box center [239, 125] width 225 height 39
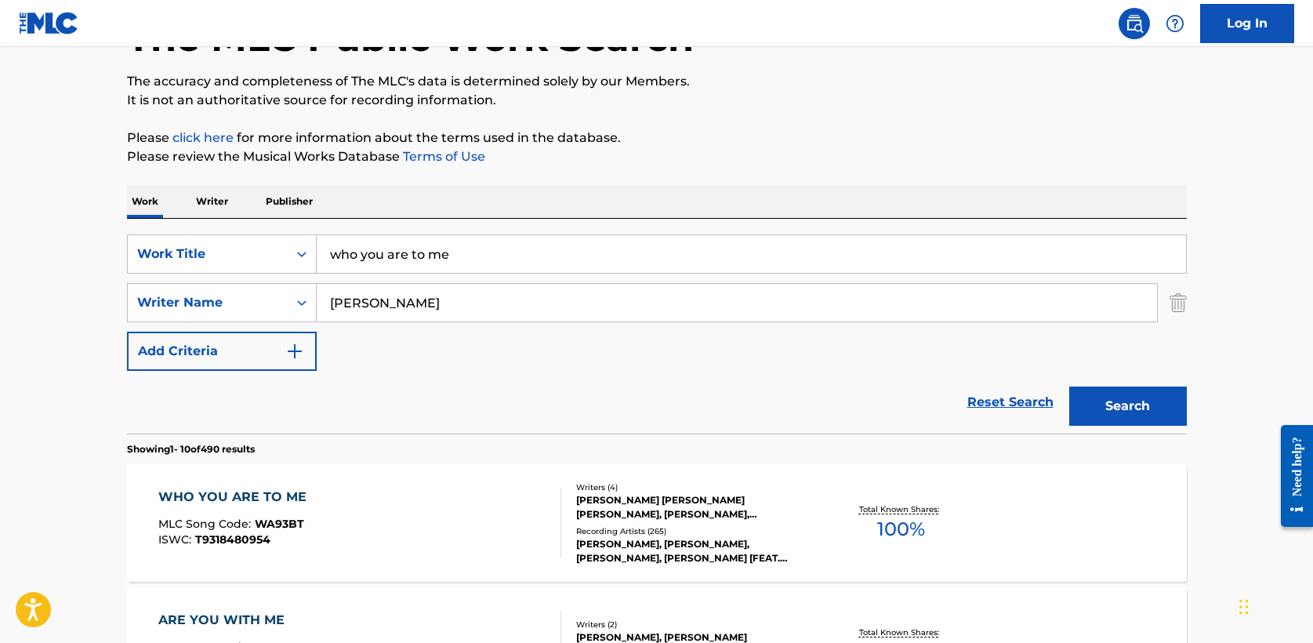
drag, startPoint x: 282, startPoint y: 253, endPoint x: 78, endPoint y: 239, distance: 205.1
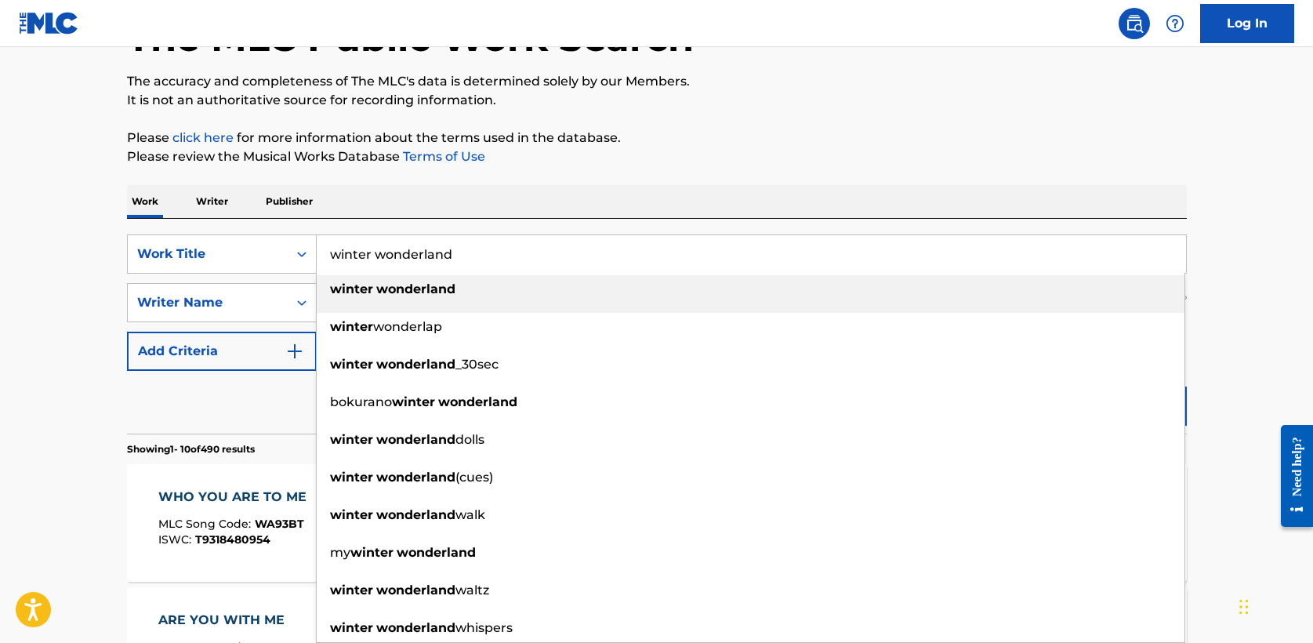
type input "winter wonderland"
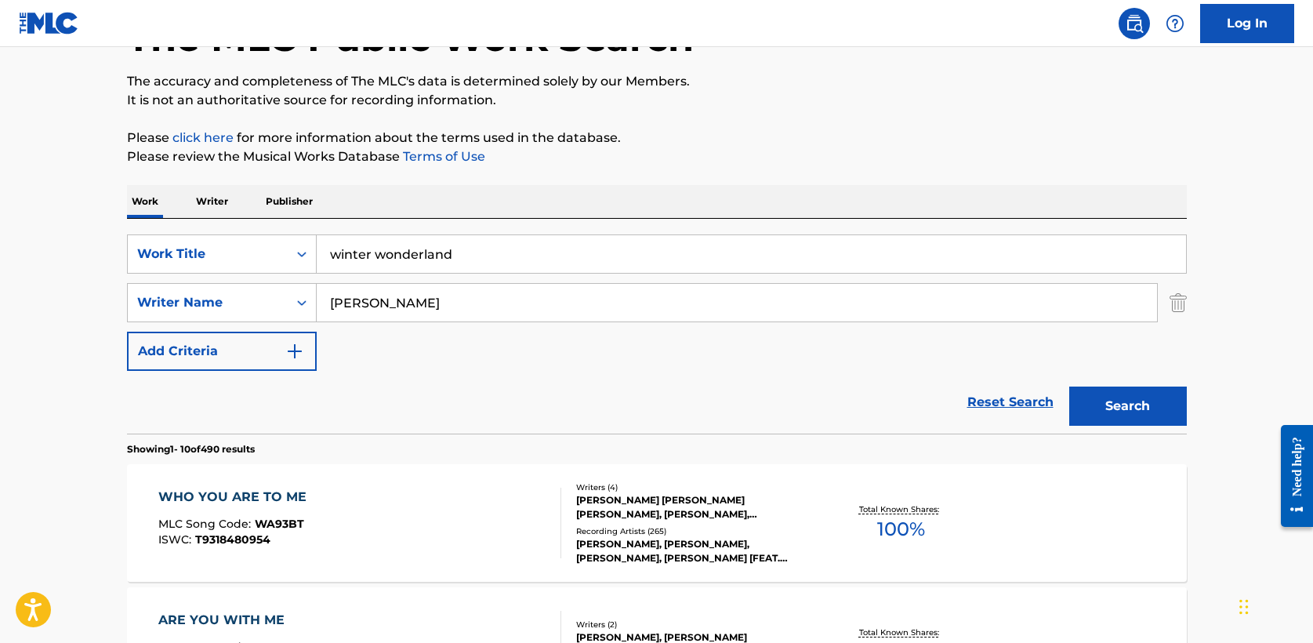
type input "felix"
click at [1069, 386] on button "Search" at bounding box center [1128, 405] width 118 height 39
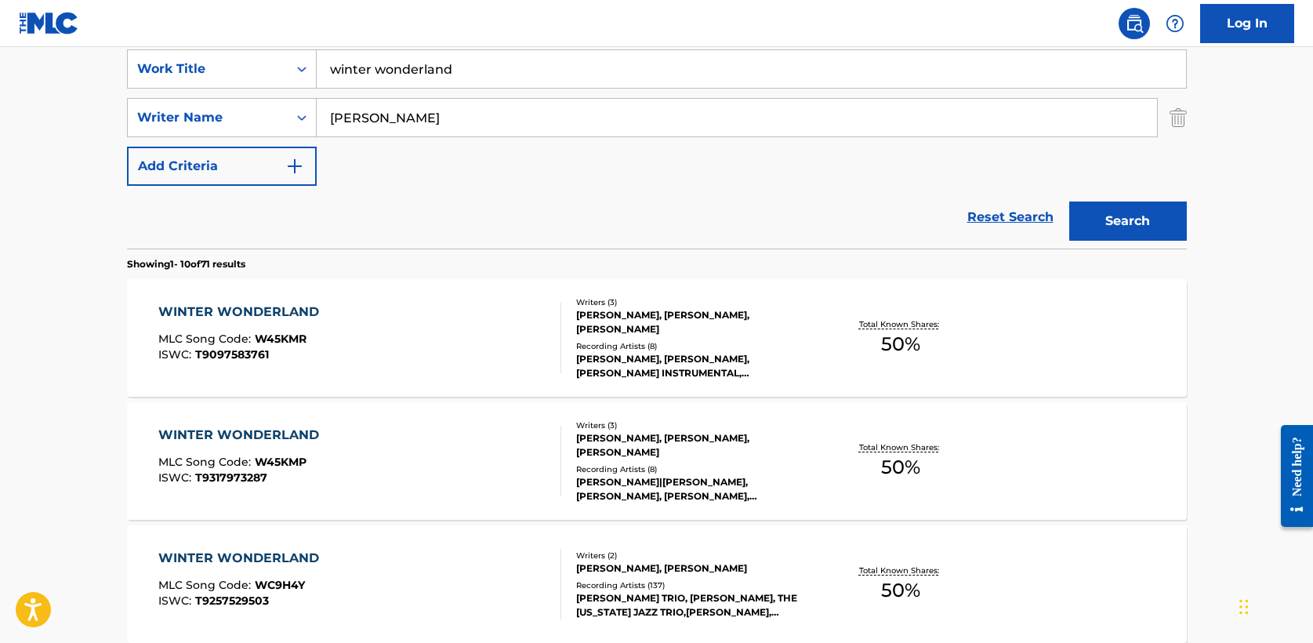
scroll to position [339, 0]
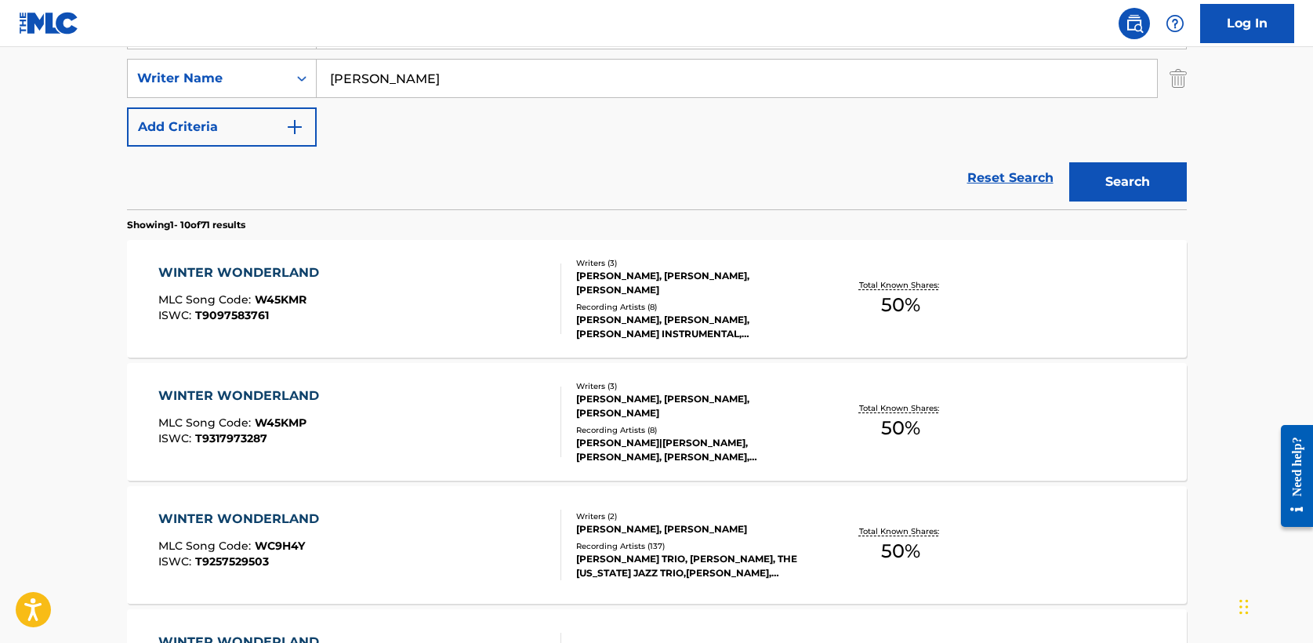
click at [272, 270] on div "WINTER WONDERLAND" at bounding box center [242, 272] width 169 height 19
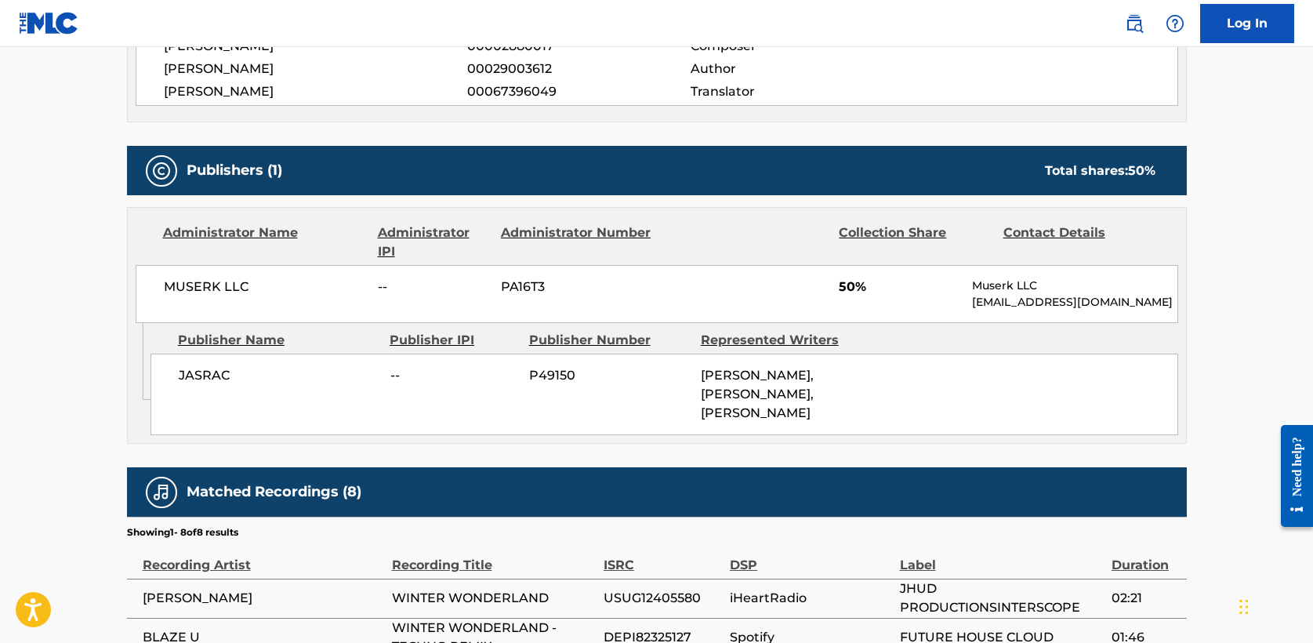
scroll to position [626, 0]
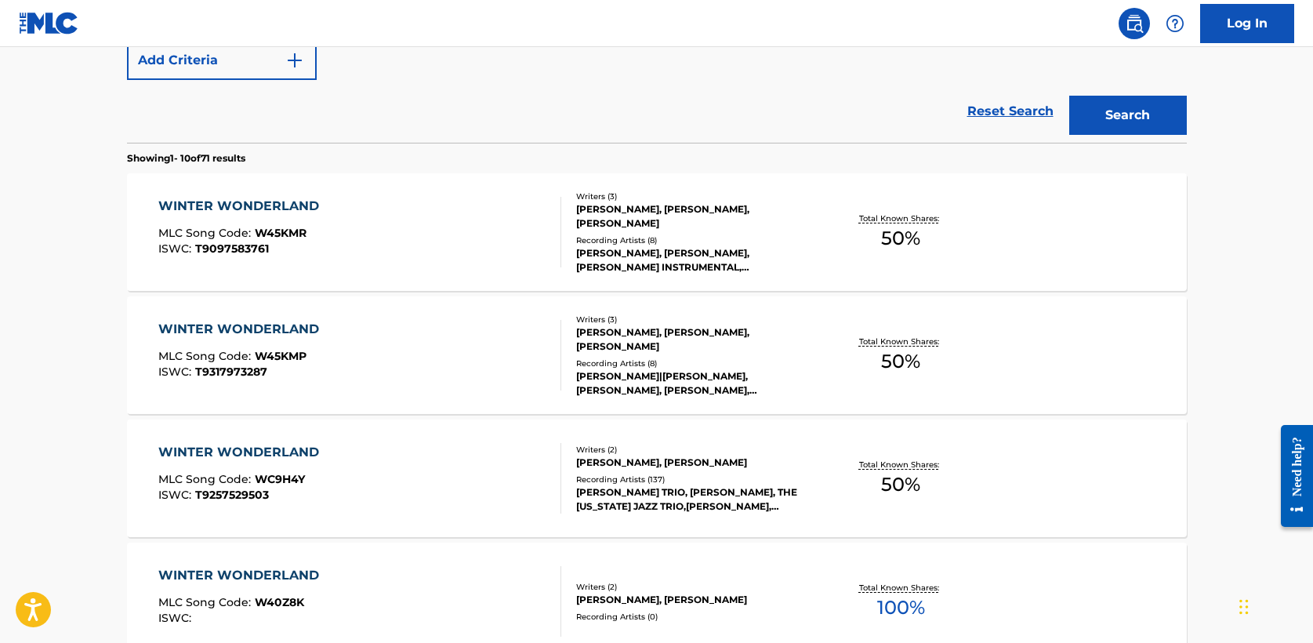
scroll to position [409, 0]
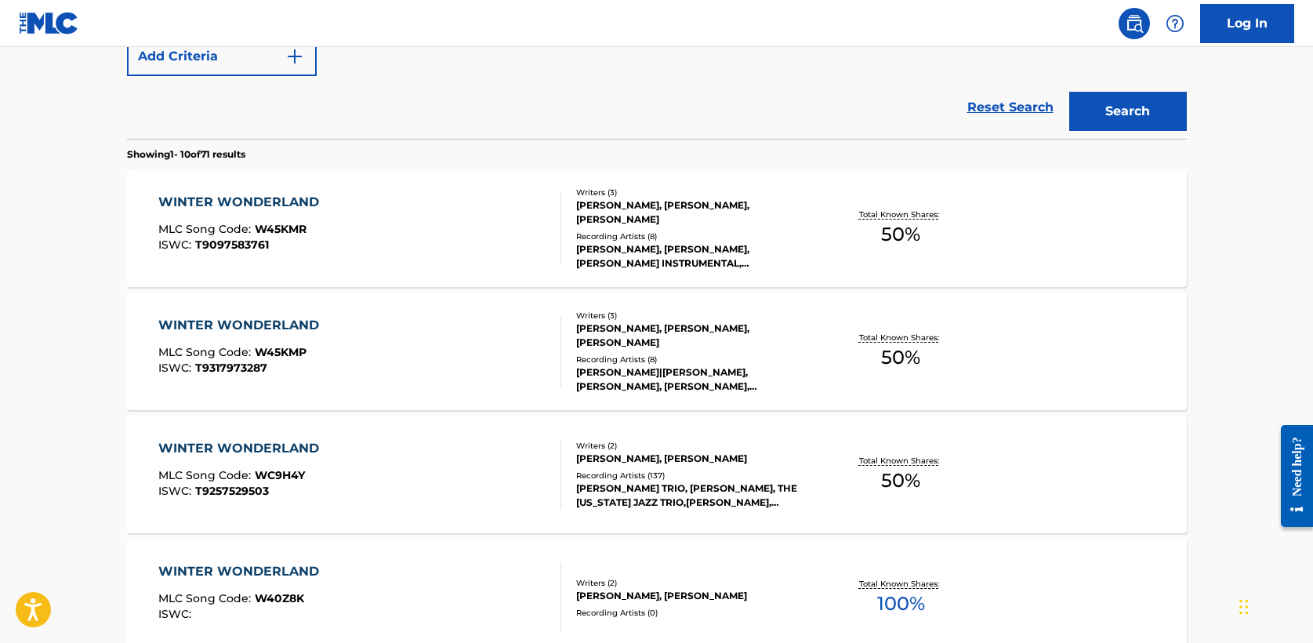
click at [241, 324] on div "WINTER WONDERLAND" at bounding box center [242, 325] width 169 height 19
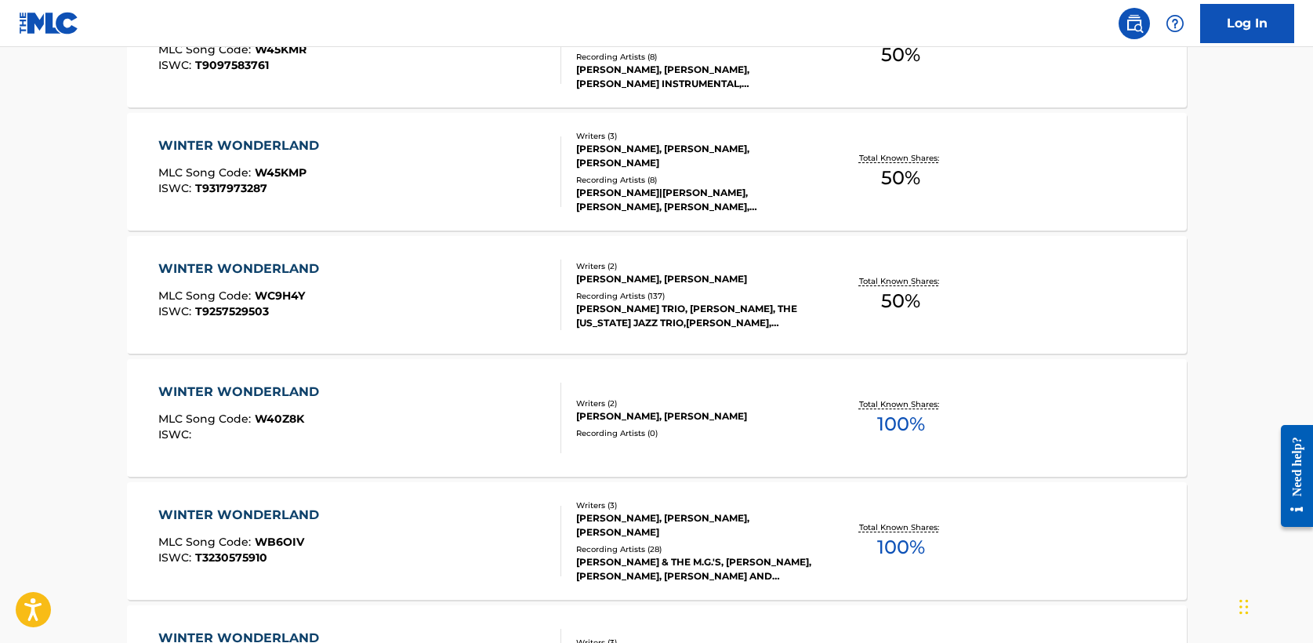
scroll to position [607, 0]
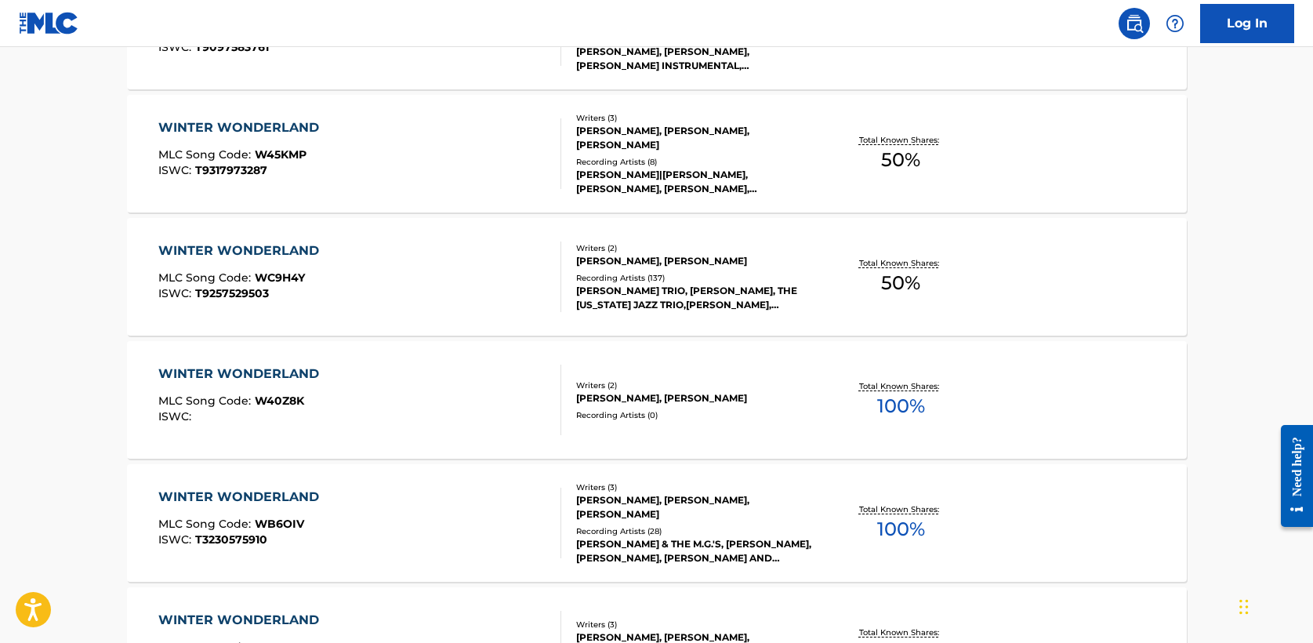
click at [270, 248] on div "WINTER WONDERLAND" at bounding box center [242, 250] width 169 height 19
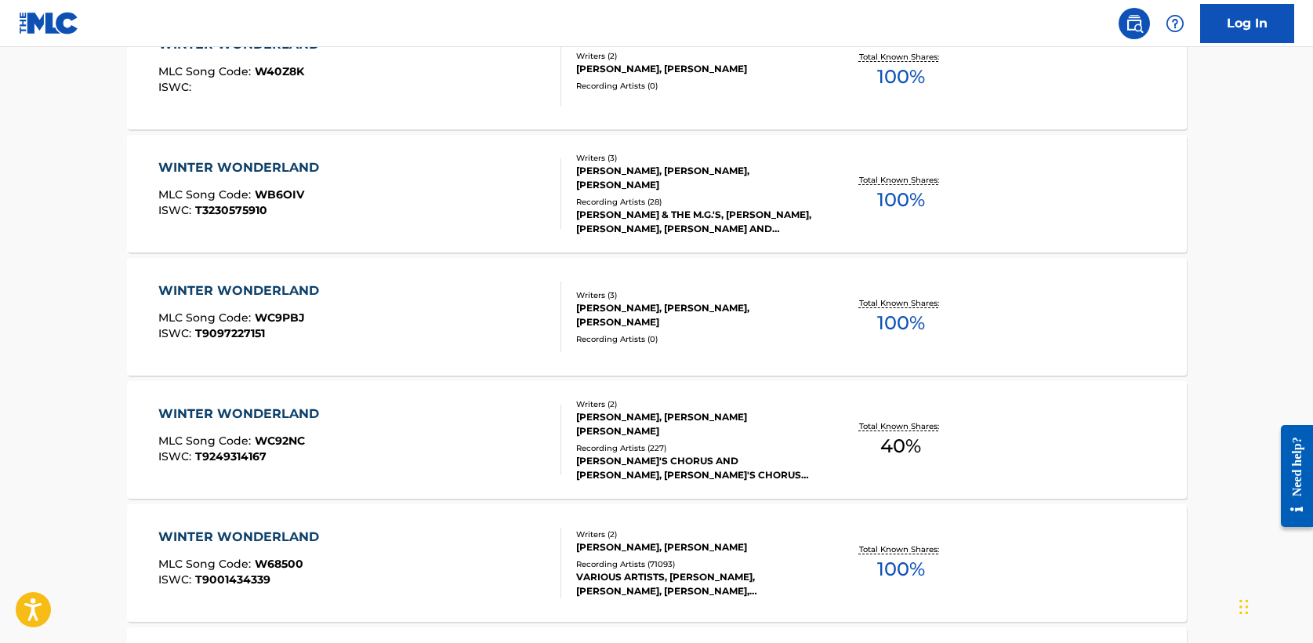
scroll to position [938, 0]
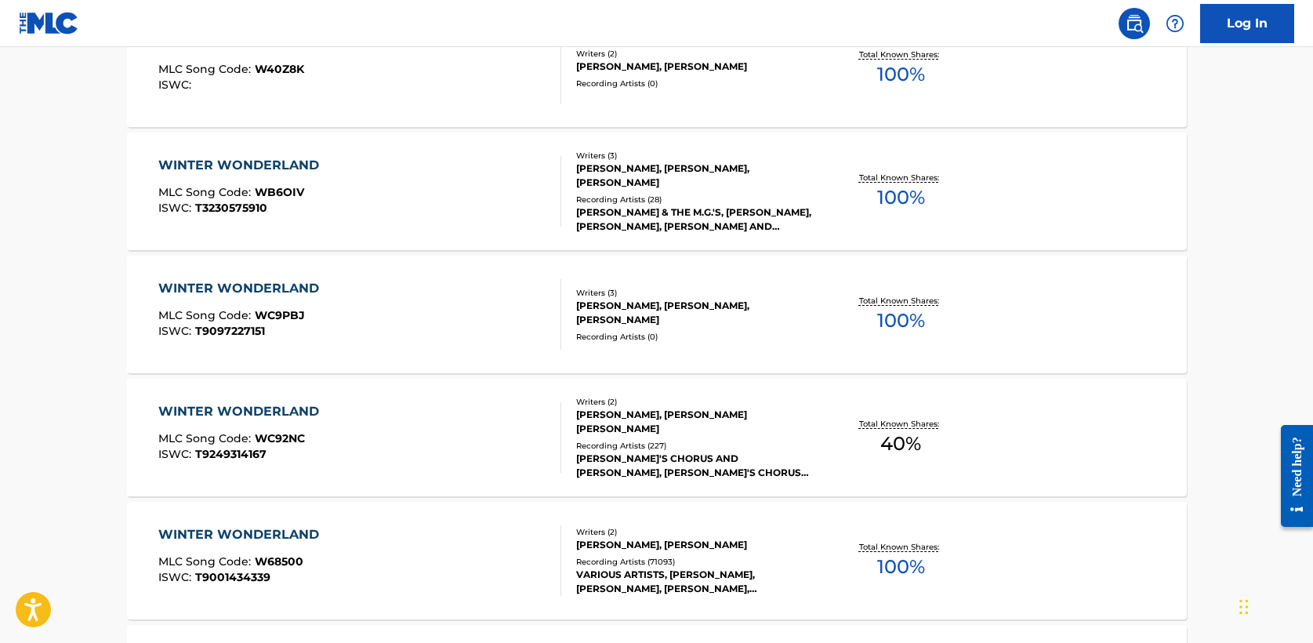
click at [279, 536] on div "WINTER WONDERLAND" at bounding box center [242, 534] width 169 height 19
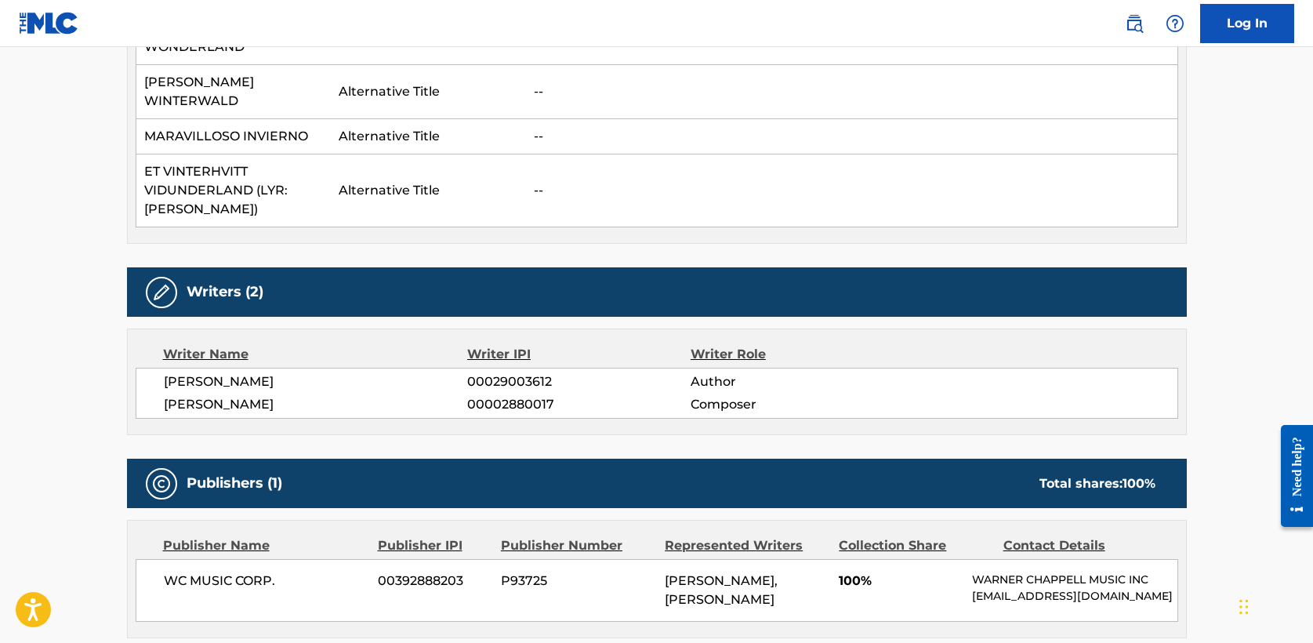
scroll to position [1395, 0]
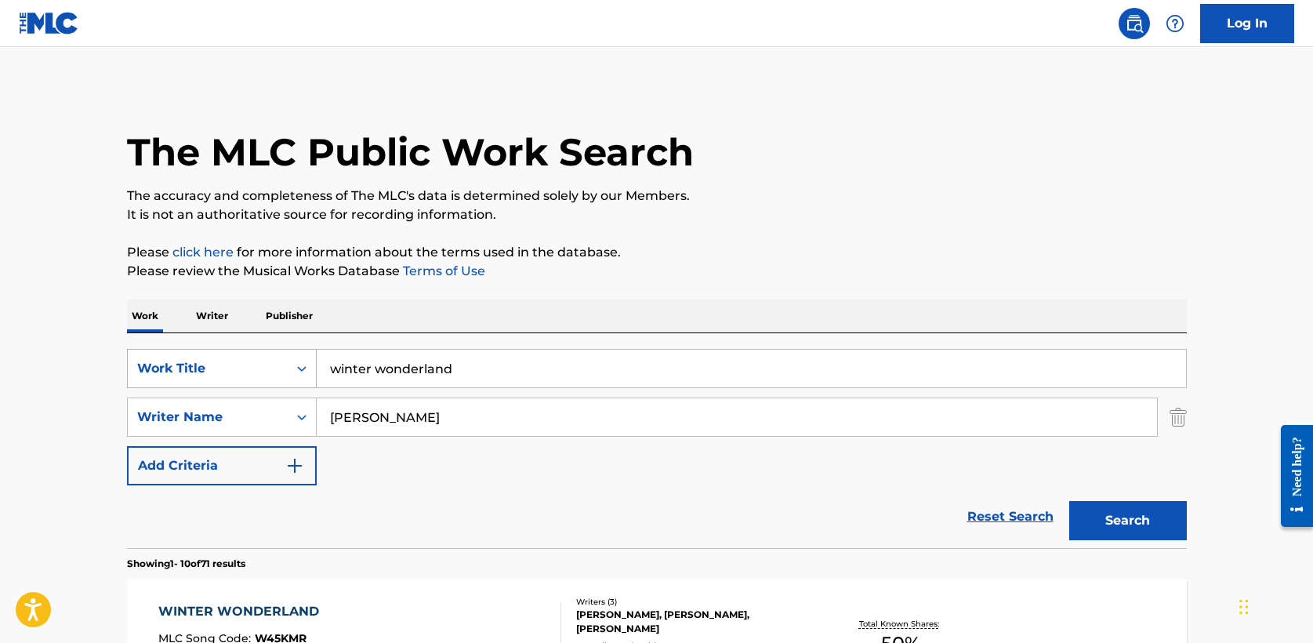
drag, startPoint x: 364, startPoint y: 365, endPoint x: 161, endPoint y: 363, distance: 203.1
click at [161, 363] on div "SearchWithCriteria6962d569-3c4e-414b-af50-e822f1f7b2f0 Work Title winter wonder…" at bounding box center [657, 368] width 1060 height 39
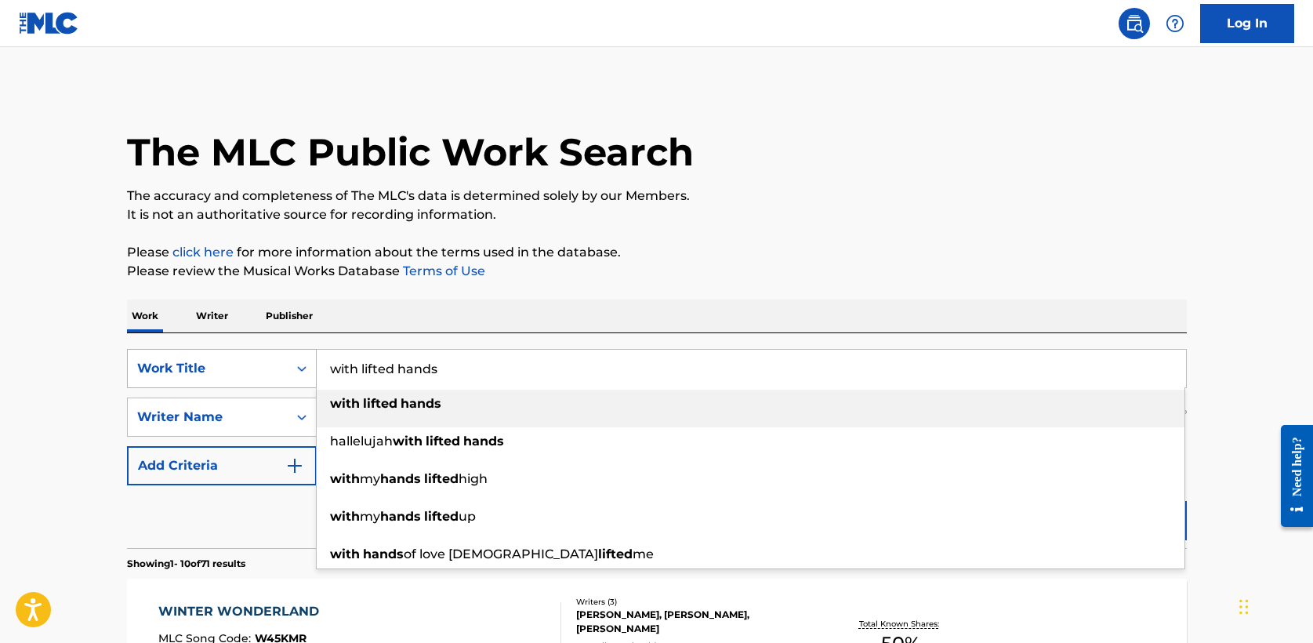
type input "with lifted hands"
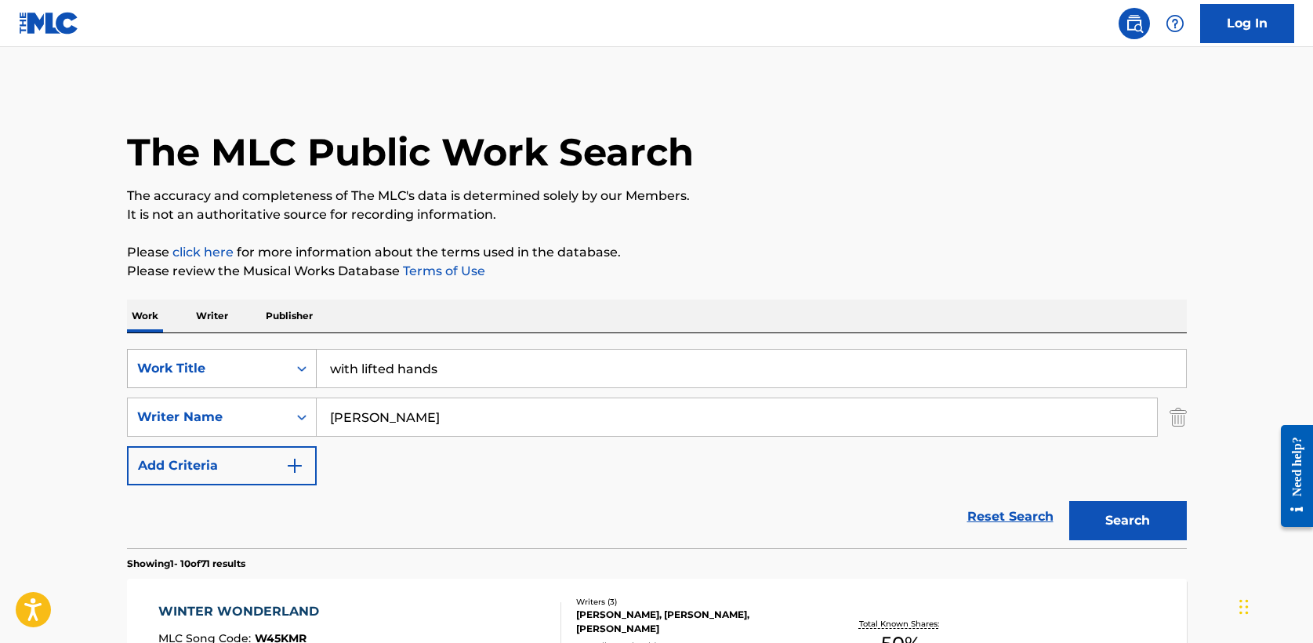
type input "stevens"
click at [1069, 501] on button "Search" at bounding box center [1128, 520] width 118 height 39
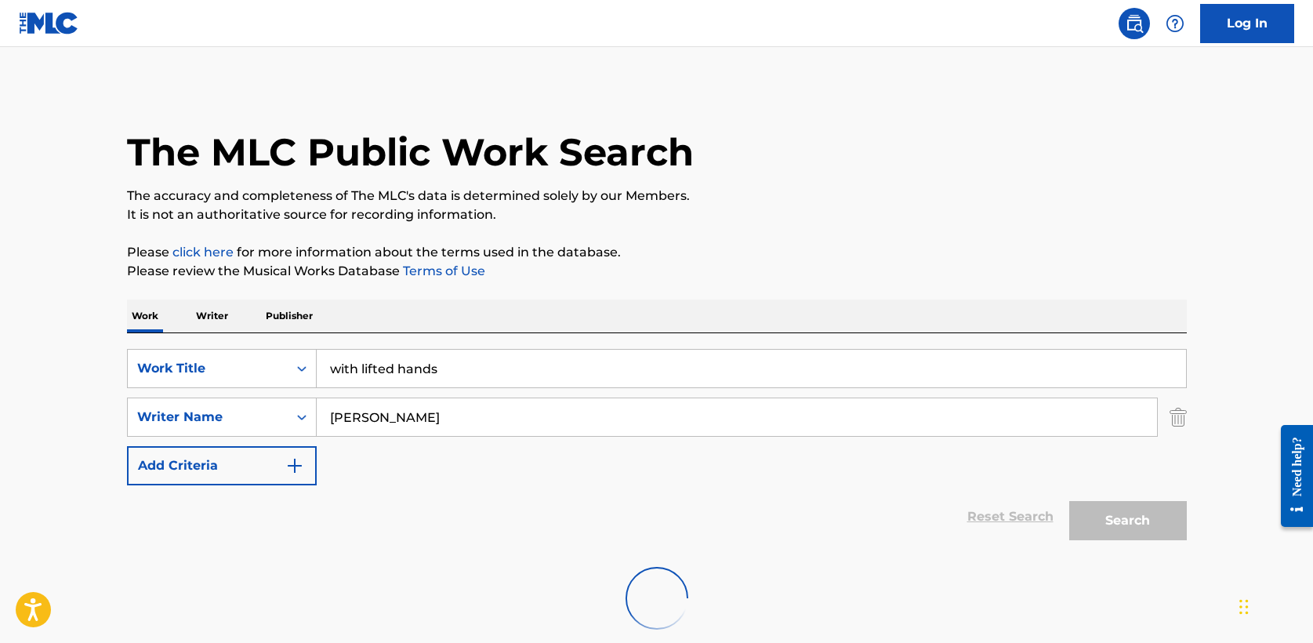
scroll to position [89, 0]
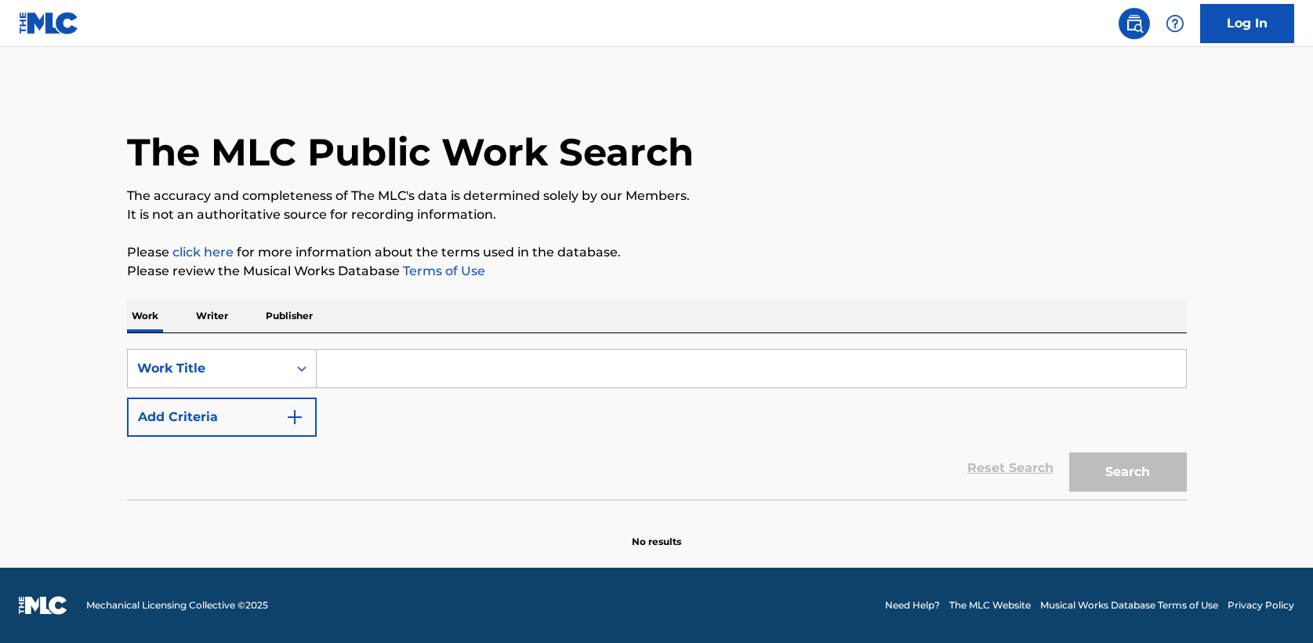
click at [375, 373] on input "Search Form" at bounding box center [751, 369] width 869 height 38
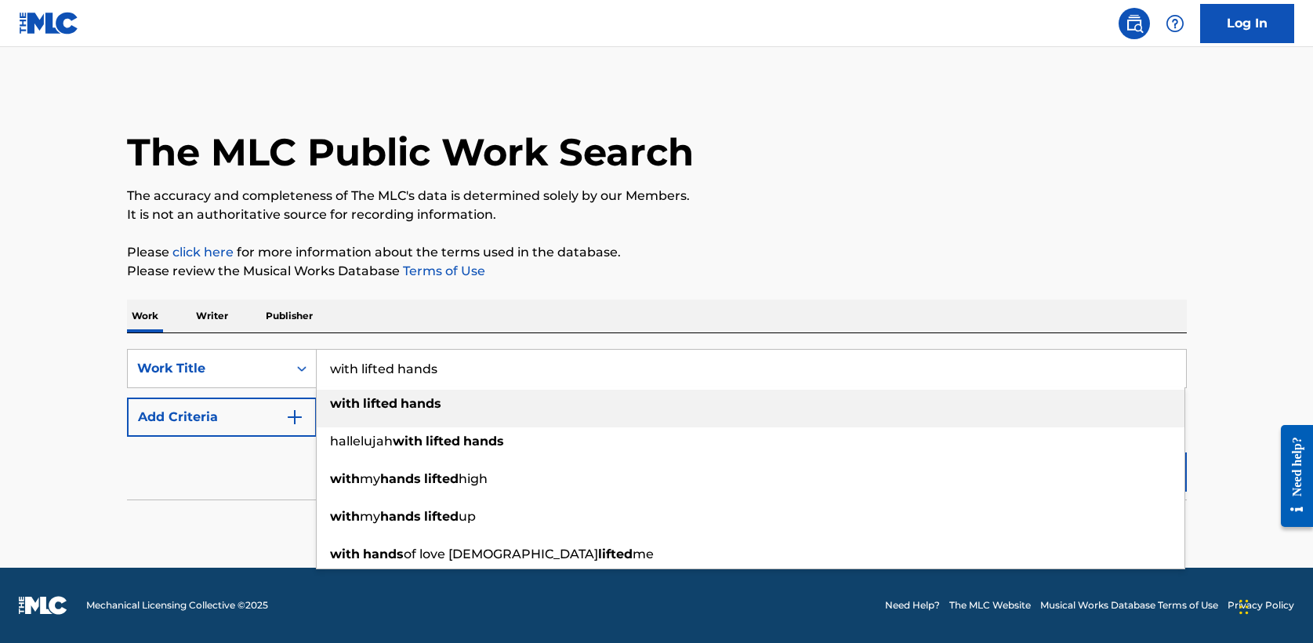
type input "with lifted hands"
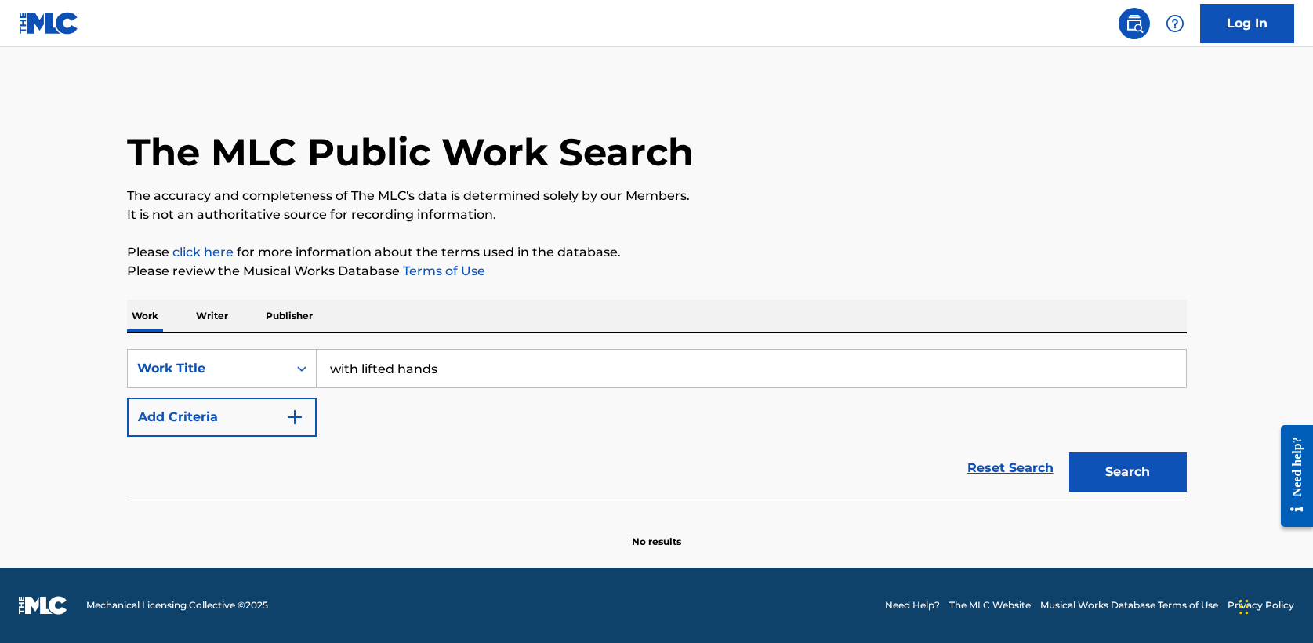
click at [279, 423] on button "Add Criteria" at bounding box center [222, 416] width 190 height 39
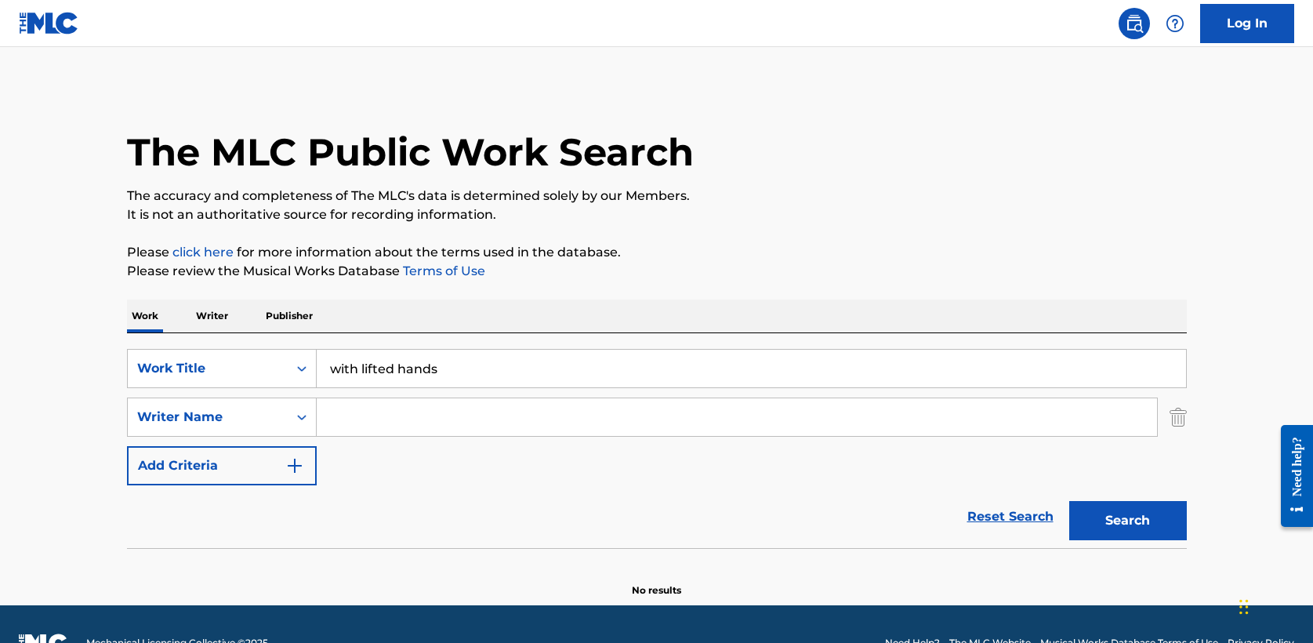
click at [373, 420] on input "Search Form" at bounding box center [737, 417] width 840 height 38
type input "stevens"
click at [1069, 501] on button "Search" at bounding box center [1128, 520] width 118 height 39
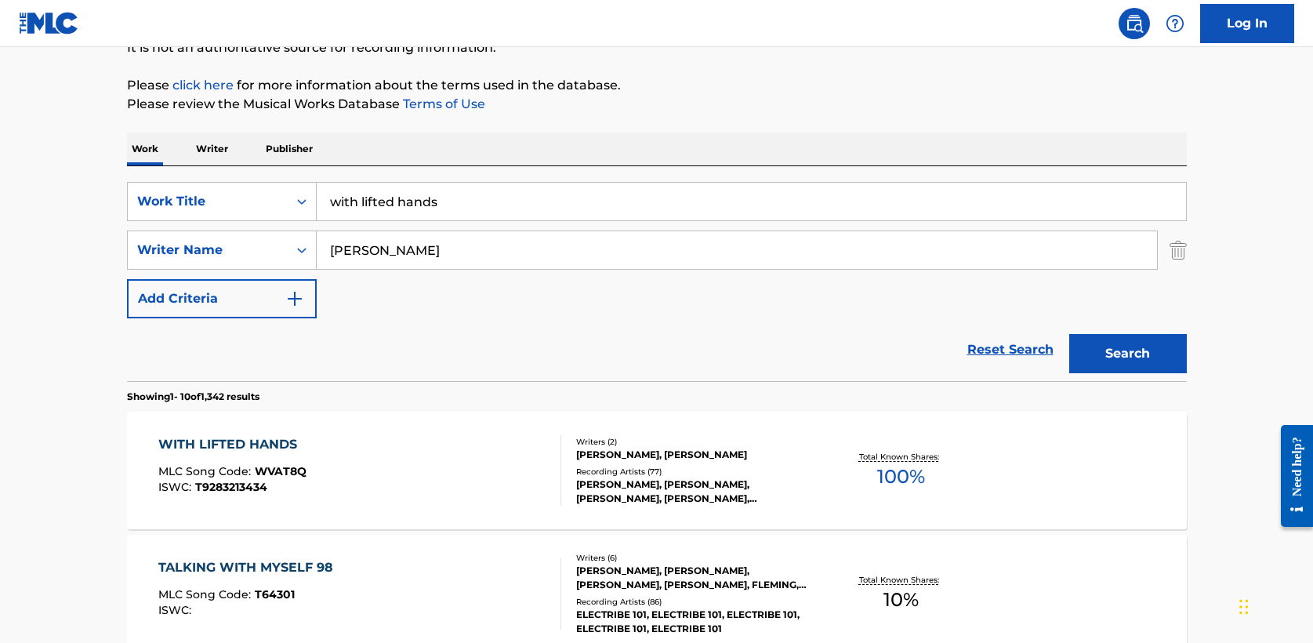
scroll to position [170, 0]
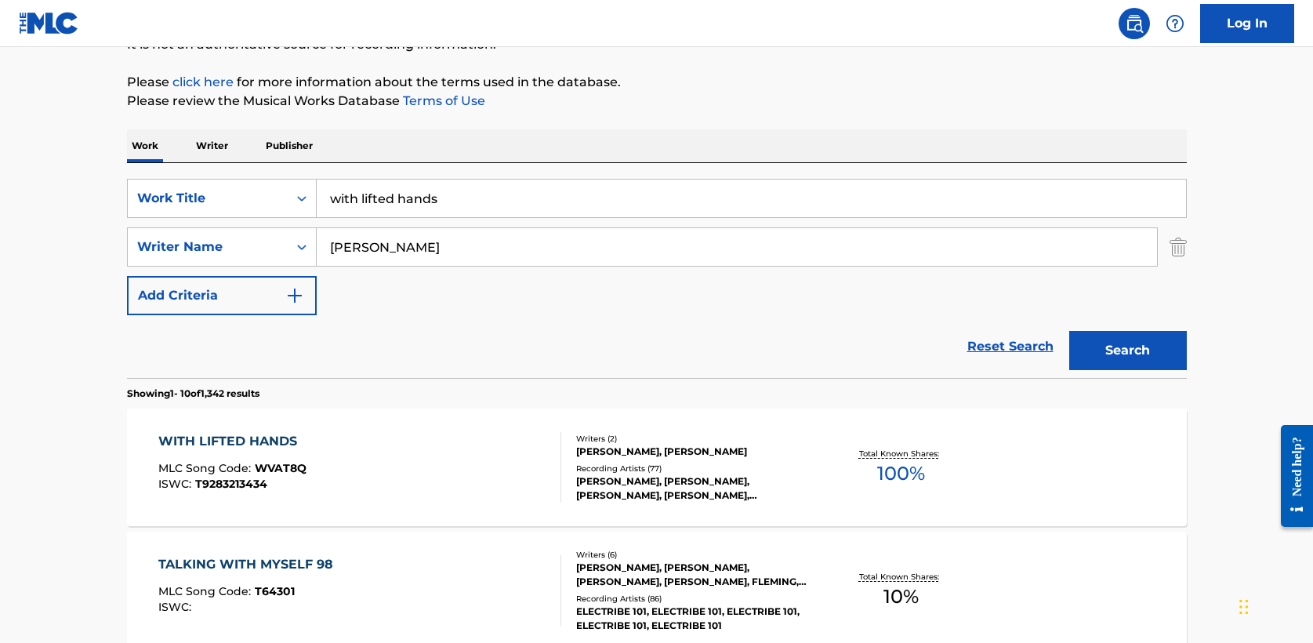
click at [279, 441] on div "WITH LIFTED HANDS" at bounding box center [232, 441] width 148 height 19
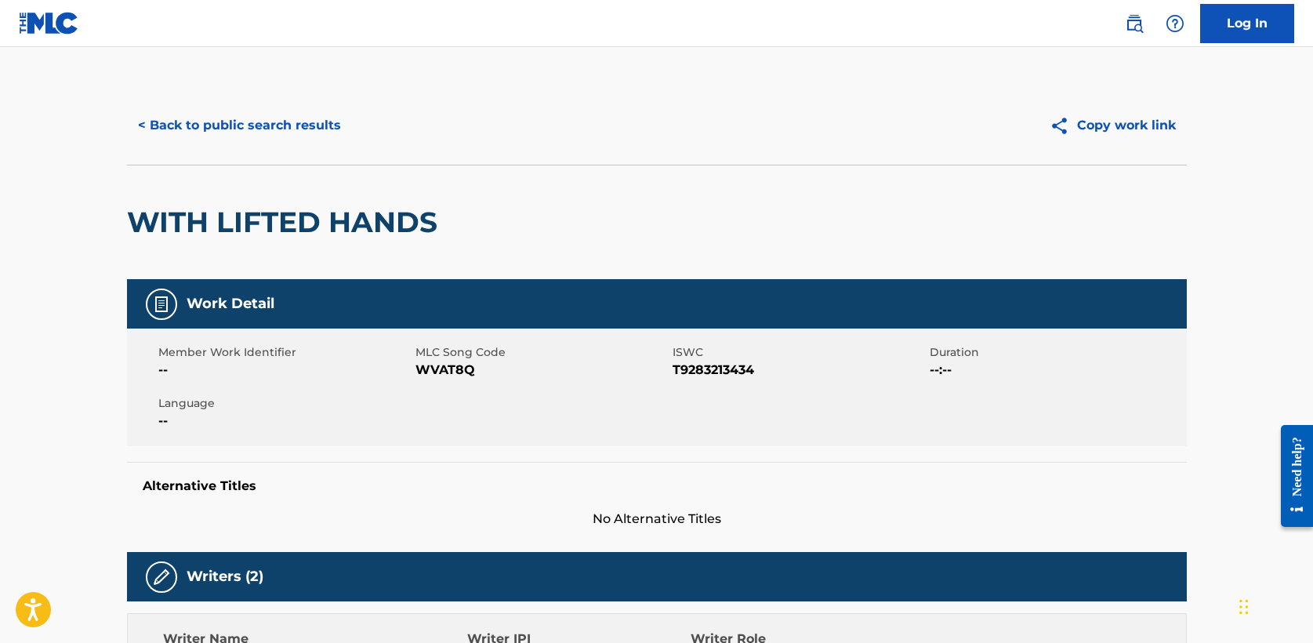
click at [200, 118] on button "< Back to public search results" at bounding box center [239, 125] width 225 height 39
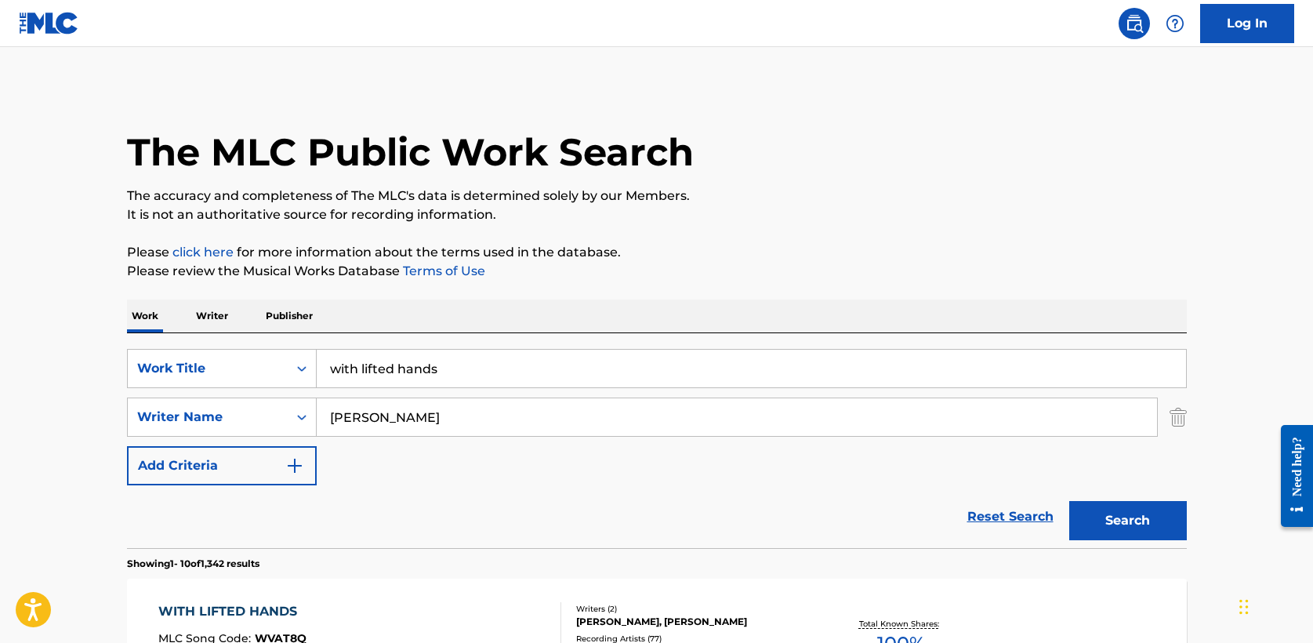
scroll to position [170, 0]
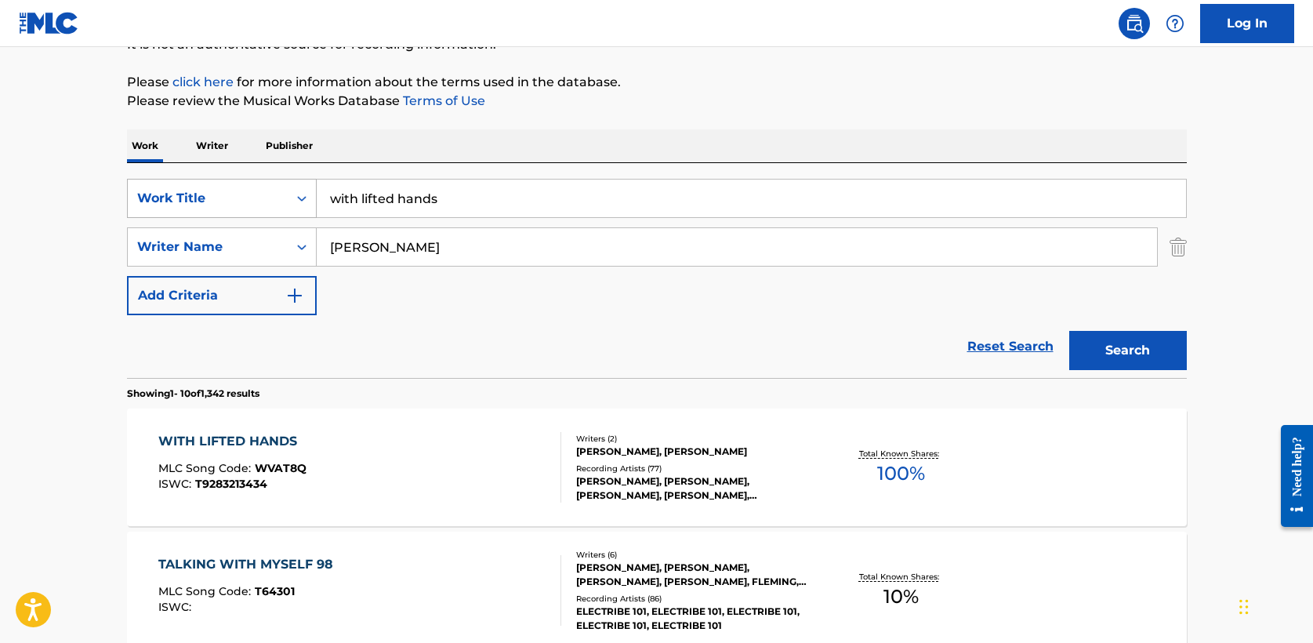
drag, startPoint x: 459, startPoint y: 198, endPoint x: 169, endPoint y: 194, distance: 290.1
click at [169, 194] on div "SearchWithCriteria81f90a46-d300-4879-9d53-a30d65fc8793 Work Title with lifted h…" at bounding box center [657, 198] width 1060 height 39
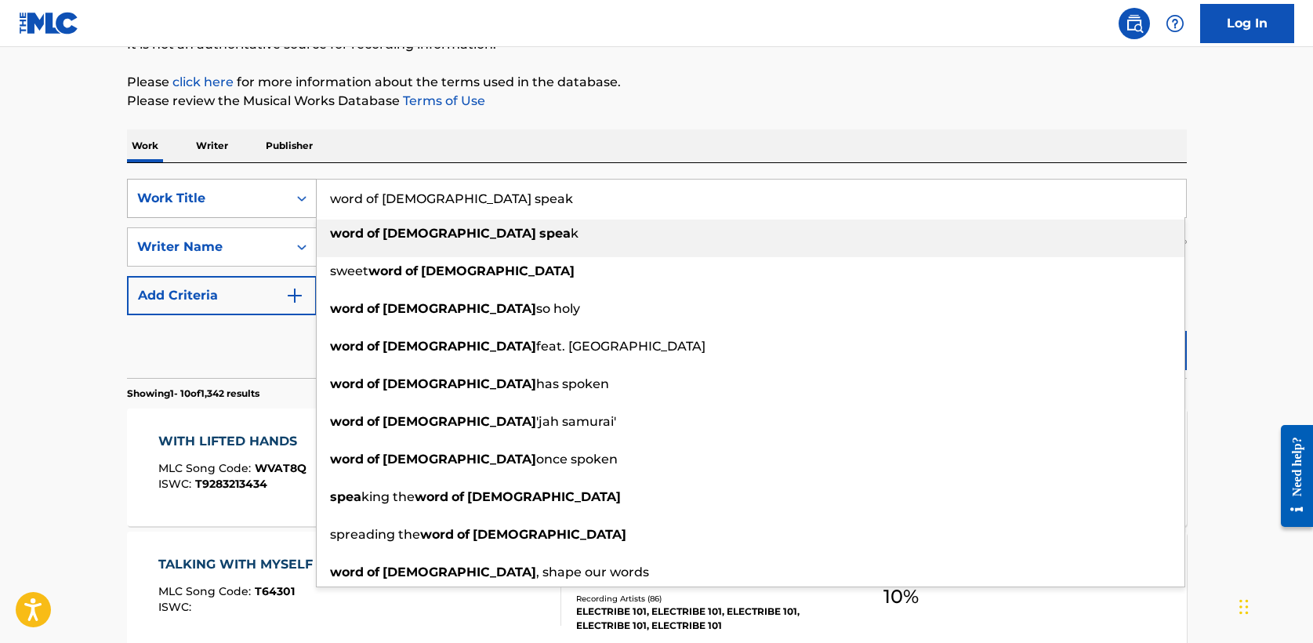
type input "word of god speak"
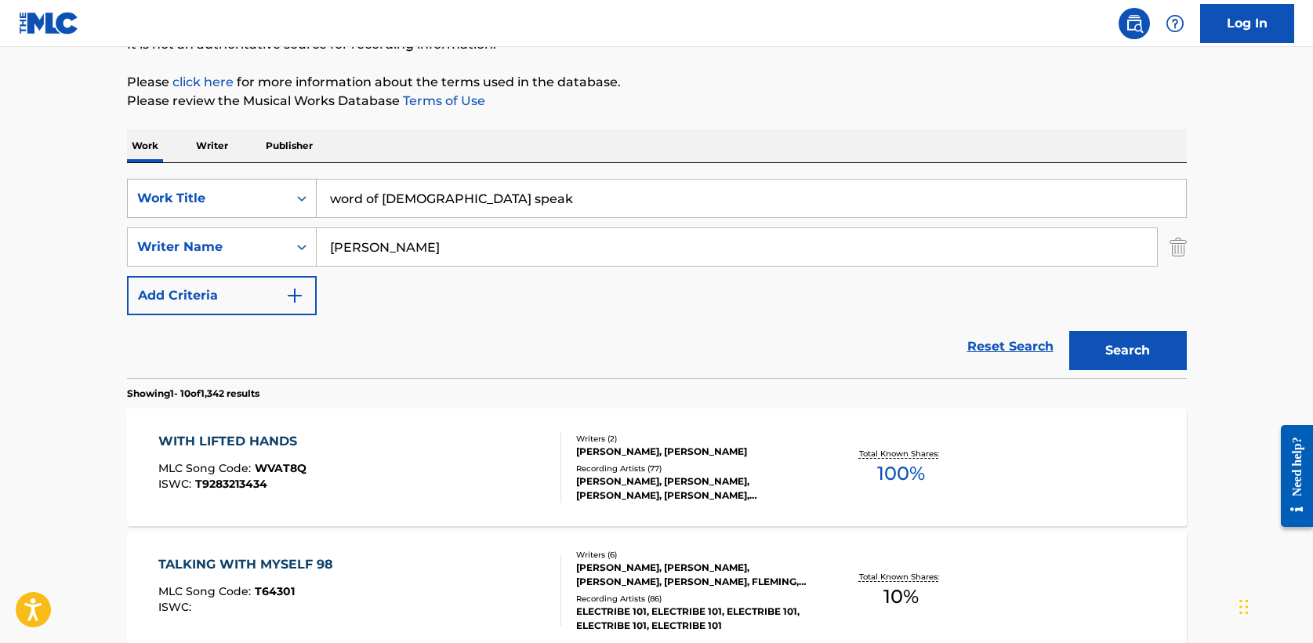
type input "[PERSON_NAME]"
click at [1069, 331] on button "Search" at bounding box center [1128, 350] width 118 height 39
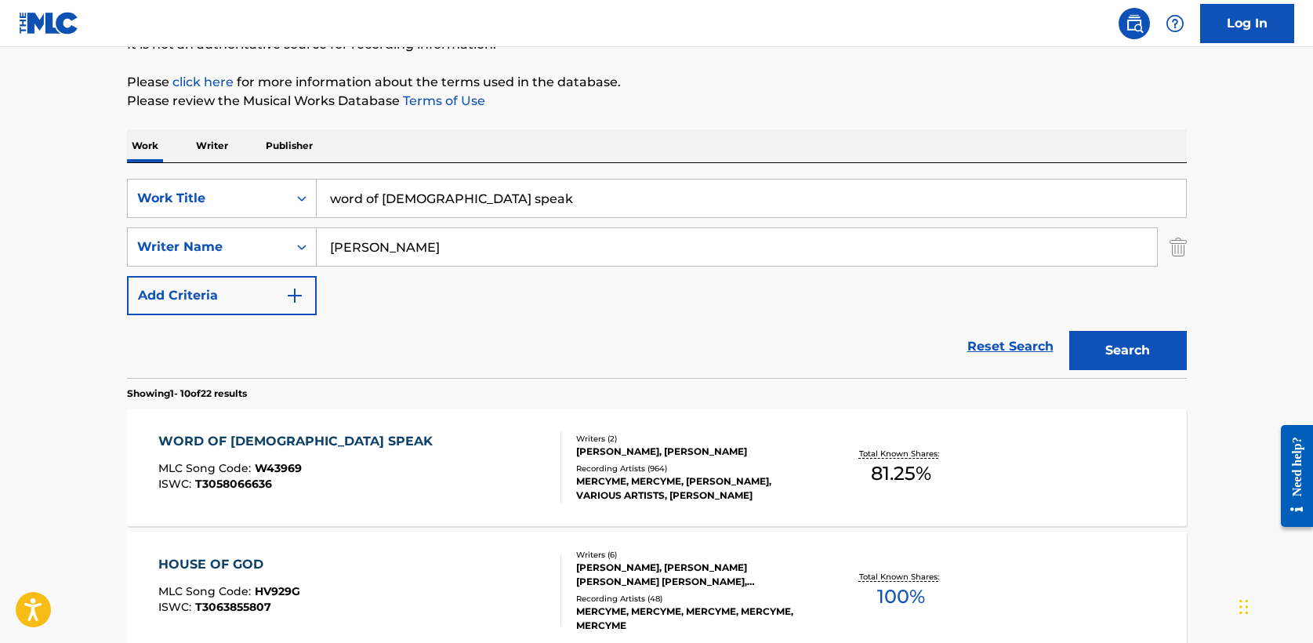
click at [264, 434] on div "WORD OF GOD SPEAK" at bounding box center [299, 441] width 282 height 19
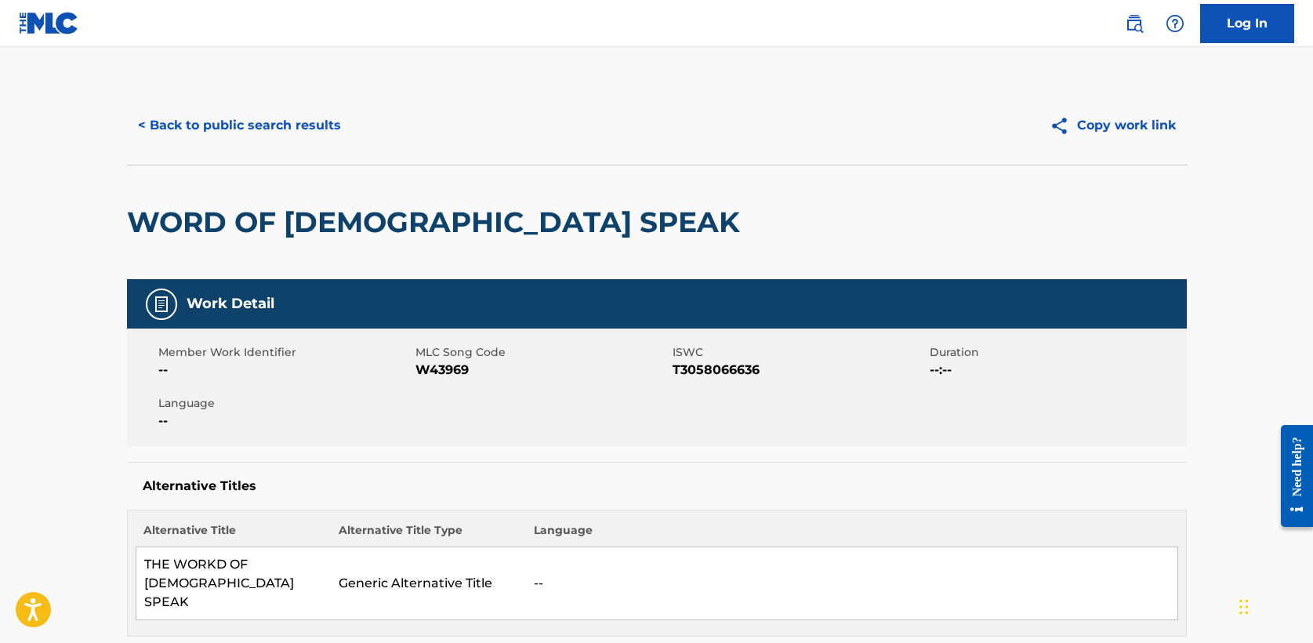
scroll to position [170, 0]
click at [312, 132] on button "< Back to public search results" at bounding box center [239, 125] width 225 height 39
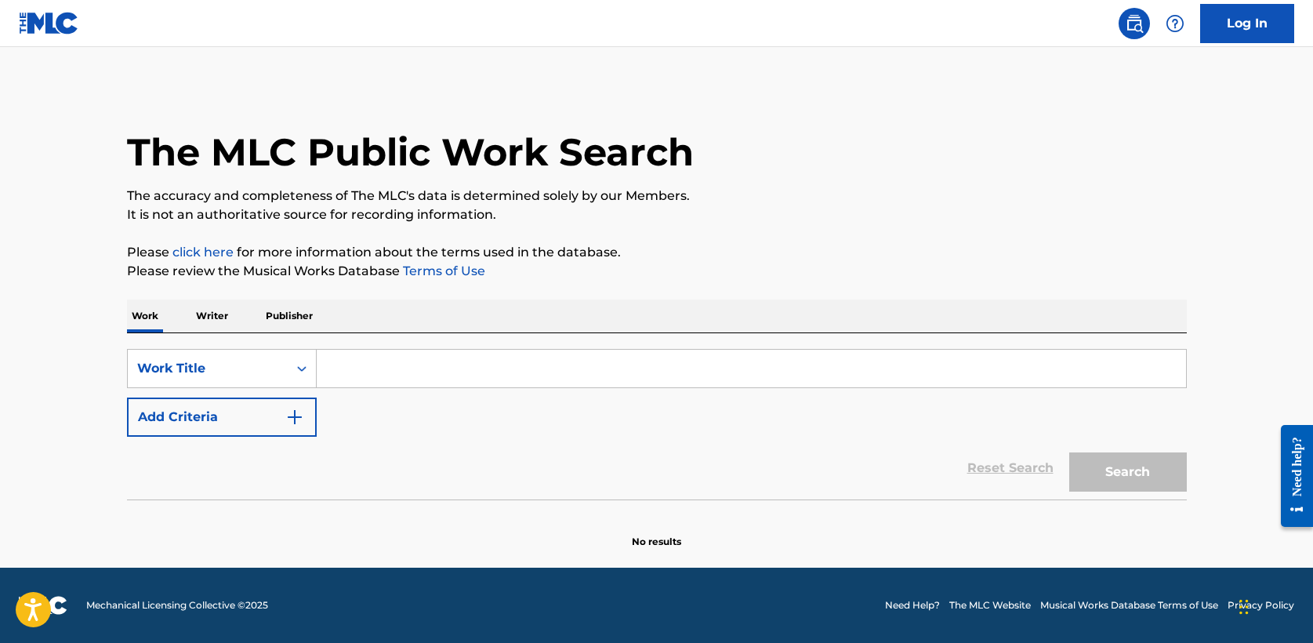
click at [412, 369] on input "Search Form" at bounding box center [751, 369] width 869 height 38
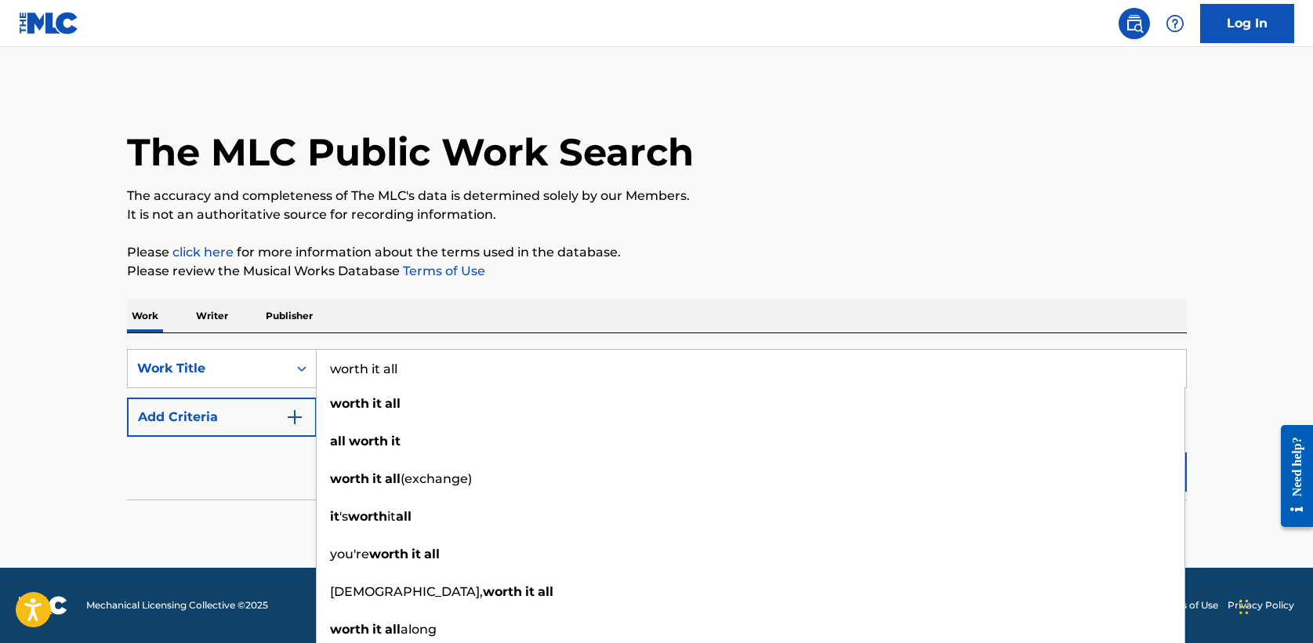
type input "worth it all"
click at [295, 430] on button "Add Criteria" at bounding box center [222, 416] width 190 height 39
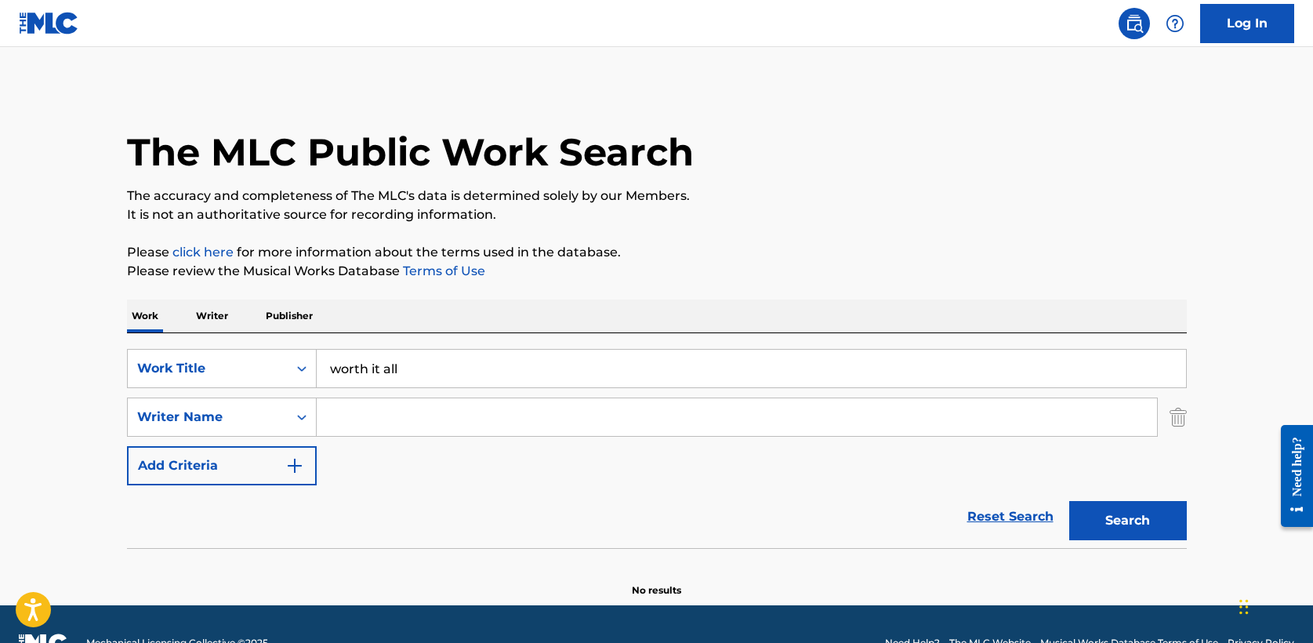
click at [381, 421] on input "Search Form" at bounding box center [737, 417] width 840 height 38
type input "[PERSON_NAME]"
click at [1069, 501] on button "Search" at bounding box center [1128, 520] width 118 height 39
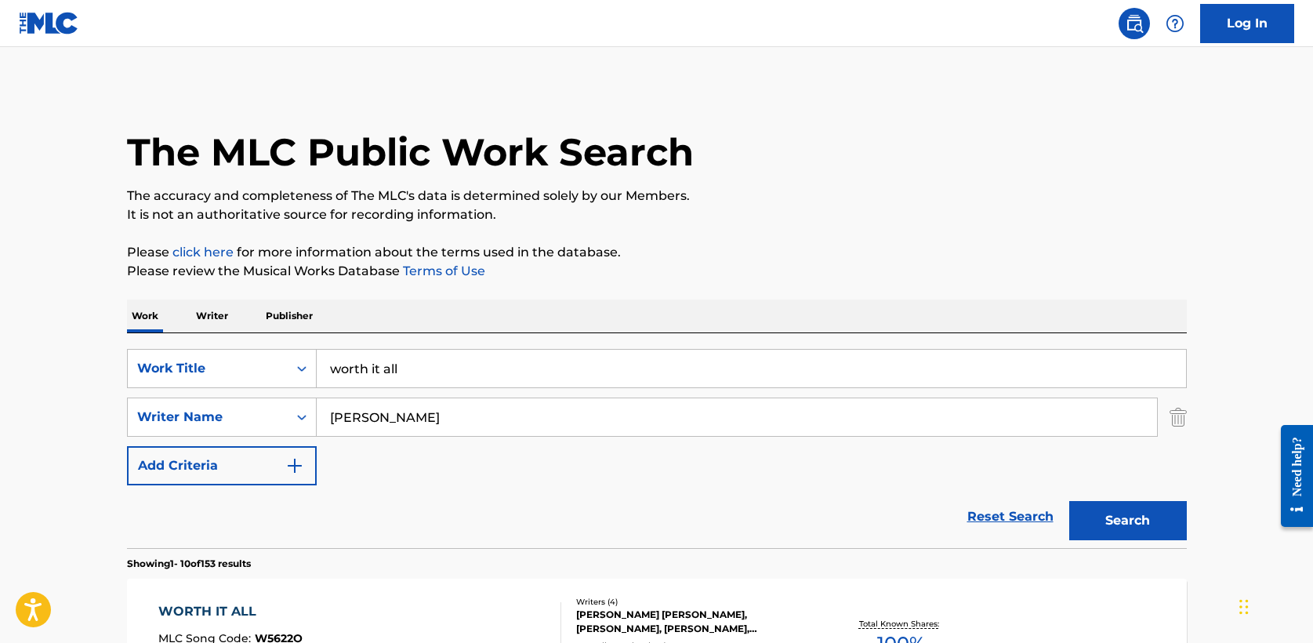
click at [375, 562] on section "Showing 1 - 10 of 153 results" at bounding box center [657, 559] width 1060 height 23
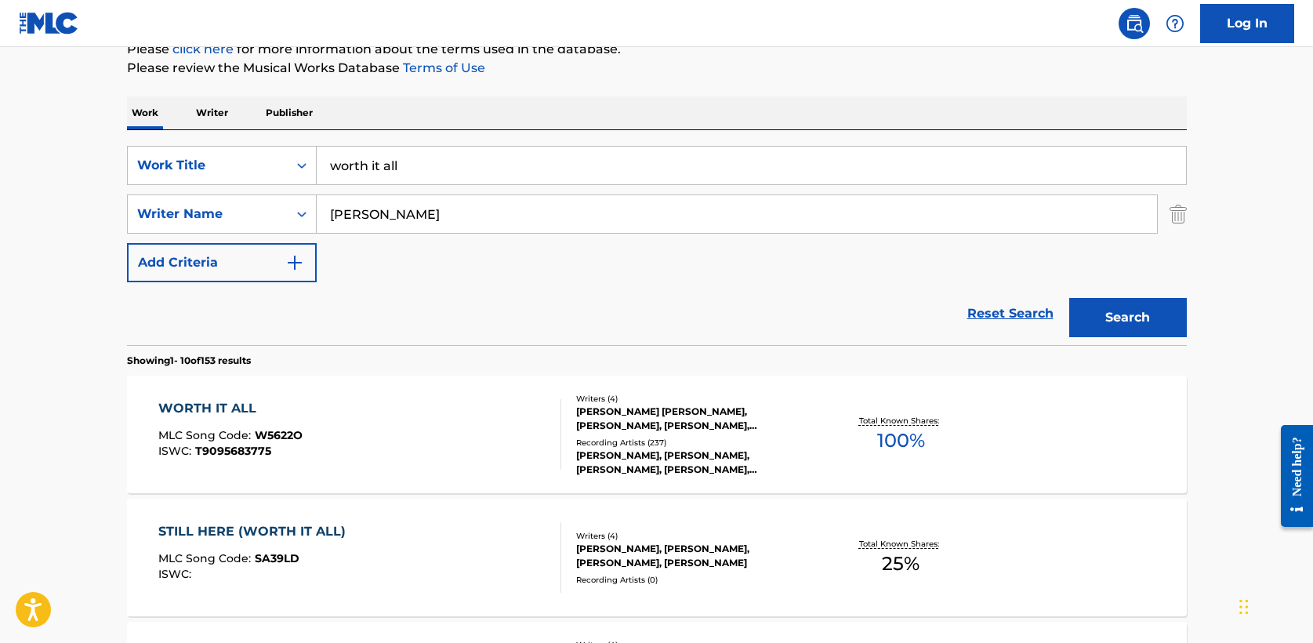
scroll to position [207, 0]
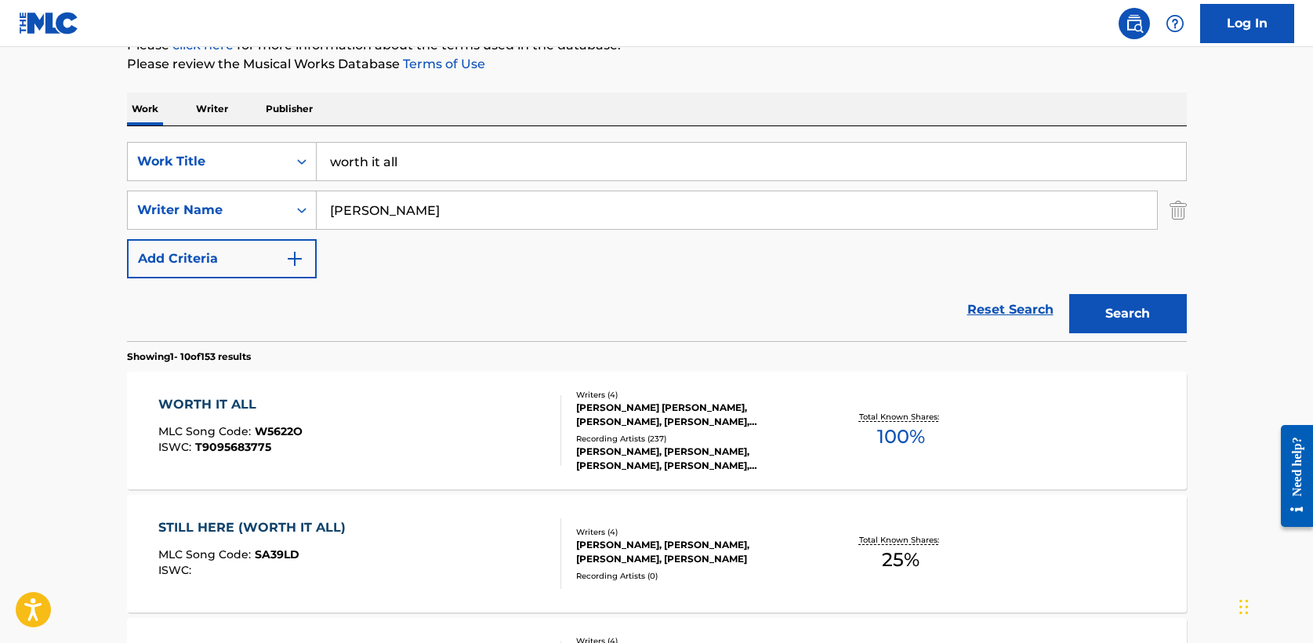
click at [236, 405] on div "WORTH IT ALL" at bounding box center [230, 404] width 144 height 19
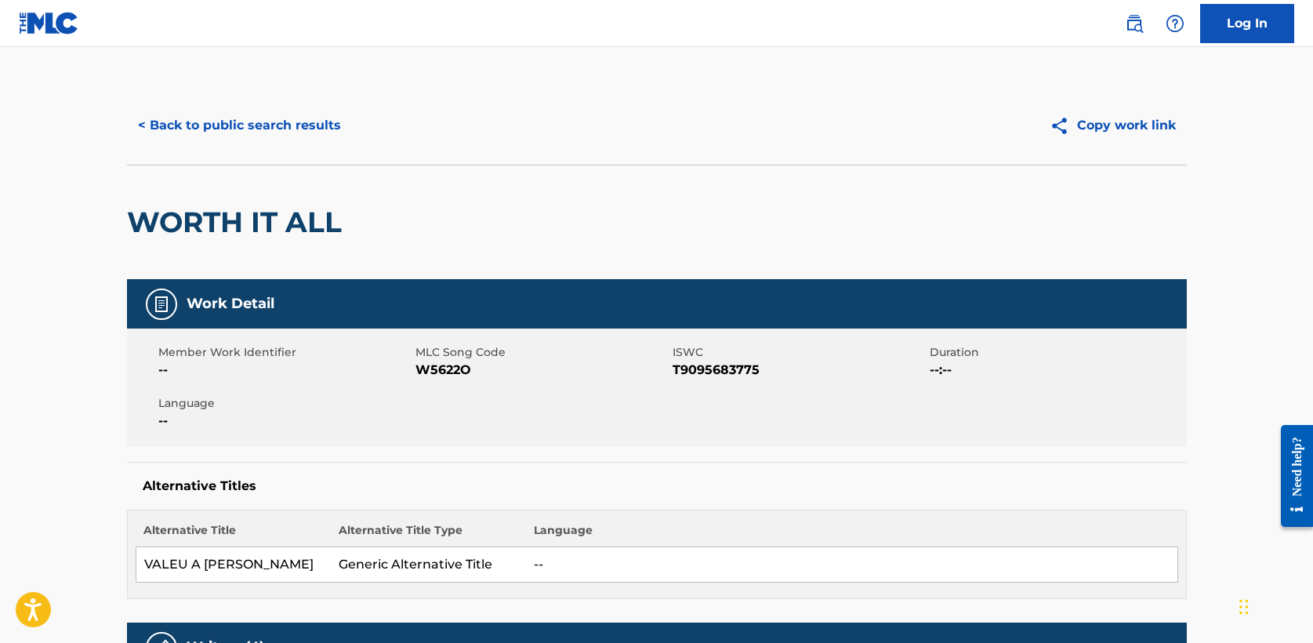
click at [235, 121] on button "< Back to public search results" at bounding box center [239, 125] width 225 height 39
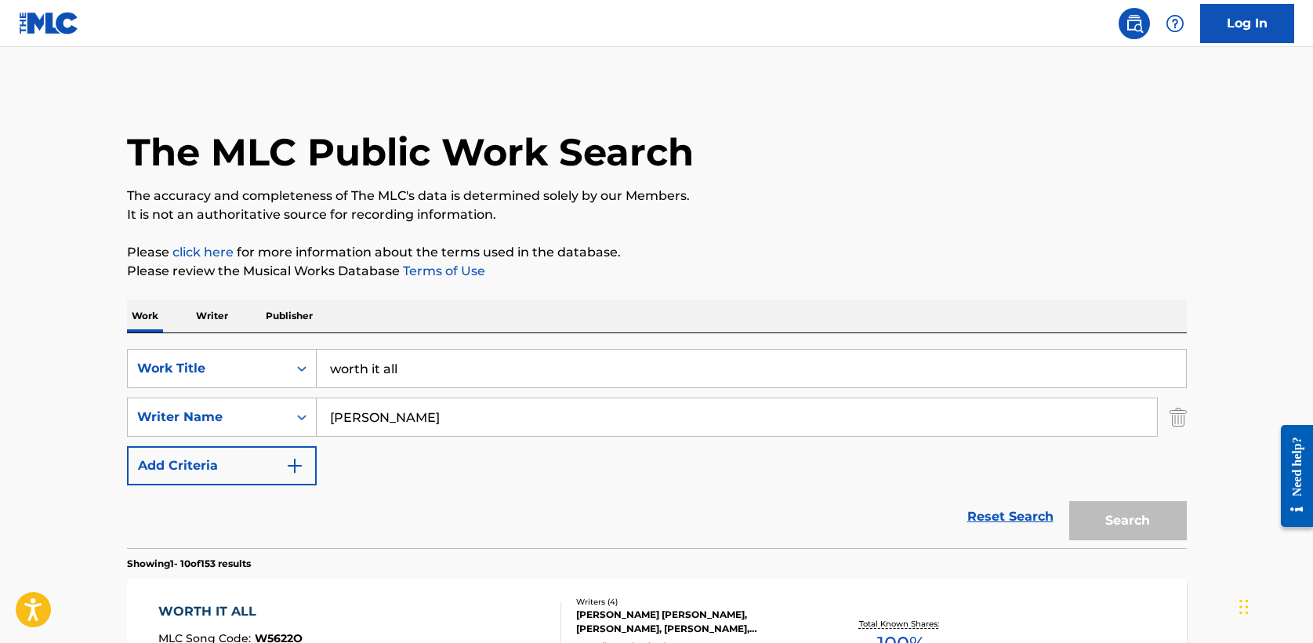
scroll to position [204, 0]
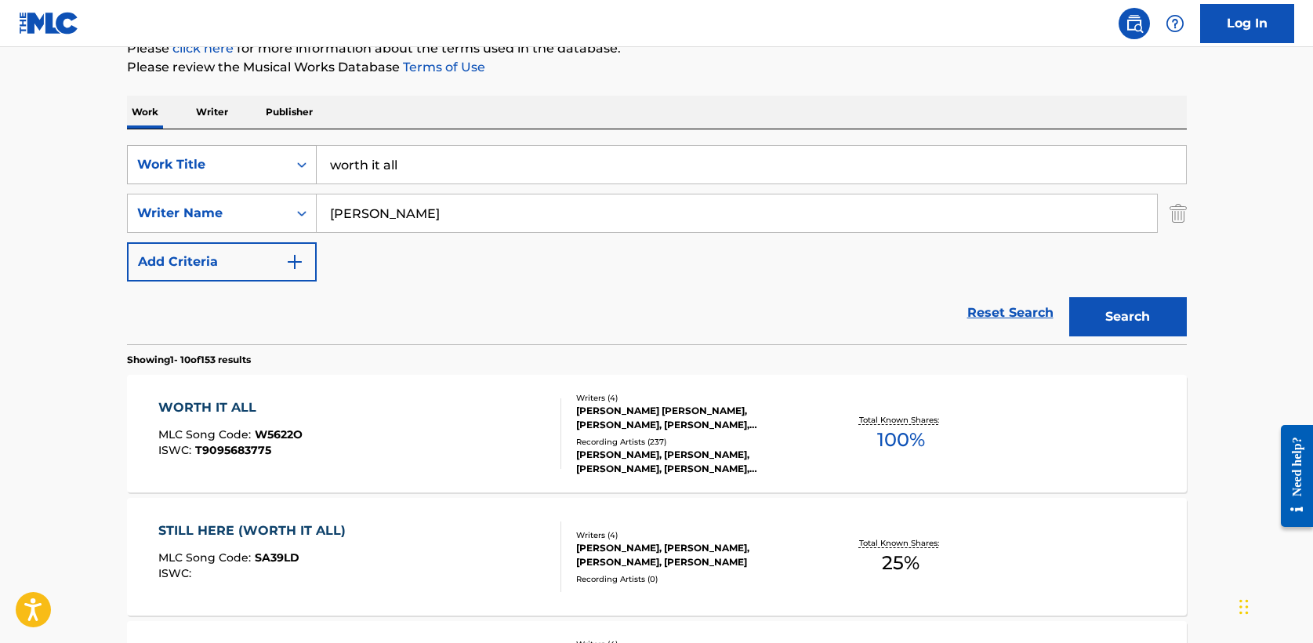
drag, startPoint x: 438, startPoint y: 160, endPoint x: 147, endPoint y: 148, distance: 291.9
click at [147, 148] on div "SearchWithCriteria8feb03e8-a58c-4fa8-949e-11e7d86d7b61 Work Title worth it all" at bounding box center [657, 164] width 1060 height 39
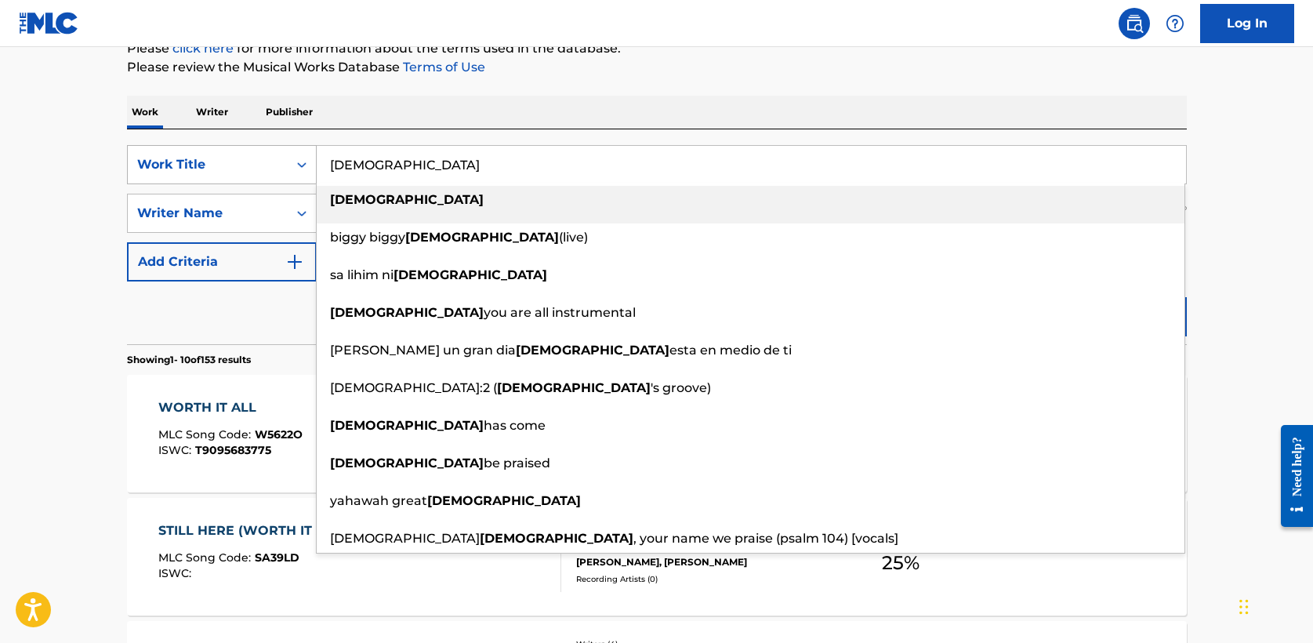
type input "[DEMOGRAPHIC_DATA]"
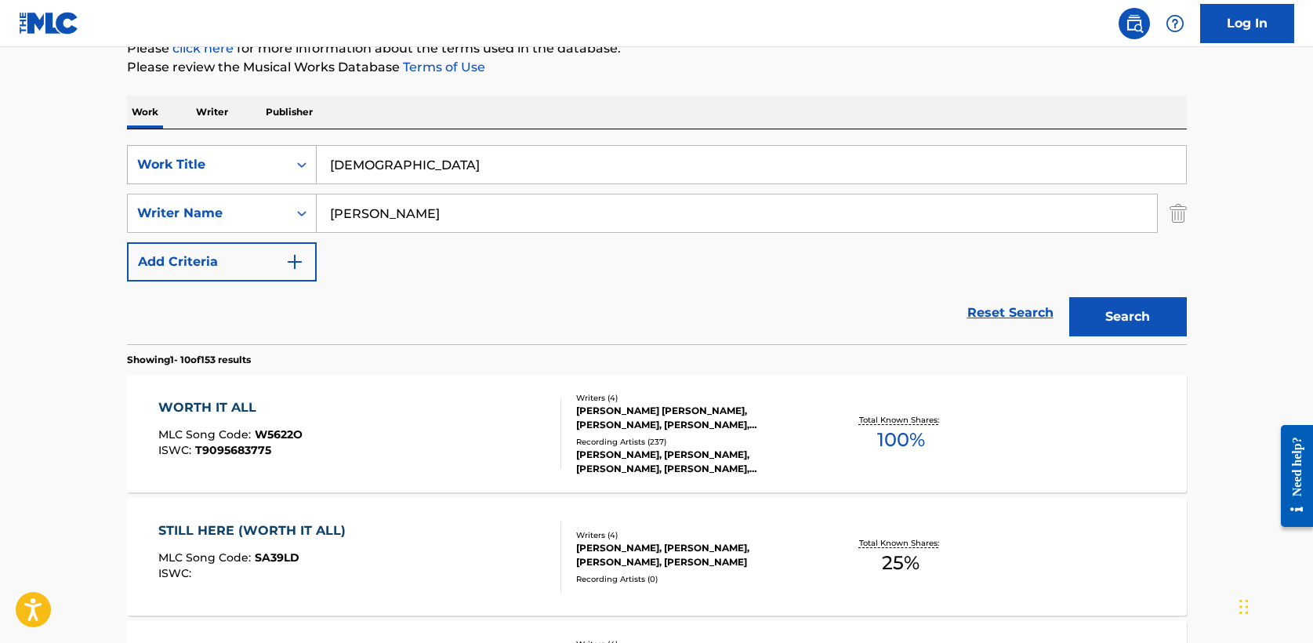
type input "[PERSON_NAME]"
click at [1069, 297] on button "Search" at bounding box center [1128, 316] width 118 height 39
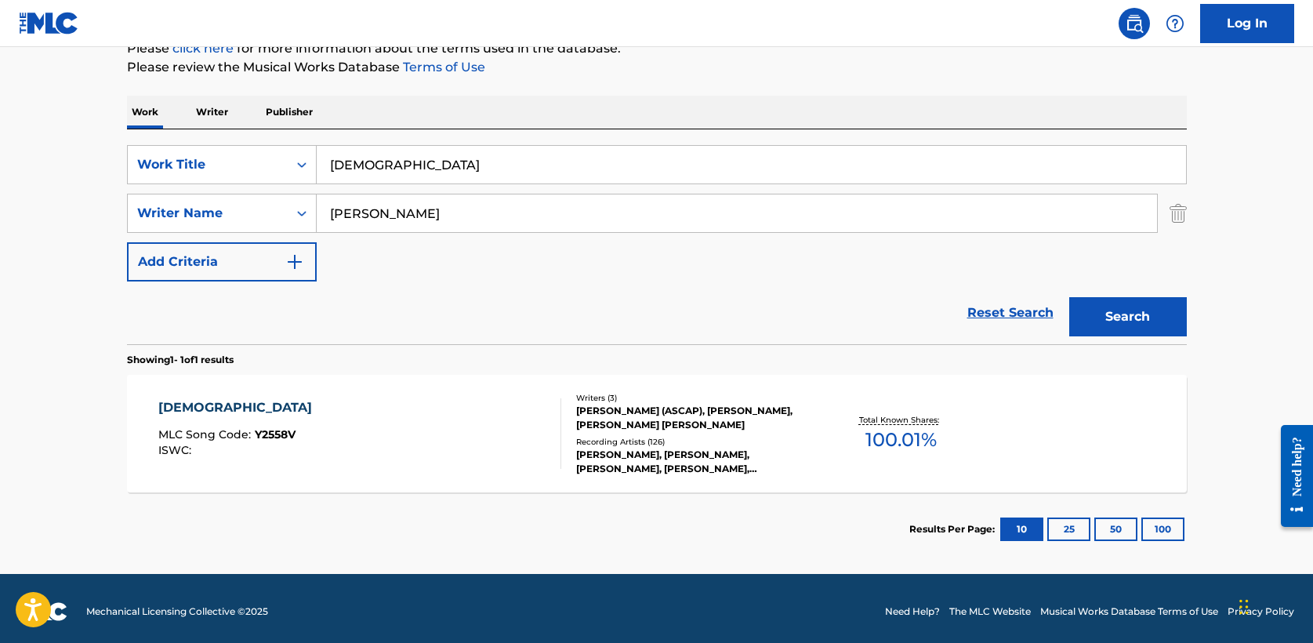
click at [201, 405] on div "[DEMOGRAPHIC_DATA]" at bounding box center [238, 407] width 161 height 19
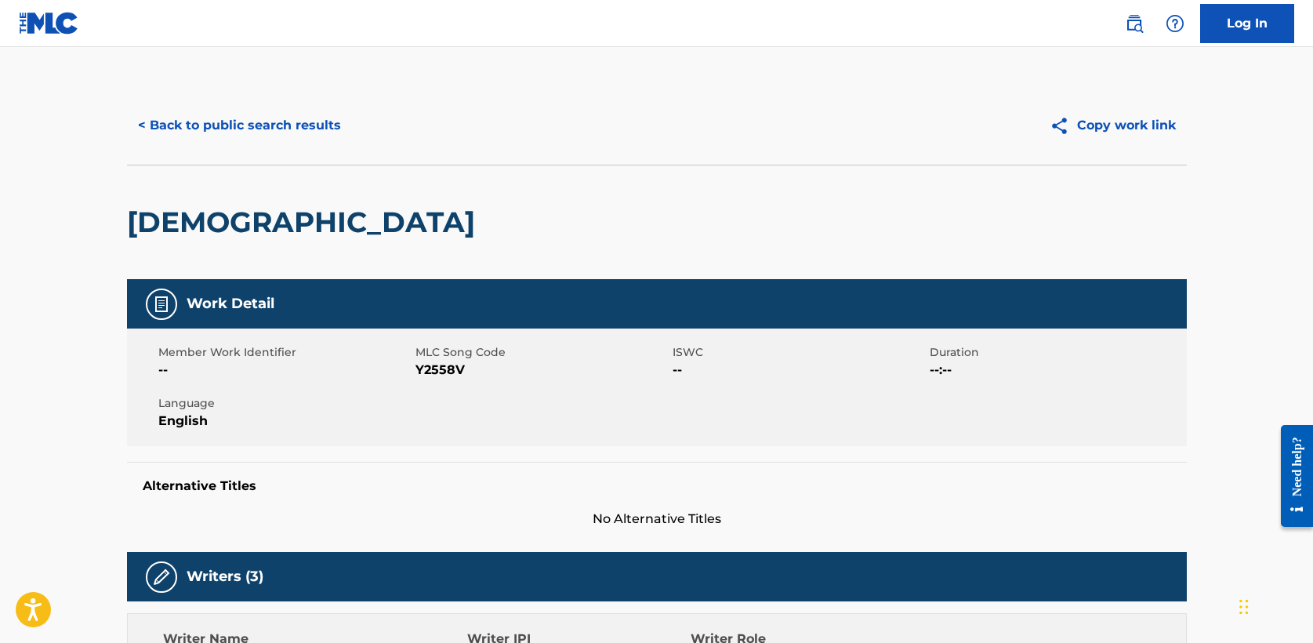
click at [227, 125] on button "< Back to public search results" at bounding box center [239, 125] width 225 height 39
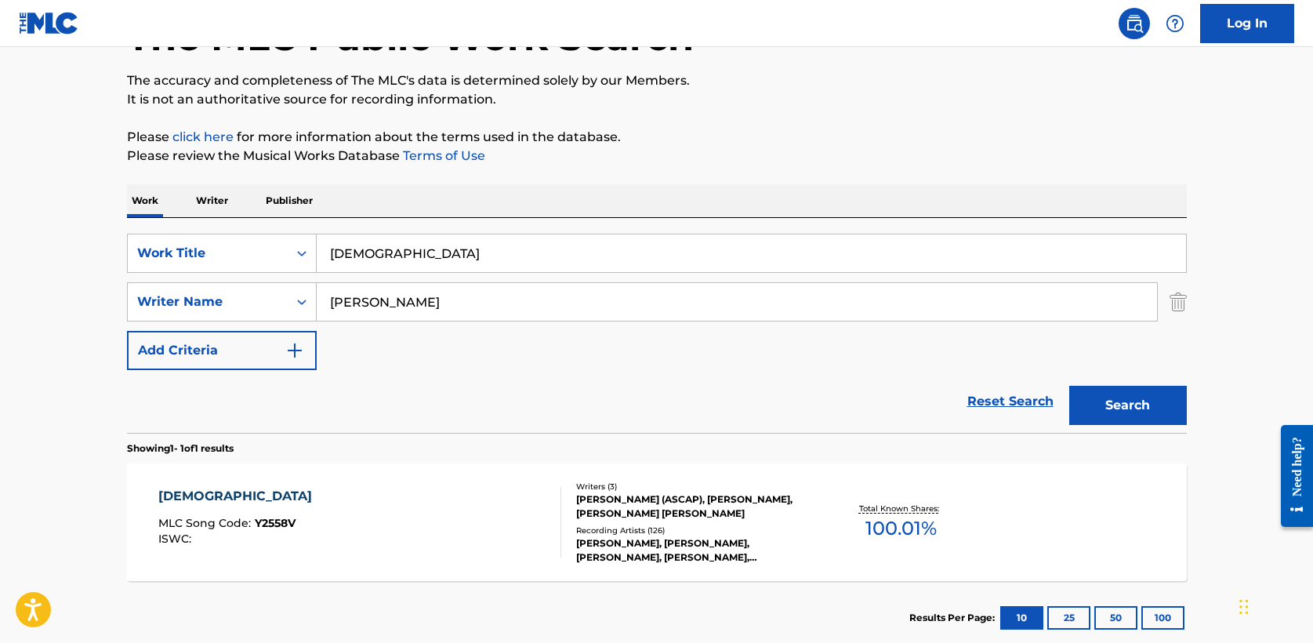
scroll to position [112, 0]
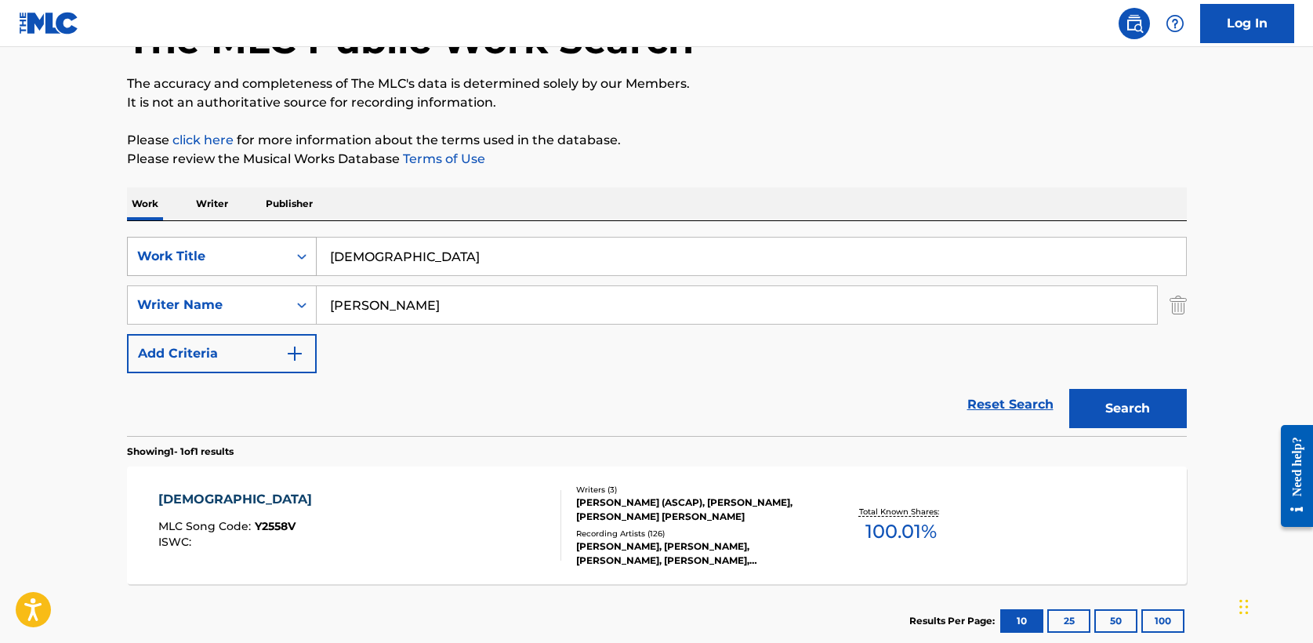
drag, startPoint x: 410, startPoint y: 258, endPoint x: 183, endPoint y: 244, distance: 227.0
click at [183, 244] on div "SearchWithCriteria8feb03e8-a58c-4fa8-949e-11e7d86d7b61 Work Title yahweh" at bounding box center [657, 256] width 1060 height 39
type input "you are worthy of your glory"
type input "[PERSON_NAME]"
click at [1141, 422] on button "Search" at bounding box center [1128, 408] width 118 height 39
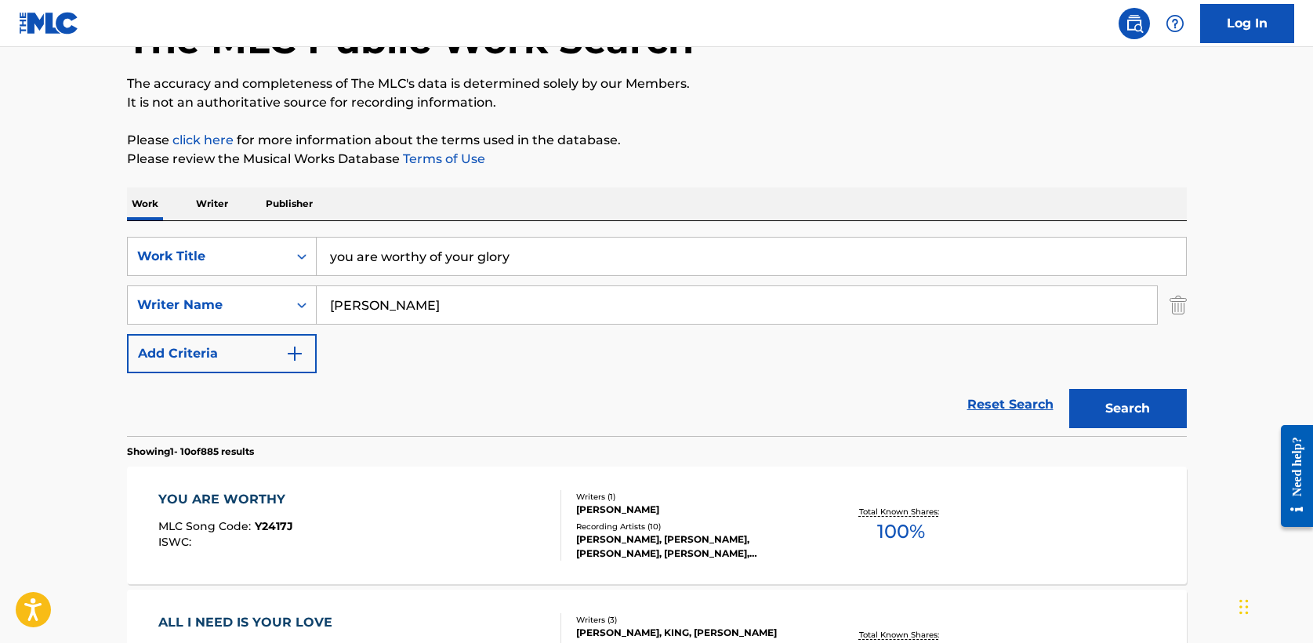
click at [198, 497] on div "YOU ARE WORTHY" at bounding box center [225, 499] width 135 height 19
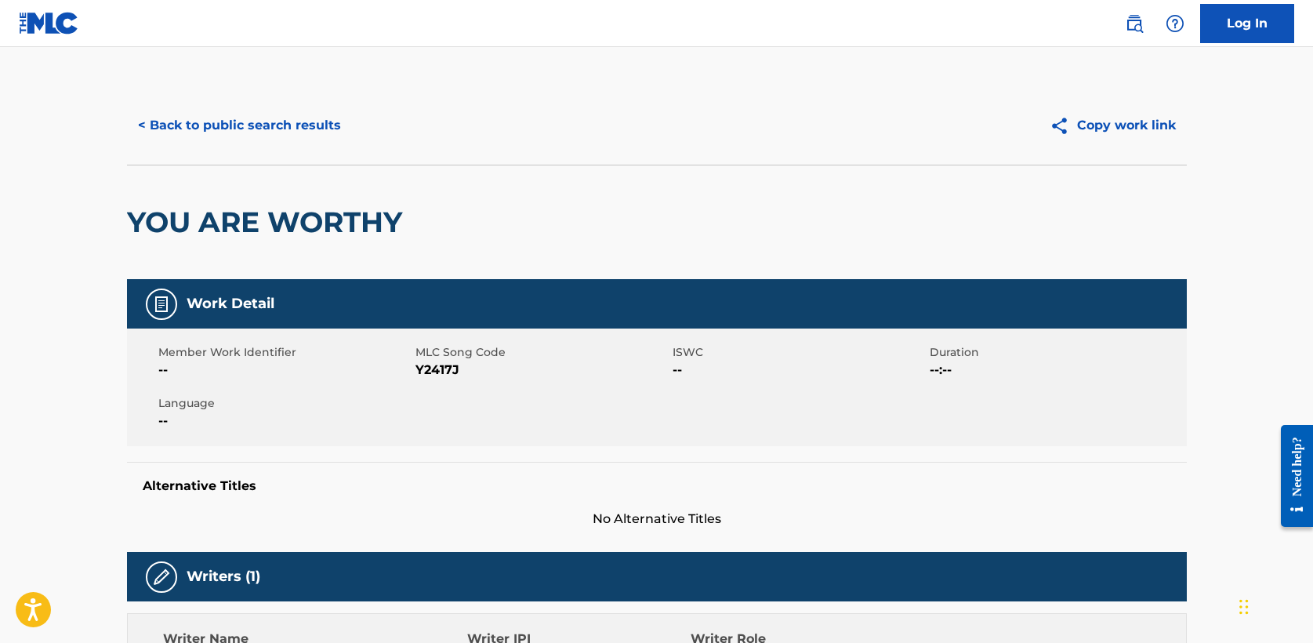
click at [266, 118] on button "< Back to public search results" at bounding box center [239, 125] width 225 height 39
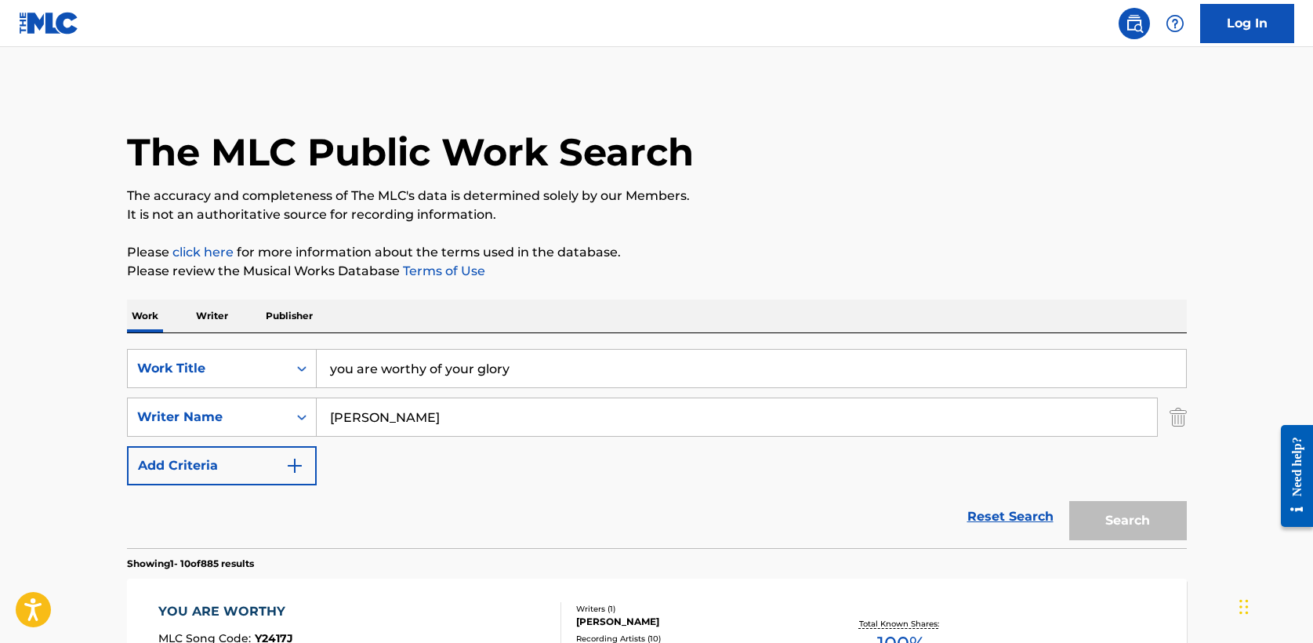
scroll to position [111, 0]
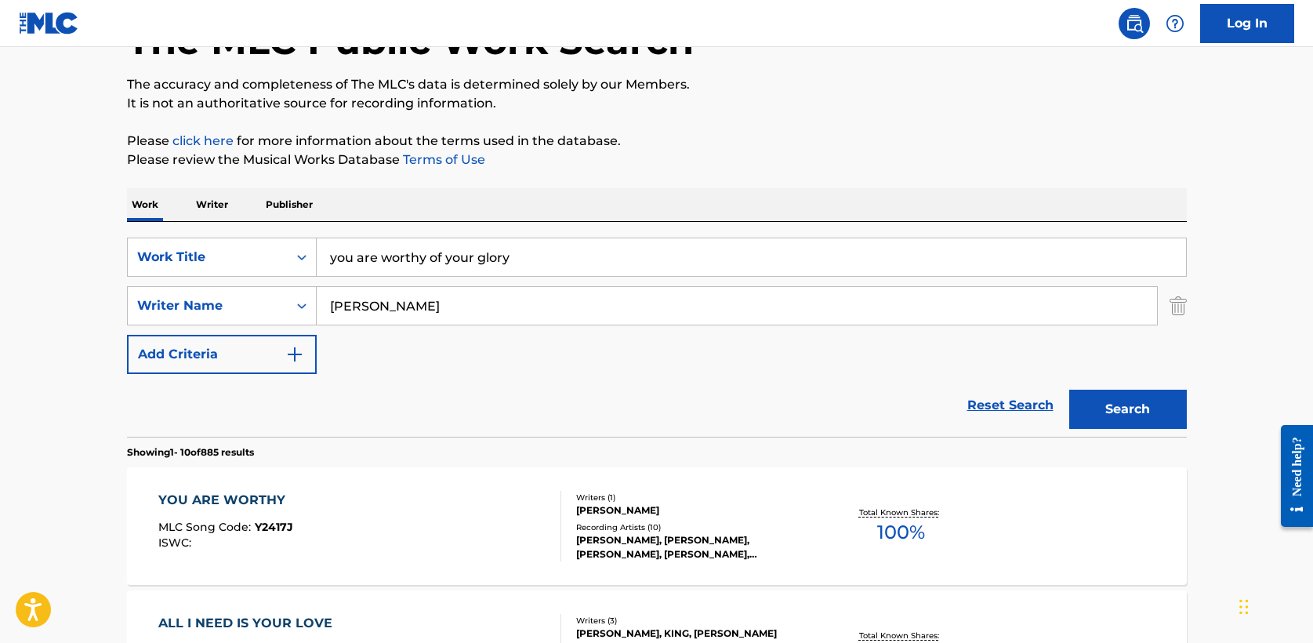
drag, startPoint x: 540, startPoint y: 253, endPoint x: 51, endPoint y: 245, distance: 489.3
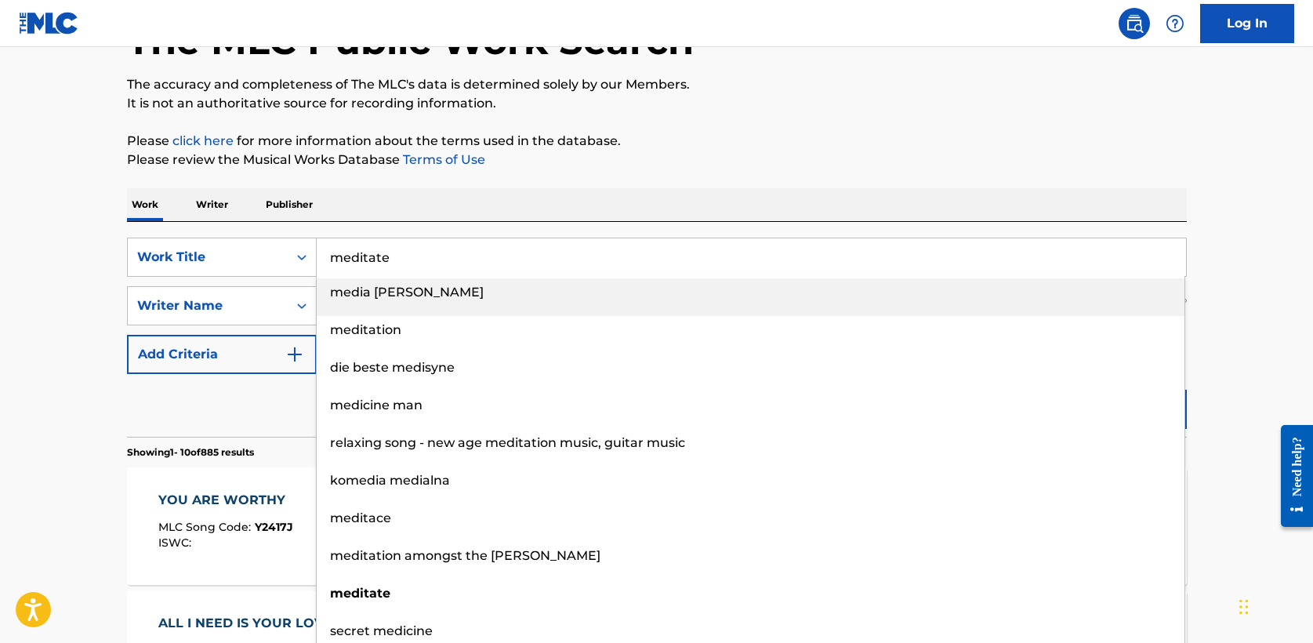
type input "meditate"
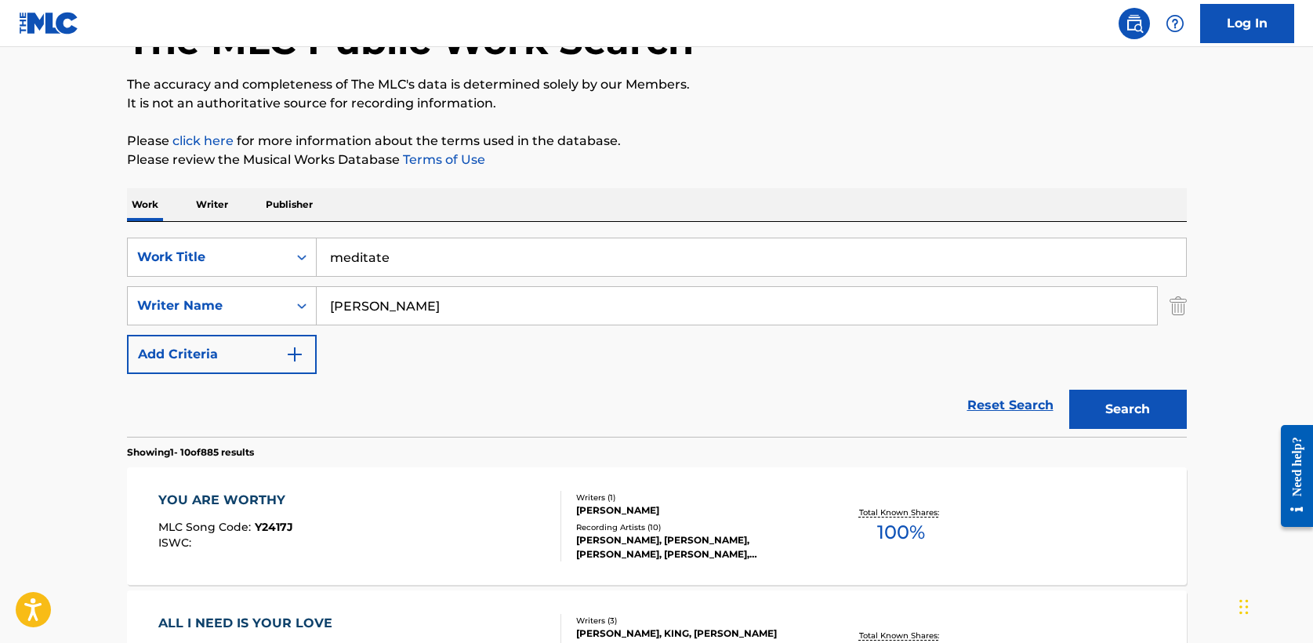
type input "[PERSON_NAME]"
click at [1069, 390] on button "Search" at bounding box center [1128, 409] width 118 height 39
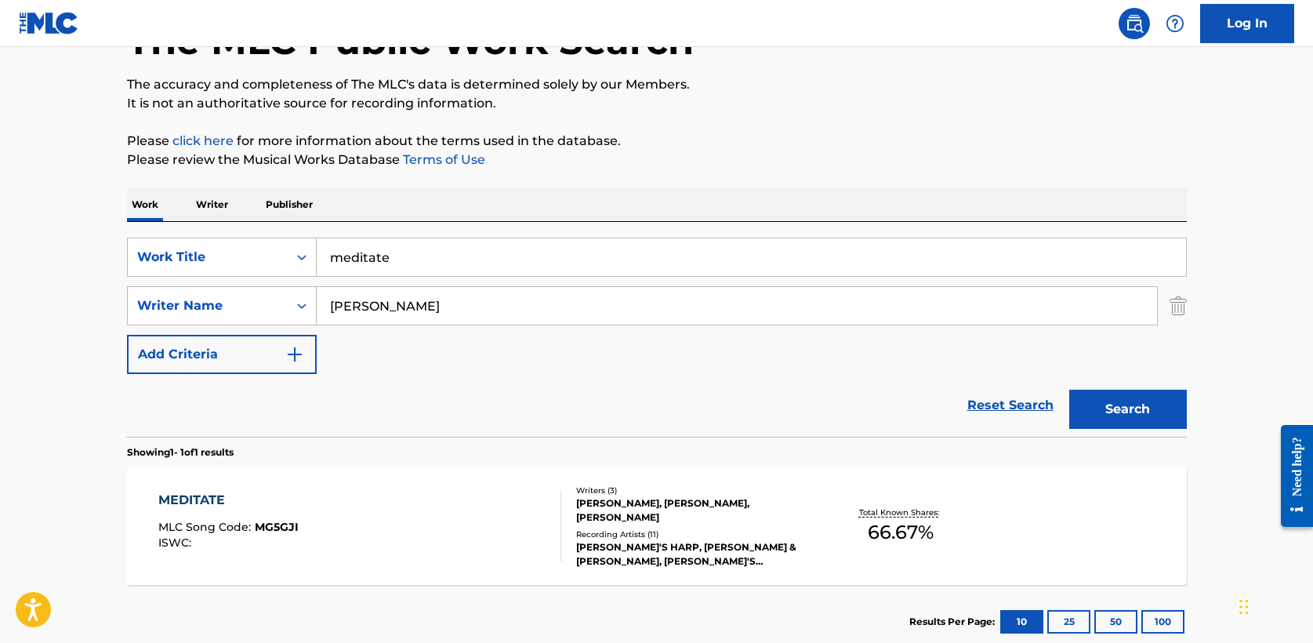
click at [202, 495] on div "MEDITATE" at bounding box center [228, 500] width 140 height 19
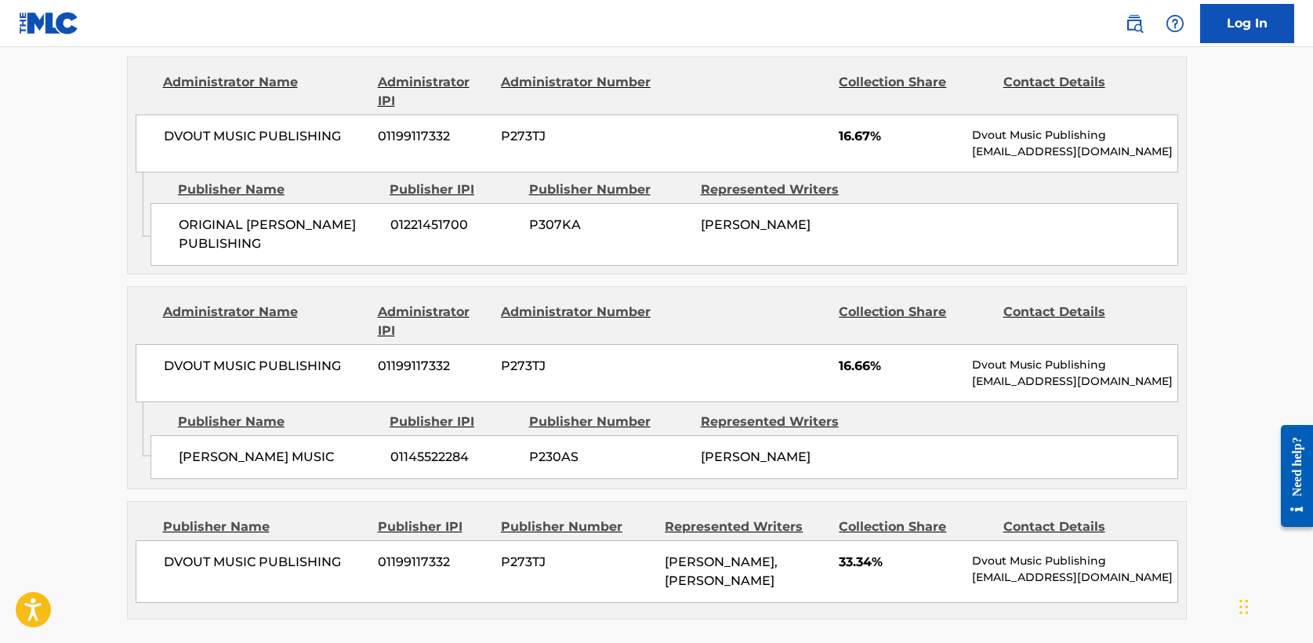
scroll to position [772, 0]
